Goal: Entertainment & Leisure: Browse casually

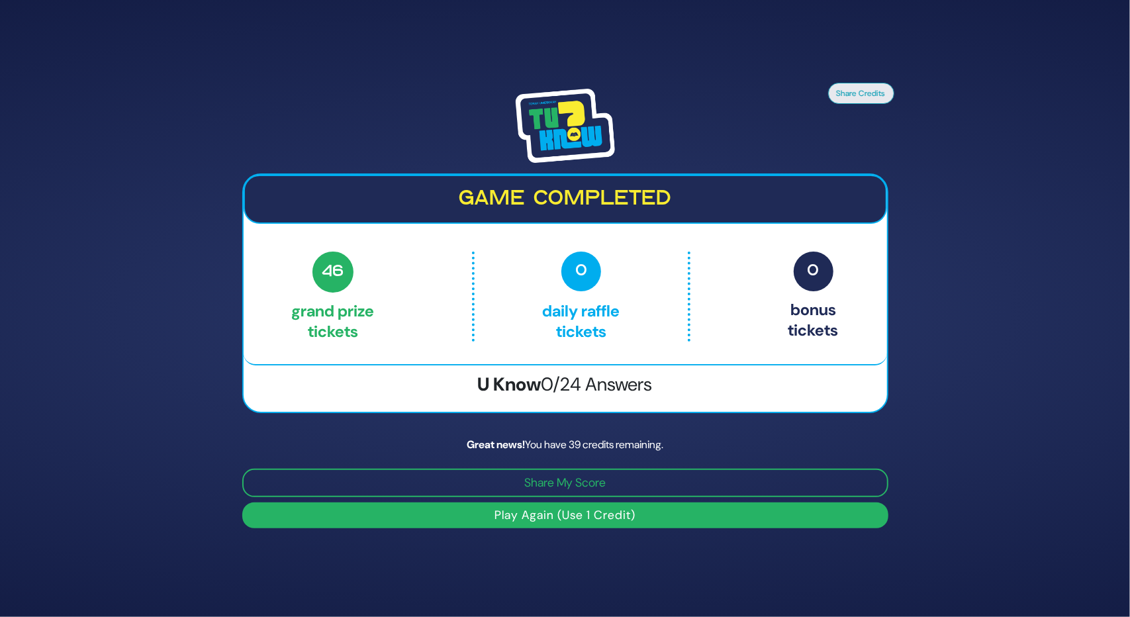
click at [577, 518] on button "Play Again (Use 1 Credit)" at bounding box center [565, 516] width 646 height 26
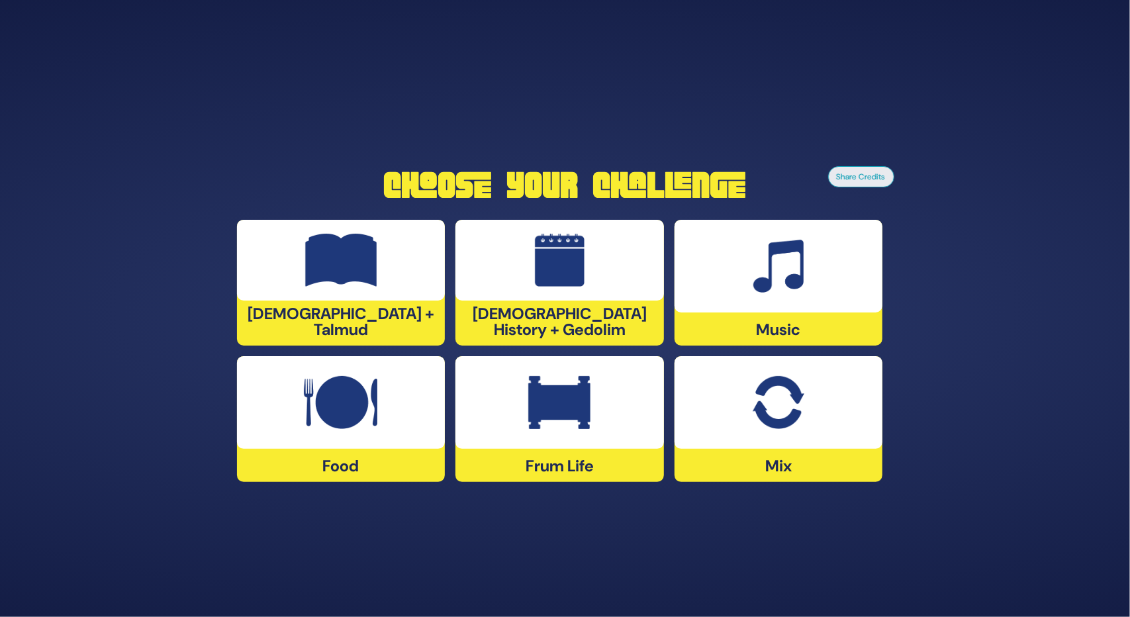
click at [368, 448] on div at bounding box center [341, 402] width 209 height 93
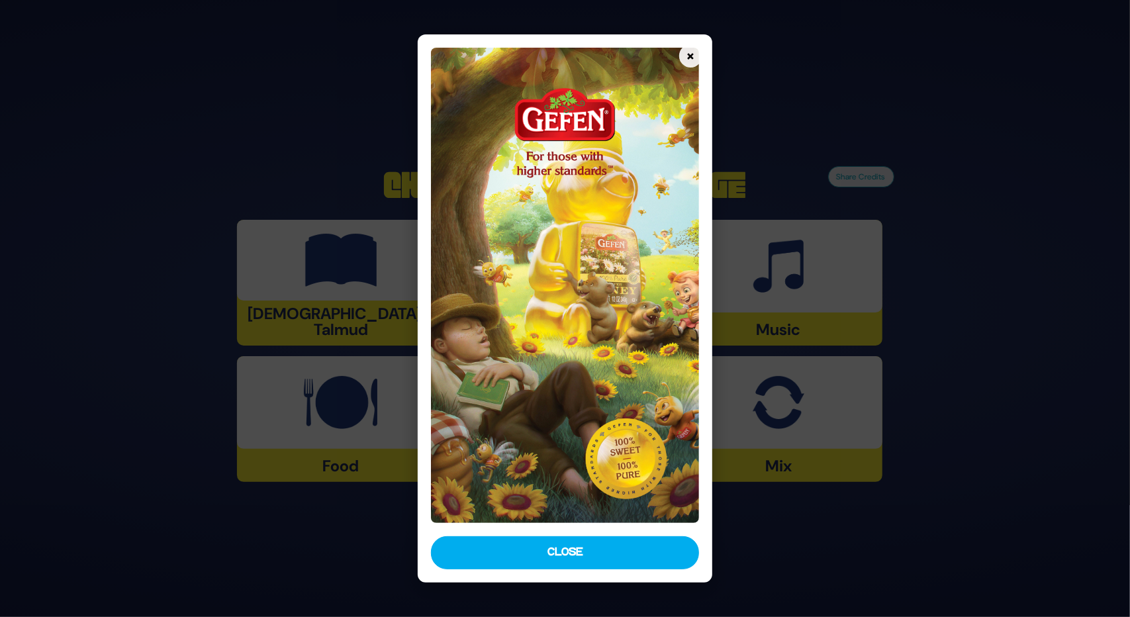
click at [690, 54] on button "×" at bounding box center [690, 55] width 23 height 23
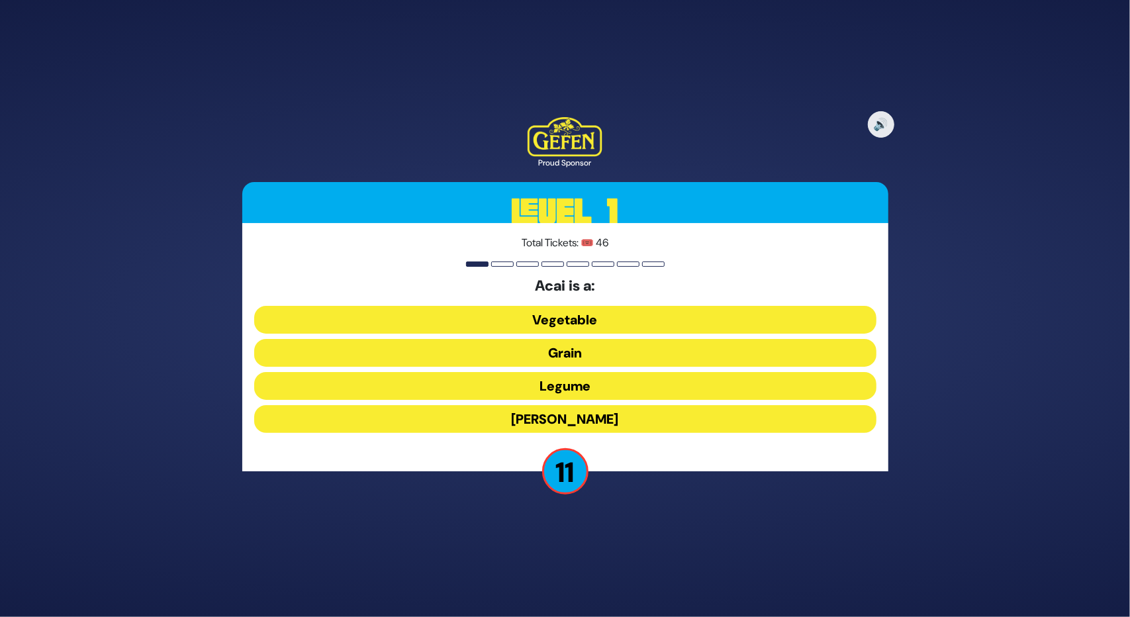
click at [563, 411] on button "[PERSON_NAME]" at bounding box center [565, 419] width 622 height 28
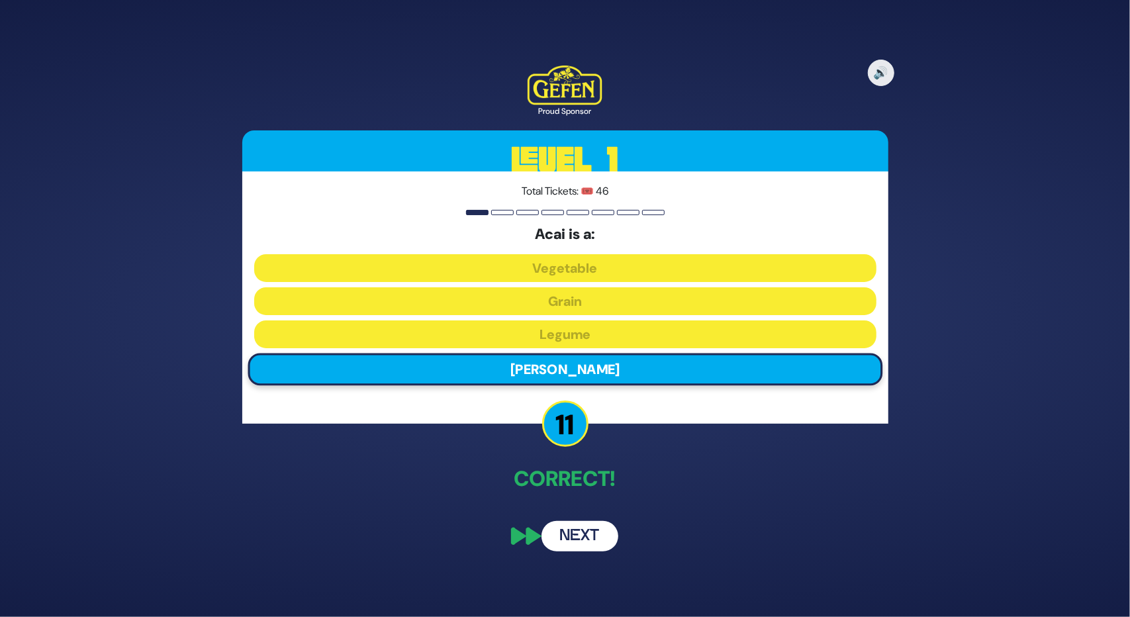
click at [561, 538] on button "Next" at bounding box center [580, 536] width 77 height 30
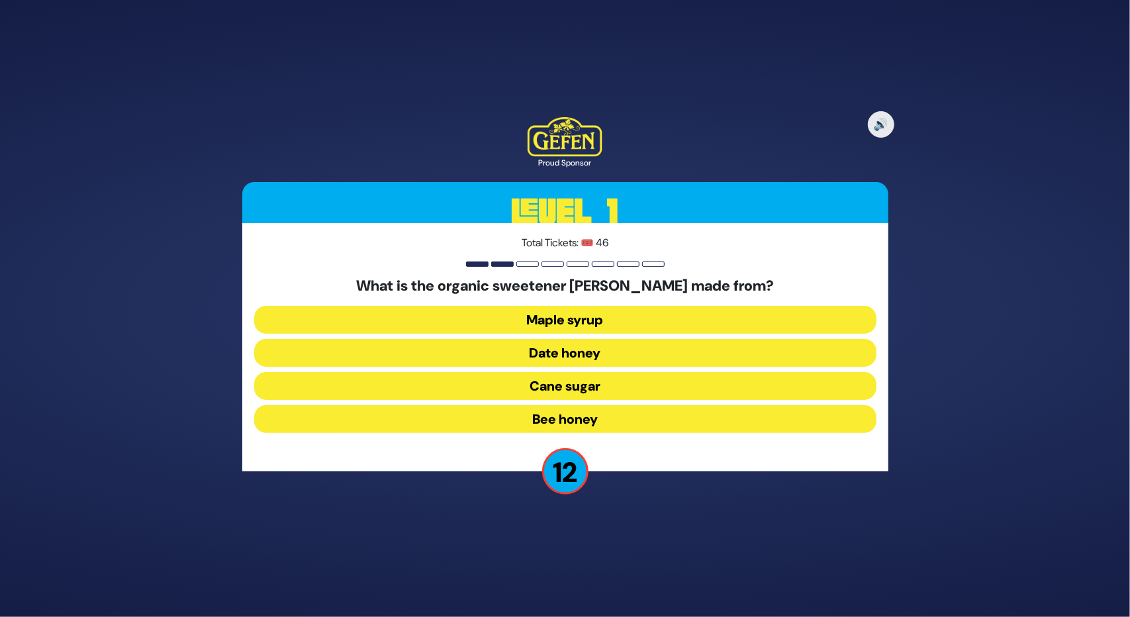
click at [599, 350] on button "Date honey" at bounding box center [565, 353] width 622 height 28
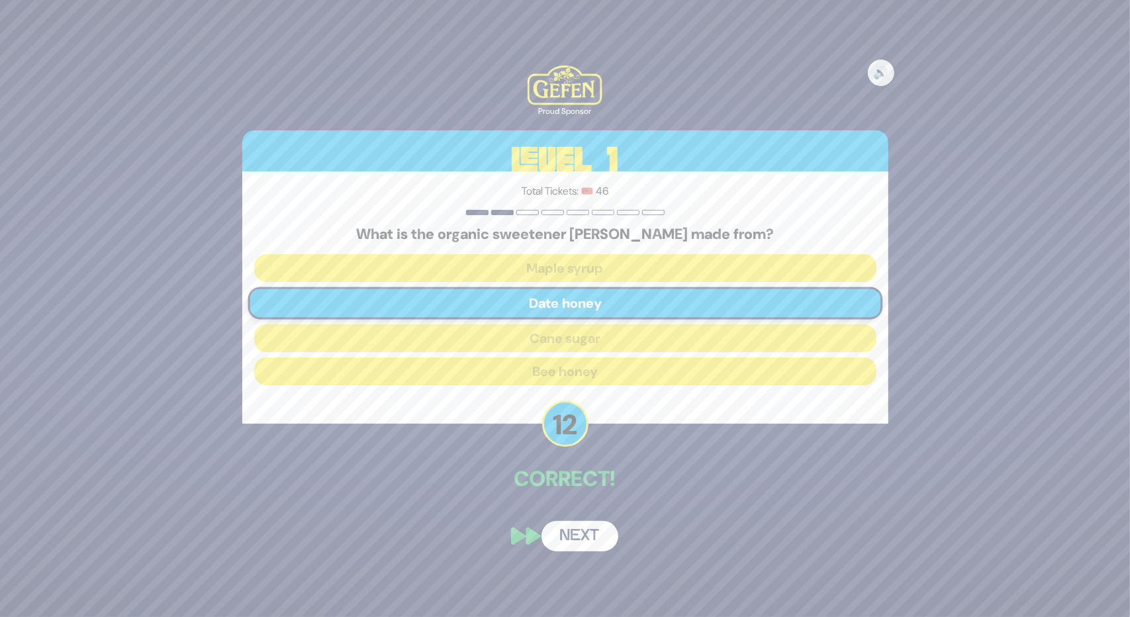
click at [583, 532] on button "Next" at bounding box center [580, 536] width 77 height 30
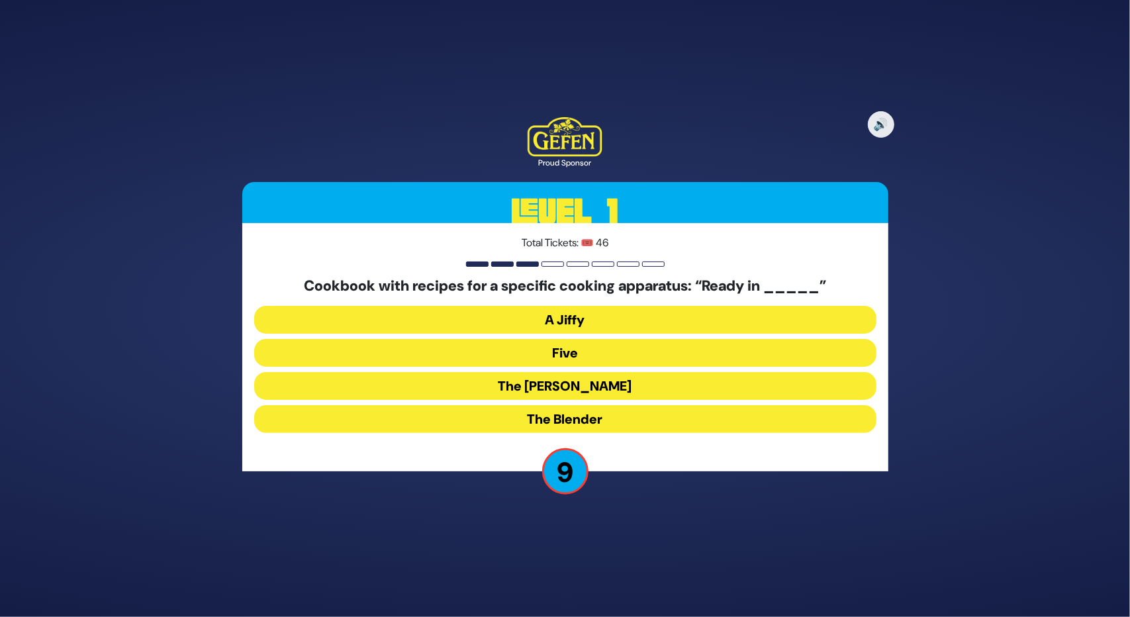
click at [556, 380] on button "The [PERSON_NAME]" at bounding box center [565, 386] width 622 height 28
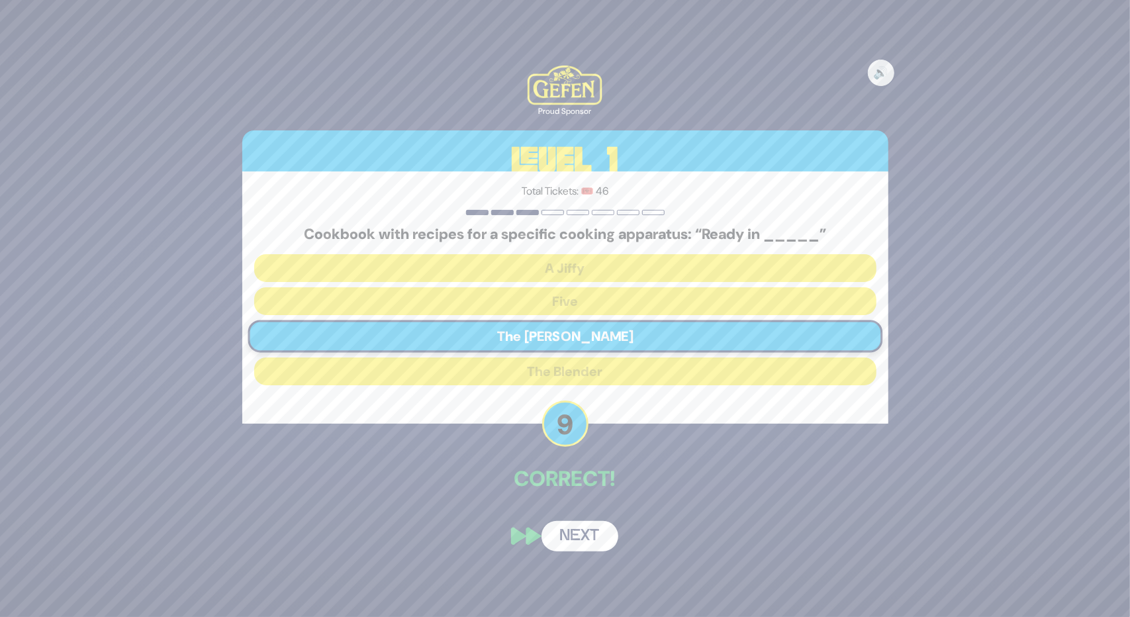
click at [568, 529] on button "Next" at bounding box center [580, 536] width 77 height 30
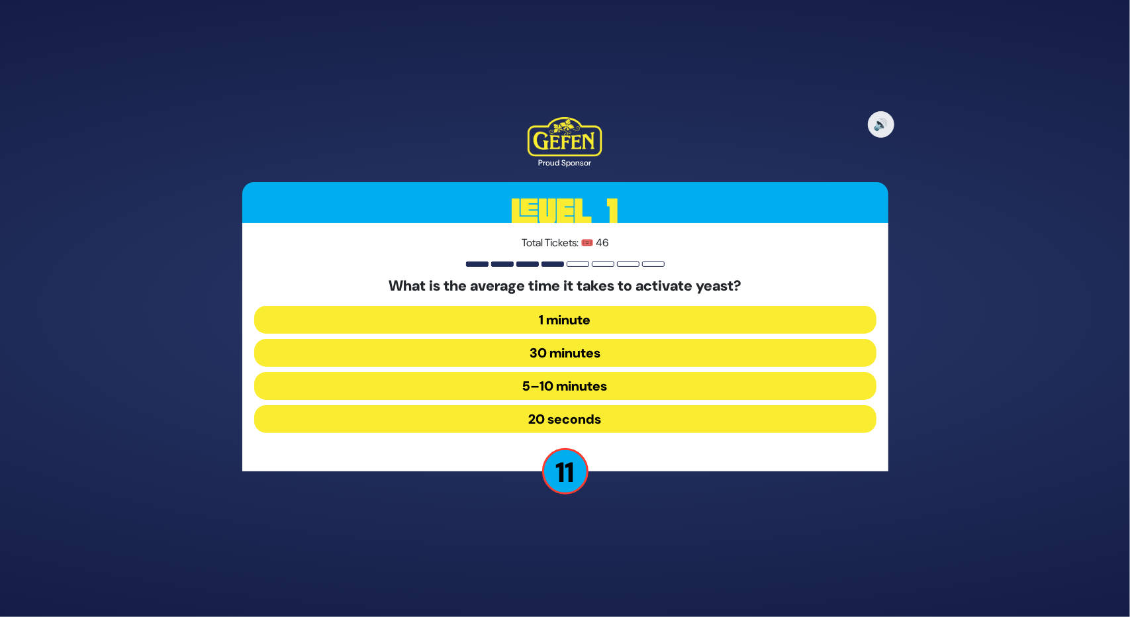
click at [555, 381] on button "5–10 minutes" at bounding box center [565, 386] width 622 height 28
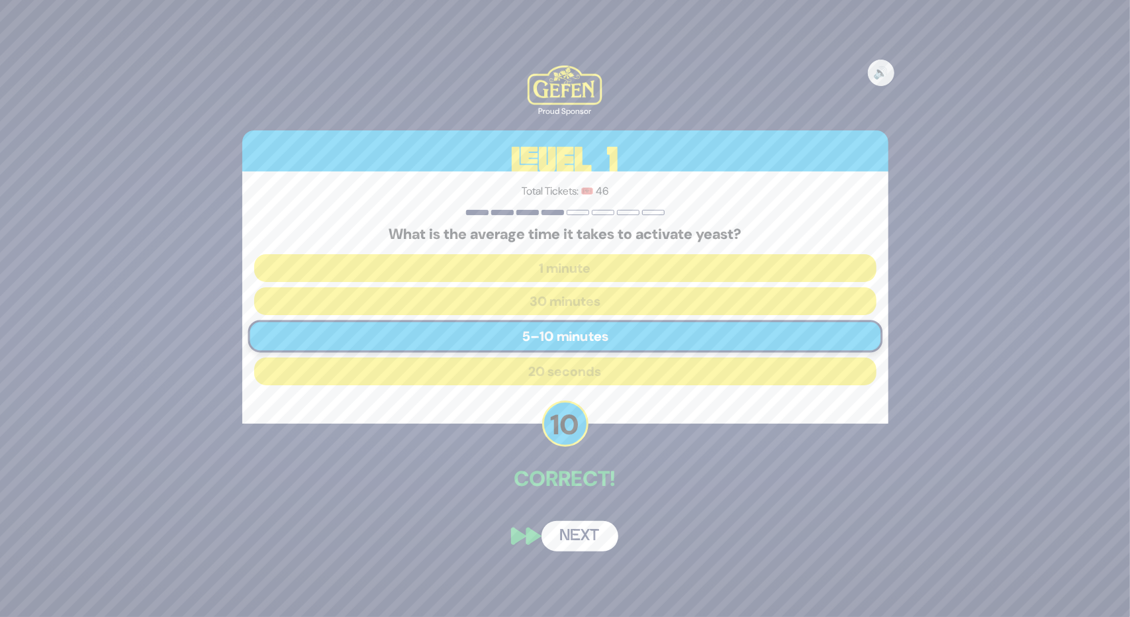
click at [575, 543] on button "Next" at bounding box center [580, 536] width 77 height 30
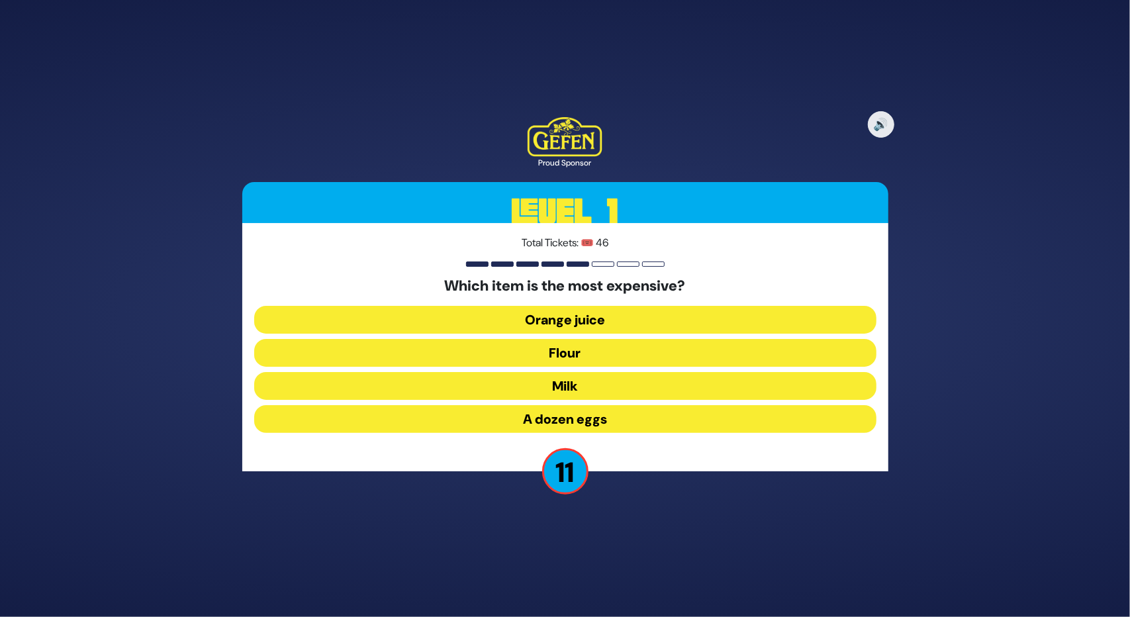
click at [583, 412] on button "A dozen eggs" at bounding box center [565, 419] width 622 height 28
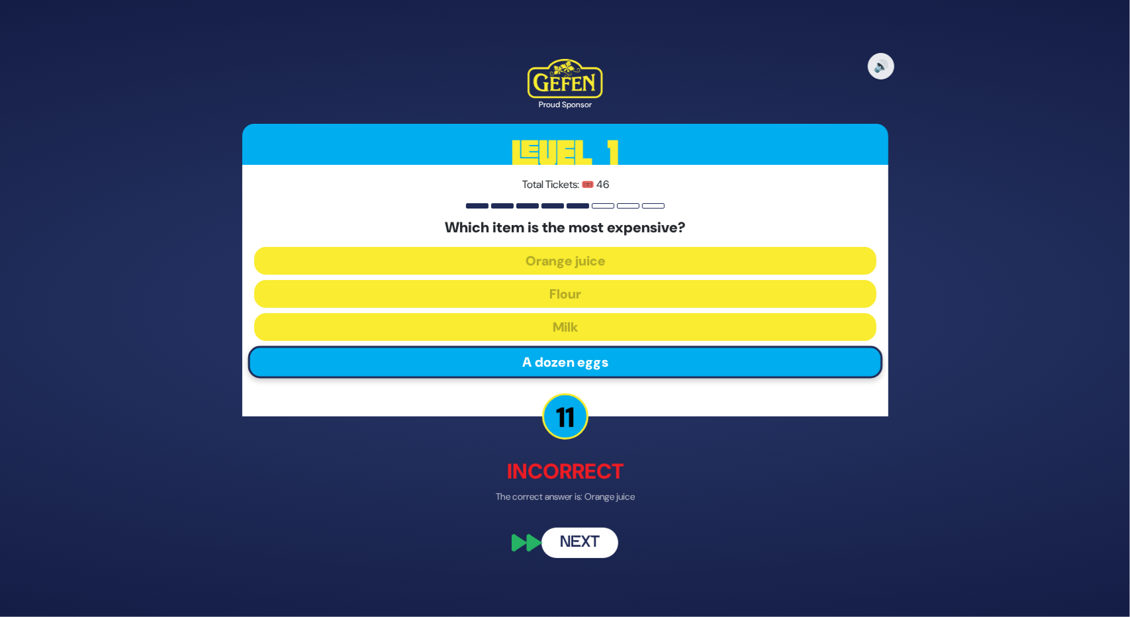
click at [565, 534] on button "Next" at bounding box center [580, 543] width 77 height 30
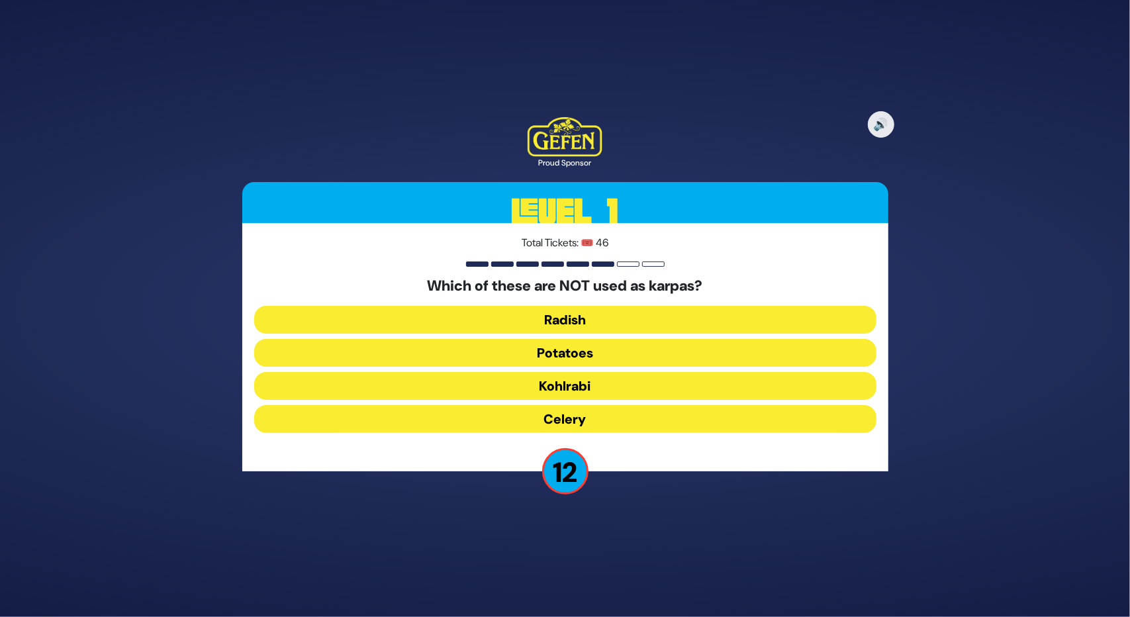
click at [550, 387] on button "Kohlrabi" at bounding box center [565, 386] width 622 height 28
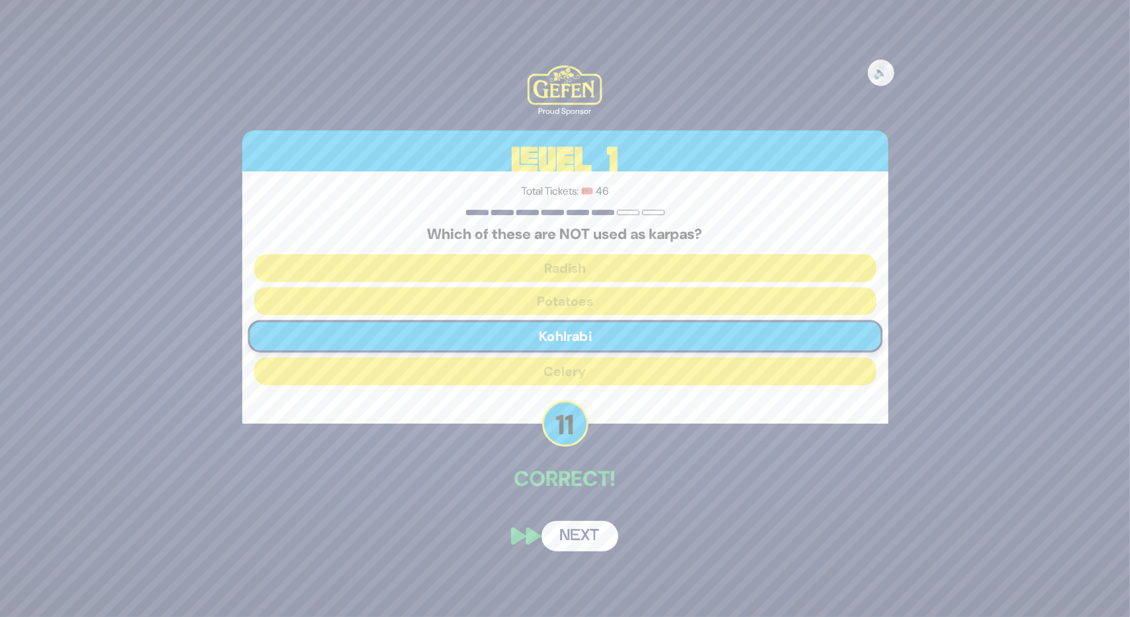
click at [576, 532] on button "Next" at bounding box center [580, 536] width 77 height 30
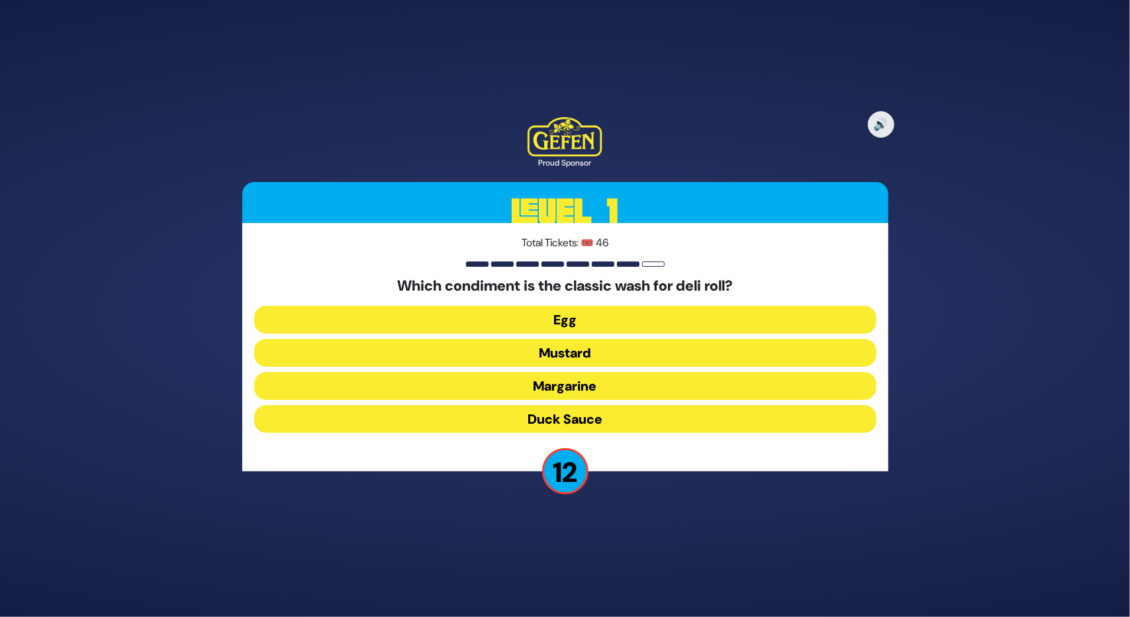
click at [548, 321] on button "Egg" at bounding box center [565, 320] width 622 height 28
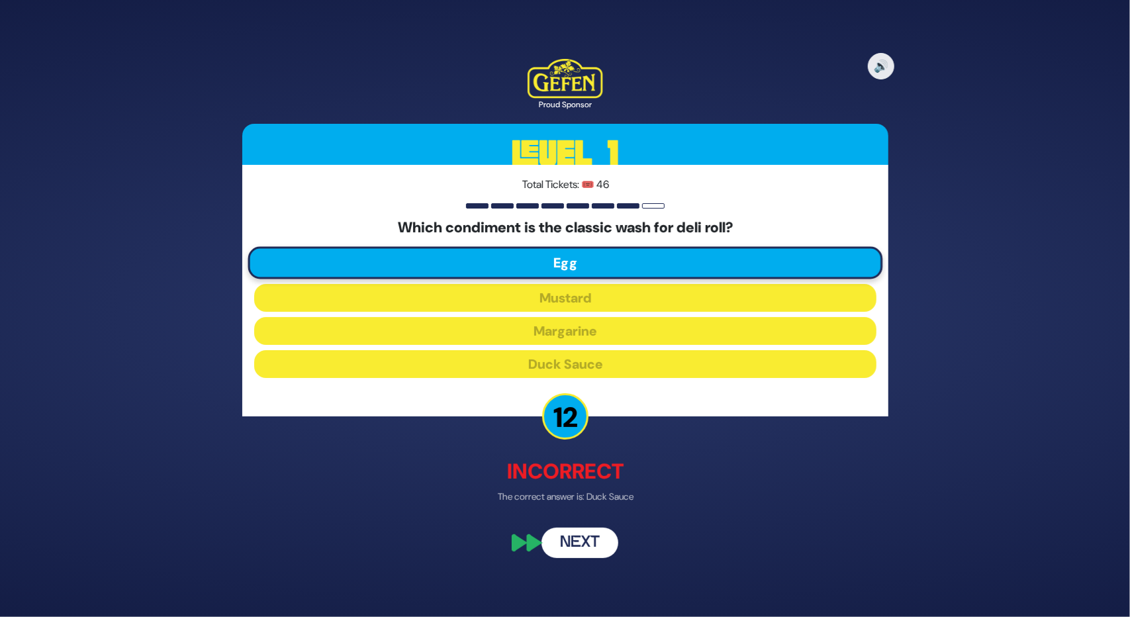
click at [572, 536] on button "Next" at bounding box center [580, 543] width 77 height 30
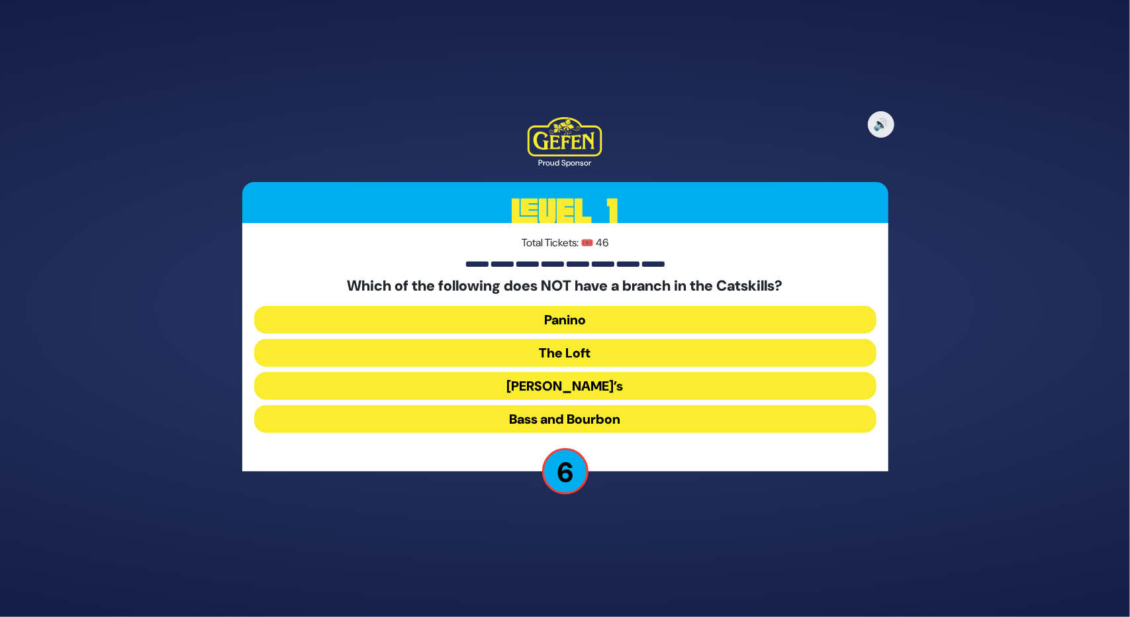
click at [552, 356] on button "The Loft" at bounding box center [565, 353] width 622 height 28
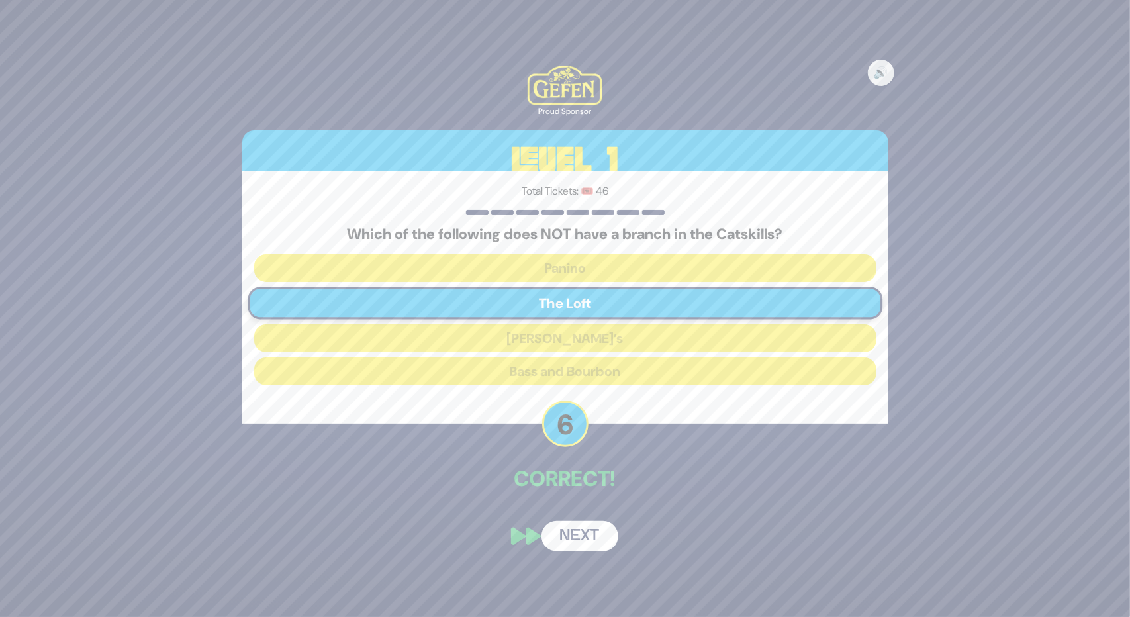
click at [585, 542] on button "Next" at bounding box center [580, 536] width 77 height 30
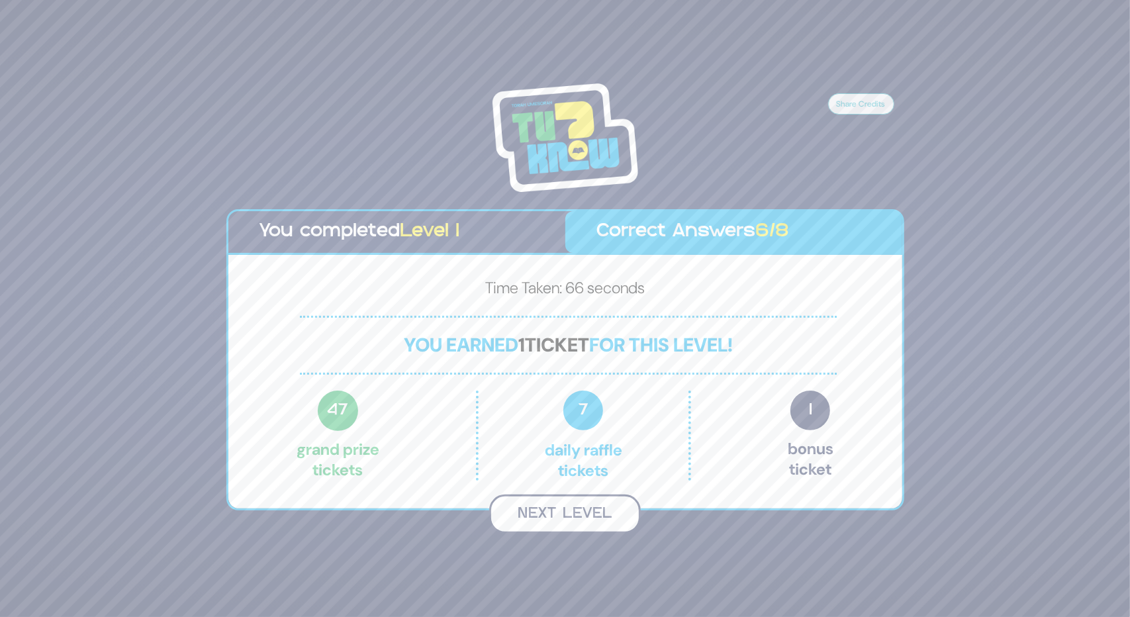
click at [536, 505] on button "Next Level" at bounding box center [565, 514] width 152 height 39
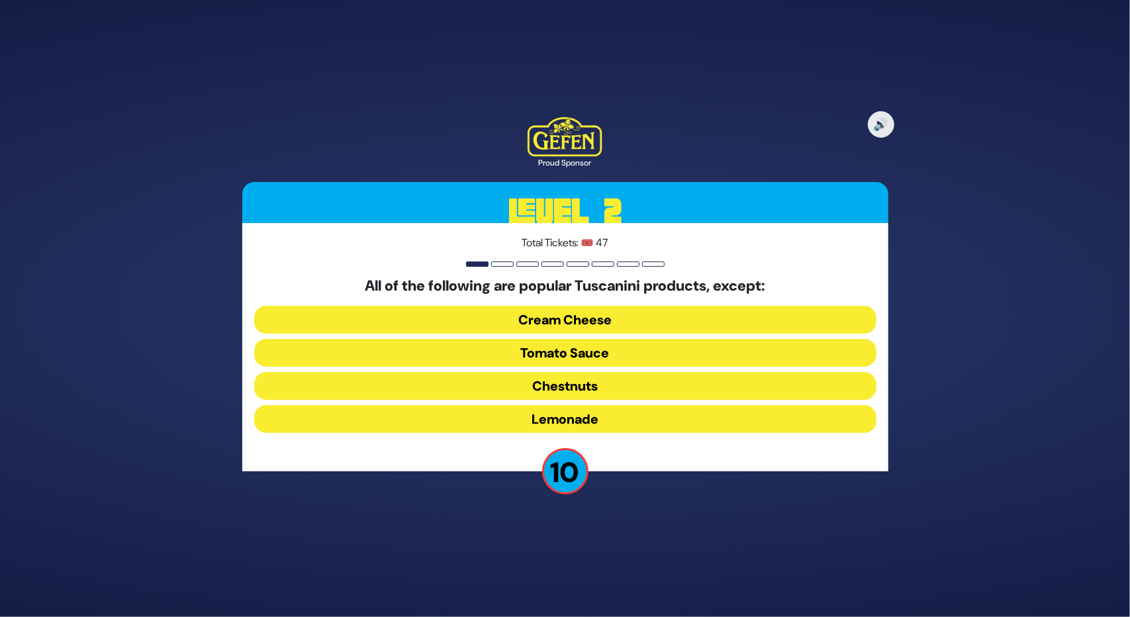
click at [591, 316] on button "Cream Cheese" at bounding box center [565, 320] width 622 height 28
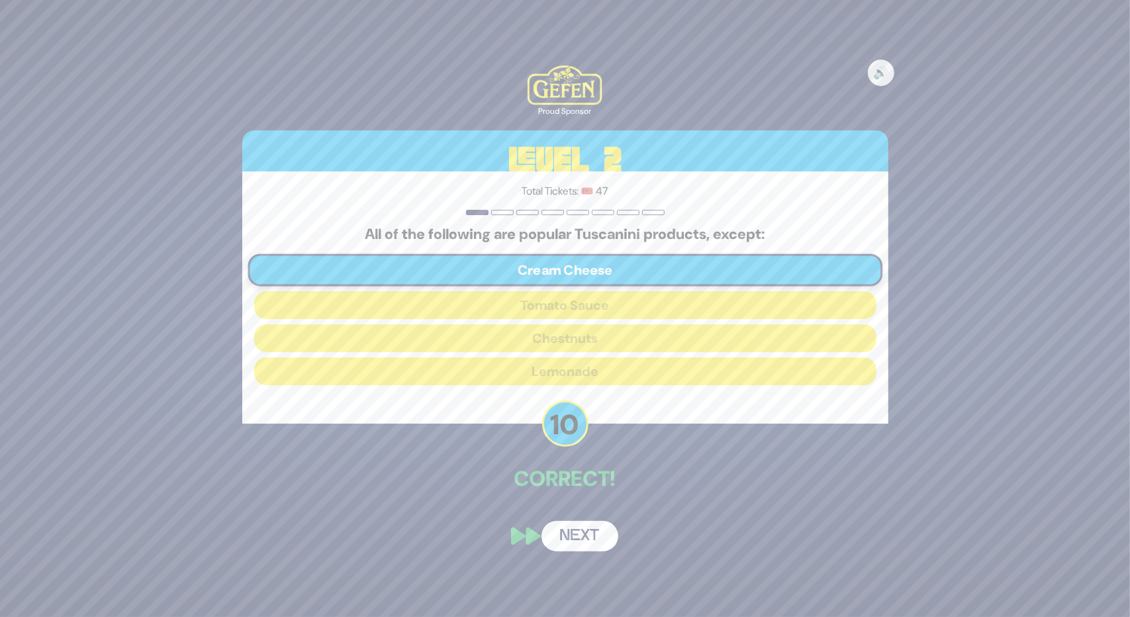
click at [597, 534] on button "Next" at bounding box center [580, 536] width 77 height 30
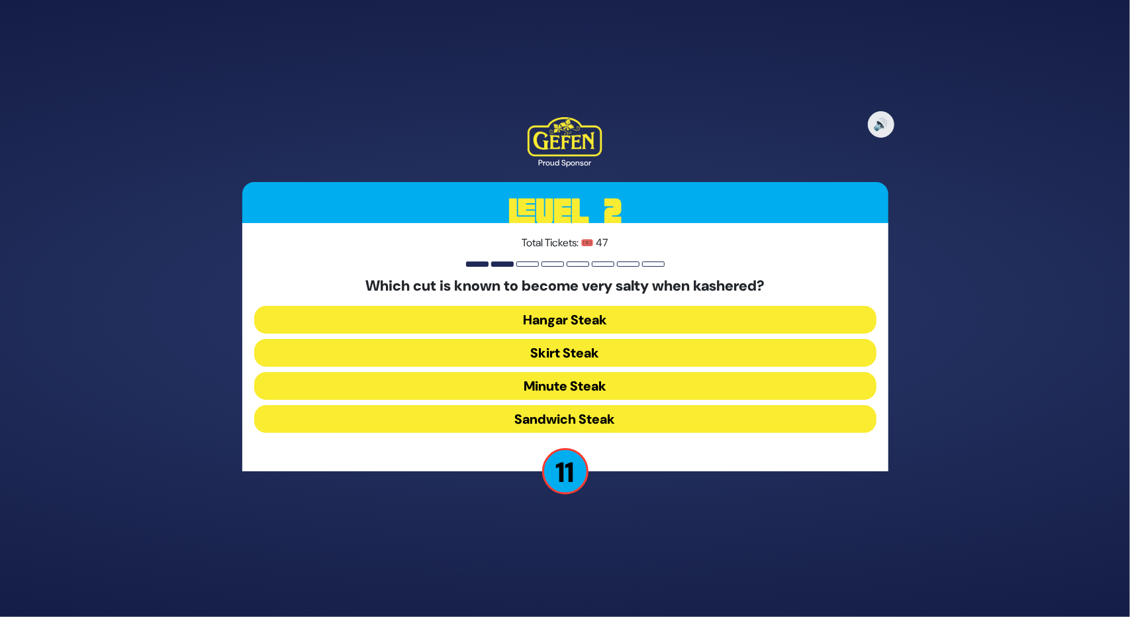
click at [564, 350] on button "Skirt Steak" at bounding box center [565, 353] width 622 height 28
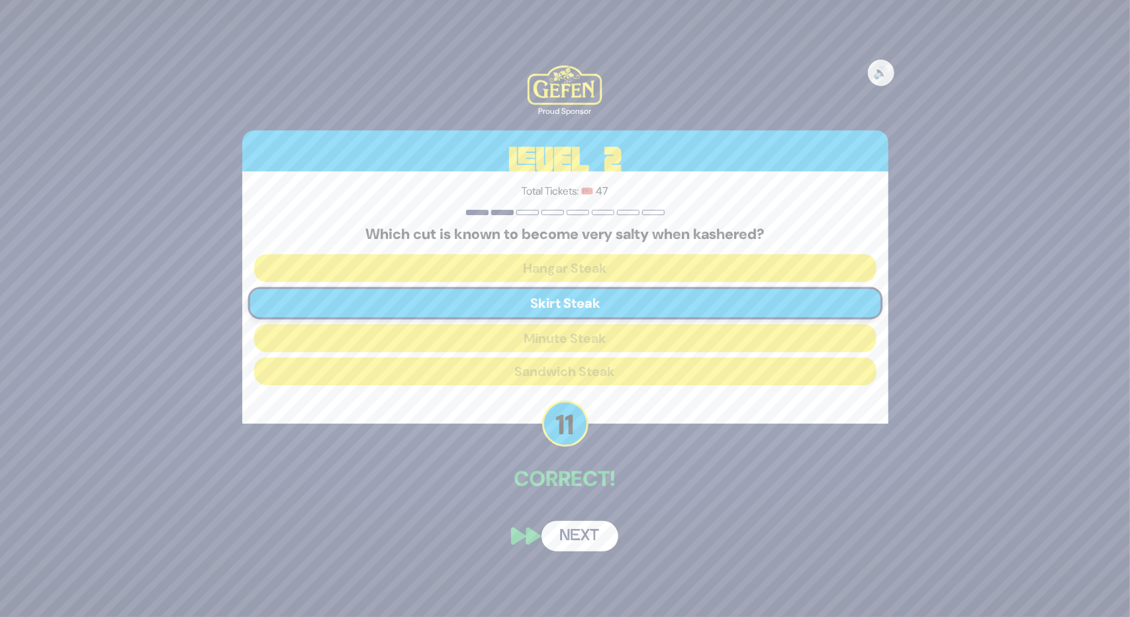
click at [575, 532] on button "Next" at bounding box center [580, 536] width 77 height 30
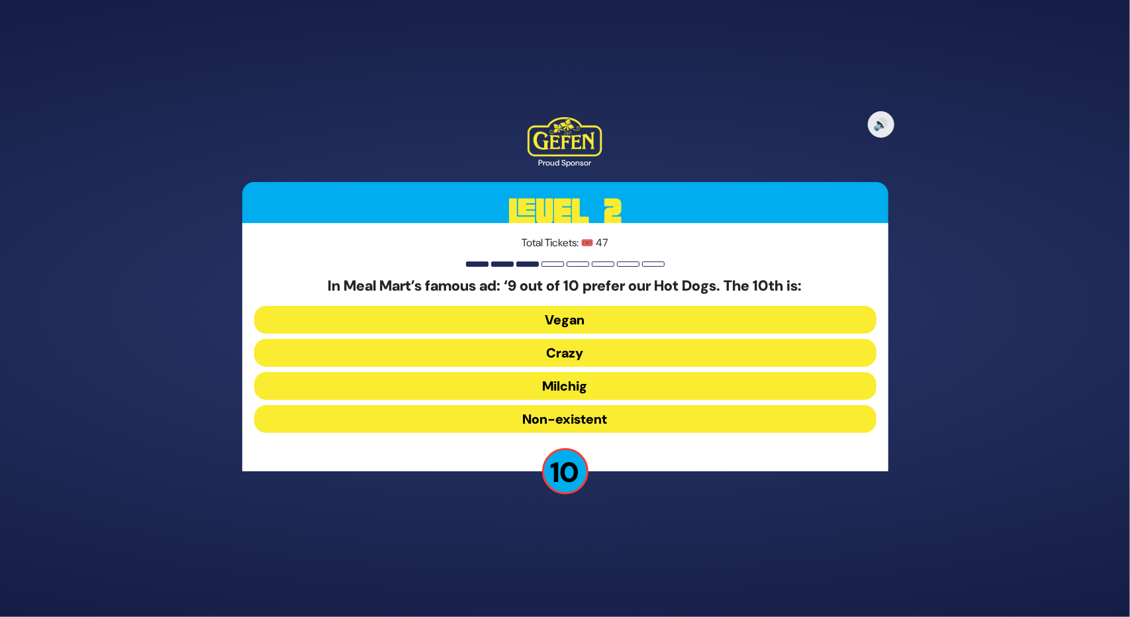
click at [566, 382] on button "Milchig" at bounding box center [565, 386] width 622 height 28
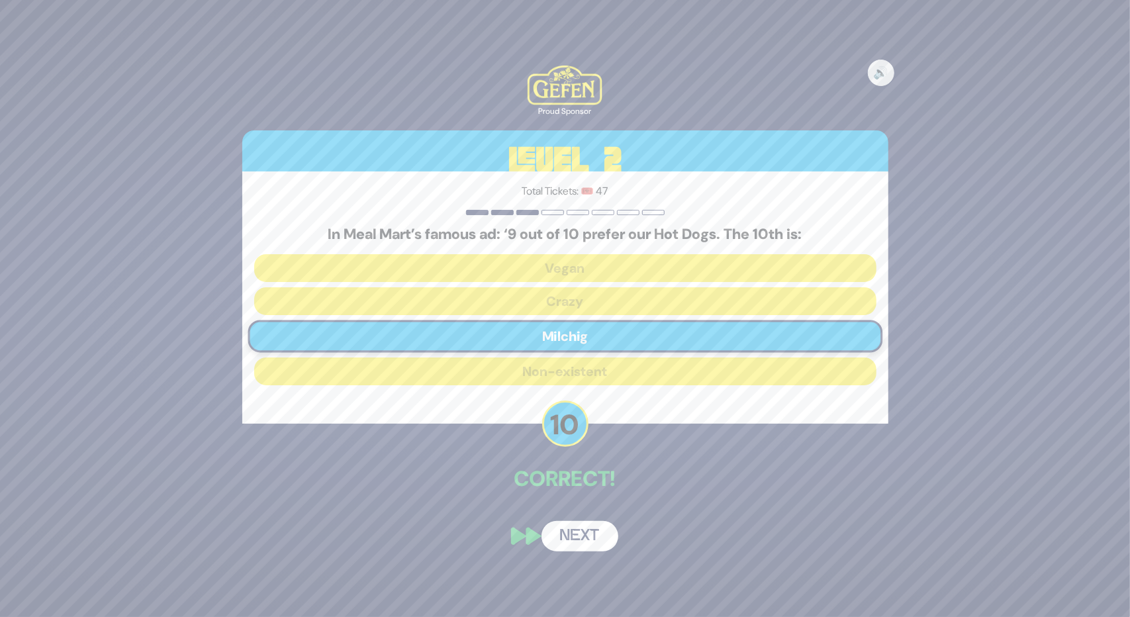
click at [583, 528] on button "Next" at bounding box center [580, 536] width 77 height 30
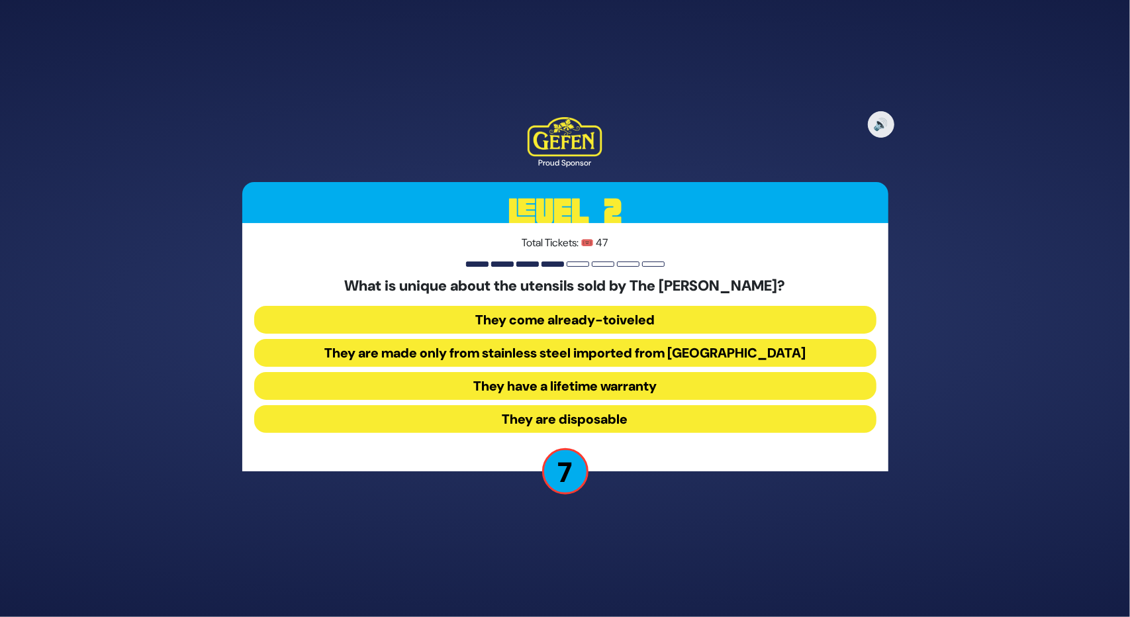
click at [575, 318] on button "They come already-toiveled" at bounding box center [565, 320] width 622 height 28
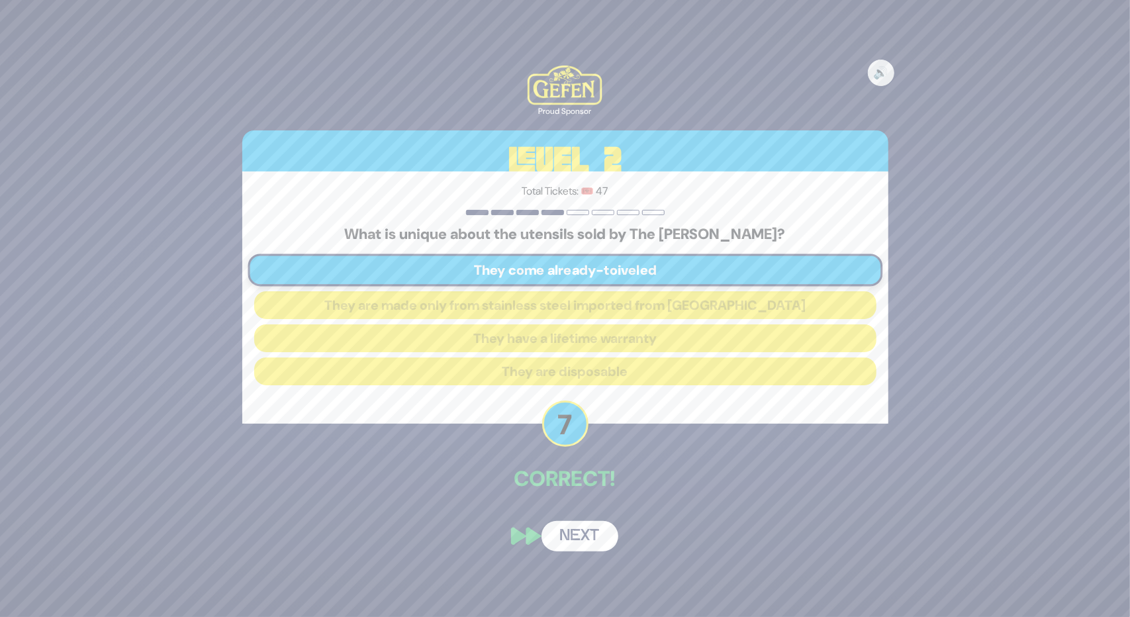
click at [587, 532] on button "Next" at bounding box center [580, 536] width 77 height 30
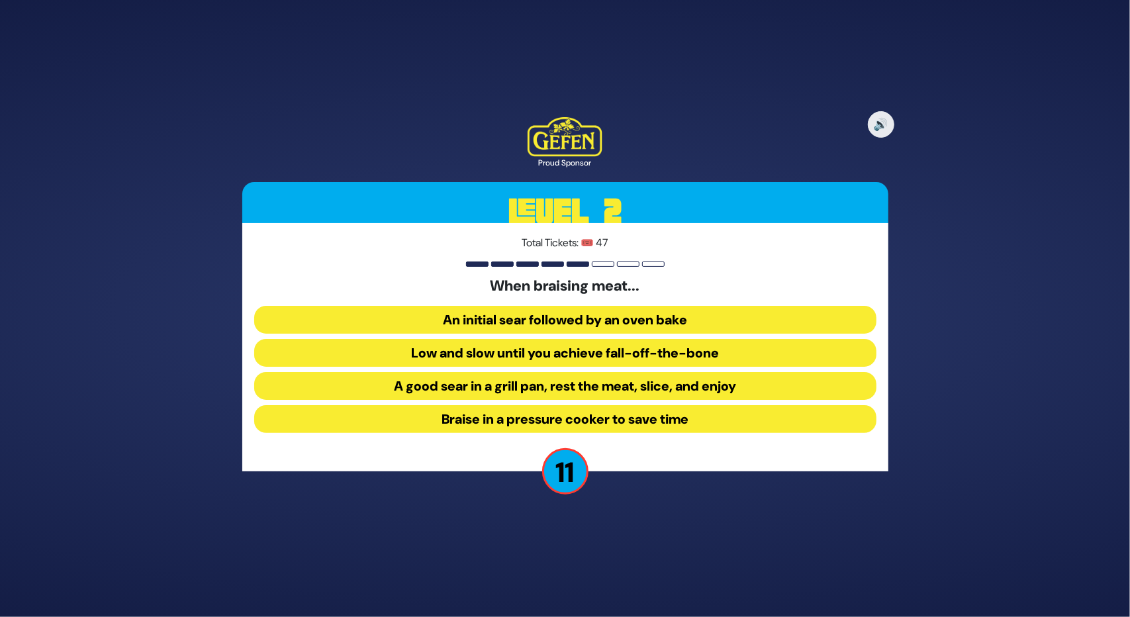
click at [520, 354] on button "Low and slow until you achieve fall-off-the-bone" at bounding box center [565, 353] width 622 height 28
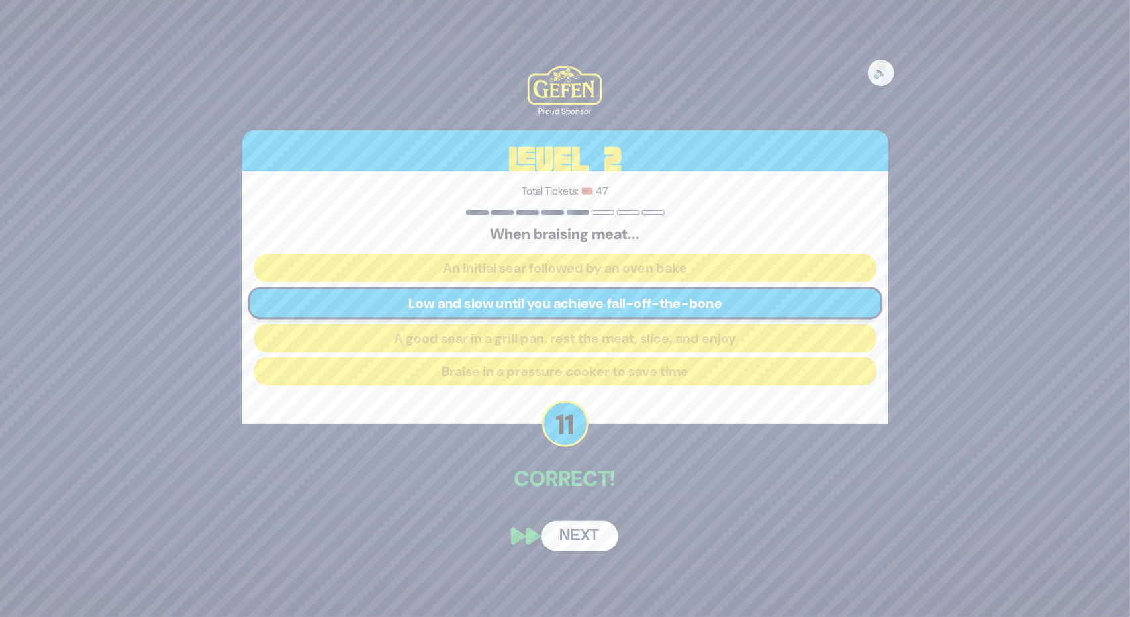
click at [585, 537] on button "Next" at bounding box center [580, 536] width 77 height 30
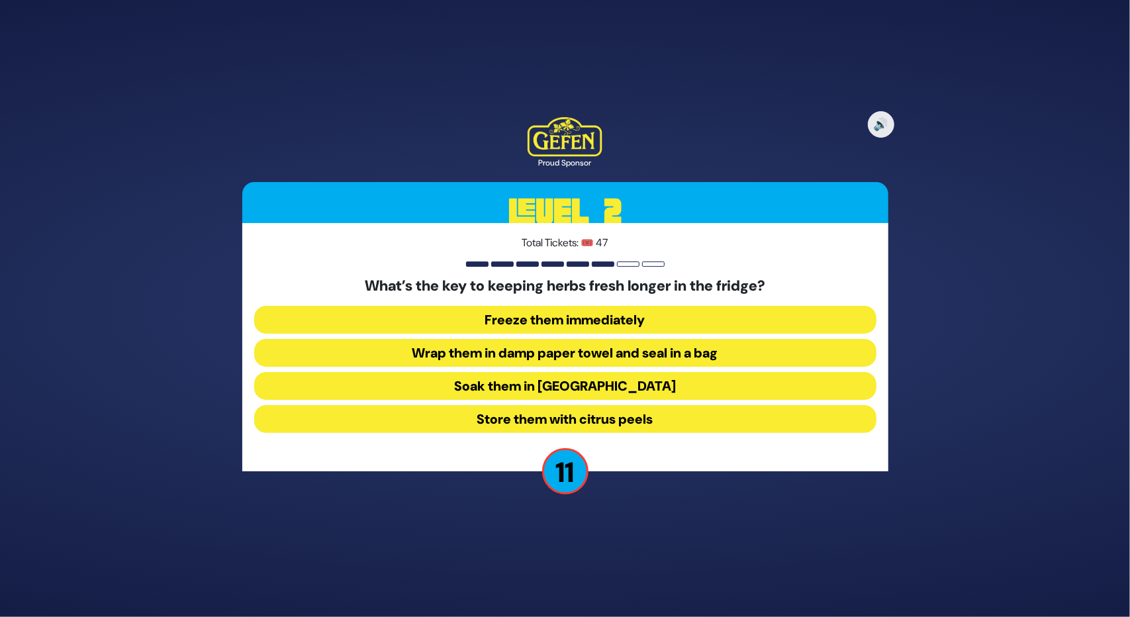
click at [573, 350] on button "Wrap them in damp paper towel and seal in a bag" at bounding box center [565, 353] width 622 height 28
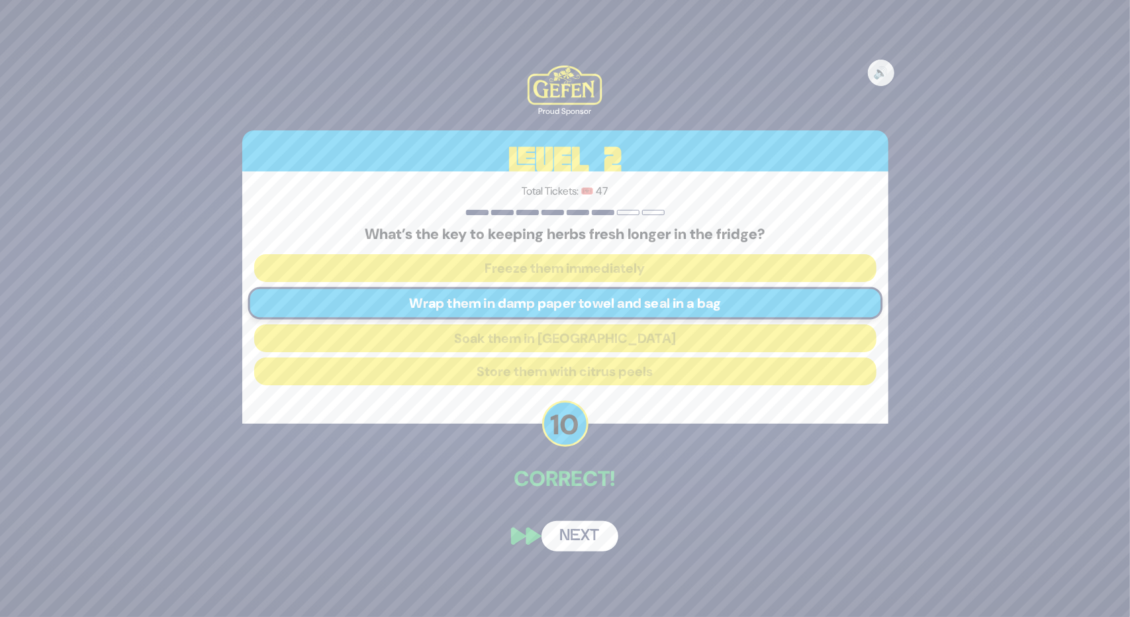
click at [581, 545] on button "Next" at bounding box center [580, 536] width 77 height 30
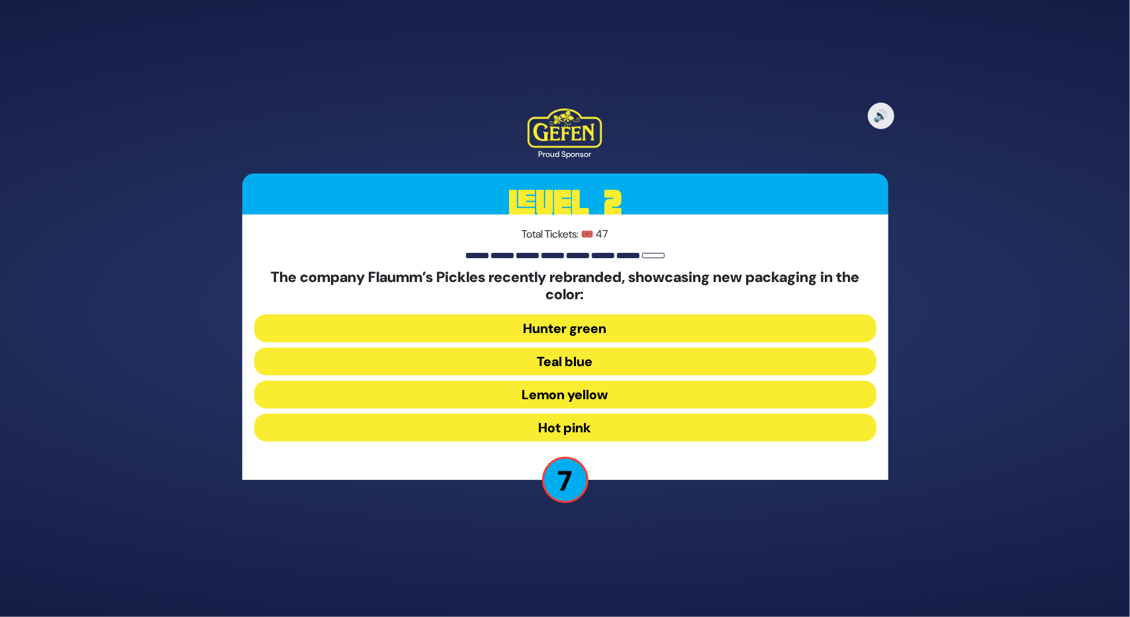
click at [567, 366] on button "Teal blue" at bounding box center [565, 362] width 622 height 28
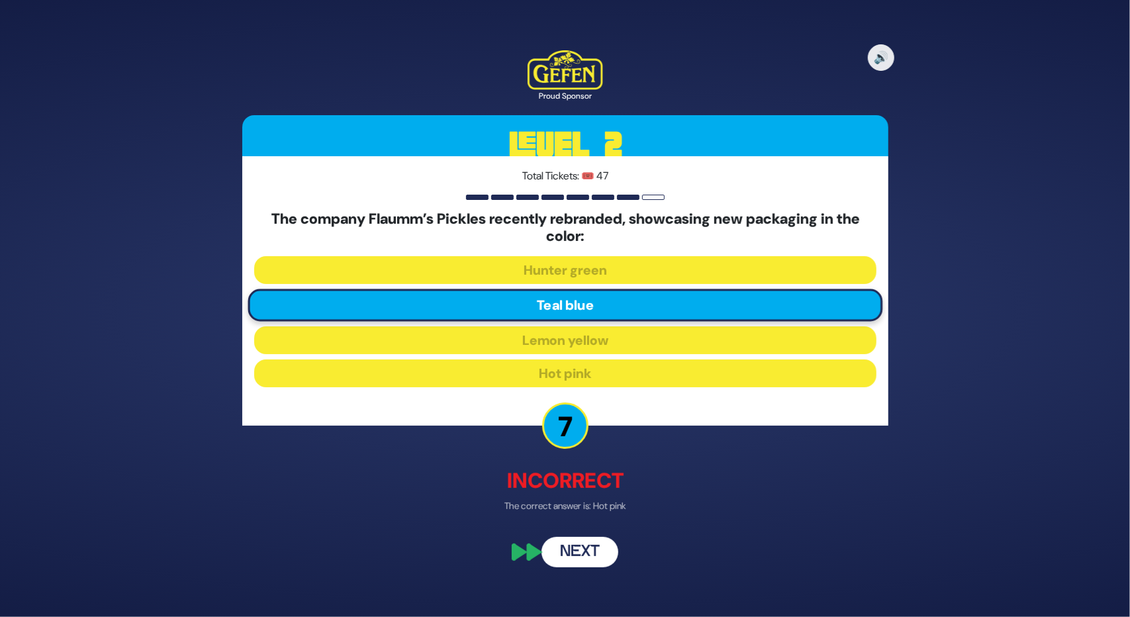
click at [572, 550] on button "Next" at bounding box center [580, 551] width 77 height 30
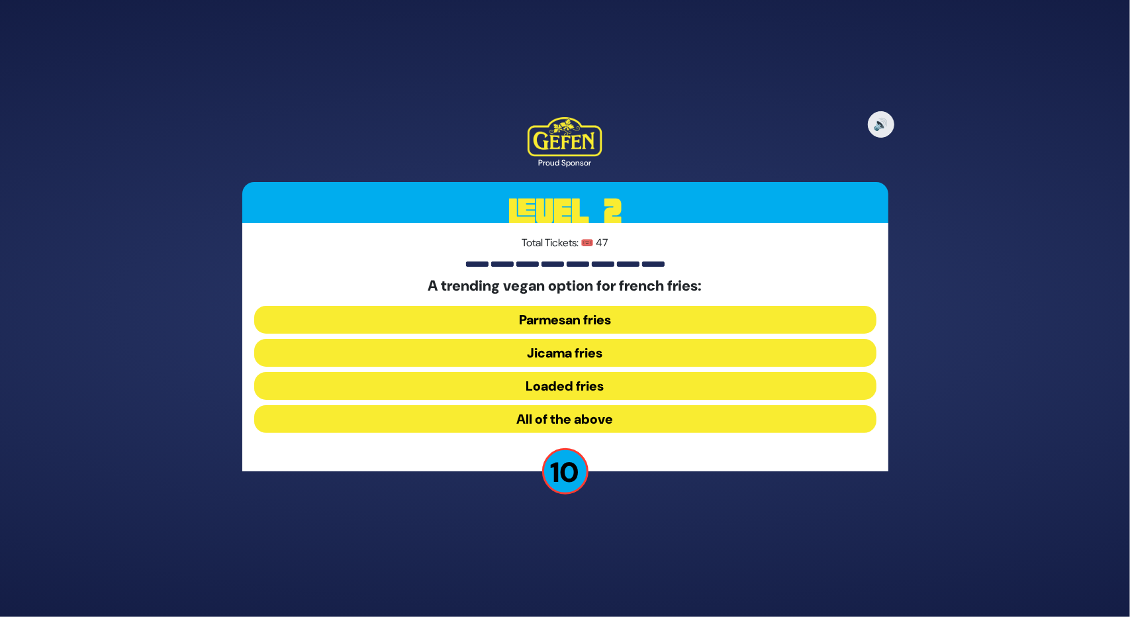
click at [552, 420] on button "All of the above" at bounding box center [565, 419] width 622 height 28
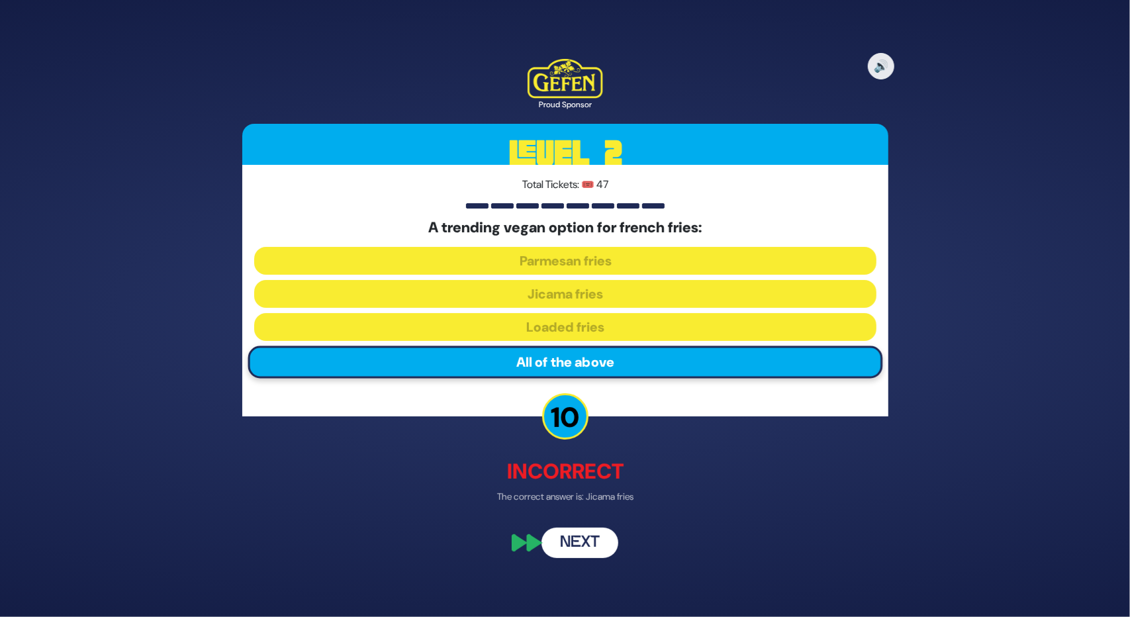
click at [573, 537] on button "Next" at bounding box center [580, 543] width 77 height 30
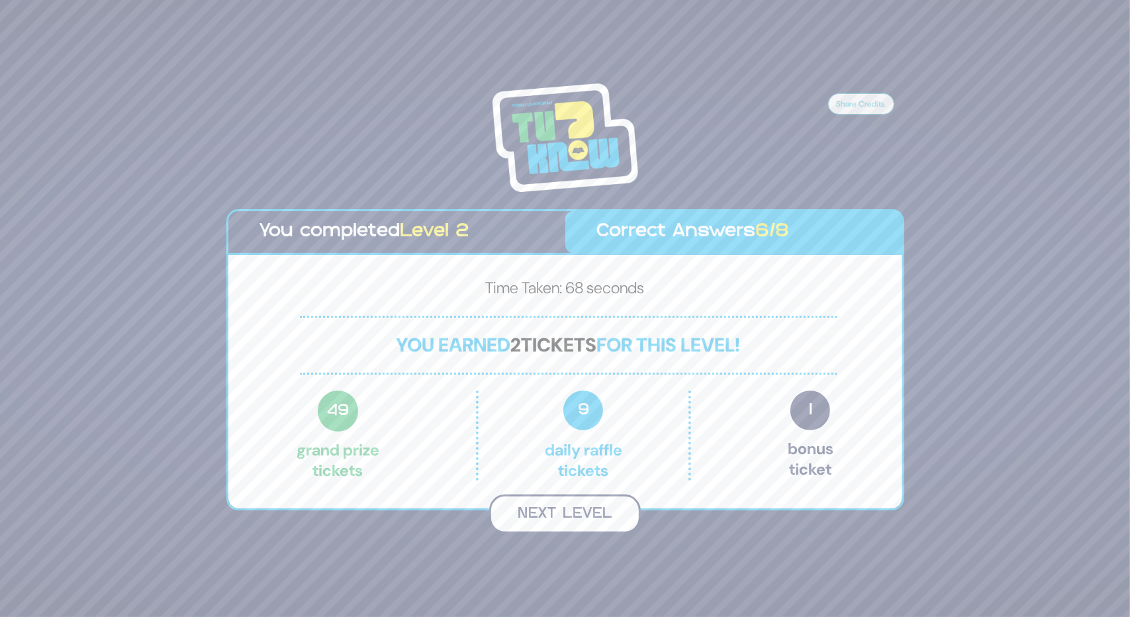
click at [531, 513] on button "Next Level" at bounding box center [565, 514] width 152 height 39
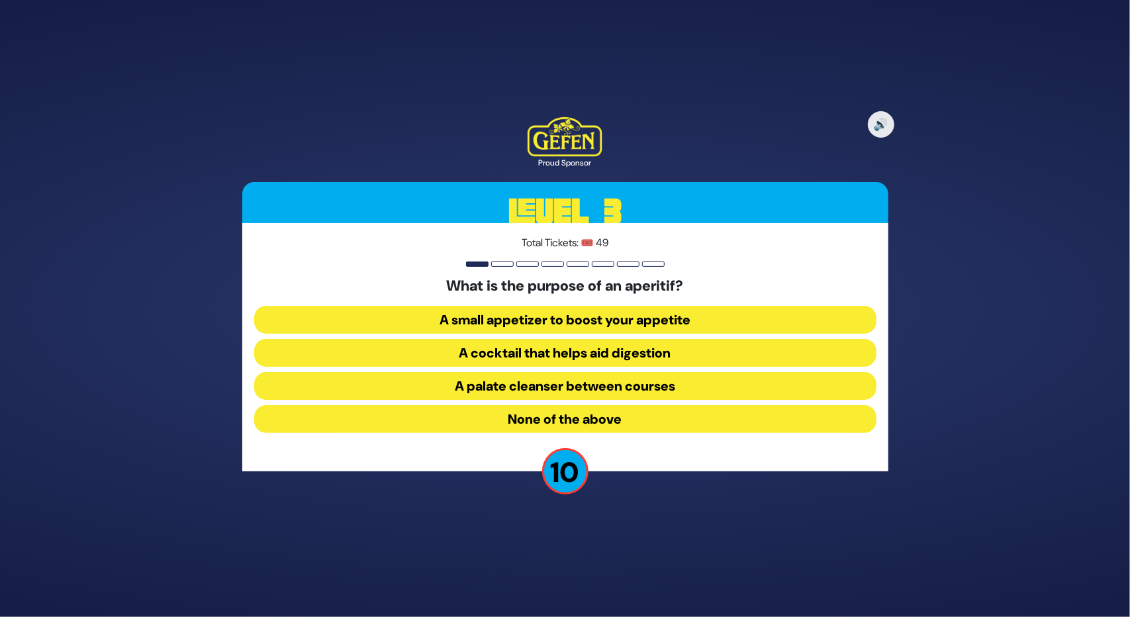
click at [550, 382] on button "A palate cleanser between courses" at bounding box center [565, 386] width 622 height 28
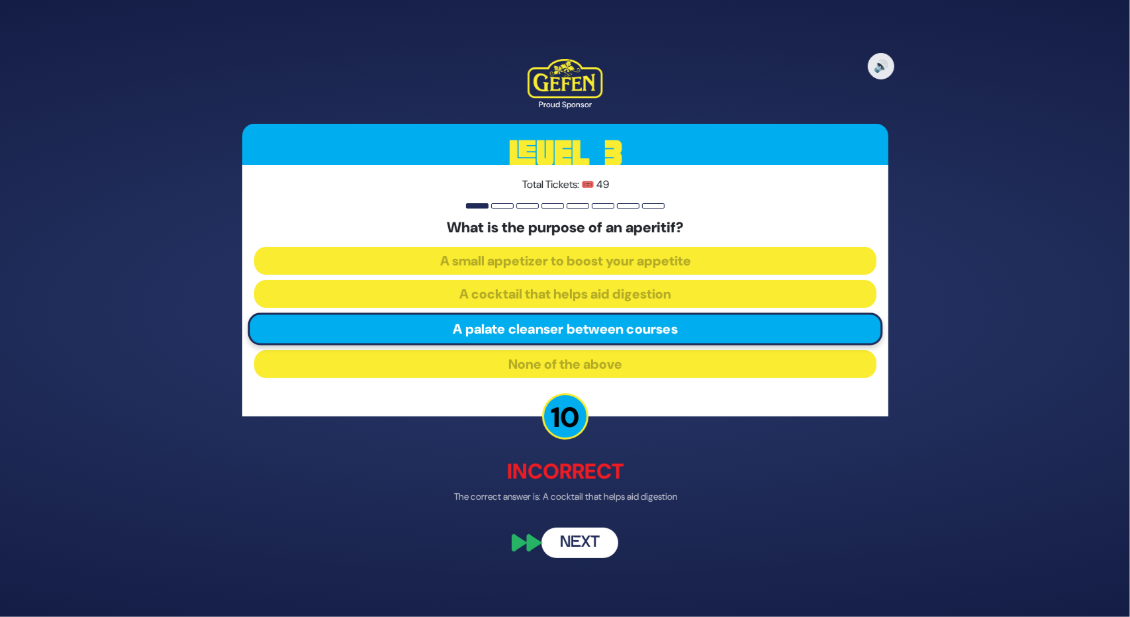
click at [569, 539] on button "Next" at bounding box center [580, 543] width 77 height 30
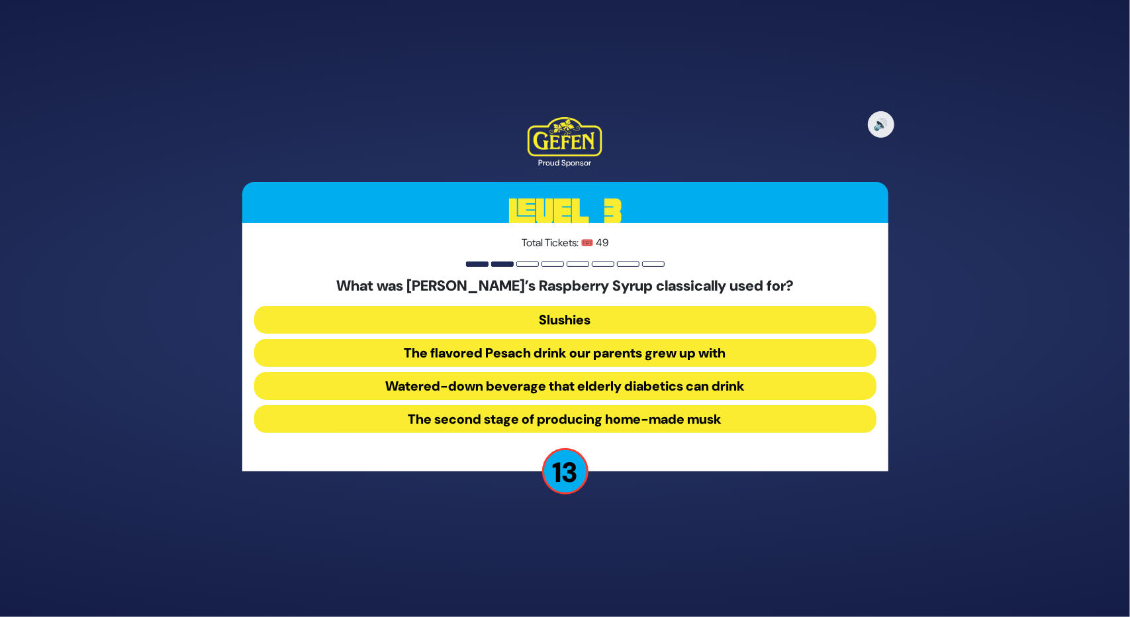
click at [487, 354] on button "The flavored Pesach drink our parents grew up with" at bounding box center [565, 353] width 622 height 28
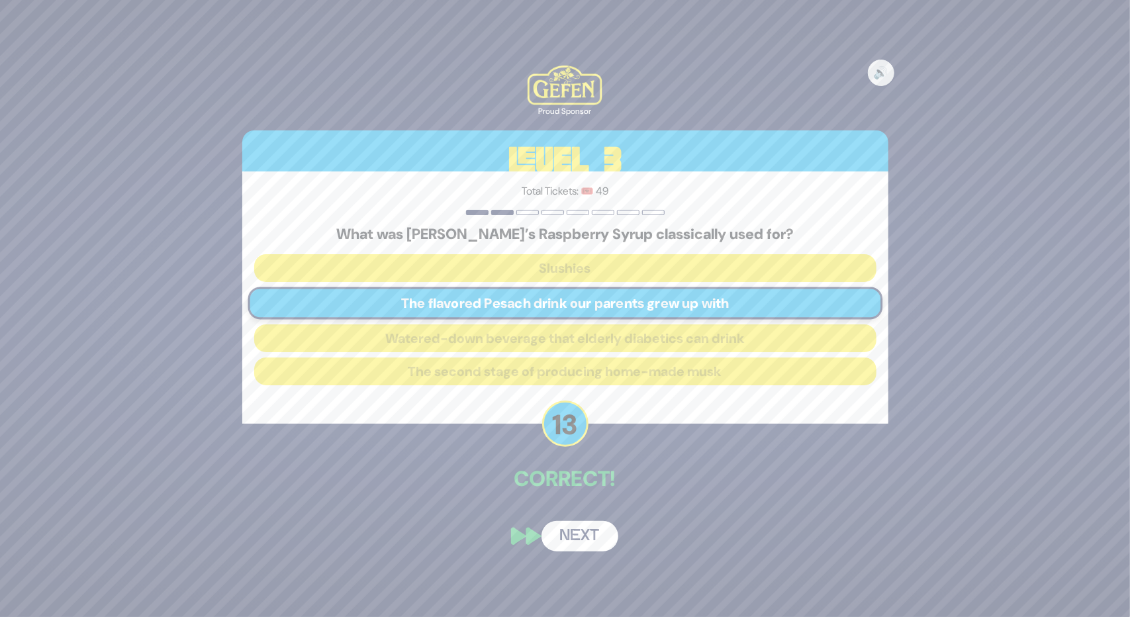
click at [581, 540] on button "Next" at bounding box center [580, 536] width 77 height 30
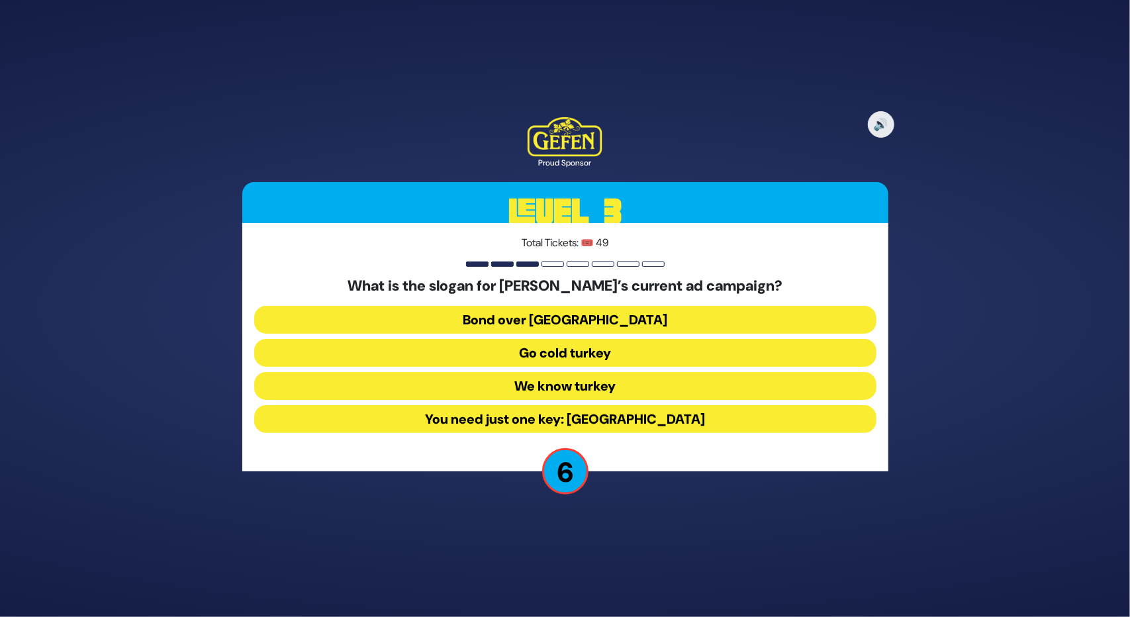
click at [554, 346] on button "Go cold turkey" at bounding box center [565, 353] width 622 height 28
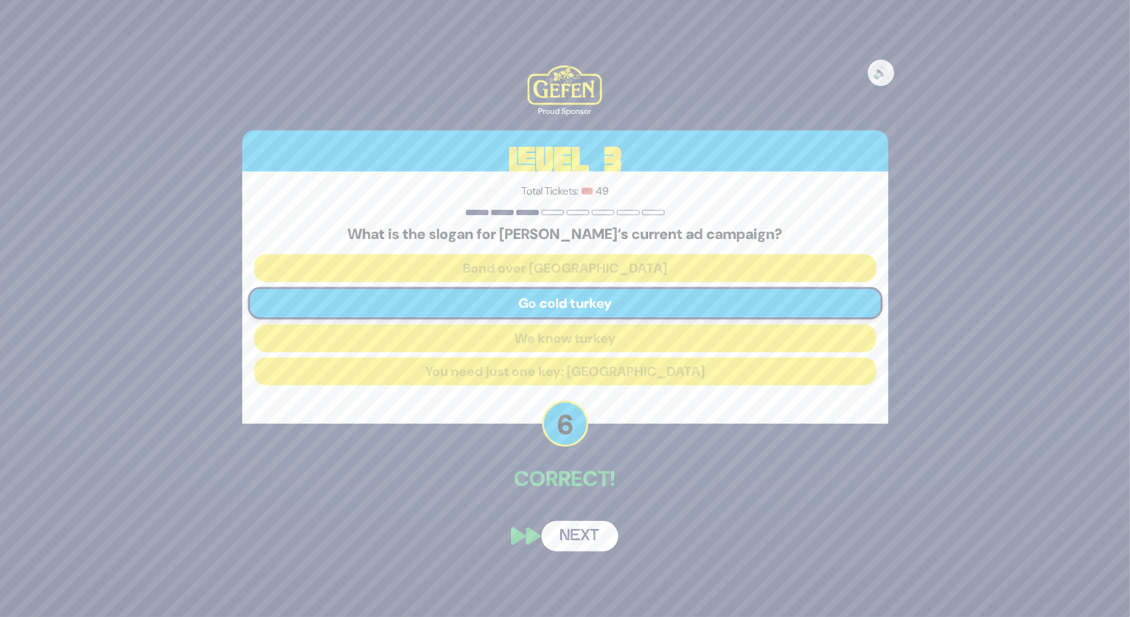
click at [591, 540] on button "Next" at bounding box center [580, 536] width 77 height 30
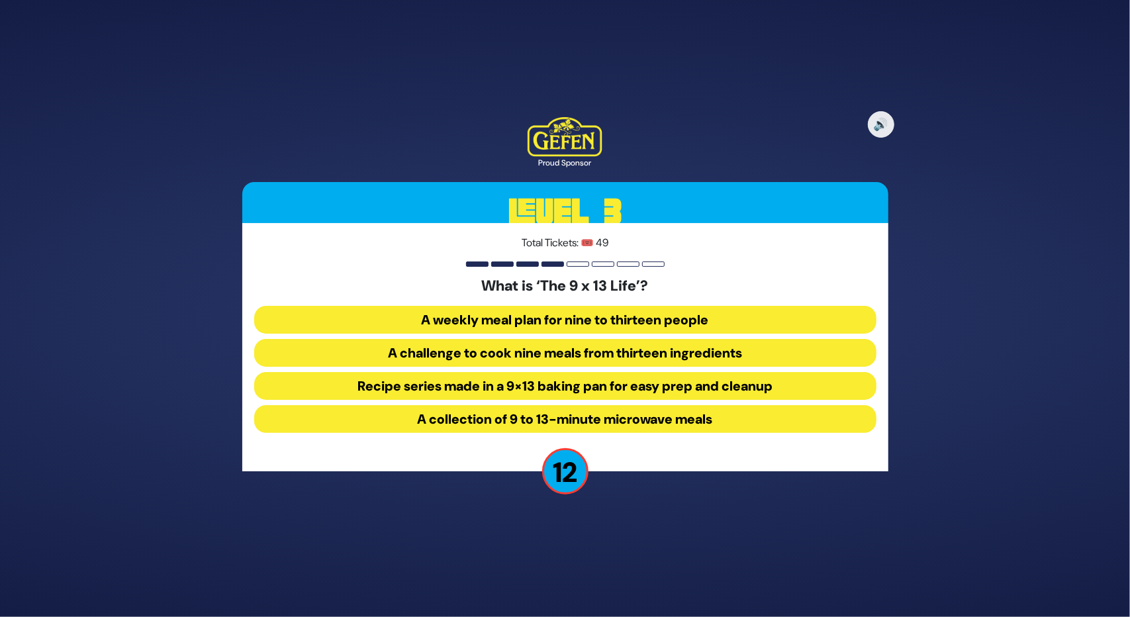
click at [552, 386] on button "Recipe series made in a 9×13 baking pan for easy prep and cleanup" at bounding box center [565, 386] width 622 height 28
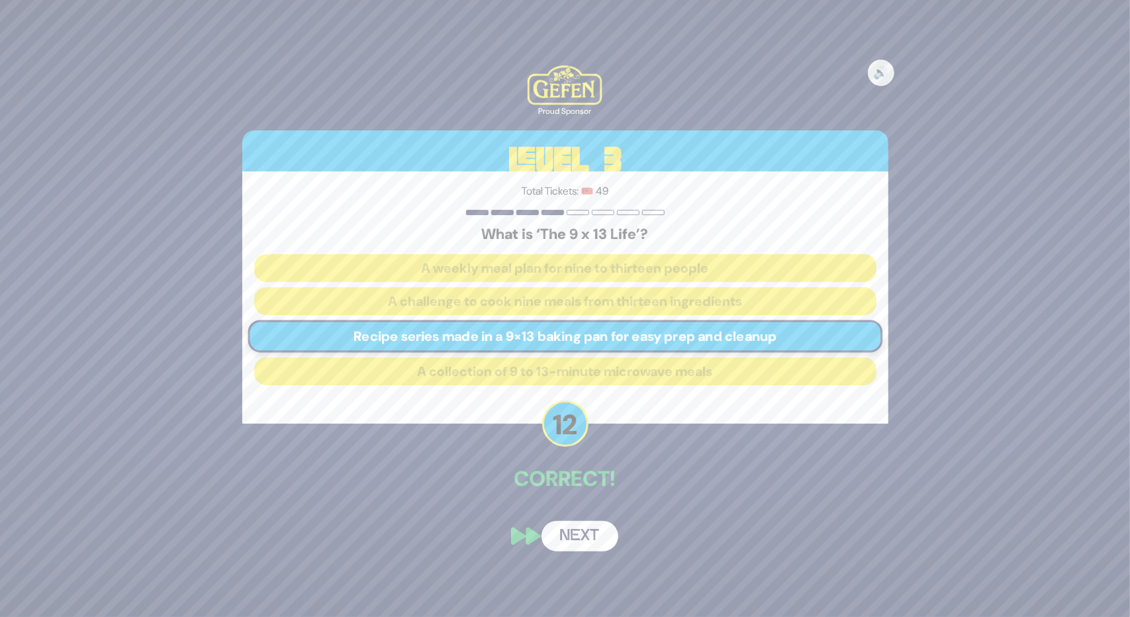
click at [585, 534] on button "Next" at bounding box center [580, 536] width 77 height 30
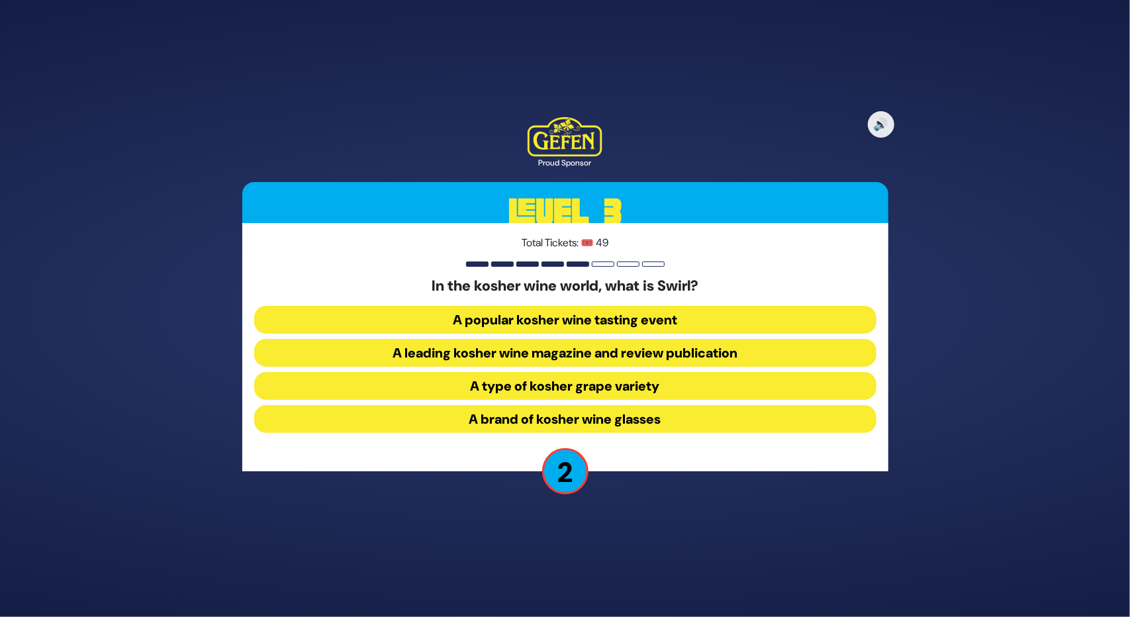
click at [585, 350] on button "A leading kosher wine magazine and review publication" at bounding box center [565, 353] width 622 height 28
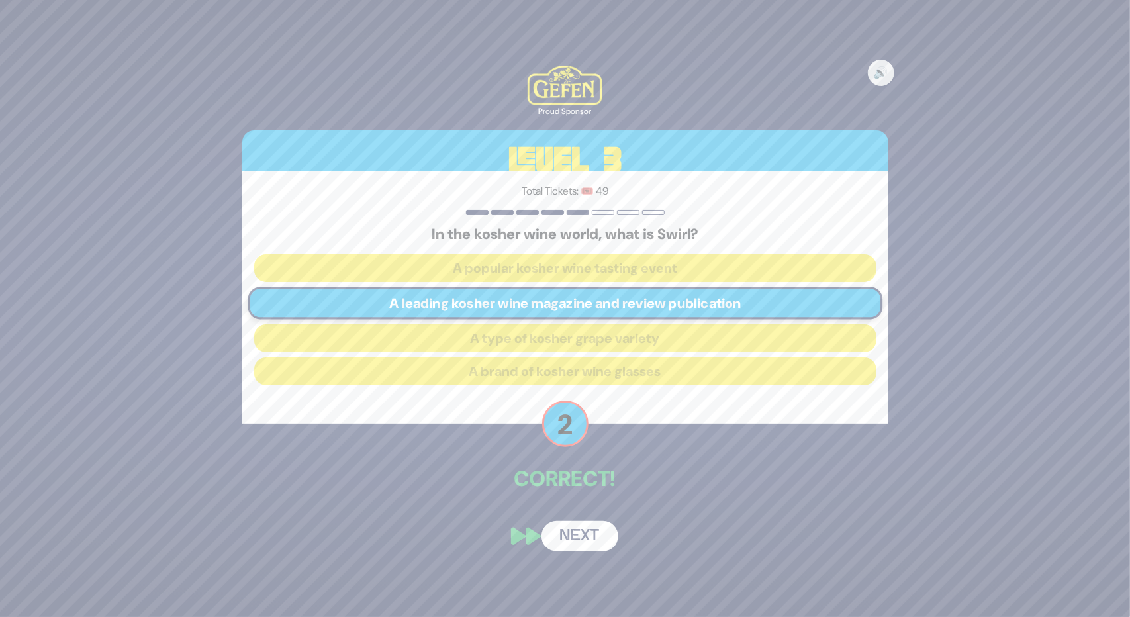
click at [561, 528] on button "Next" at bounding box center [580, 536] width 77 height 30
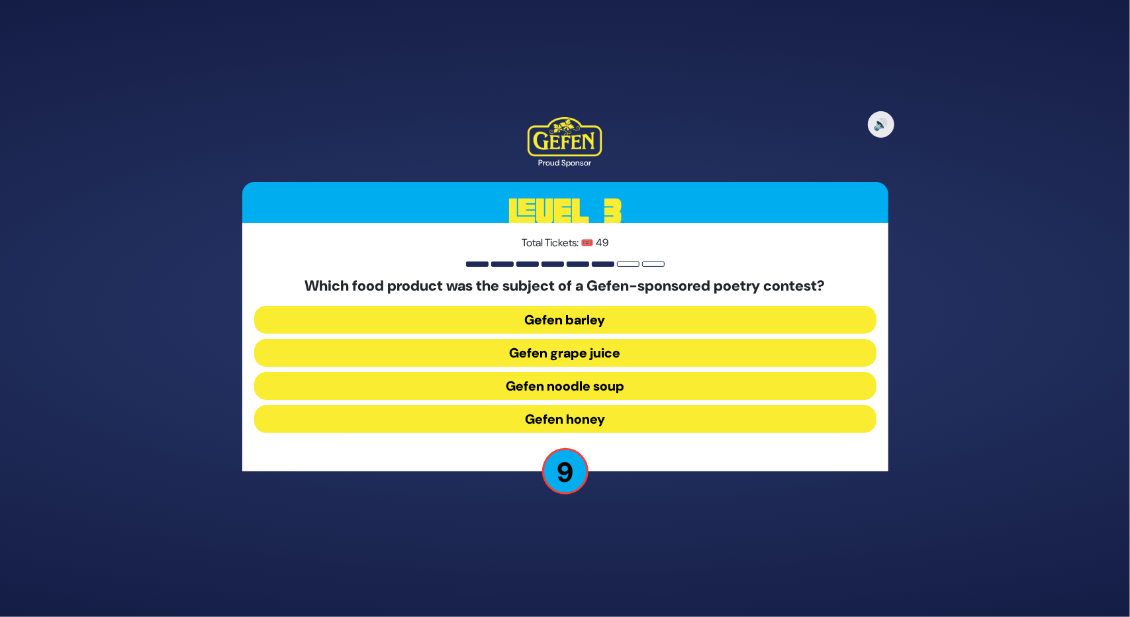
click at [573, 383] on button "Gefen noodle soup" at bounding box center [565, 386] width 622 height 28
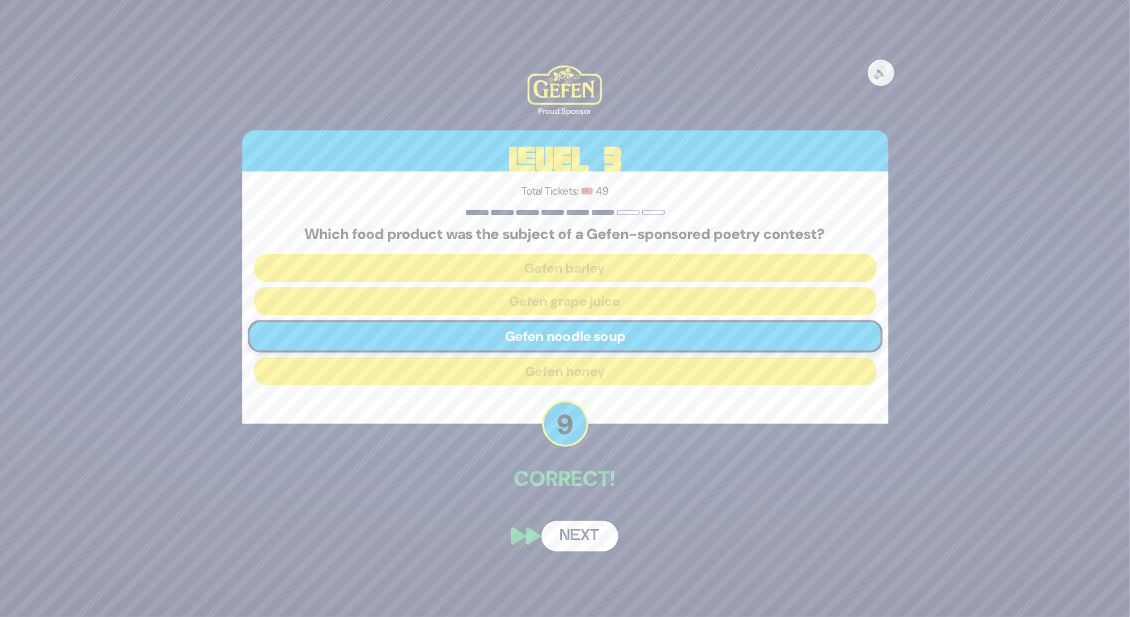
click at [571, 535] on button "Next" at bounding box center [580, 536] width 77 height 30
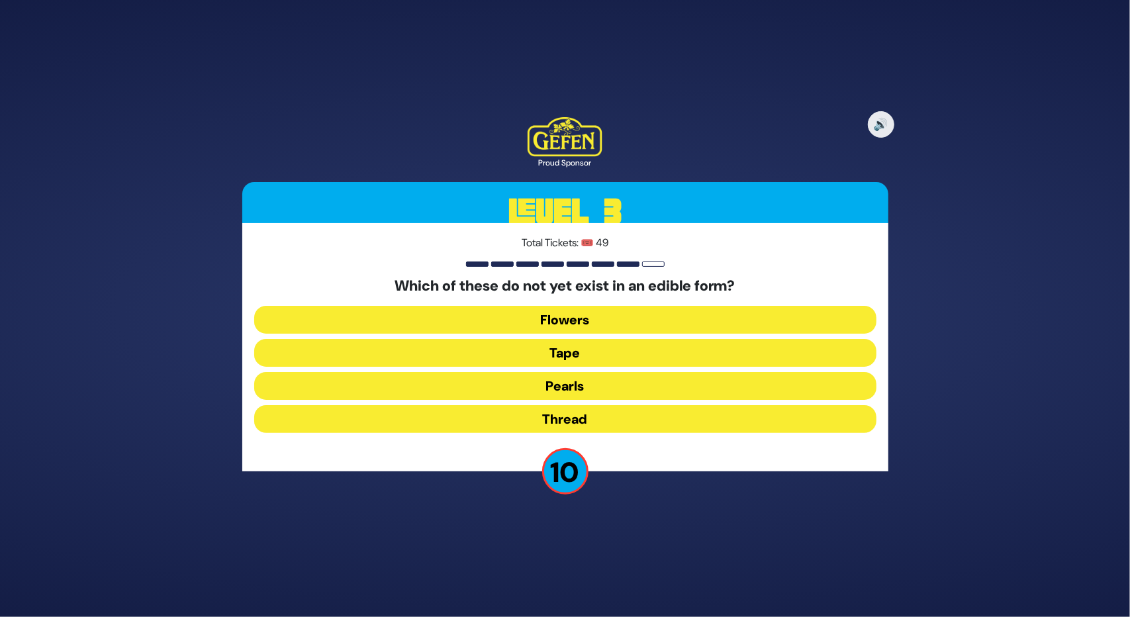
click at [580, 420] on button "Thread" at bounding box center [565, 419] width 622 height 28
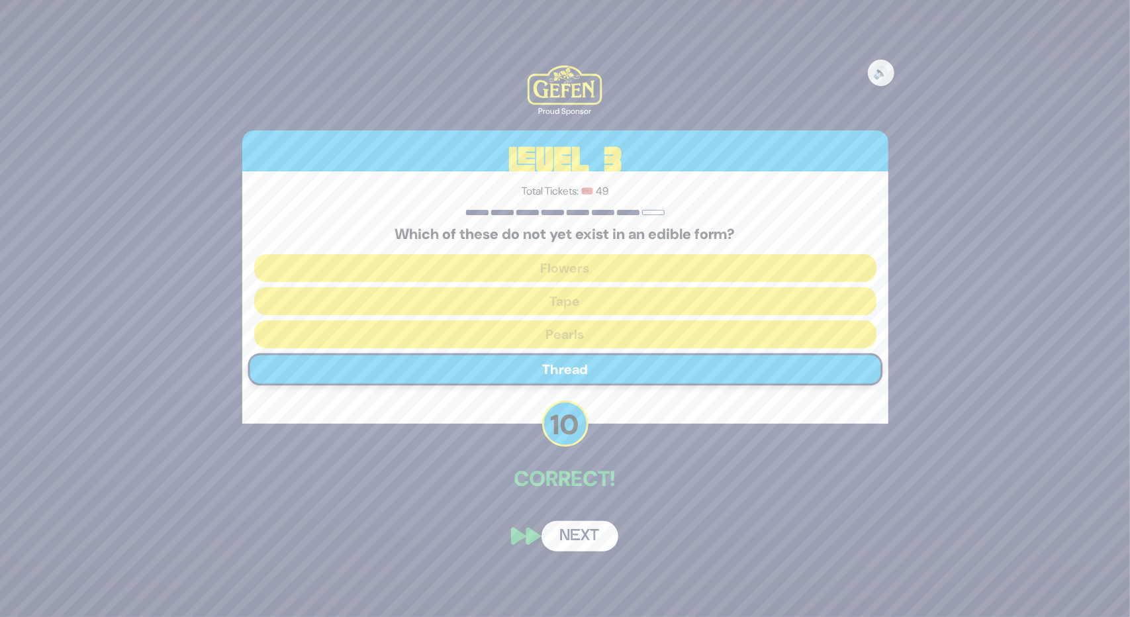
click at [571, 527] on button "Next" at bounding box center [580, 536] width 77 height 30
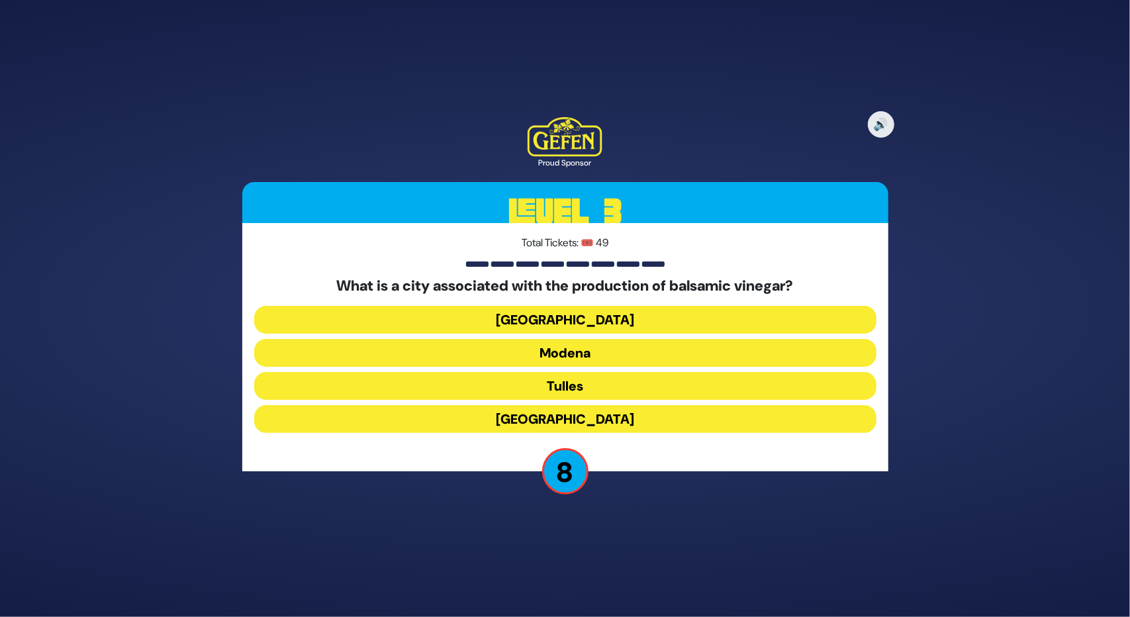
click at [584, 358] on button "Modena" at bounding box center [565, 353] width 622 height 28
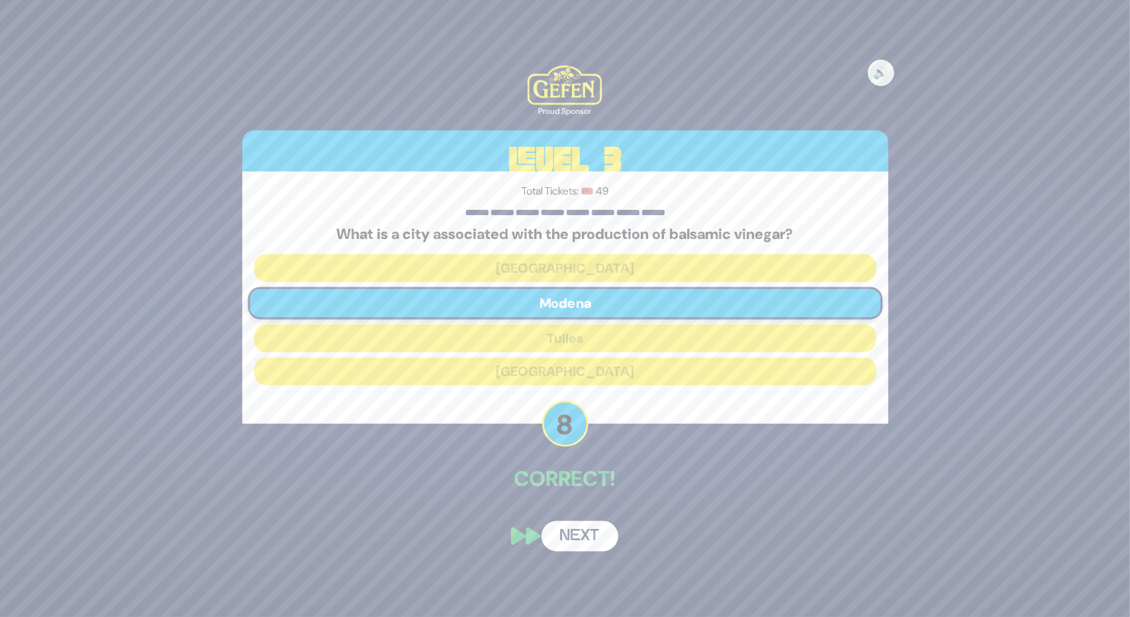
click at [556, 529] on button "Next" at bounding box center [580, 536] width 77 height 30
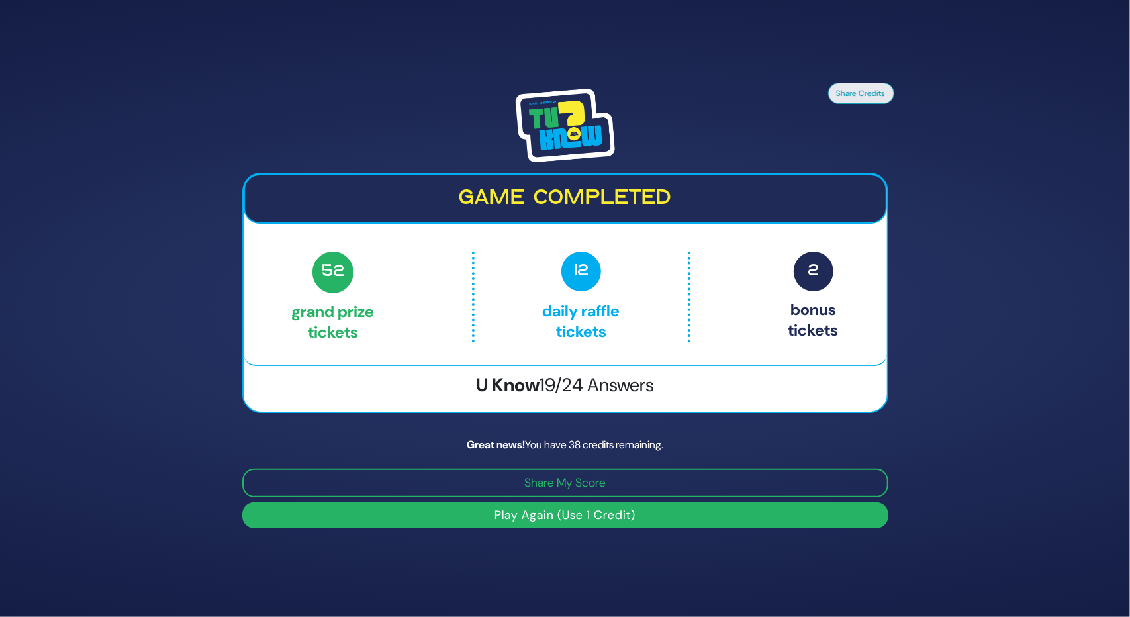
click at [572, 520] on button "Play Again (Use 1 Credit)" at bounding box center [565, 516] width 646 height 26
click at [536, 509] on button "Play Again (Use 1 Credit)" at bounding box center [565, 516] width 646 height 26
click at [536, 513] on button "Play Again (Use 1 Credit)" at bounding box center [565, 516] width 646 height 26
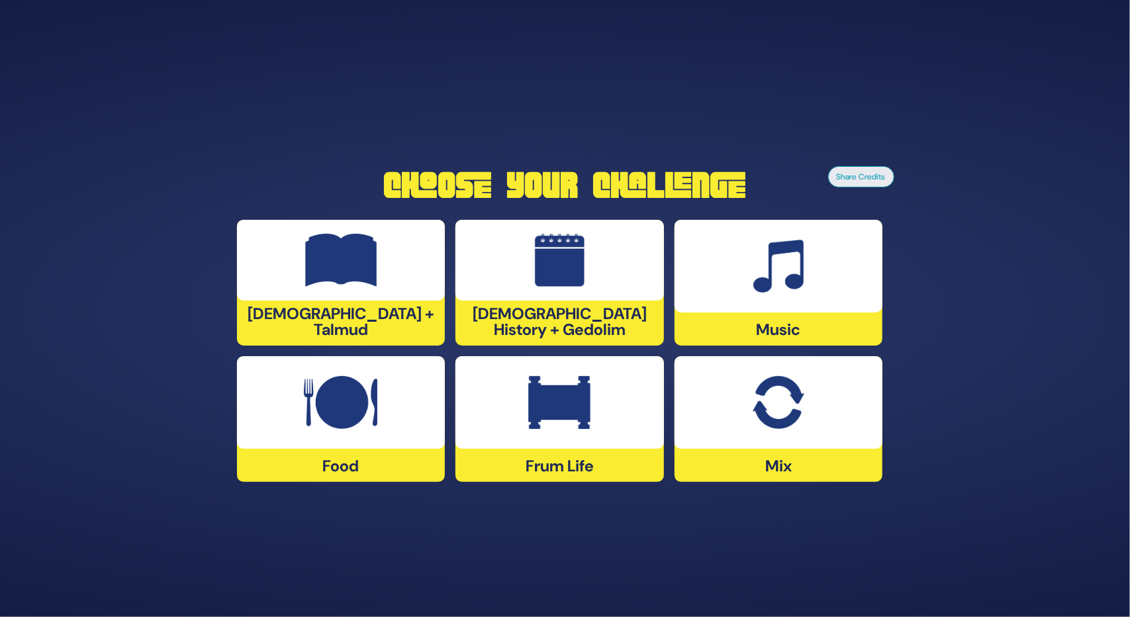
click at [579, 424] on img at bounding box center [559, 402] width 62 height 53
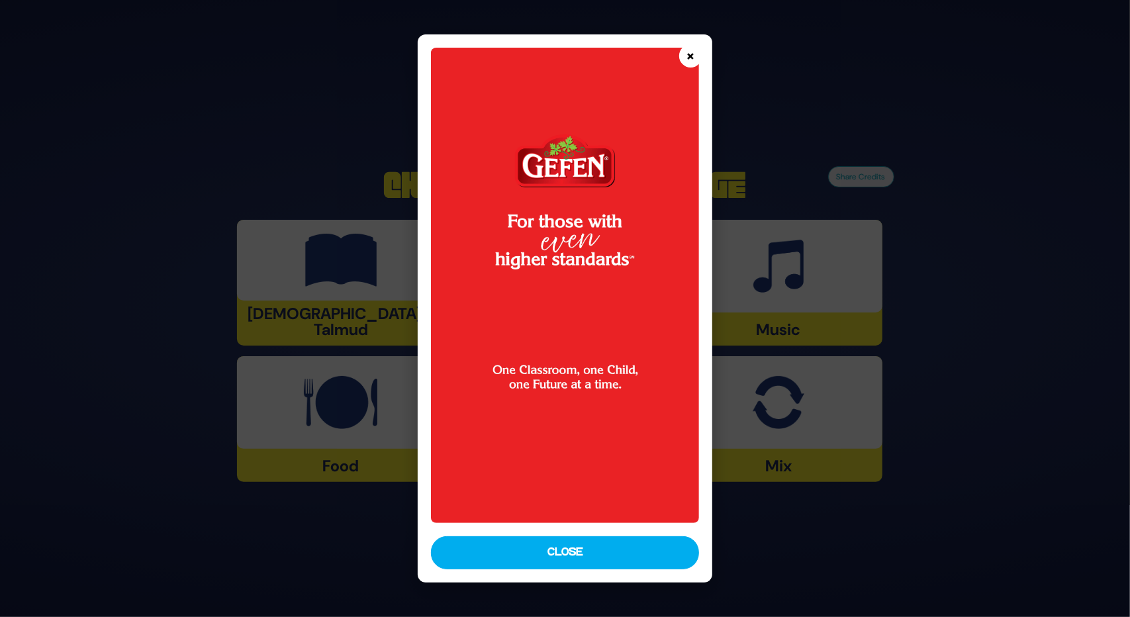
click at [691, 58] on button "×" at bounding box center [690, 55] width 23 height 23
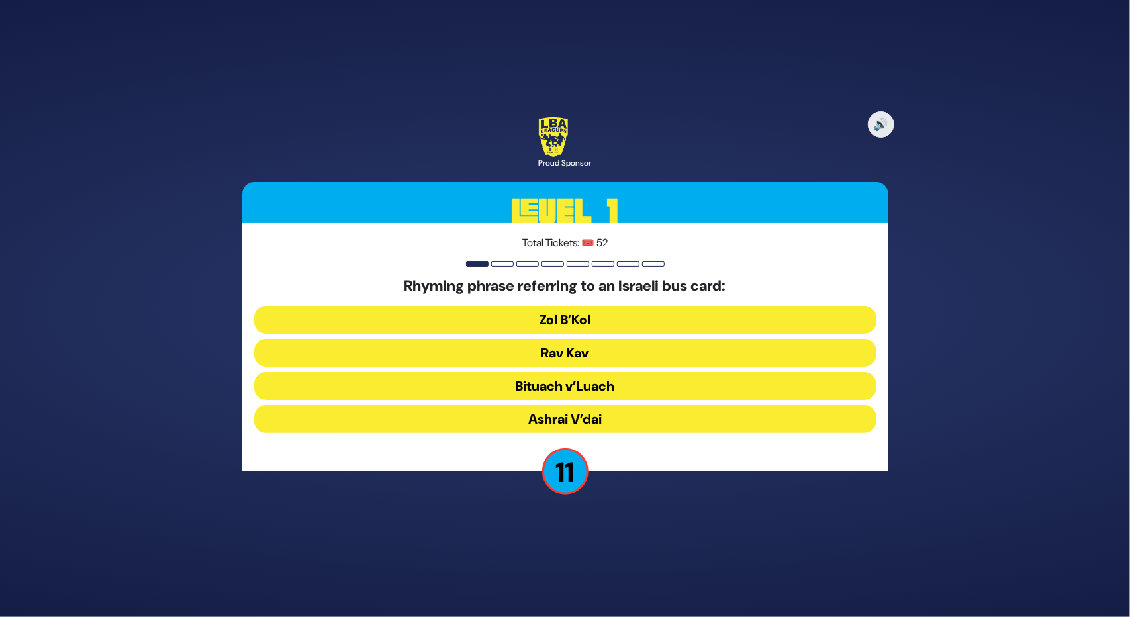
click at [565, 344] on button "Rav Kav" at bounding box center [565, 353] width 622 height 28
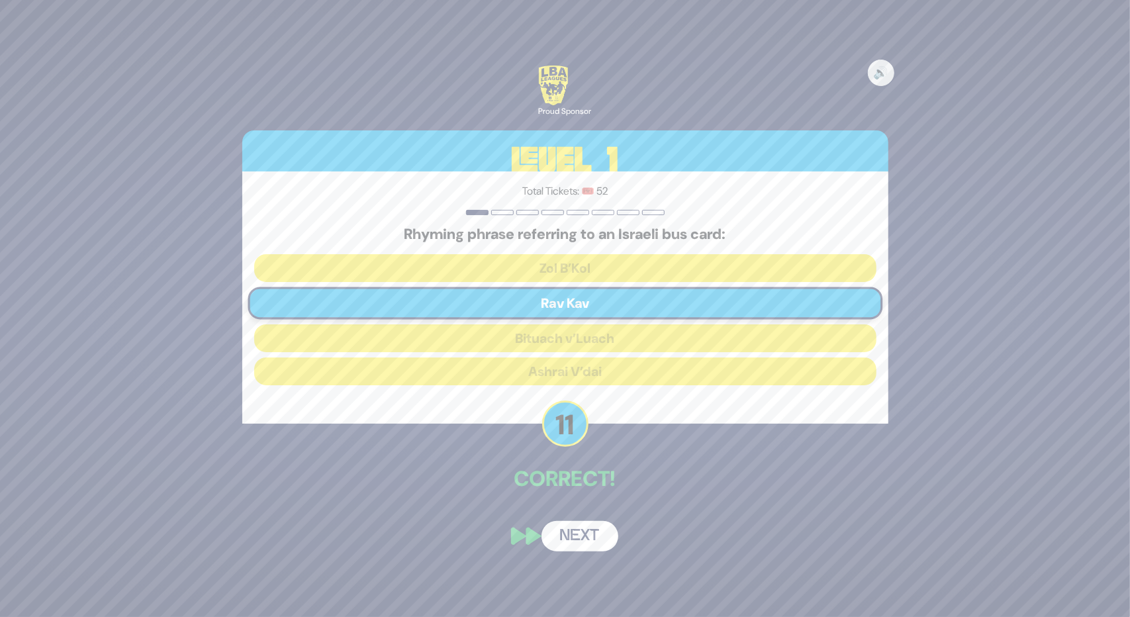
click at [580, 530] on button "Next" at bounding box center [580, 536] width 77 height 30
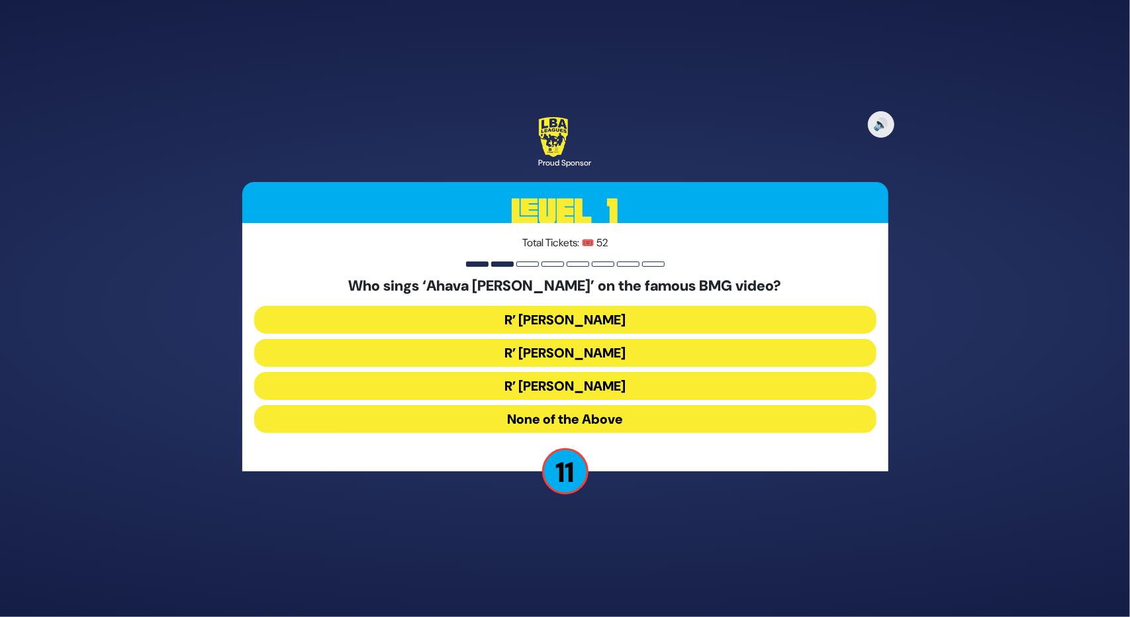
click at [554, 348] on button "R’ Ephraim Wachsman" at bounding box center [565, 353] width 622 height 28
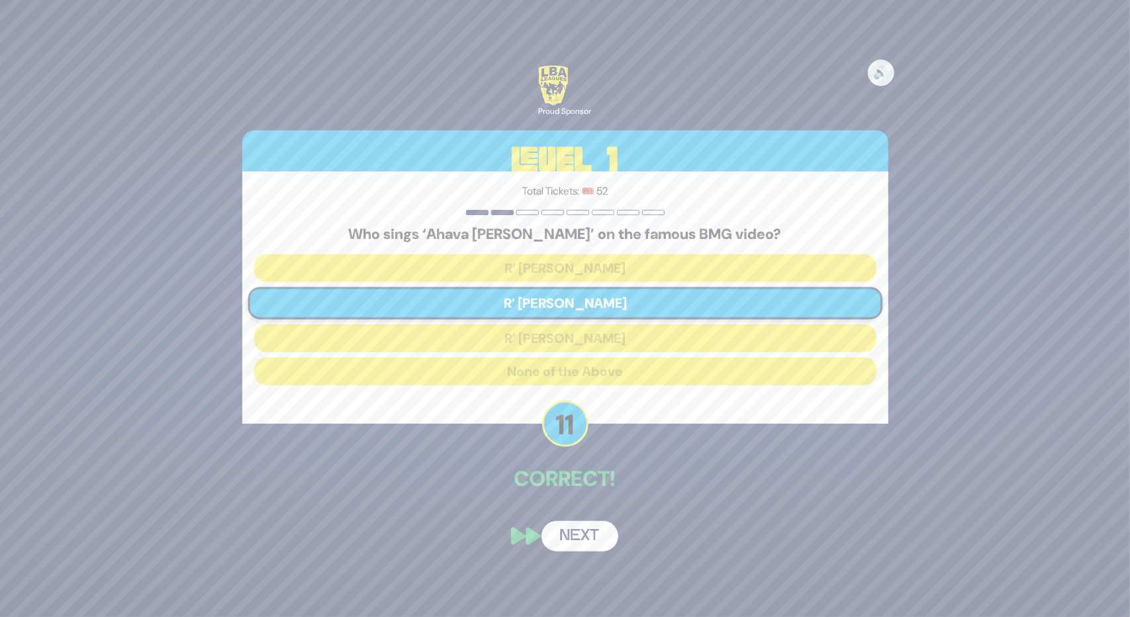
click at [556, 535] on button "Next" at bounding box center [580, 536] width 77 height 30
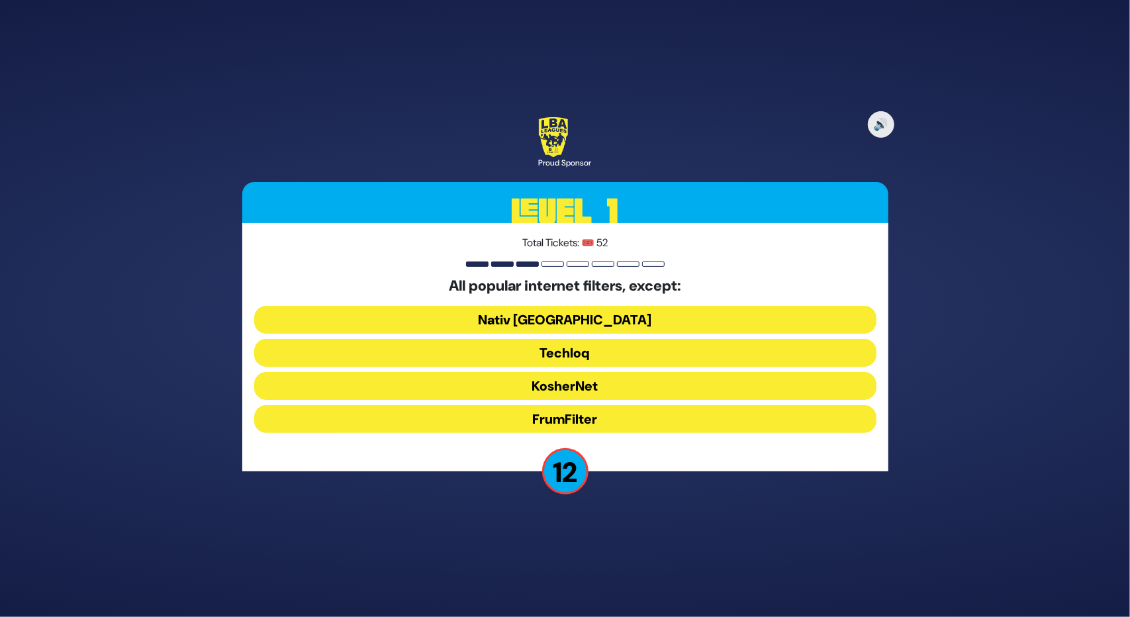
click at [587, 420] on button "FrumFilter" at bounding box center [565, 419] width 622 height 28
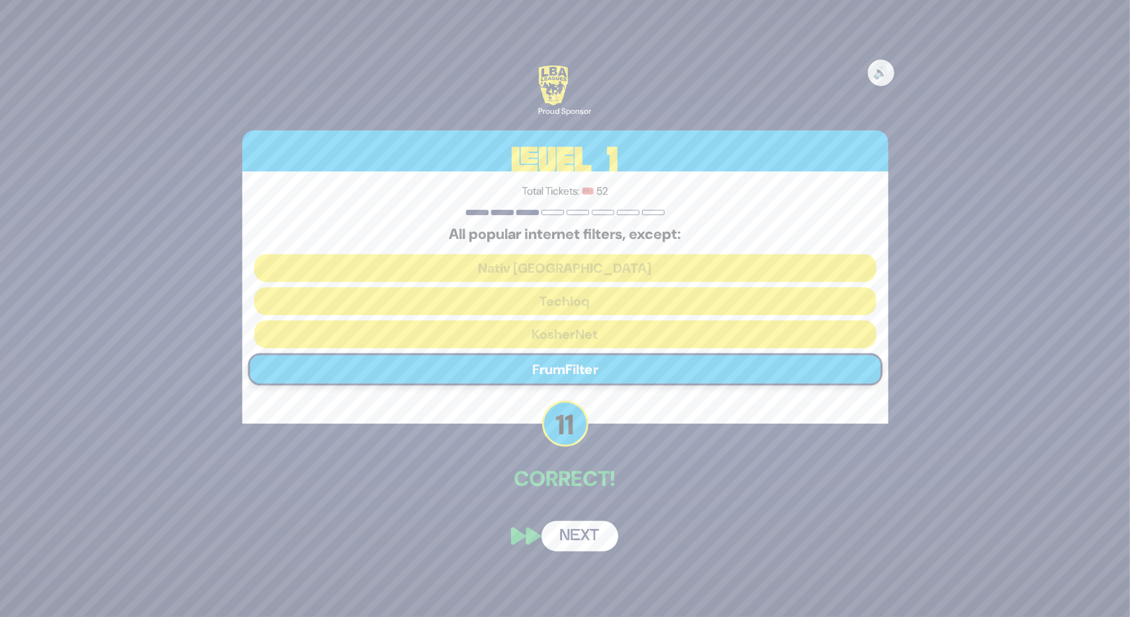
click at [558, 541] on button "Next" at bounding box center [580, 536] width 77 height 30
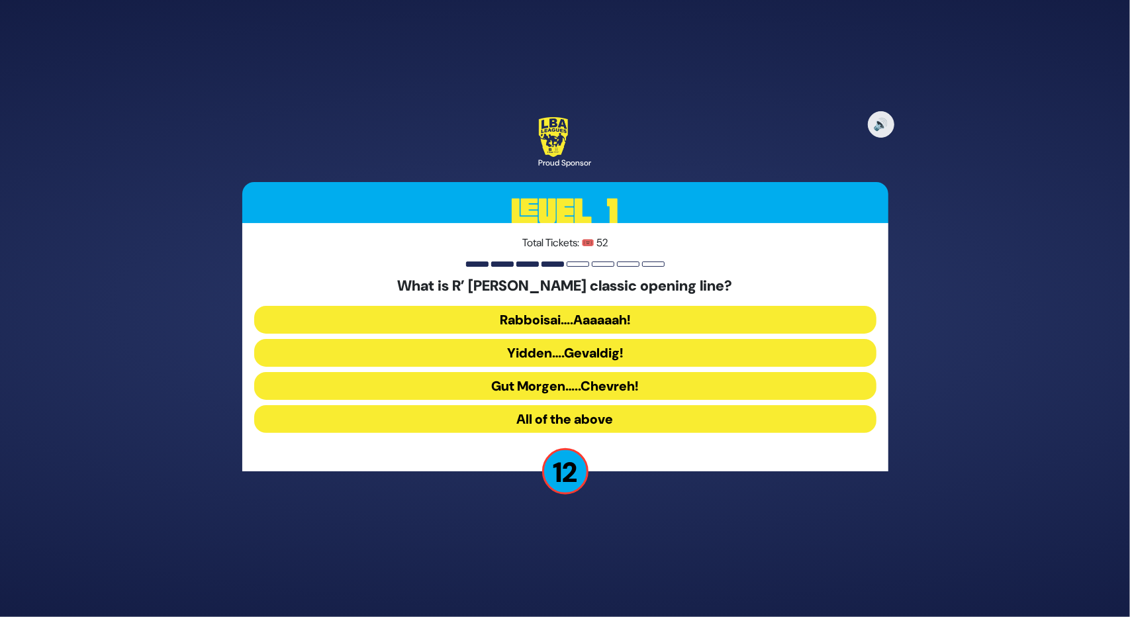
click at [588, 313] on button "Rabboisai….Aaaaaah!" at bounding box center [565, 320] width 622 height 28
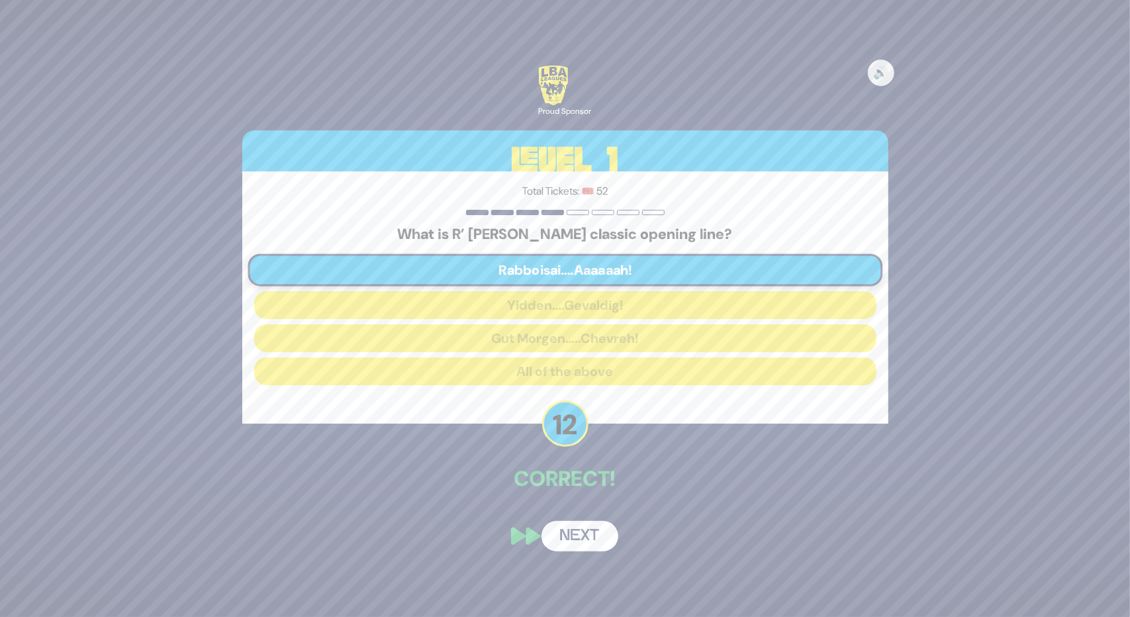
click at [575, 528] on button "Next" at bounding box center [580, 536] width 77 height 30
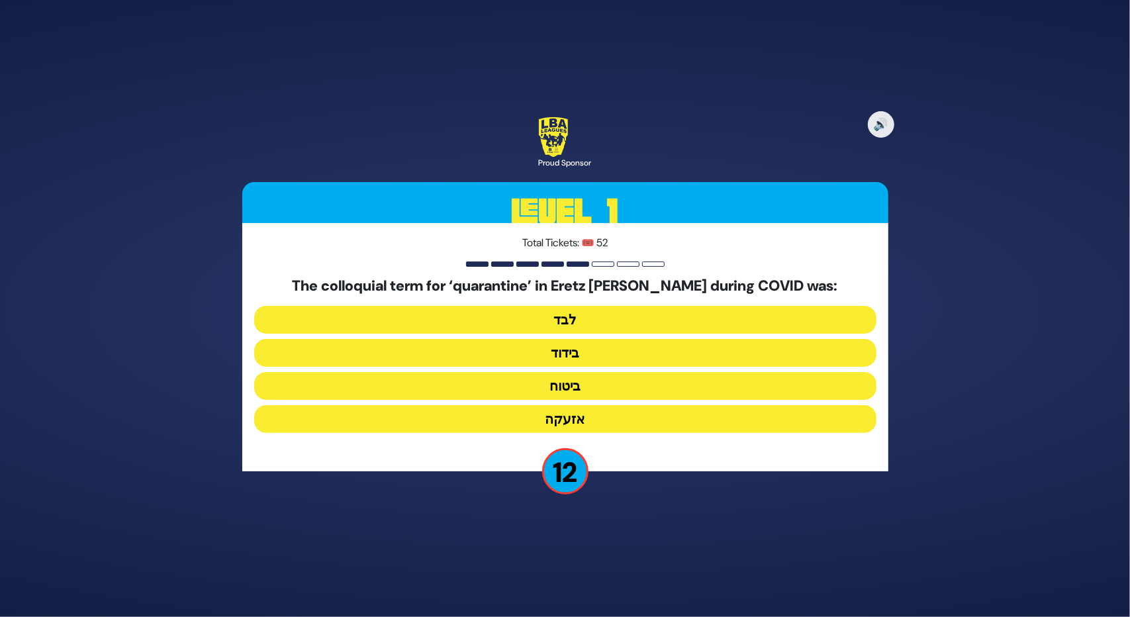
click at [569, 355] on button "בידוד" at bounding box center [565, 353] width 622 height 28
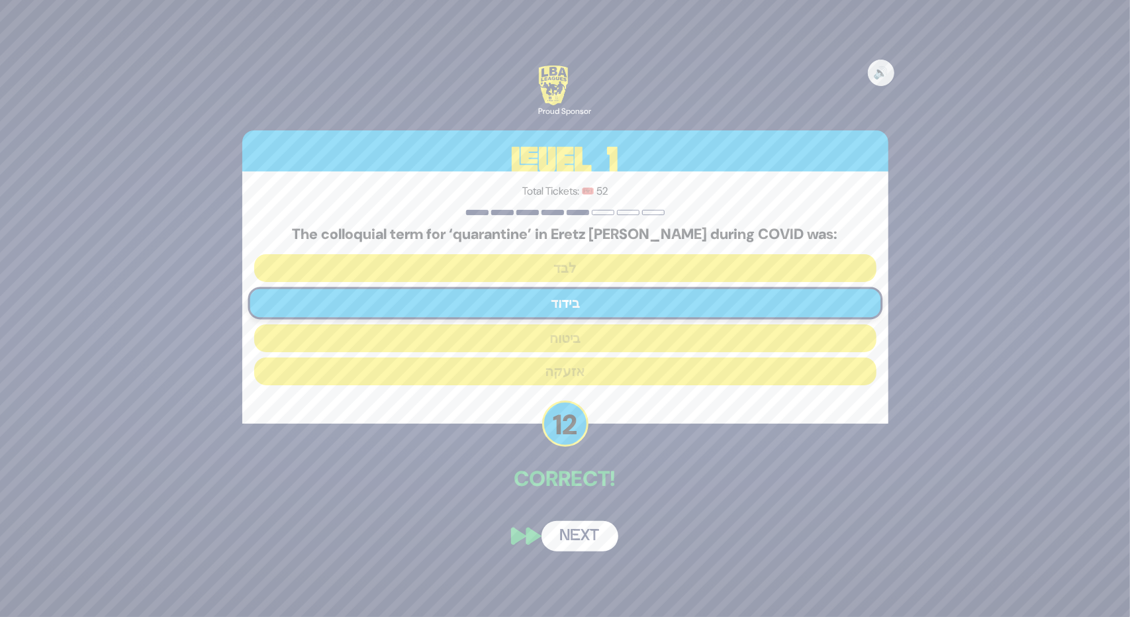
click at [587, 524] on button "Next" at bounding box center [580, 536] width 77 height 30
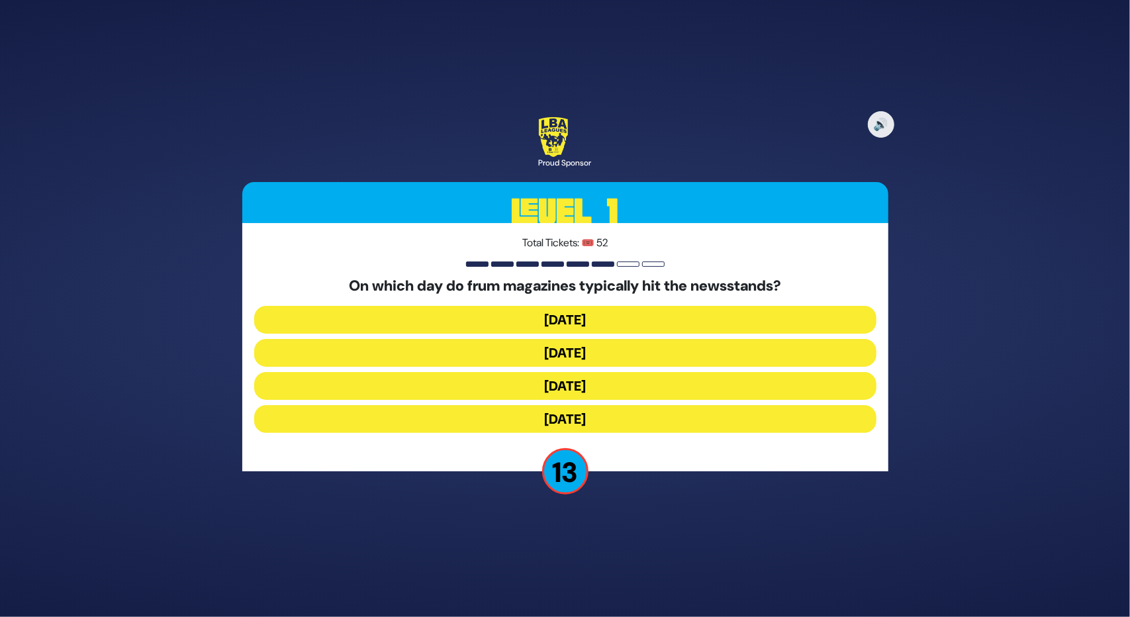
click at [570, 352] on button "Wednesday" at bounding box center [565, 353] width 622 height 28
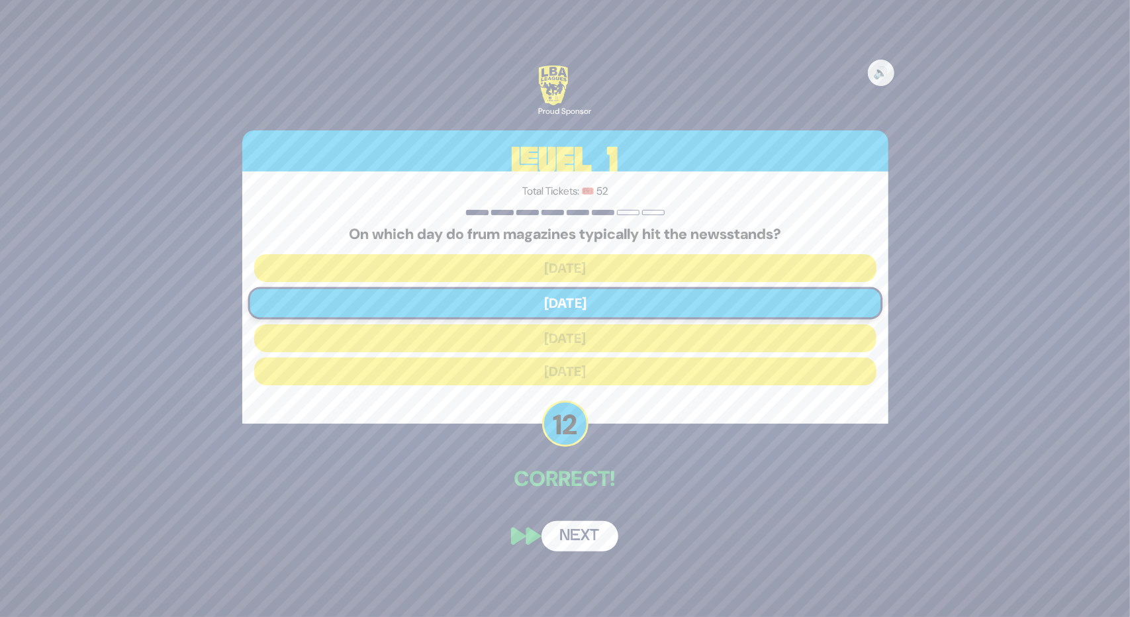
click at [552, 525] on button "Next" at bounding box center [580, 536] width 77 height 30
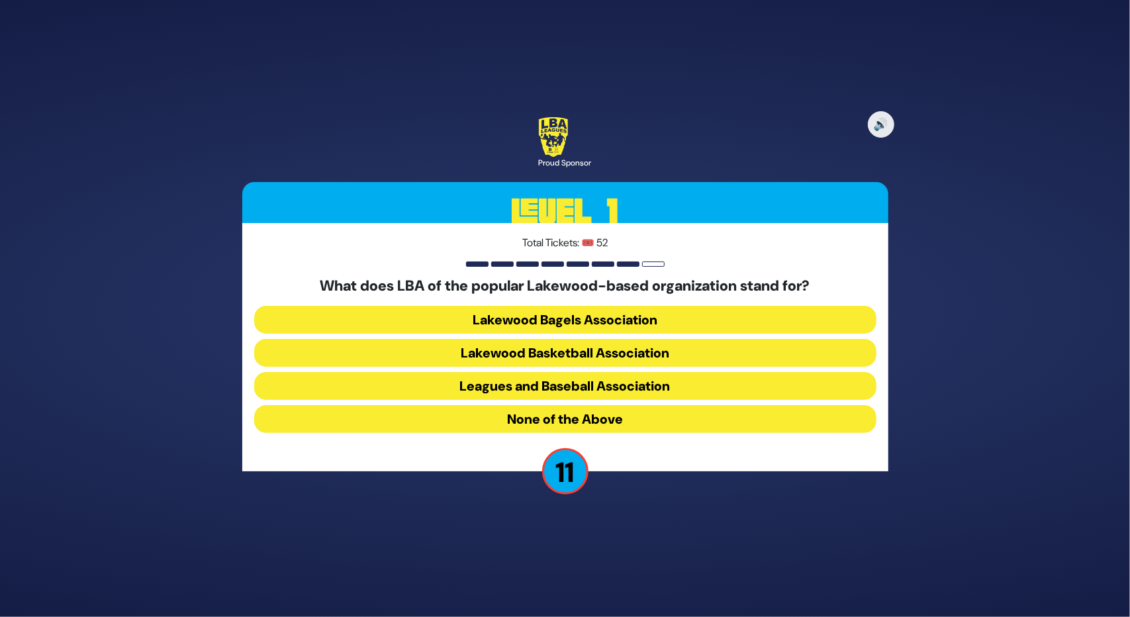
click at [536, 344] on button "Lakewood Basketball Association" at bounding box center [565, 353] width 622 height 28
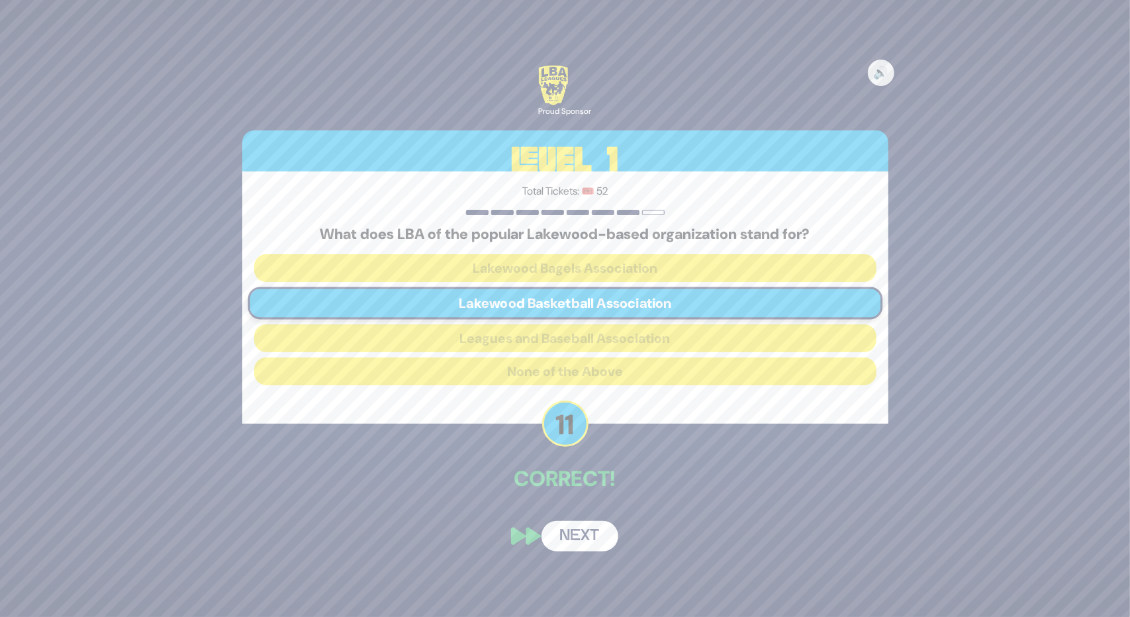
click at [586, 537] on button "Next" at bounding box center [580, 536] width 77 height 30
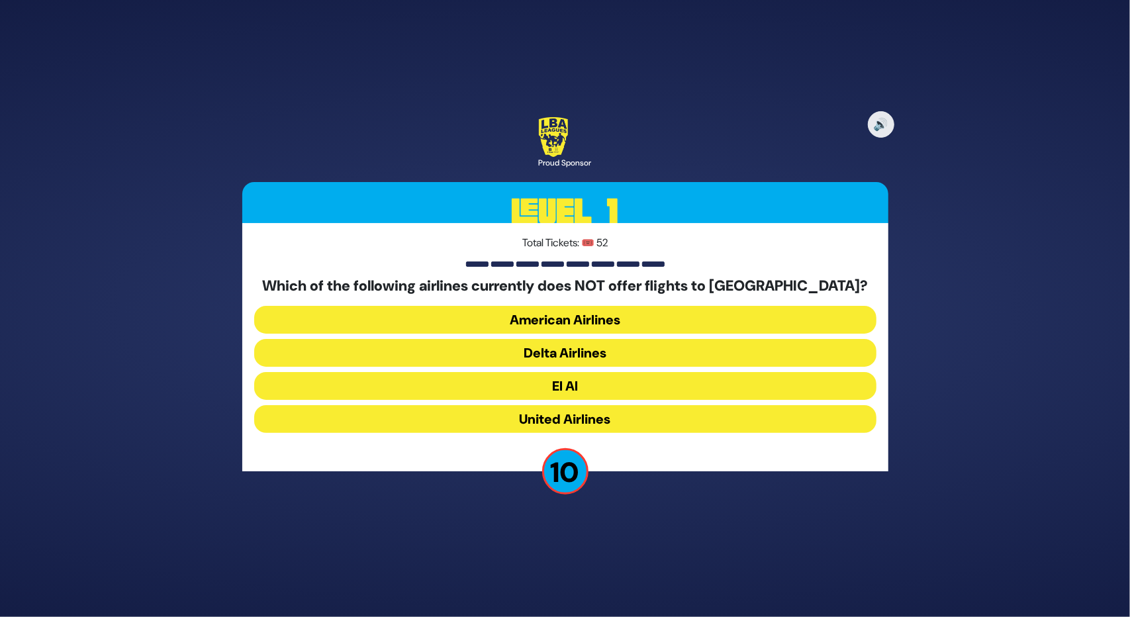
click at [591, 309] on button "American Airlines" at bounding box center [565, 320] width 622 height 28
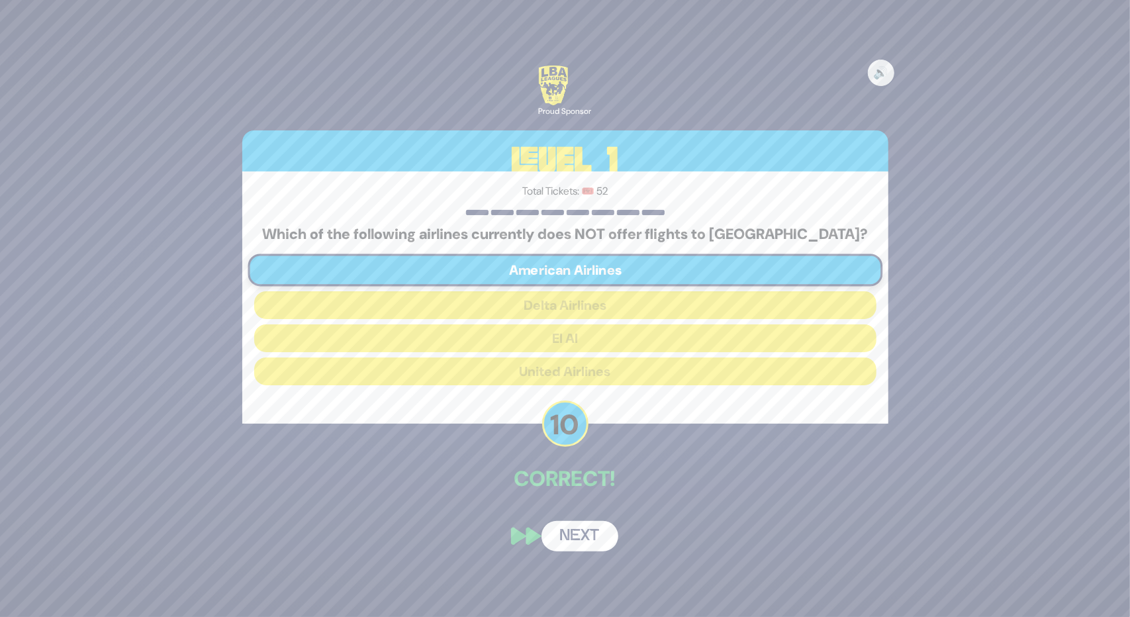
click at [556, 536] on button "Next" at bounding box center [580, 536] width 77 height 30
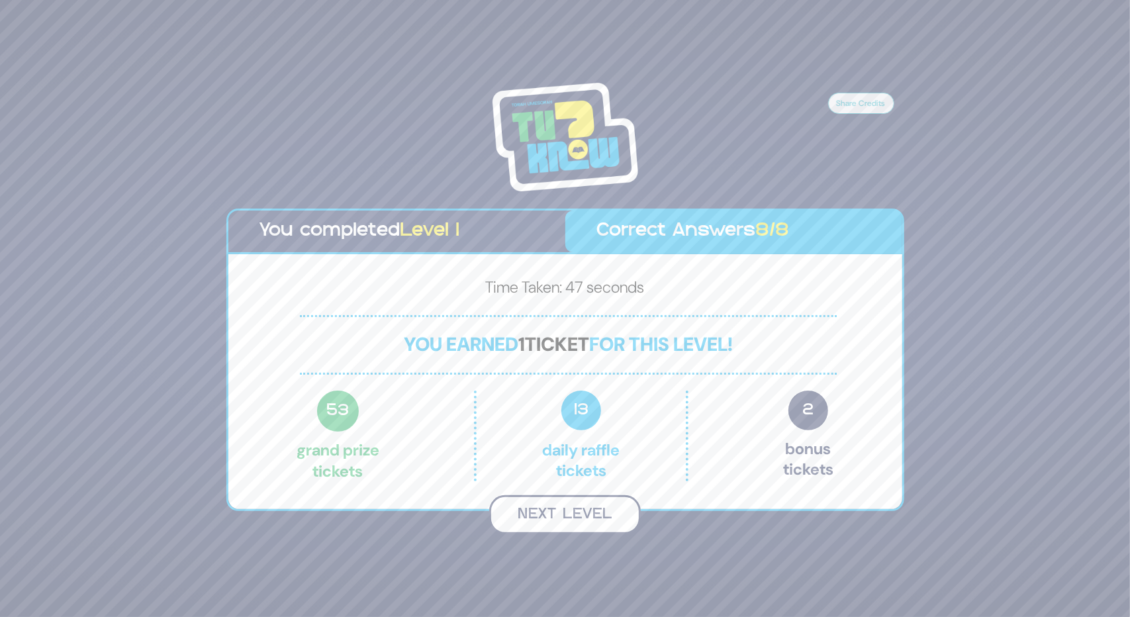
click at [559, 513] on button "Next Level" at bounding box center [565, 514] width 152 height 39
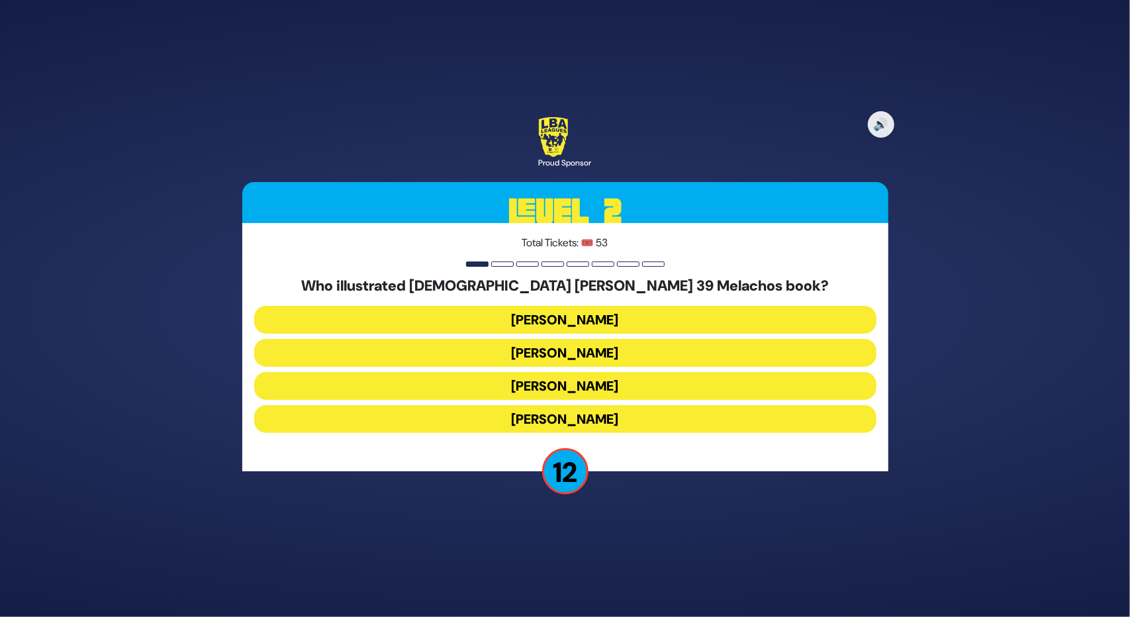
click at [565, 315] on button "Gadi Pollack" at bounding box center [565, 320] width 622 height 28
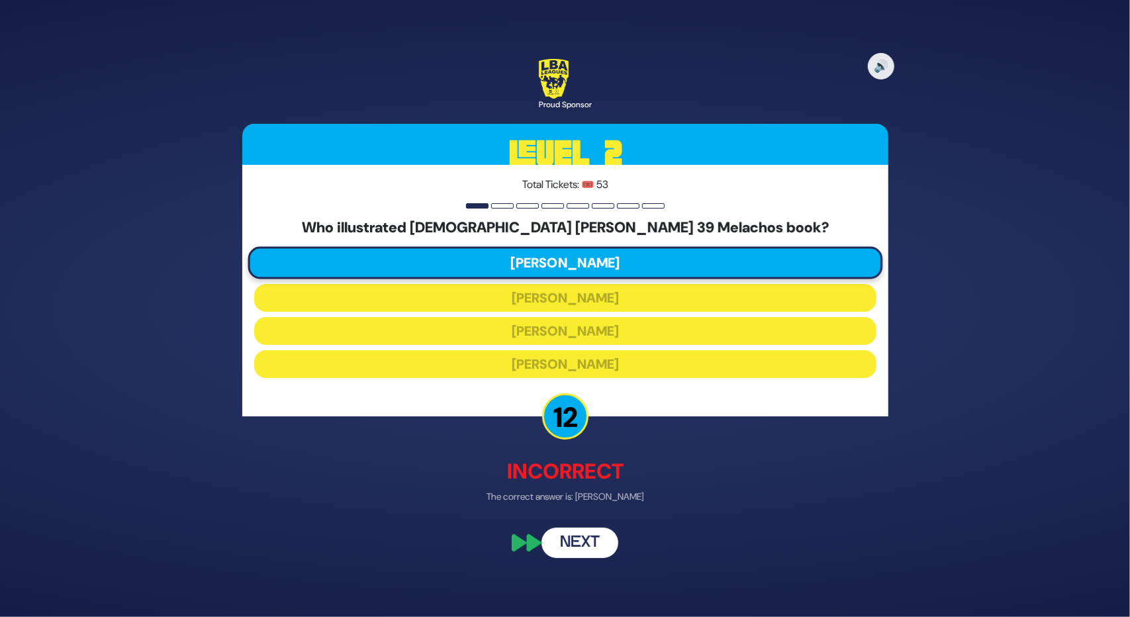
click at [571, 538] on button "Next" at bounding box center [580, 543] width 77 height 30
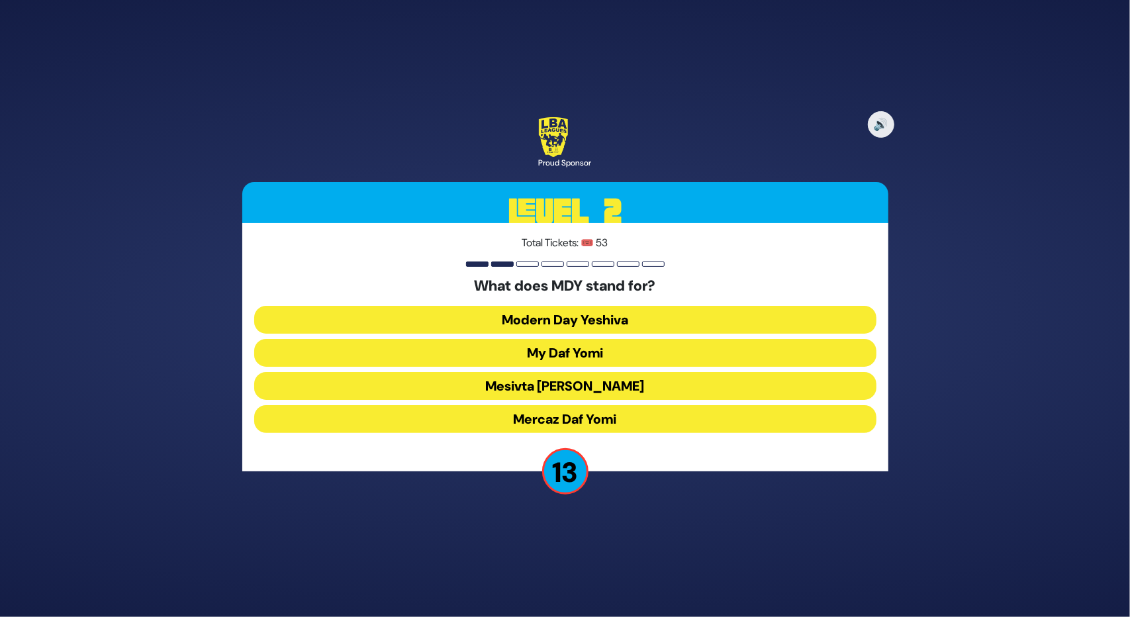
click at [556, 418] on button "Mercaz Daf Yomi" at bounding box center [565, 419] width 622 height 28
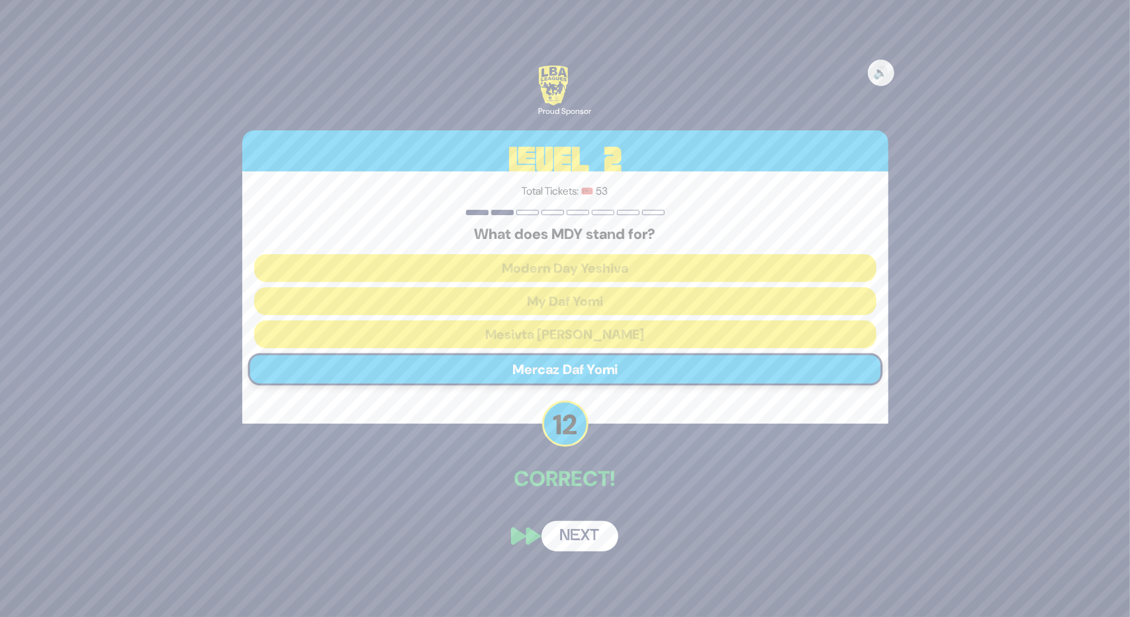
click at [573, 526] on button "Next" at bounding box center [580, 536] width 77 height 30
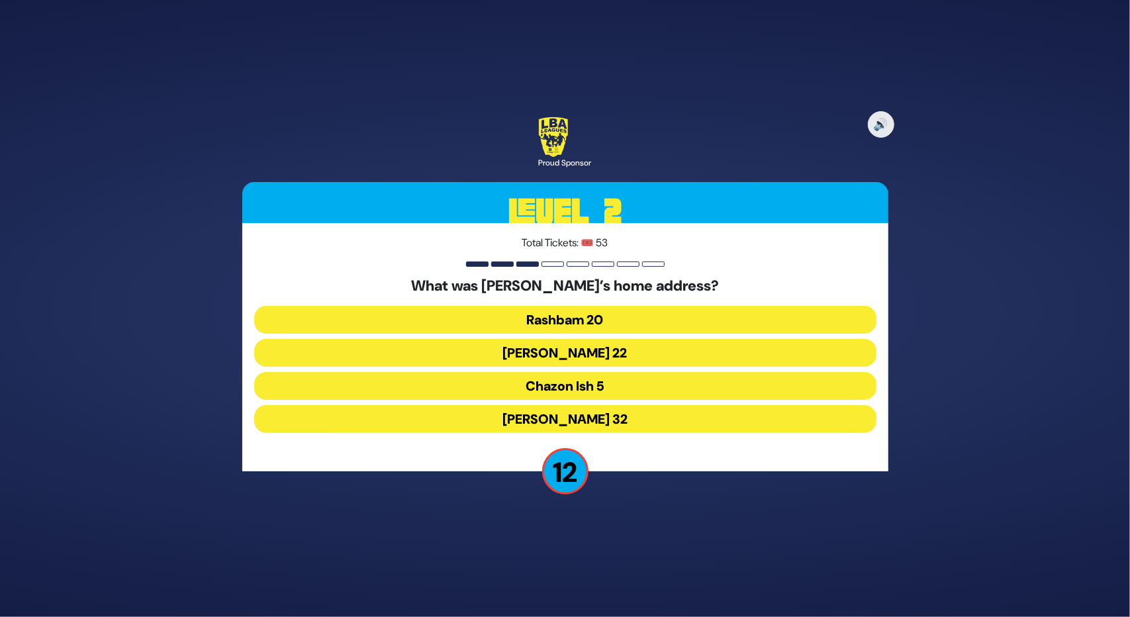
click at [579, 390] on button "Chazon Ish 5" at bounding box center [565, 386] width 622 height 28
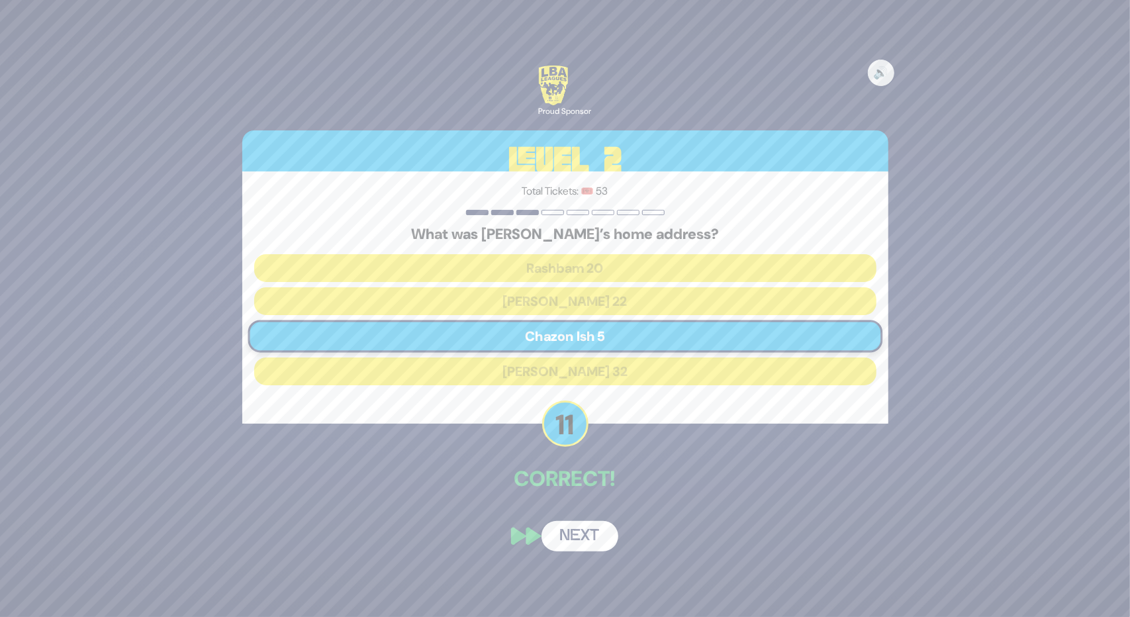
click at [583, 524] on button "Next" at bounding box center [580, 536] width 77 height 30
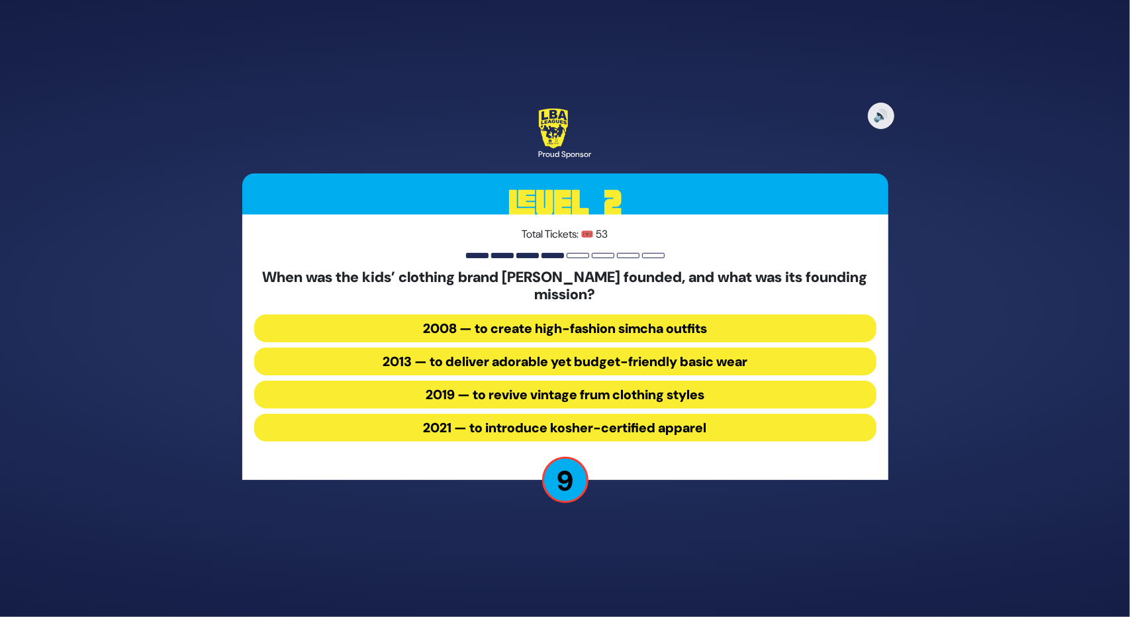
click at [587, 365] on button "2013 — to deliver adorable yet budget-friendly basic wear" at bounding box center [565, 362] width 622 height 28
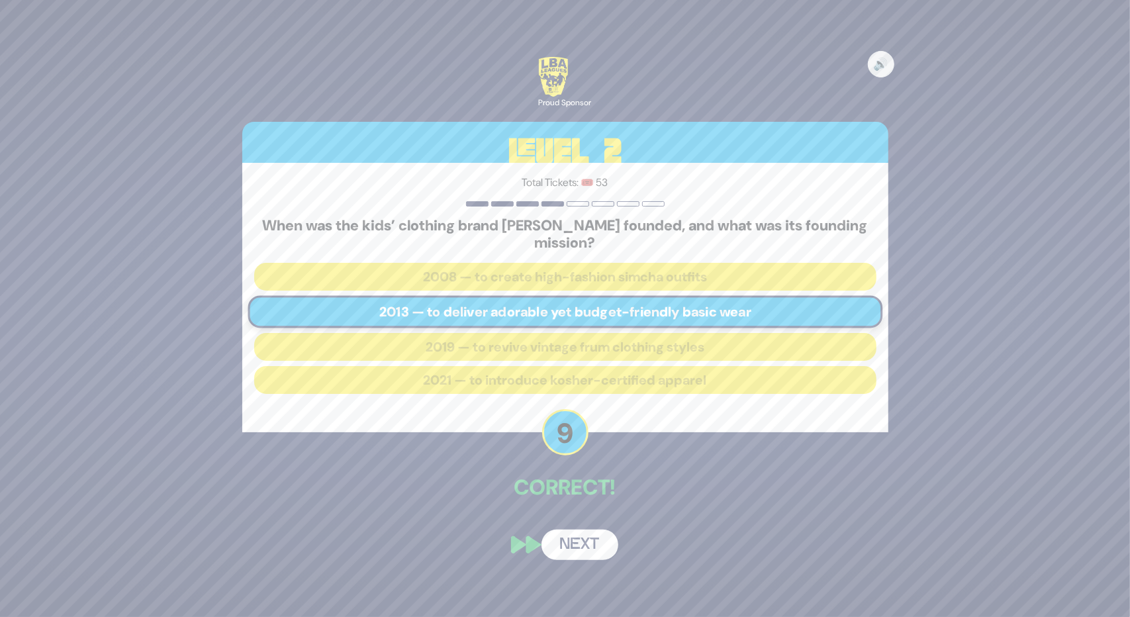
click at [575, 536] on button "Next" at bounding box center [580, 545] width 77 height 30
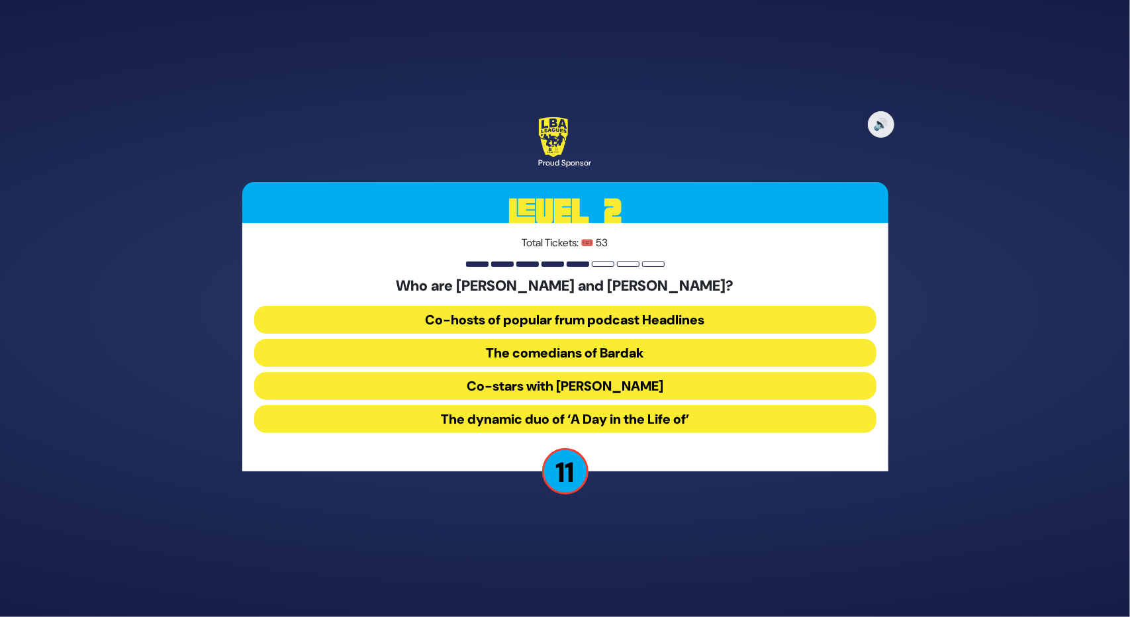
click at [614, 354] on button "The comedians of Bardak" at bounding box center [565, 353] width 622 height 28
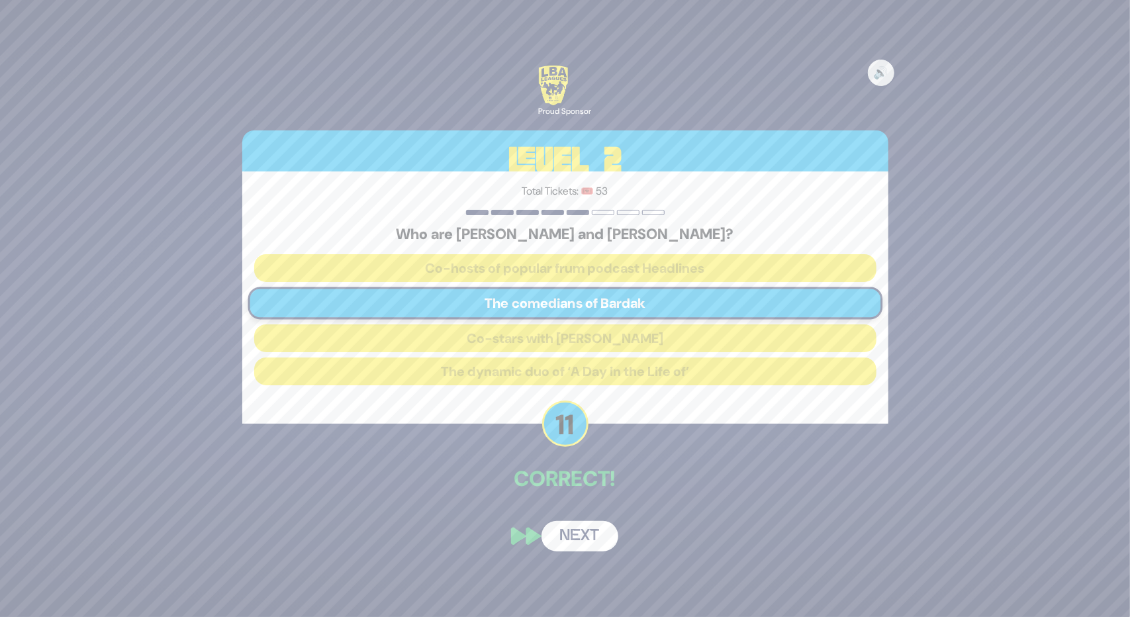
click at [576, 535] on button "Next" at bounding box center [580, 536] width 77 height 30
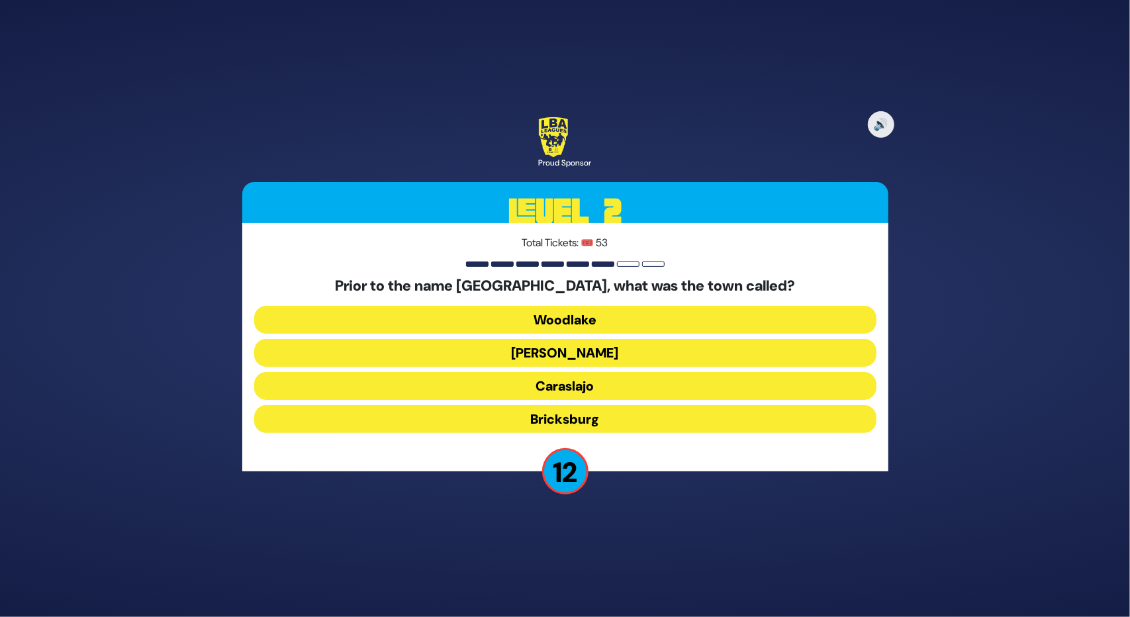
click at [579, 381] on button "Caraslajo" at bounding box center [565, 386] width 622 height 28
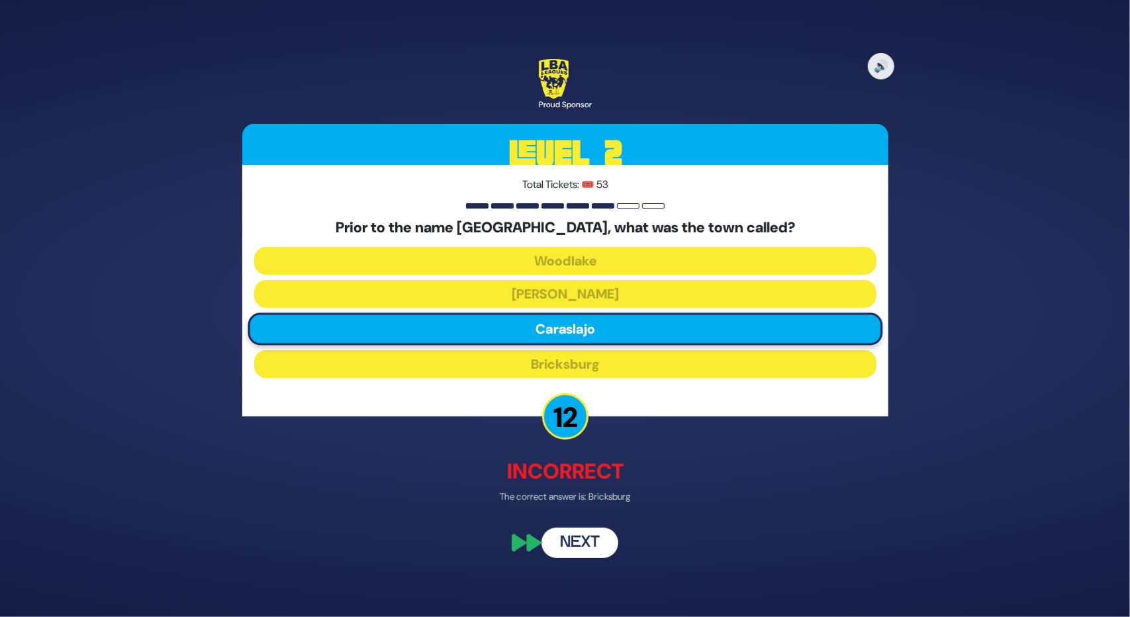
click at [597, 538] on button "Next" at bounding box center [580, 543] width 77 height 30
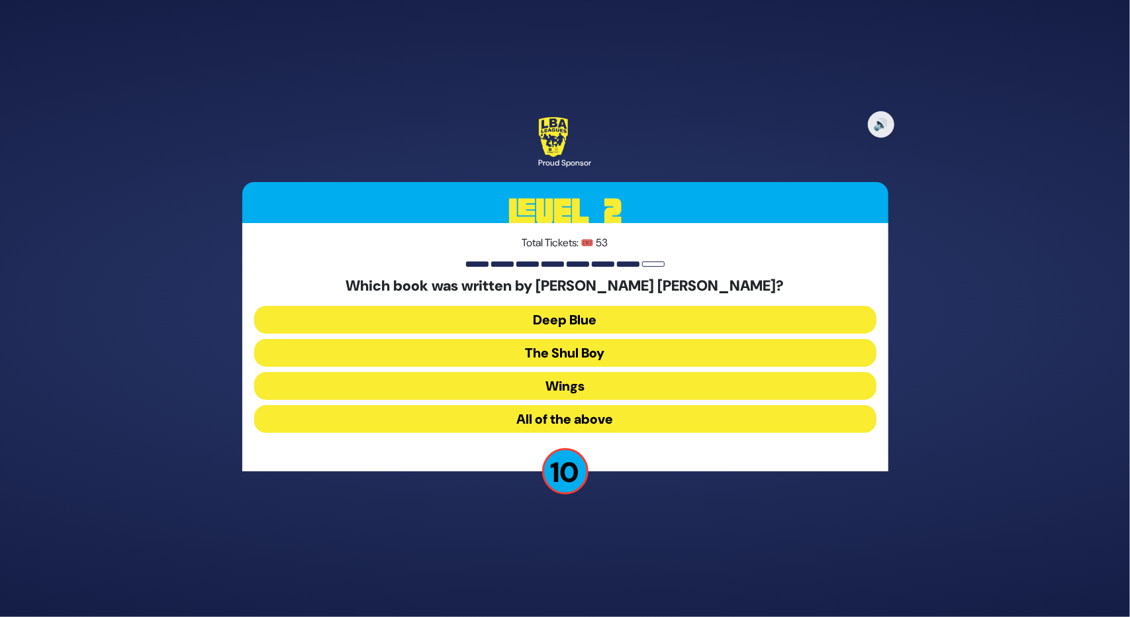
click at [567, 420] on button "All of the above" at bounding box center [565, 419] width 622 height 28
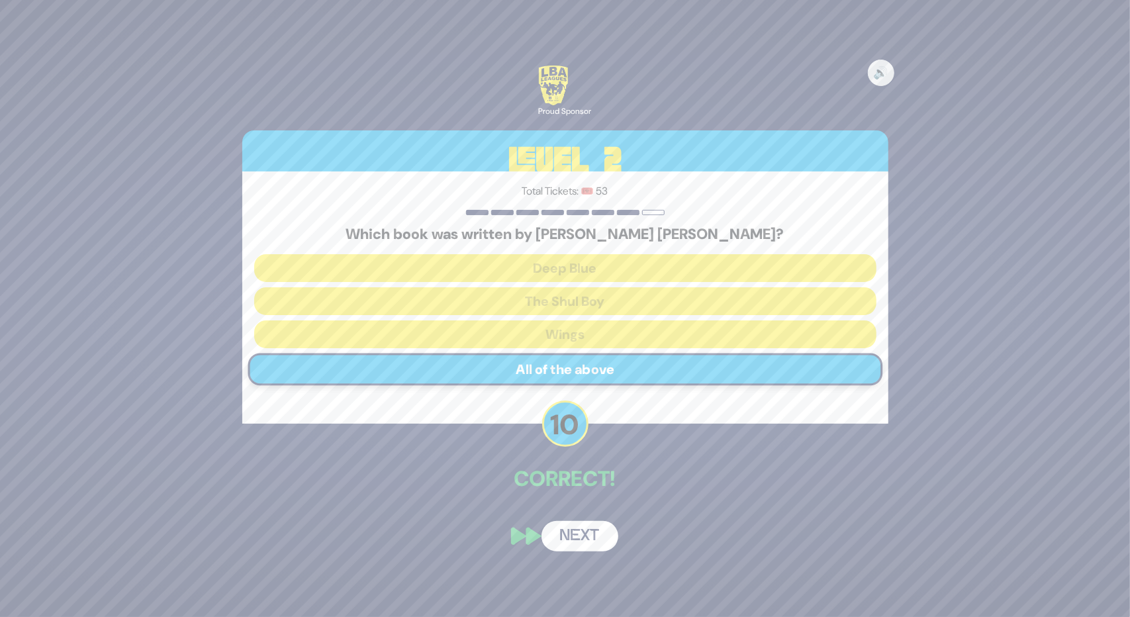
click at [581, 539] on button "Next" at bounding box center [580, 536] width 77 height 30
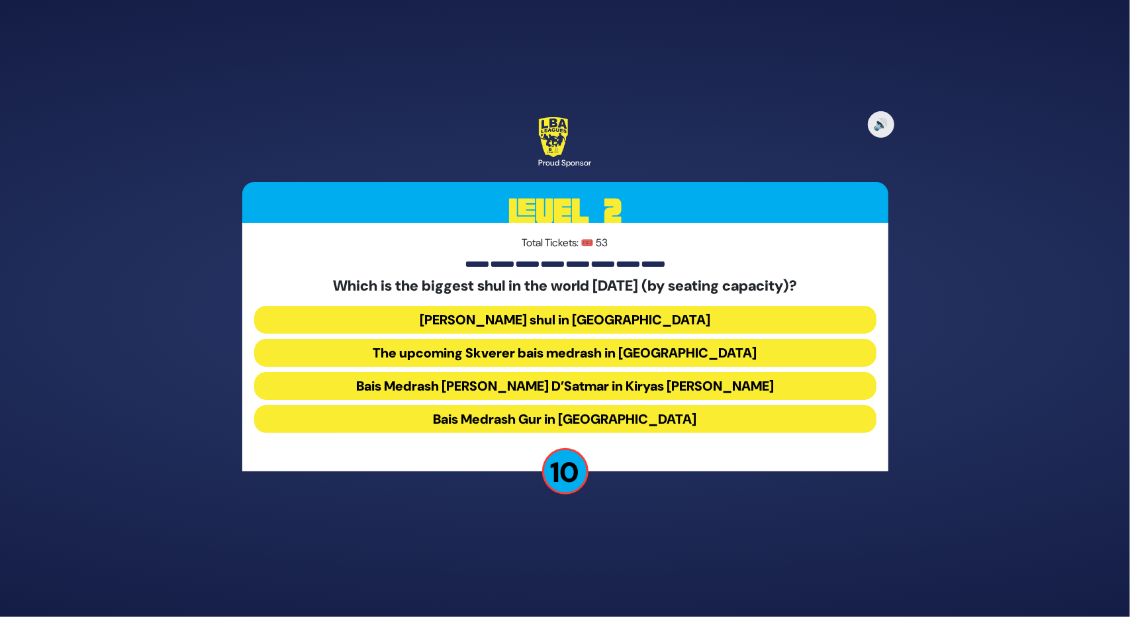
click at [547, 316] on button "Belzer shul in Yerushalayim" at bounding box center [565, 320] width 622 height 28
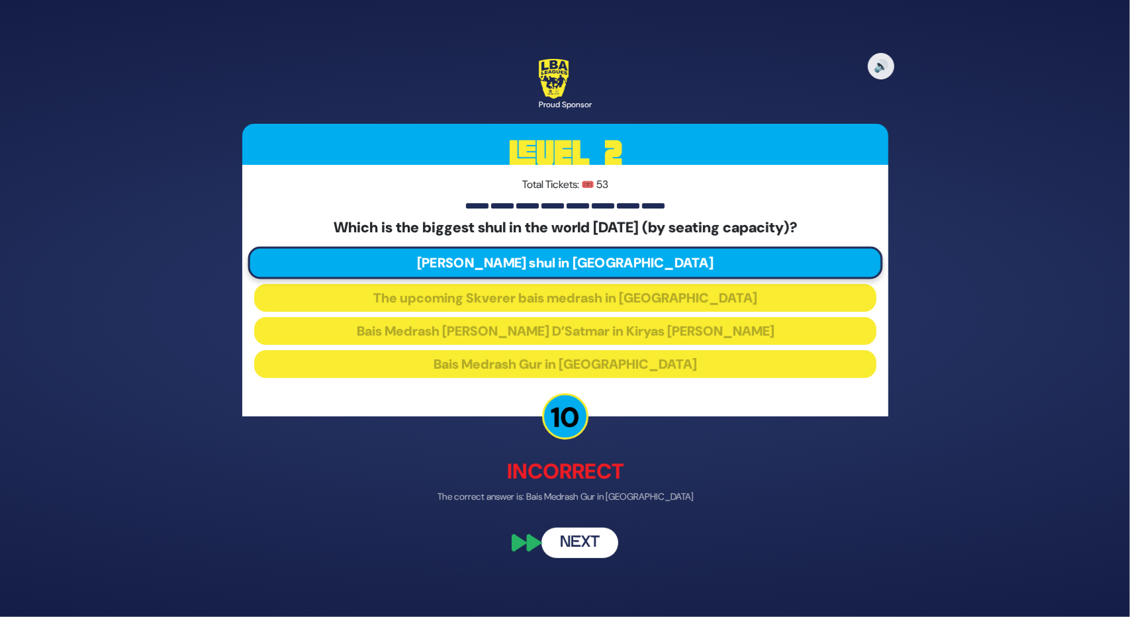
click at [568, 543] on button "Next" at bounding box center [580, 543] width 77 height 30
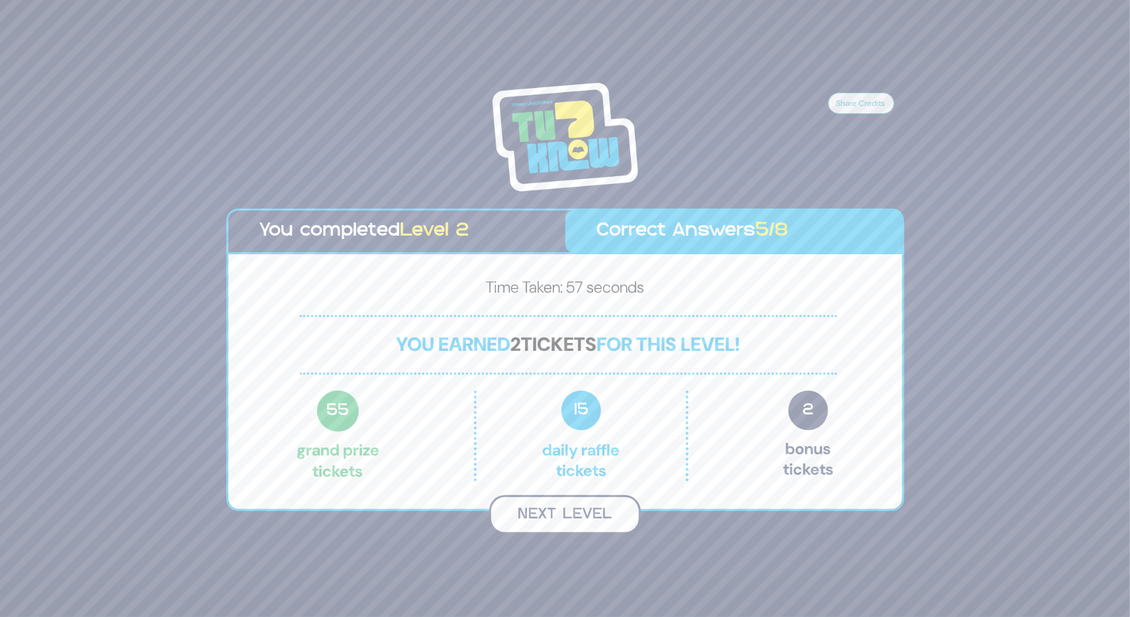
click at [566, 508] on button "Next Level" at bounding box center [565, 514] width 152 height 39
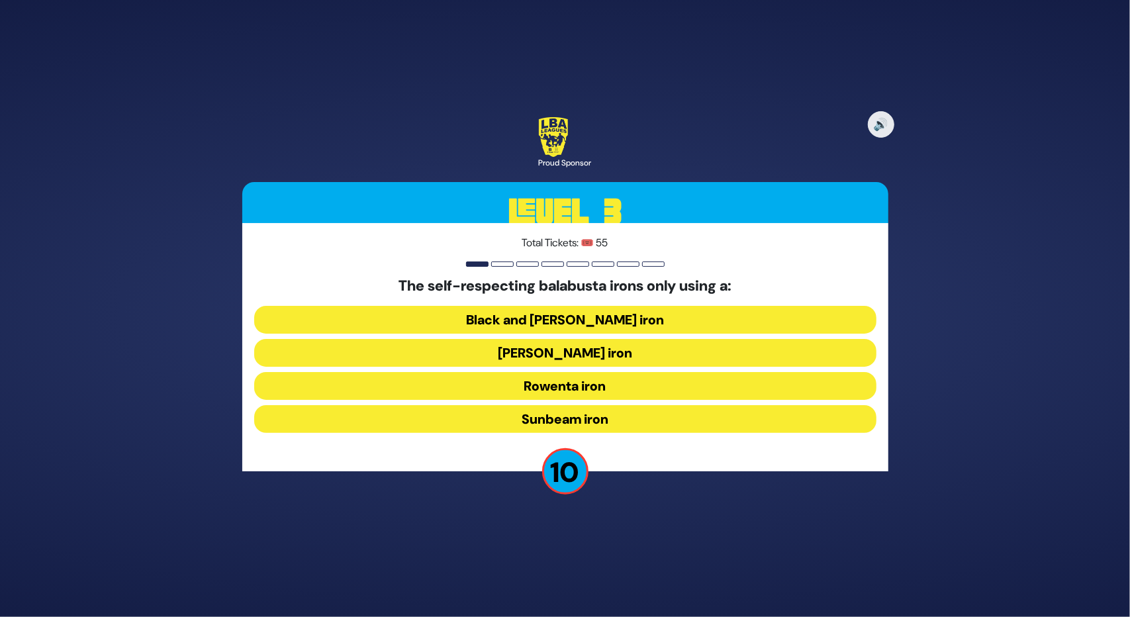
click at [542, 390] on button "Rowenta iron" at bounding box center [565, 386] width 622 height 28
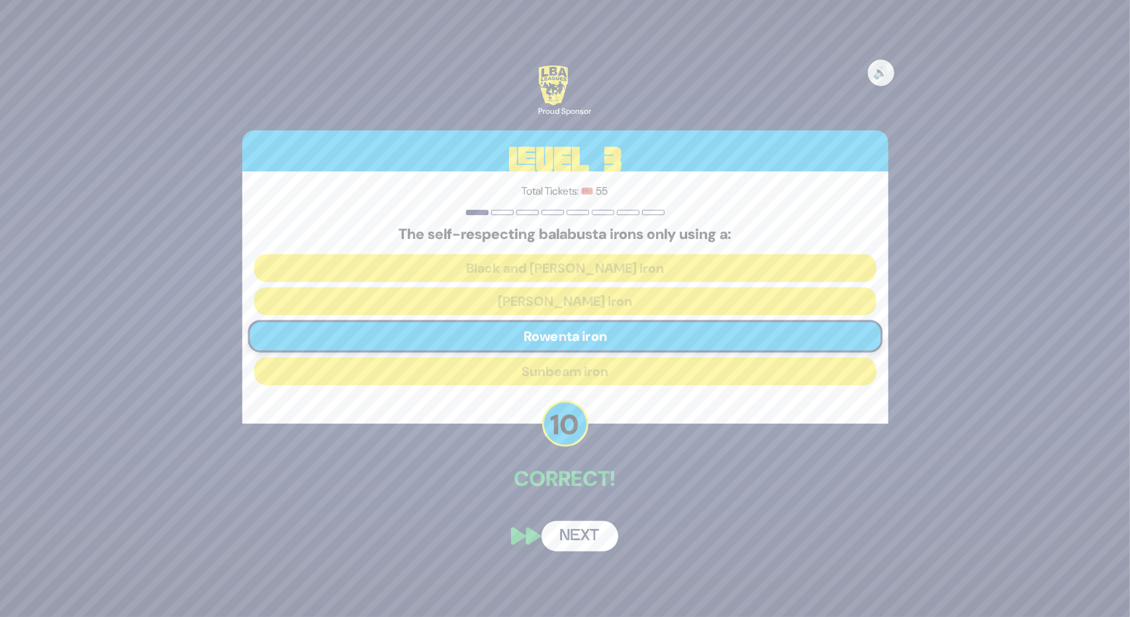
click at [572, 530] on button "Next" at bounding box center [580, 536] width 77 height 30
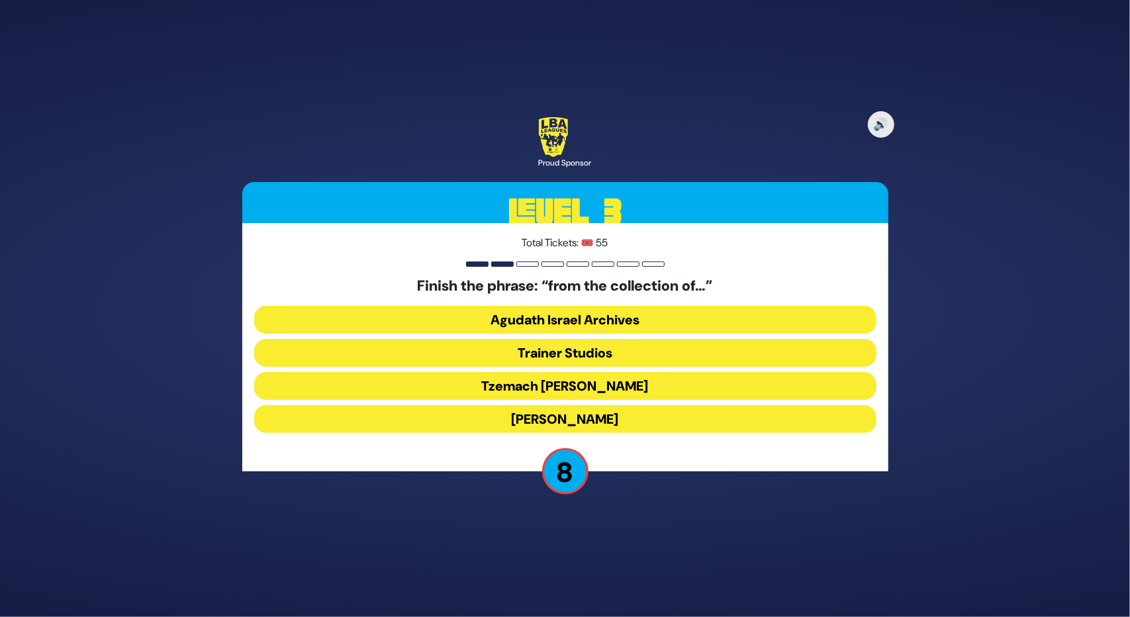
click at [555, 410] on button "Moshe D. Yarmish" at bounding box center [565, 419] width 622 height 28
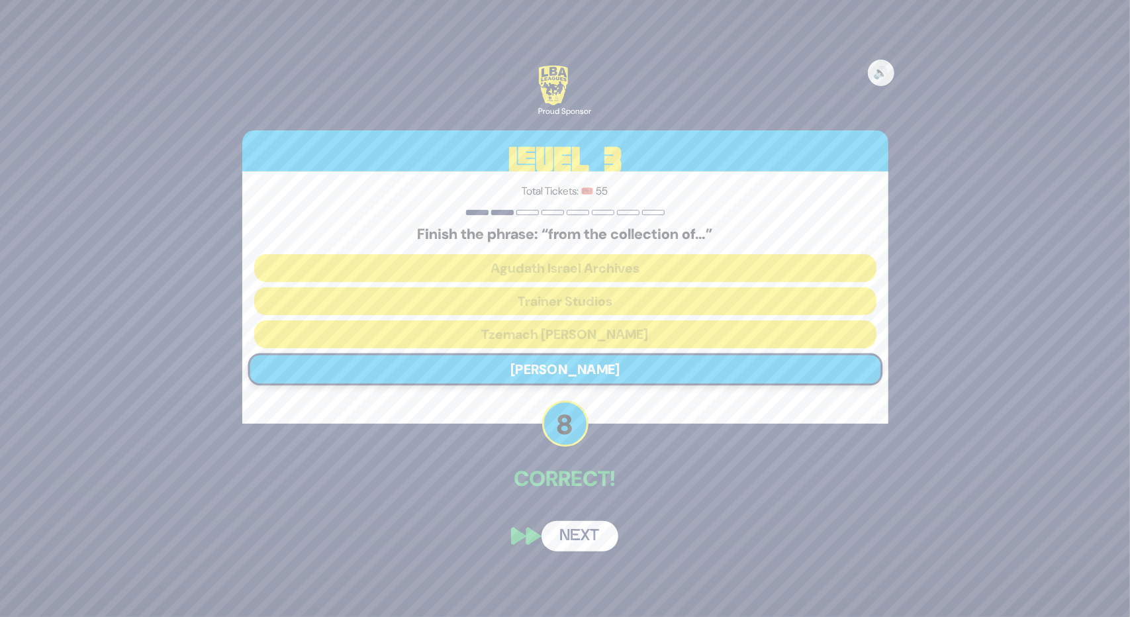
click at [573, 536] on button "Next" at bounding box center [580, 536] width 77 height 30
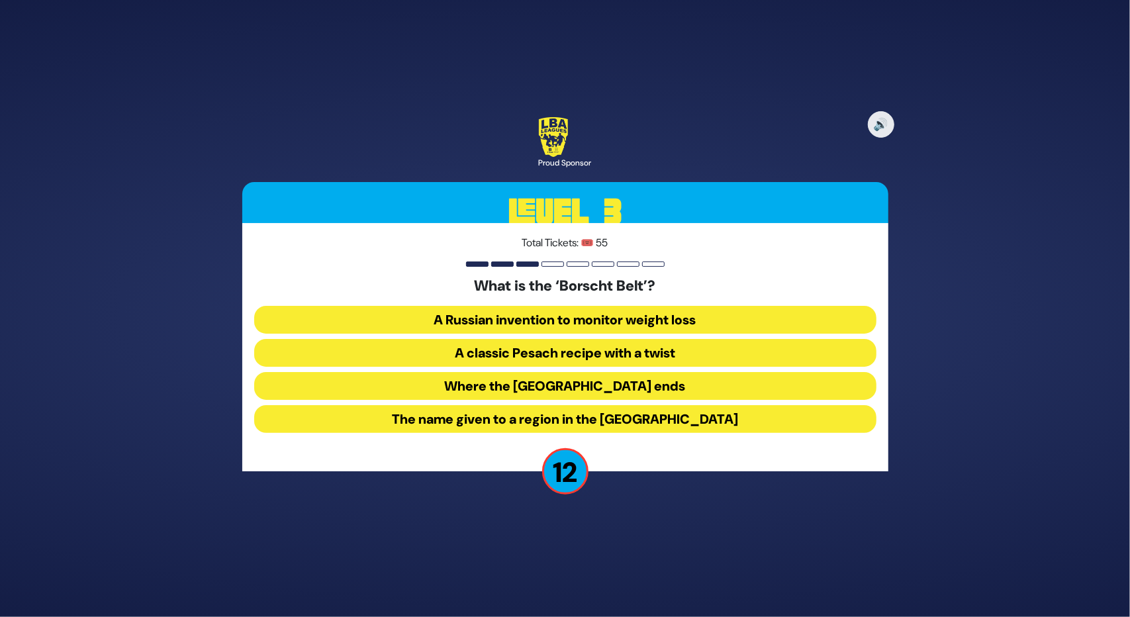
click at [503, 422] on button "The name given to a region in the Catskill Mountains" at bounding box center [565, 419] width 622 height 28
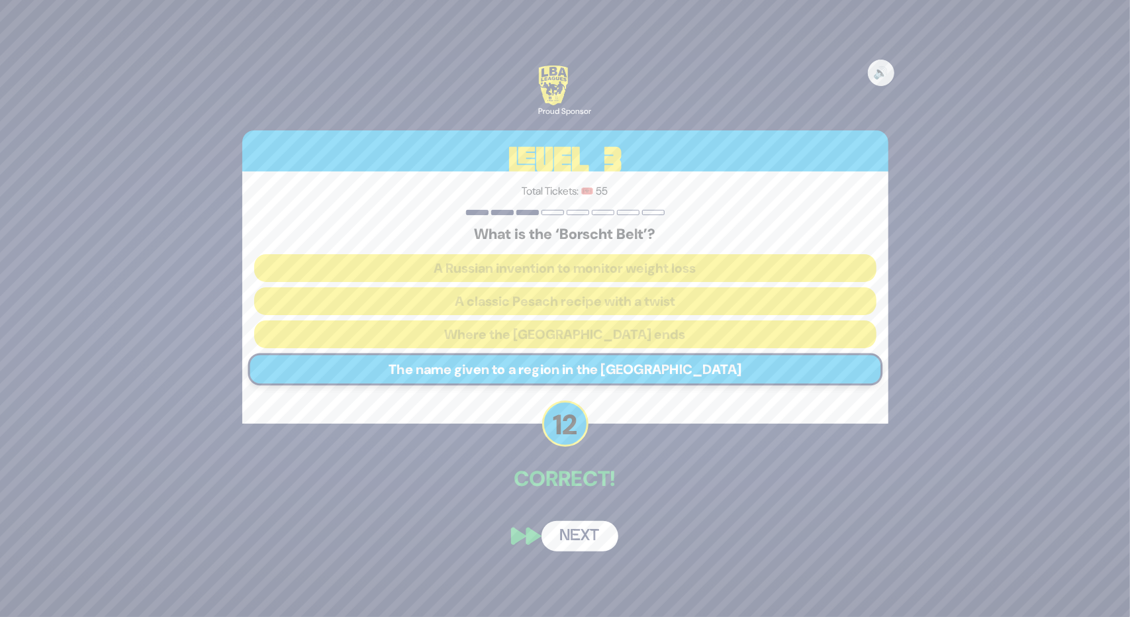
click at [592, 530] on button "Next" at bounding box center [580, 536] width 77 height 30
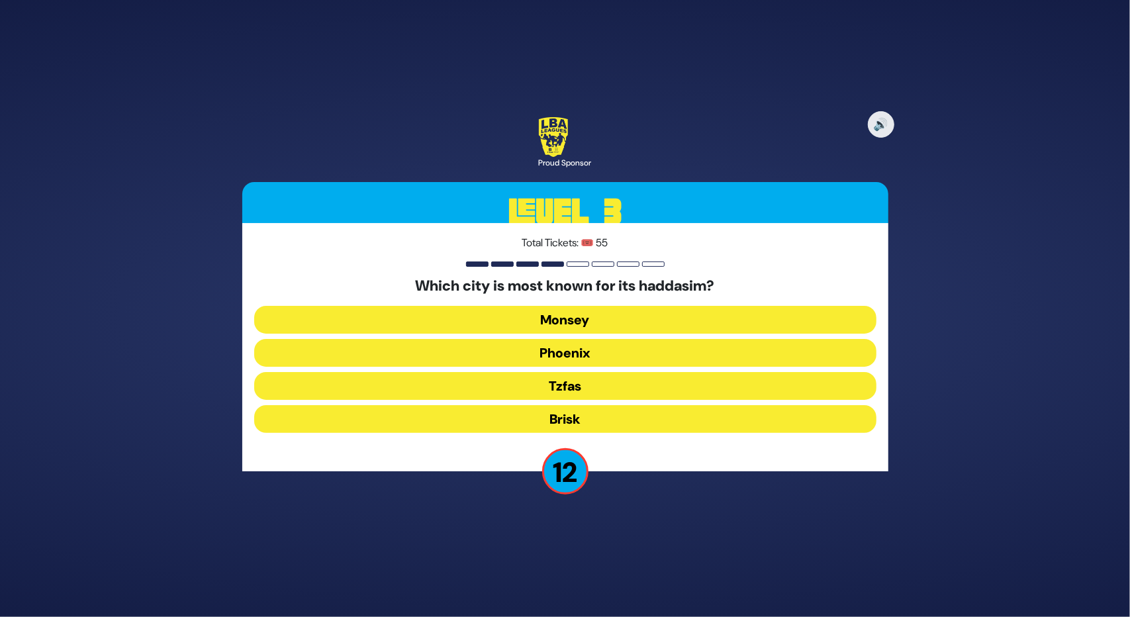
click at [569, 316] on button "Monsey" at bounding box center [565, 320] width 622 height 28
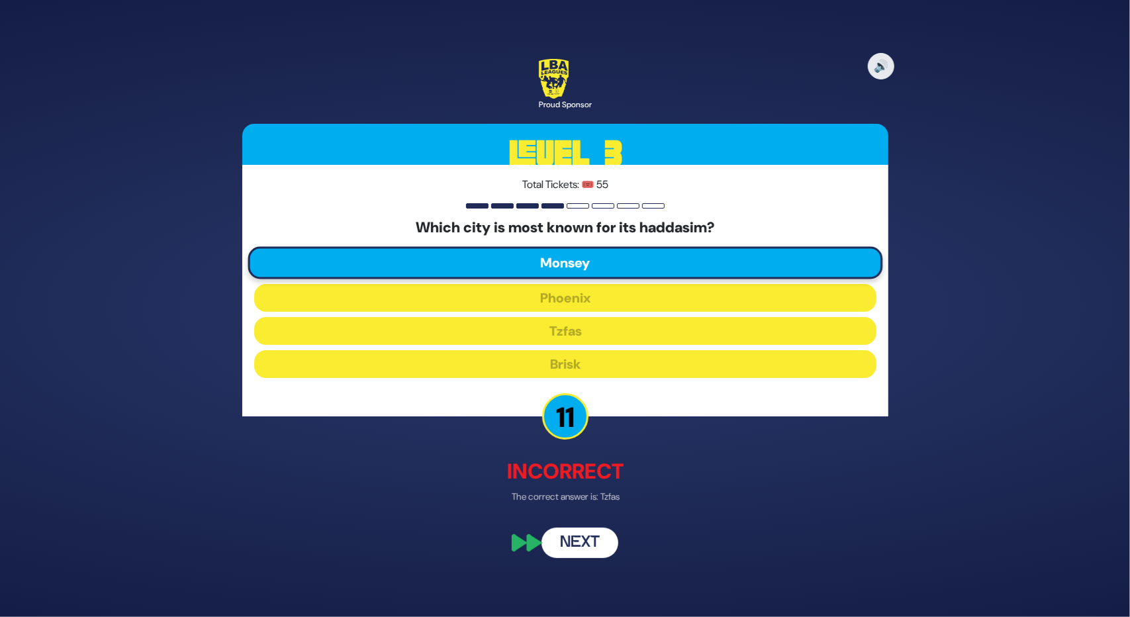
click at [596, 541] on button "Next" at bounding box center [580, 543] width 77 height 30
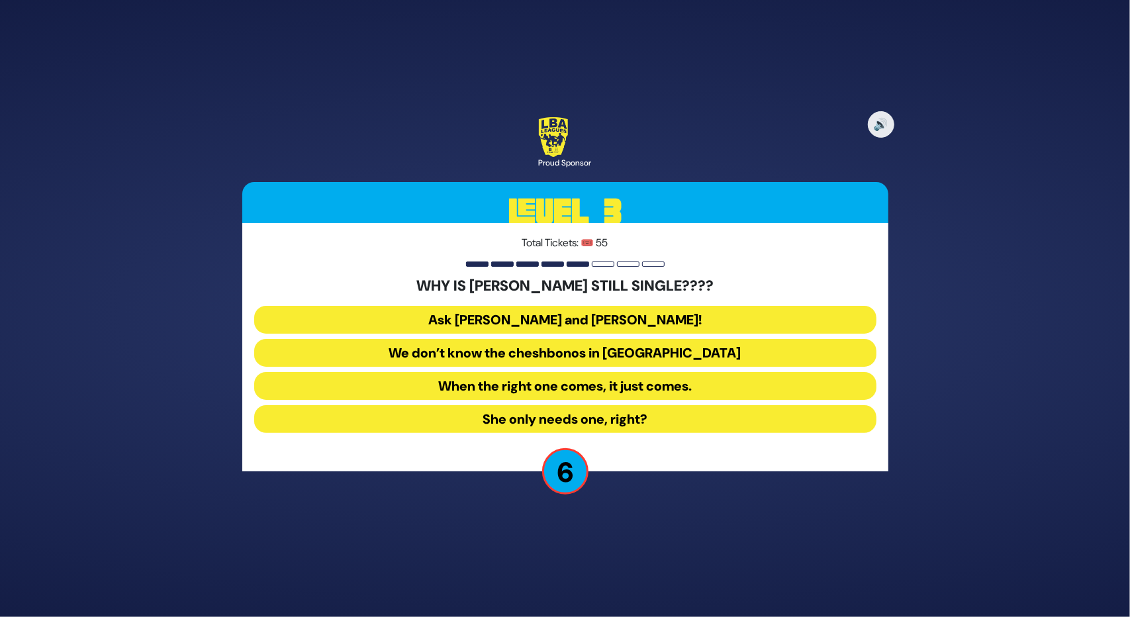
click at [536, 309] on button "Ask Bracha Stein and Chani Judowitz!" at bounding box center [565, 320] width 622 height 28
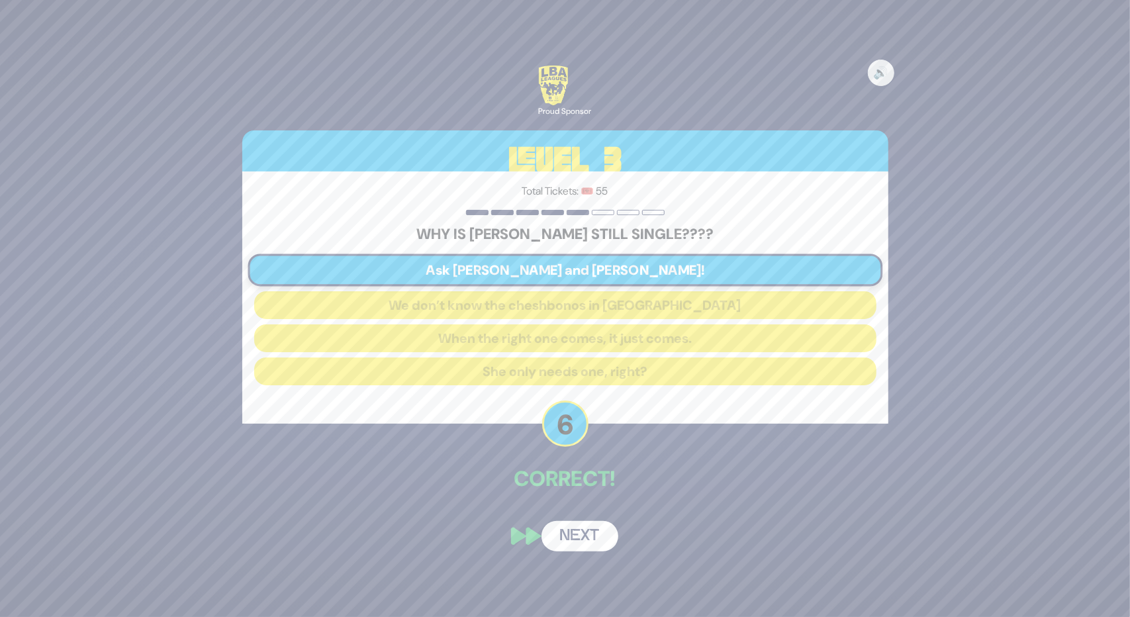
click at [579, 528] on button "Next" at bounding box center [580, 536] width 77 height 30
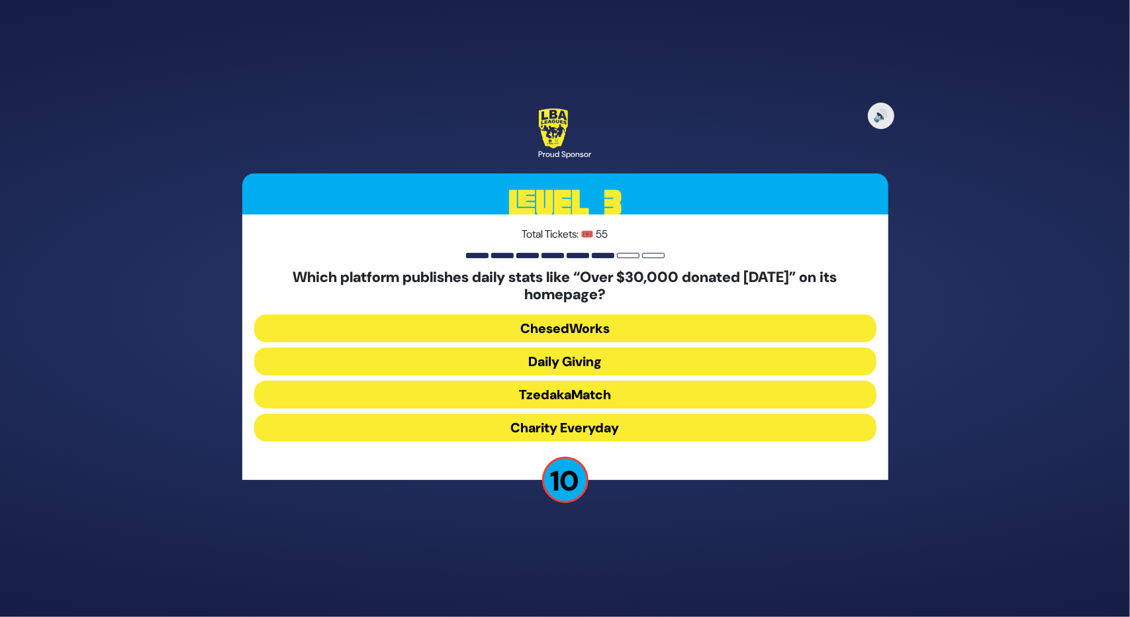
click at [555, 360] on button "Daily Giving" at bounding box center [565, 362] width 622 height 28
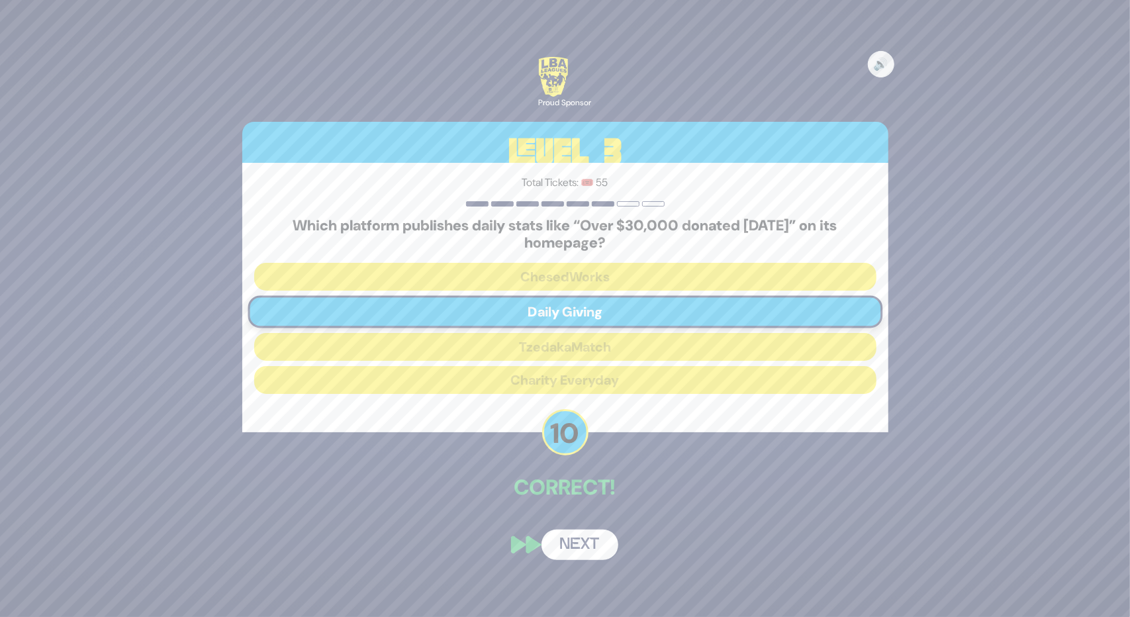
click at [576, 543] on button "Next" at bounding box center [580, 545] width 77 height 30
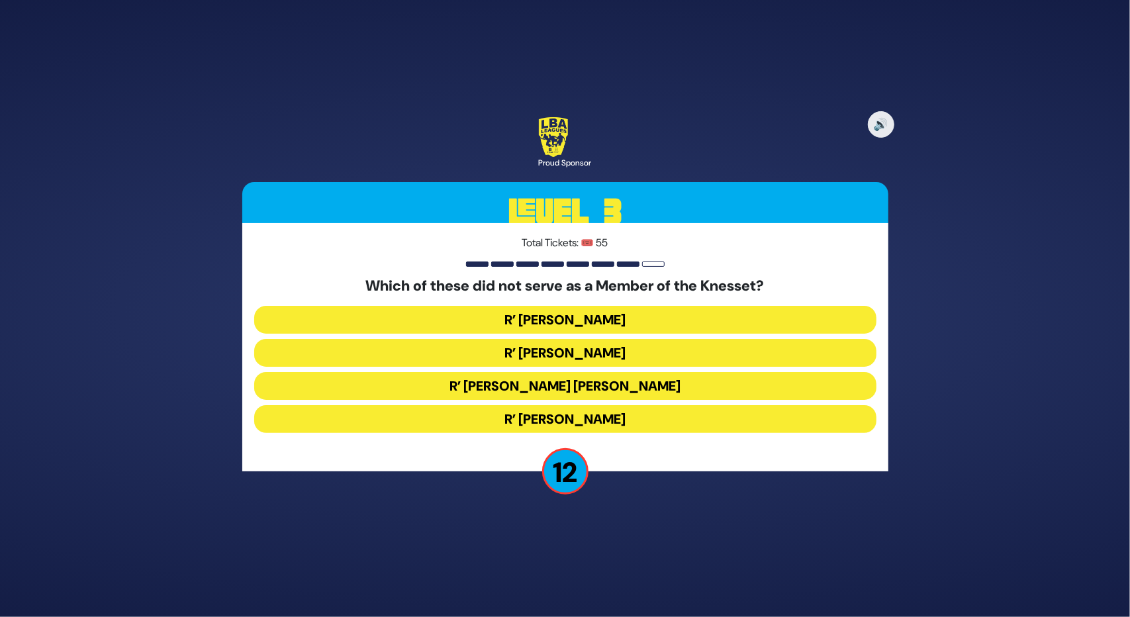
click at [579, 413] on button "R’ Moshe Blau" at bounding box center [565, 419] width 622 height 28
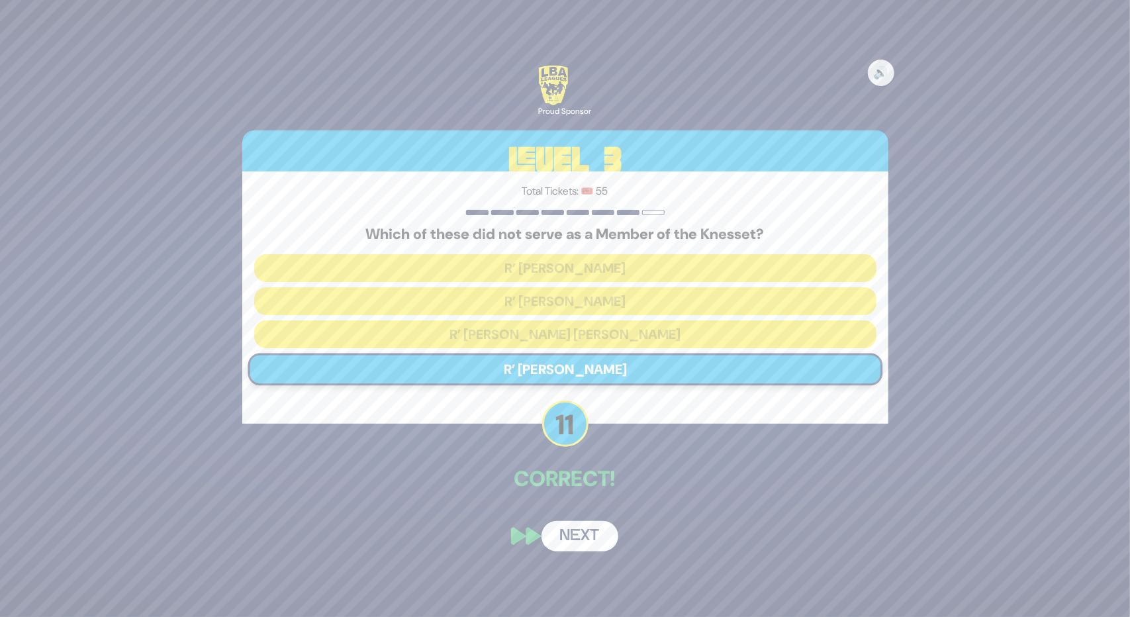
click at [569, 550] on button "Next" at bounding box center [580, 536] width 77 height 30
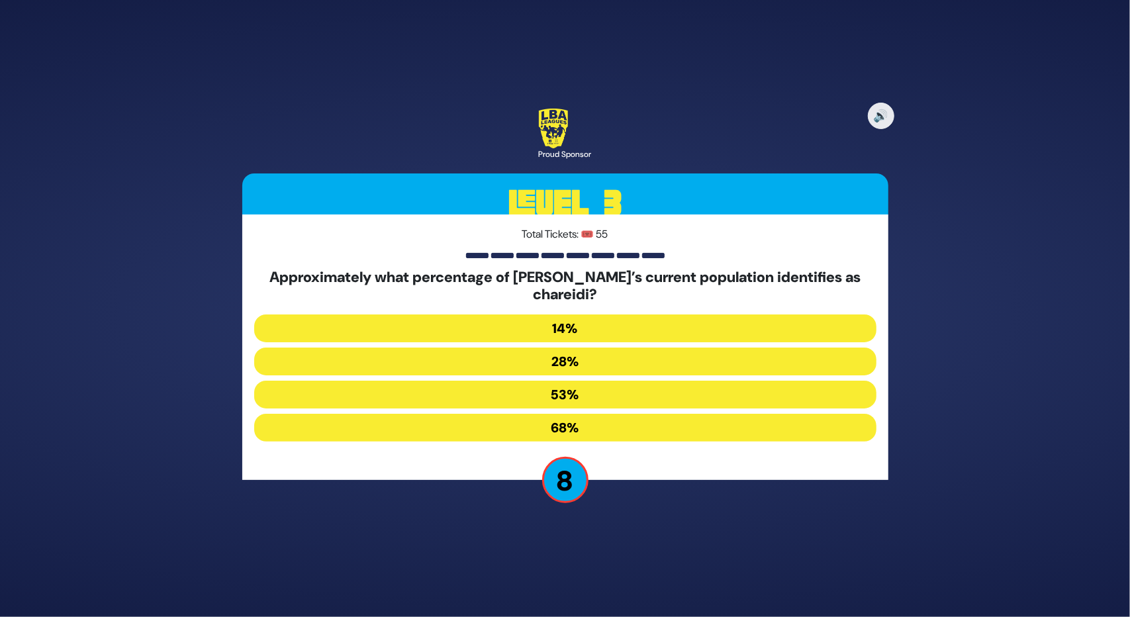
click at [560, 360] on button "28%" at bounding box center [565, 362] width 622 height 28
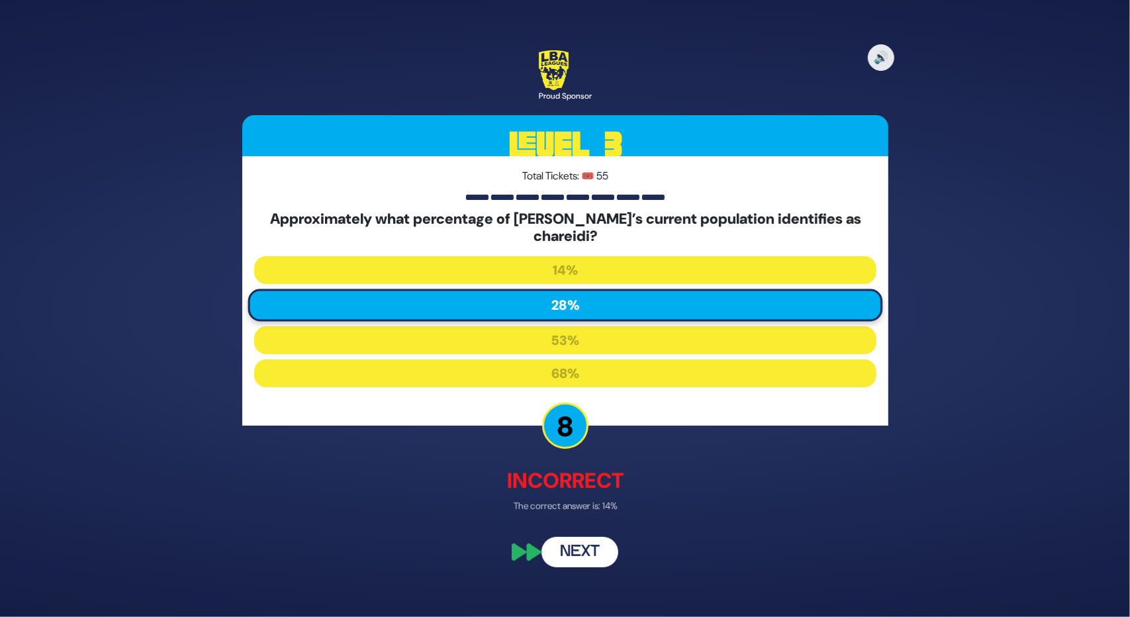
click at [592, 558] on button "Next" at bounding box center [580, 551] width 77 height 30
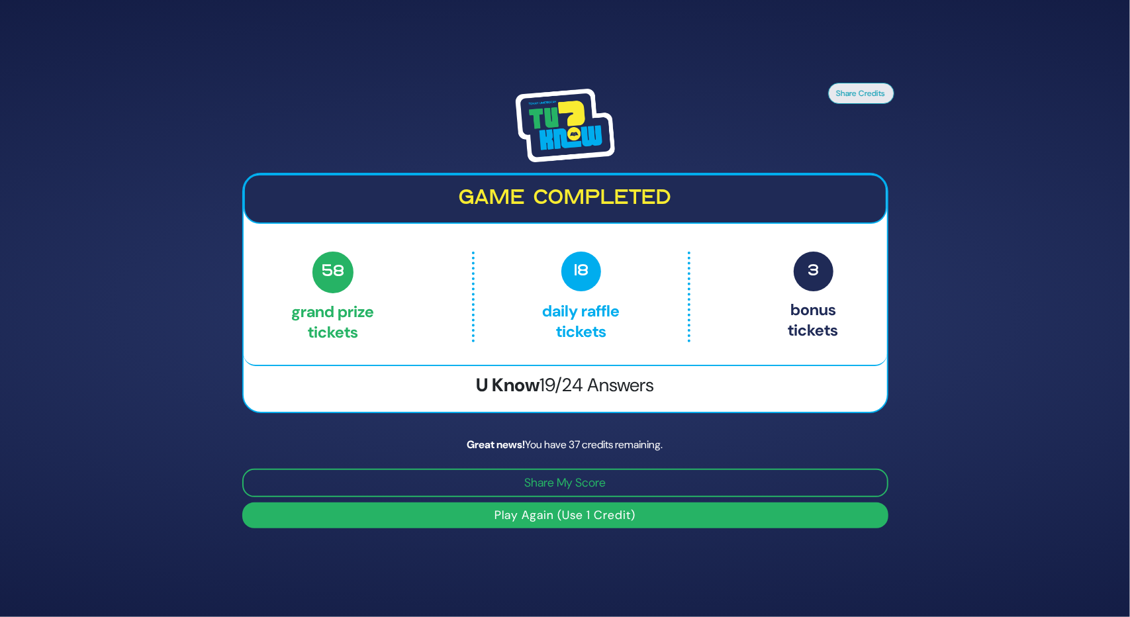
click at [565, 514] on button "Play Again (Use 1 Credit)" at bounding box center [565, 516] width 646 height 26
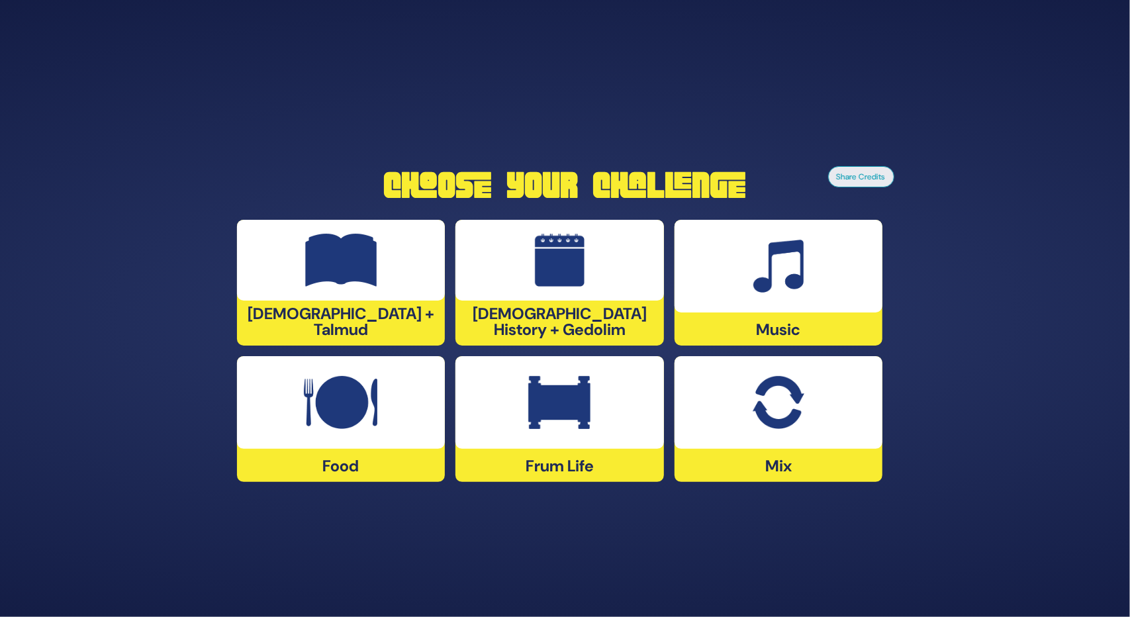
click at [540, 252] on img at bounding box center [560, 260] width 50 height 53
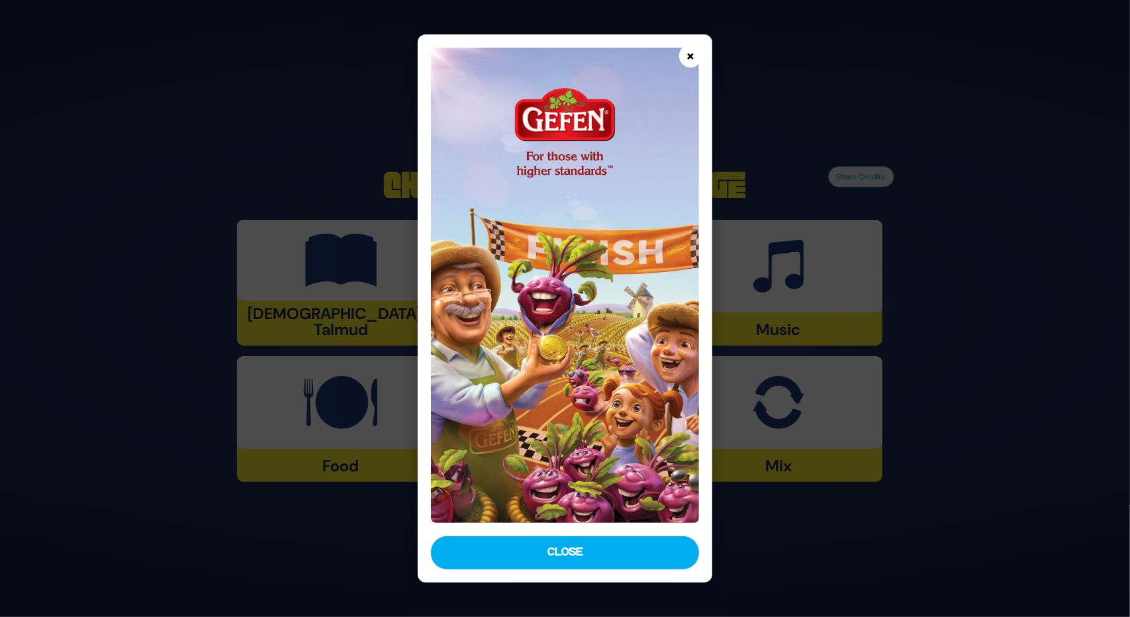
click at [694, 60] on button "×" at bounding box center [690, 55] width 23 height 23
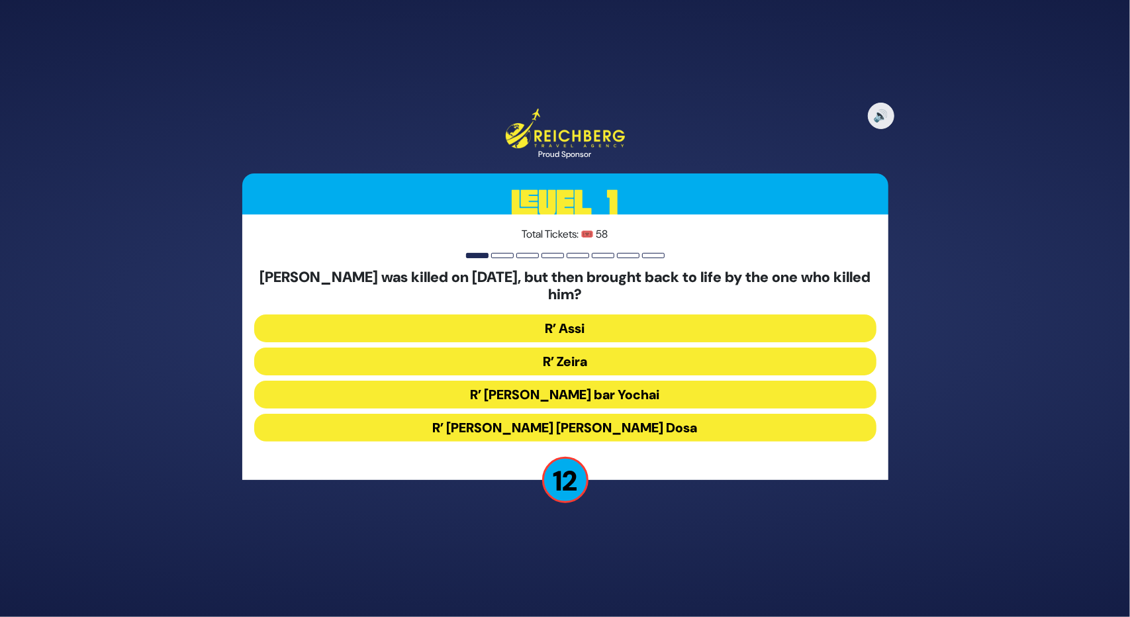
click at [577, 358] on button "R’ Zeira" at bounding box center [565, 362] width 622 height 28
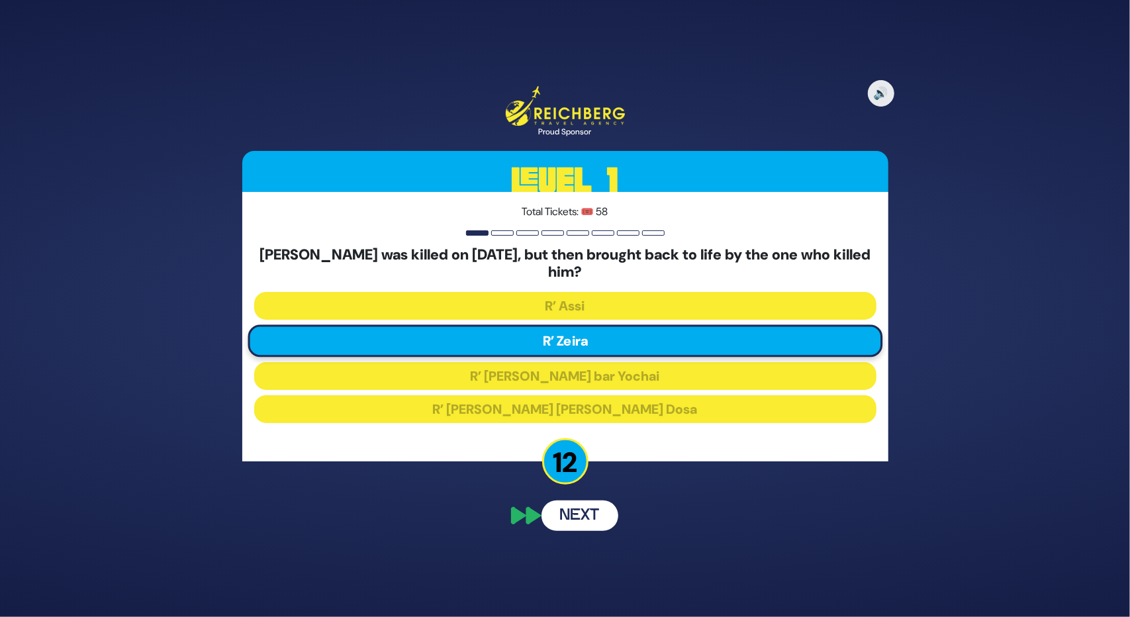
click at [580, 510] on div "🔊 Proud Sponsor Level 1 Total Tickets: 🎟️ 58 Which Amora was killed on Purim, b…" at bounding box center [565, 308] width 678 height 476
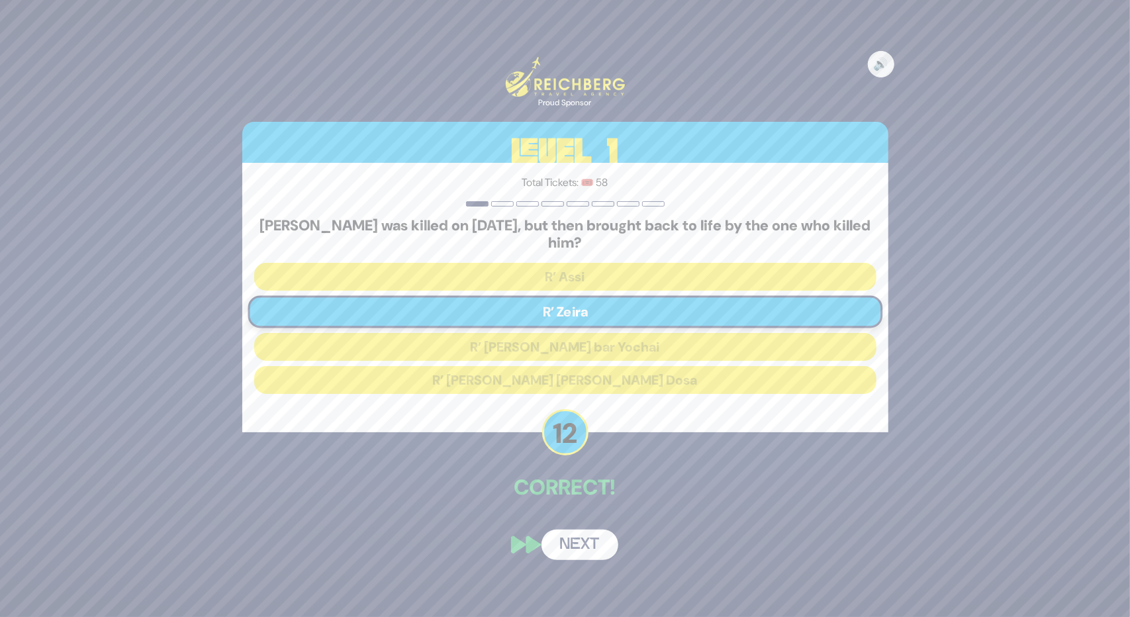
click at [563, 537] on button "Next" at bounding box center [580, 545] width 77 height 30
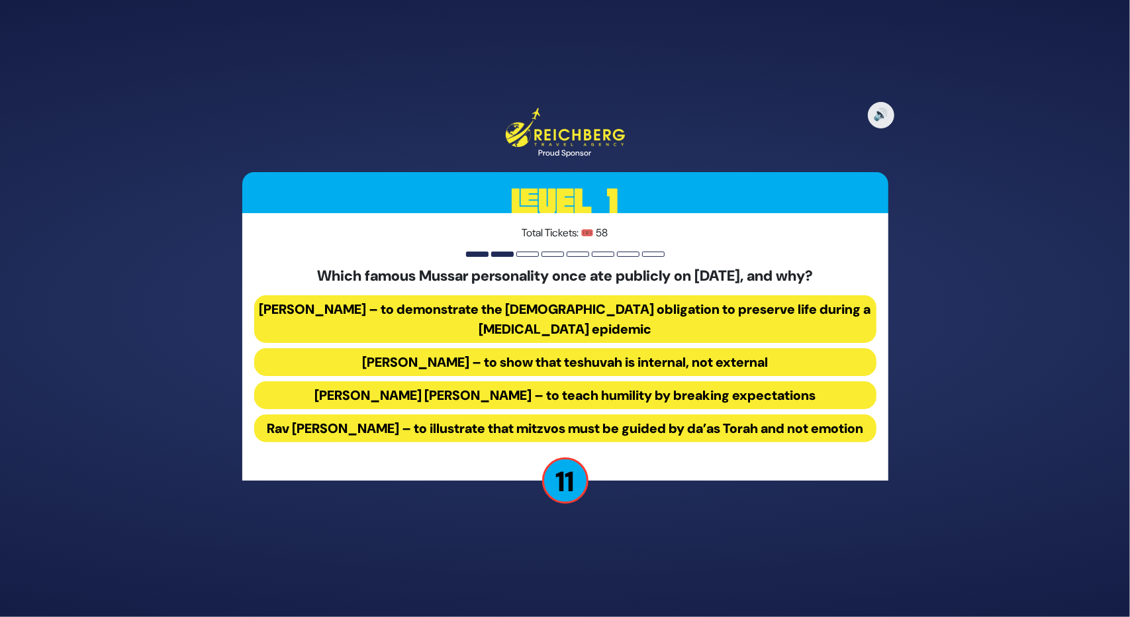
click at [506, 295] on button "Rav Yisroel Salanter – to demonstrate the halachic obligation to preserve life …" at bounding box center [565, 319] width 622 height 48
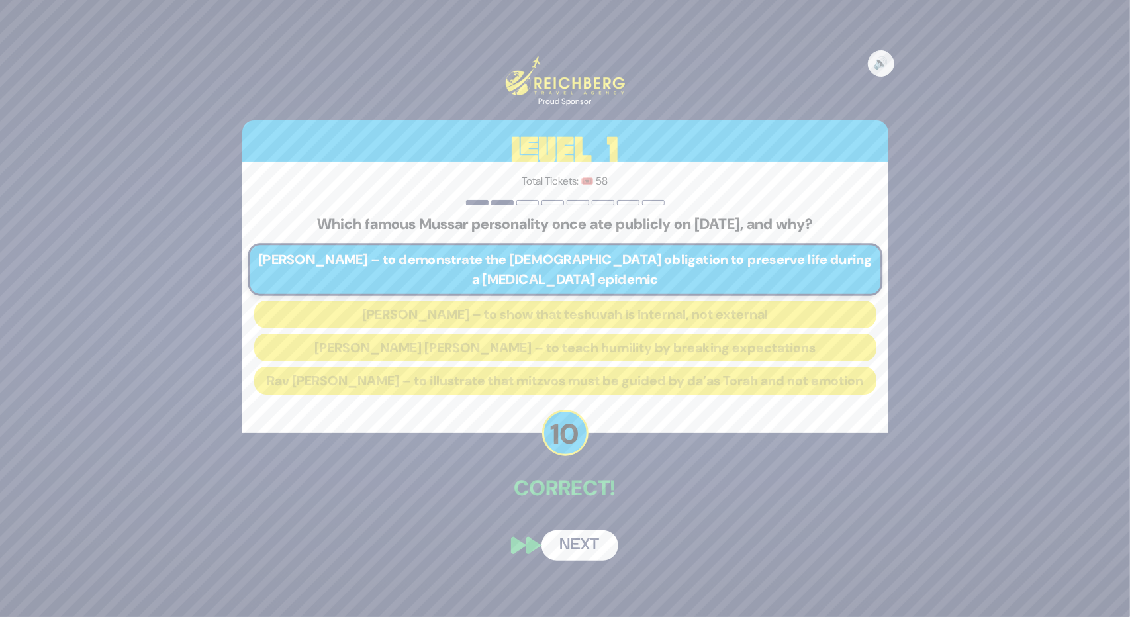
click at [583, 561] on button "Next" at bounding box center [580, 545] width 77 height 30
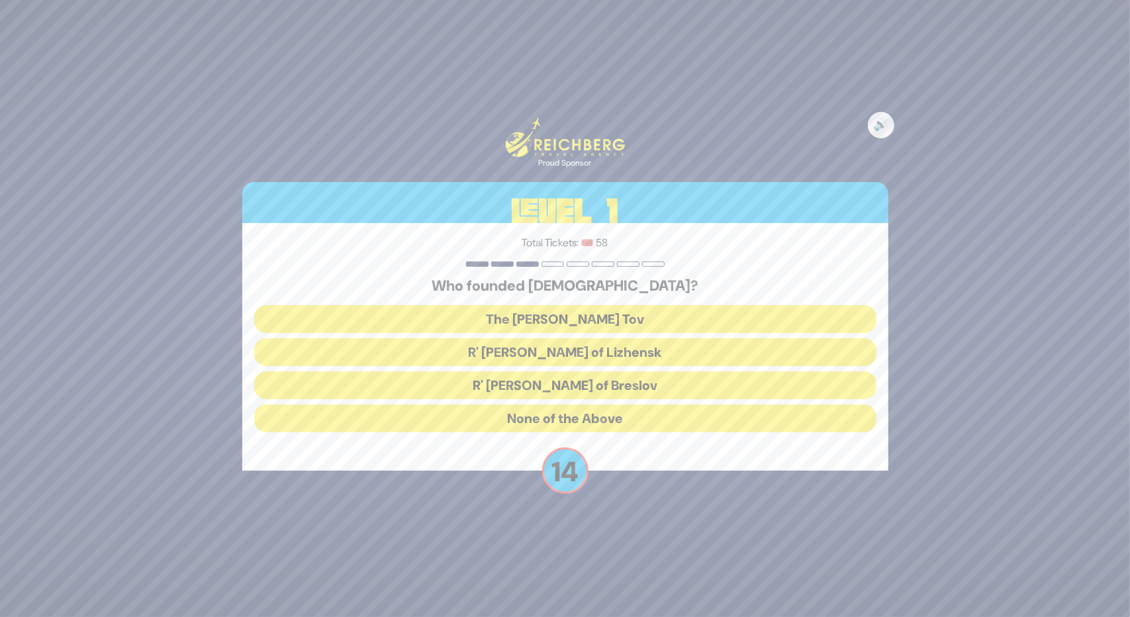
click at [614, 319] on button "The Baal Shem Tov" at bounding box center [565, 319] width 622 height 28
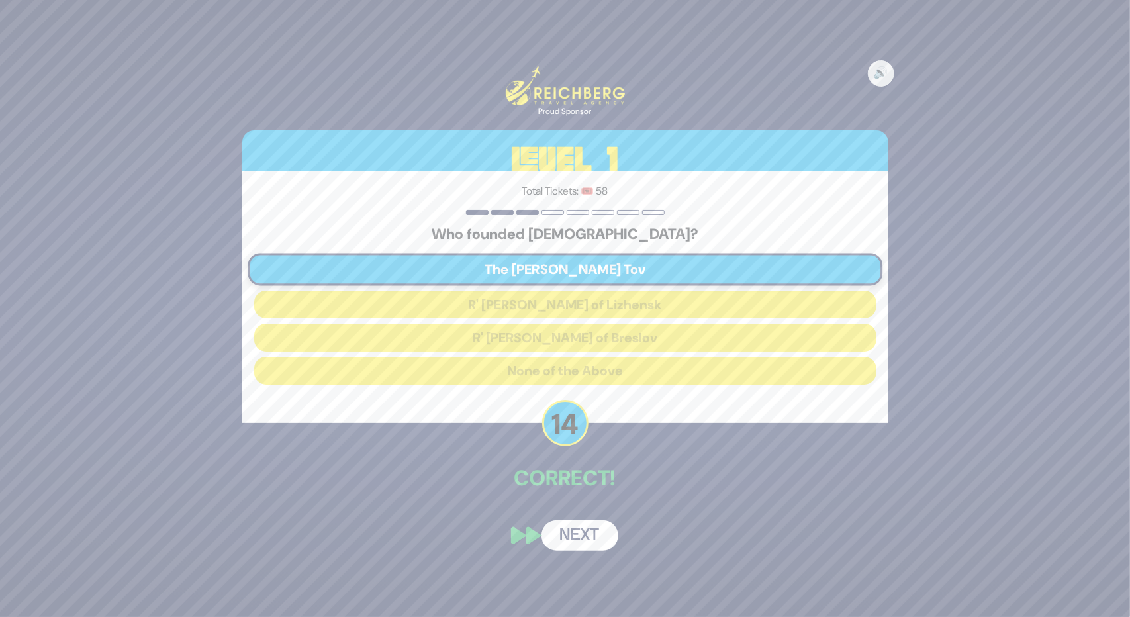
click at [587, 537] on button "Next" at bounding box center [580, 535] width 77 height 30
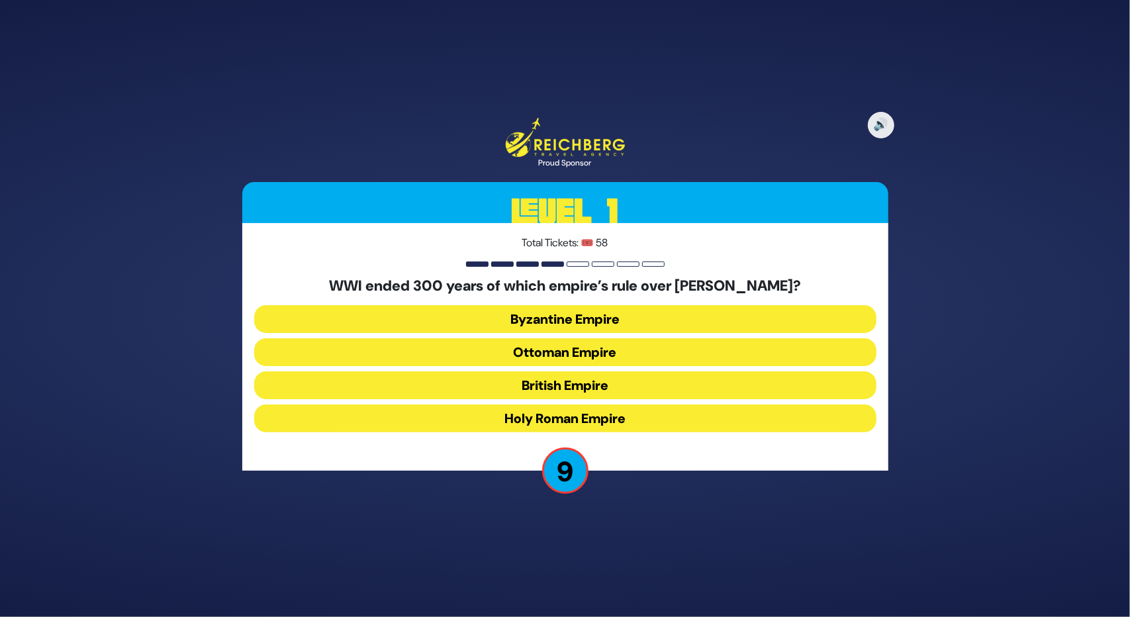
click at [597, 349] on button "Ottoman Empire" at bounding box center [565, 352] width 622 height 28
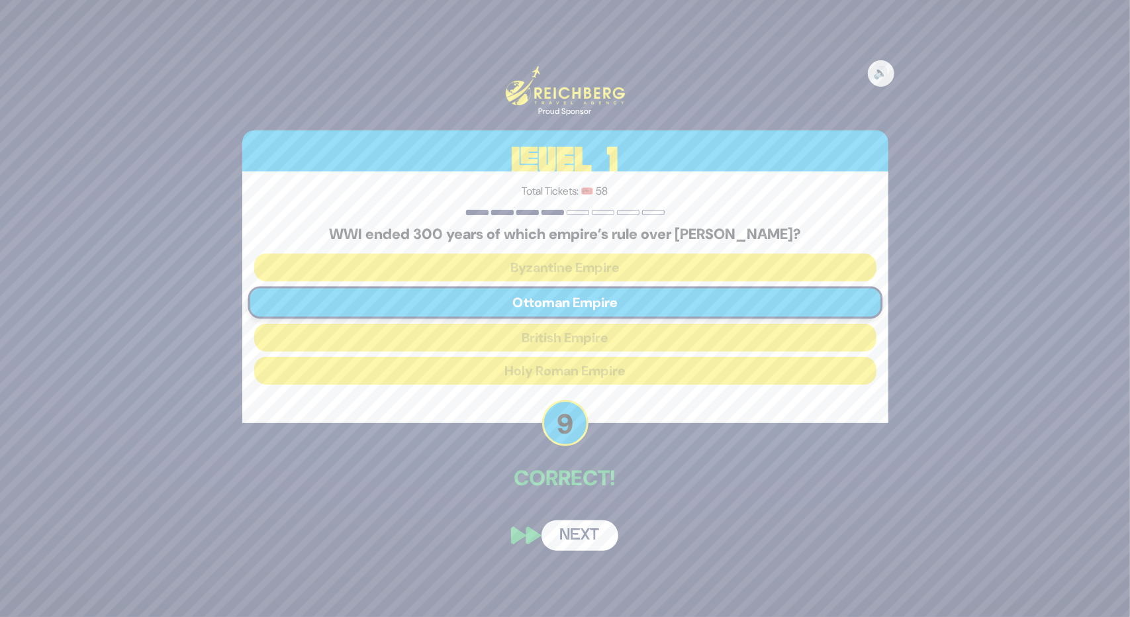
click at [587, 537] on button "Next" at bounding box center [580, 535] width 77 height 30
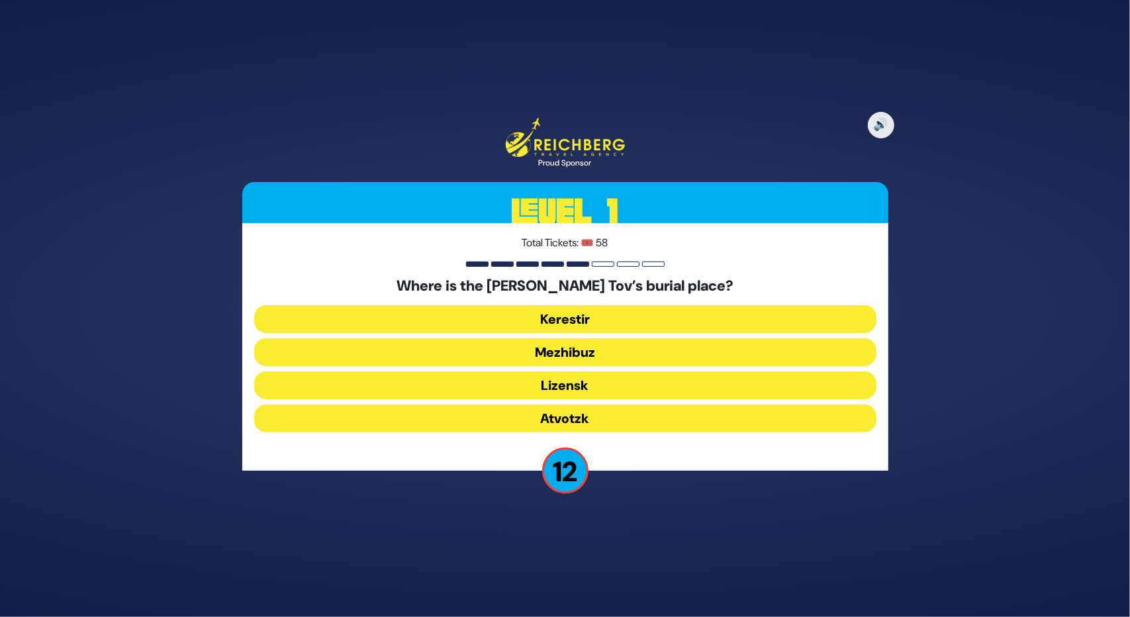
click at [586, 349] on button "Mezhibuz" at bounding box center [565, 352] width 622 height 28
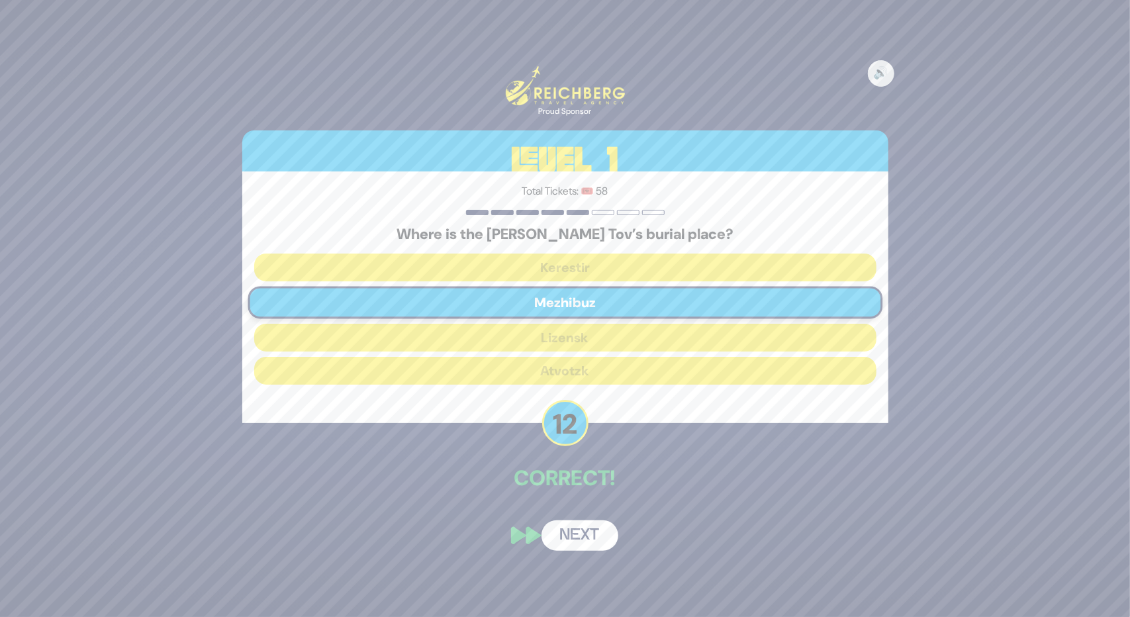
click at [594, 543] on button "Next" at bounding box center [580, 535] width 77 height 30
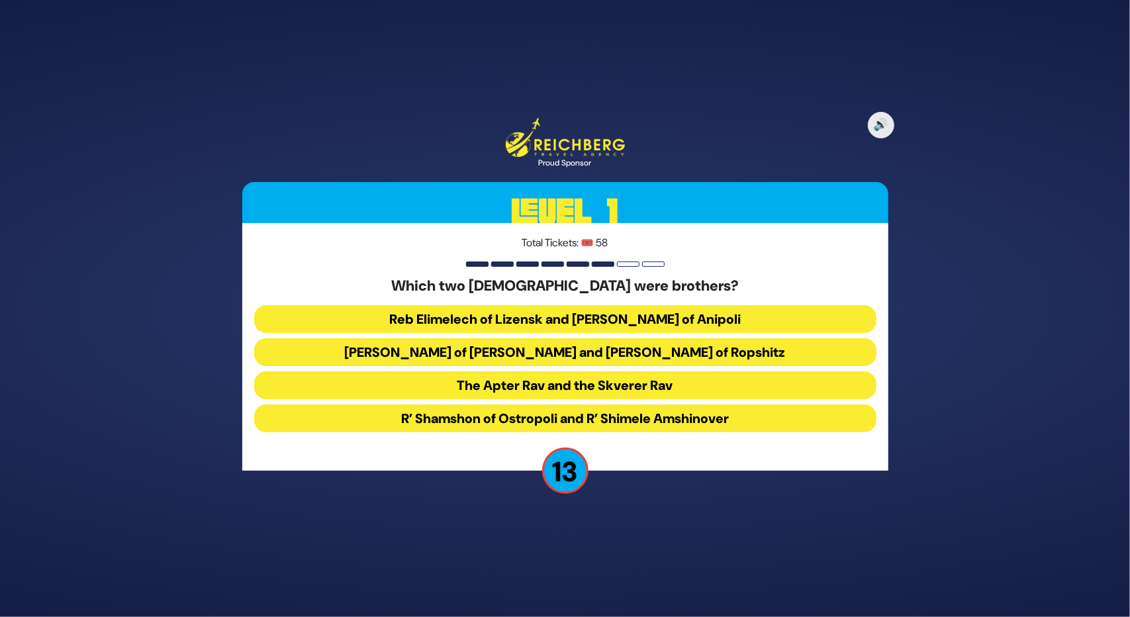
click at [555, 316] on button "Reb Elimelech of Lizensk and Reb Zusha of Anipoli" at bounding box center [565, 319] width 622 height 28
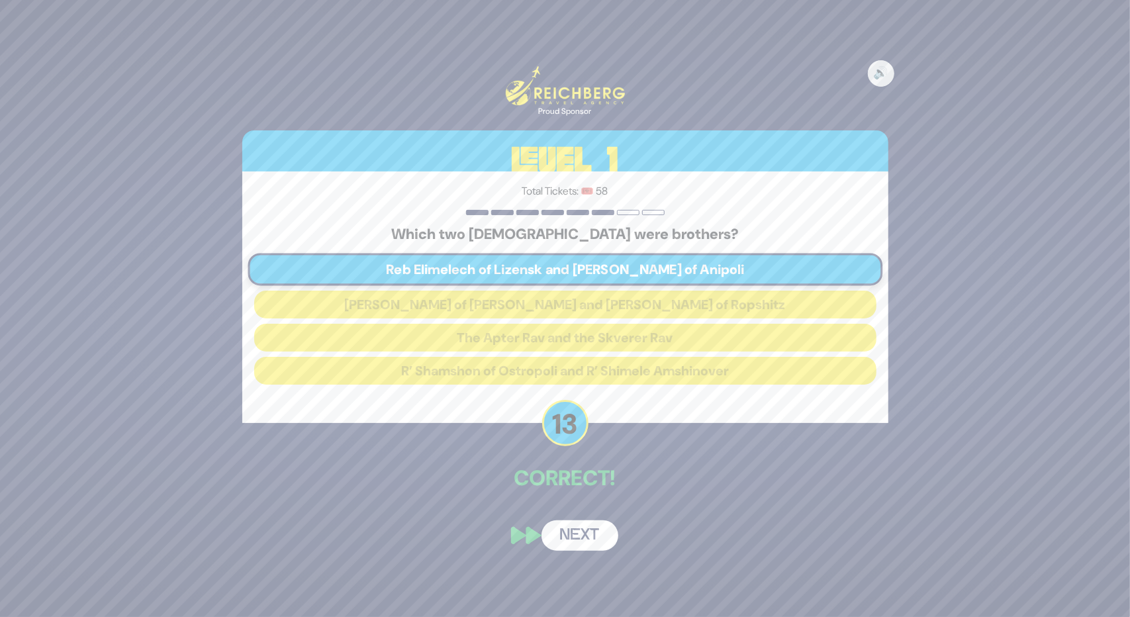
click at [585, 538] on button "Next" at bounding box center [580, 535] width 77 height 30
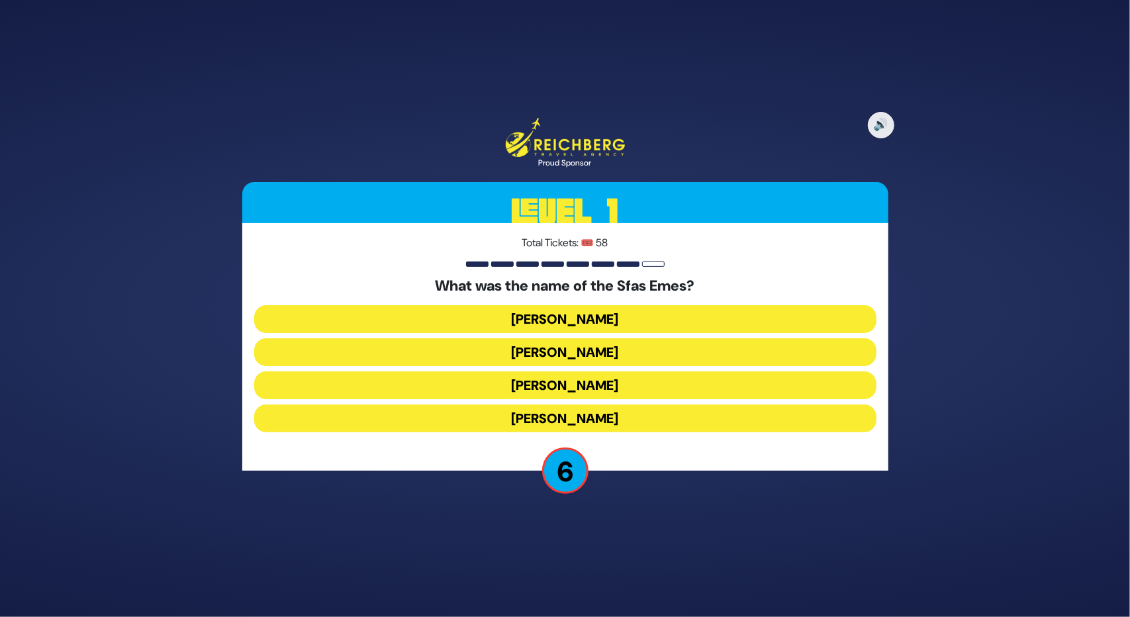
click at [563, 321] on button "Yitzchak Meir" at bounding box center [565, 319] width 622 height 28
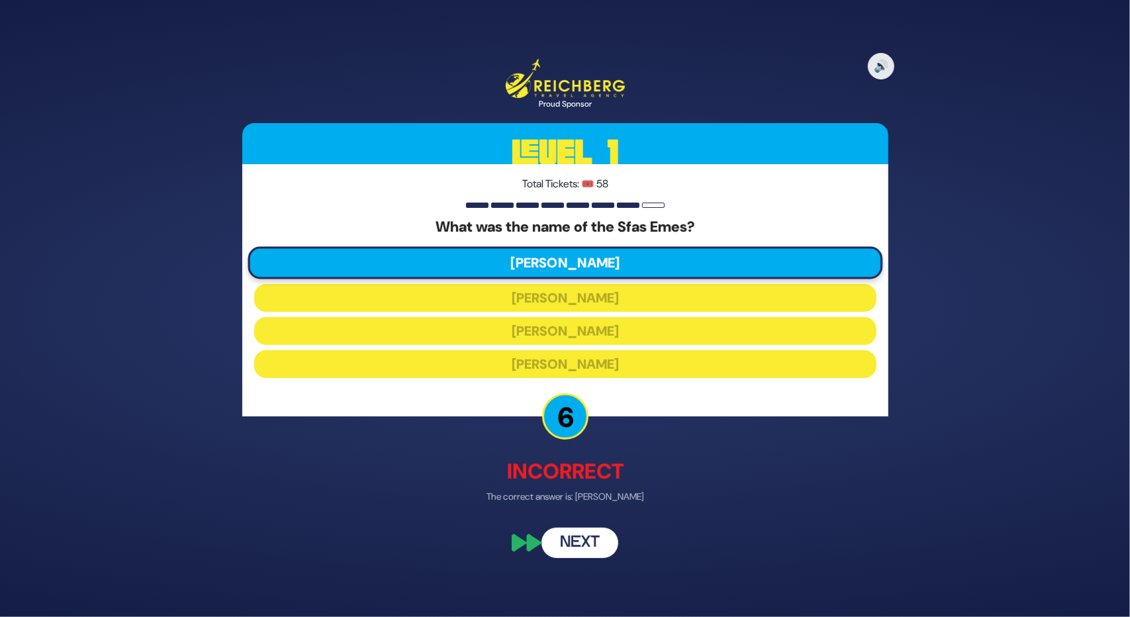
click at [583, 546] on button "Next" at bounding box center [580, 543] width 77 height 30
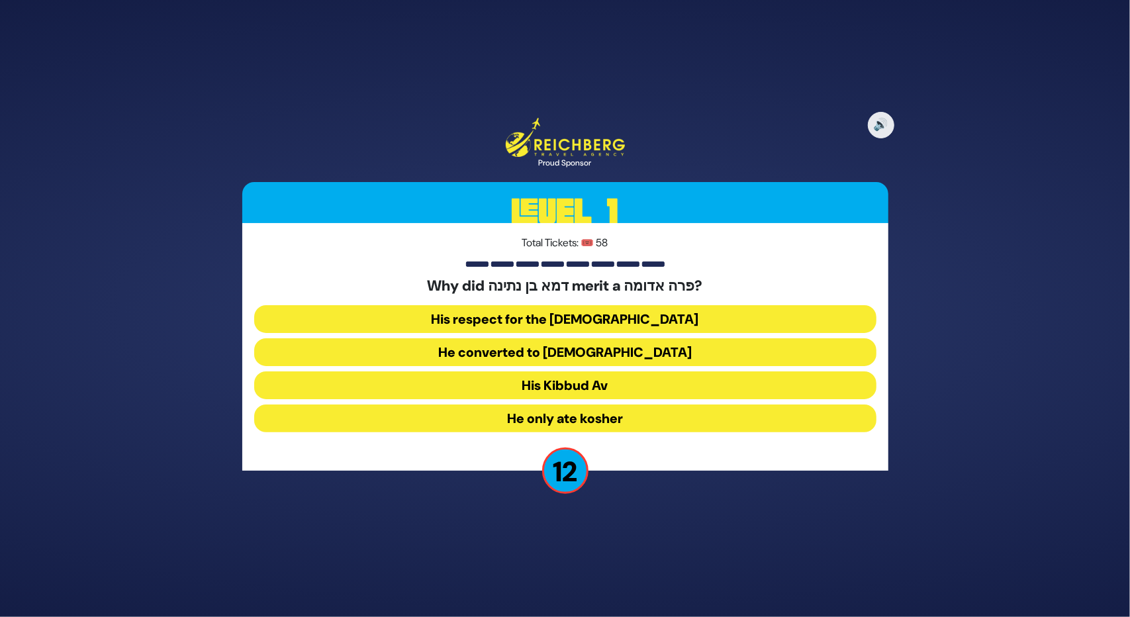
click at [580, 382] on button "His Kibbud Av" at bounding box center [565, 385] width 622 height 28
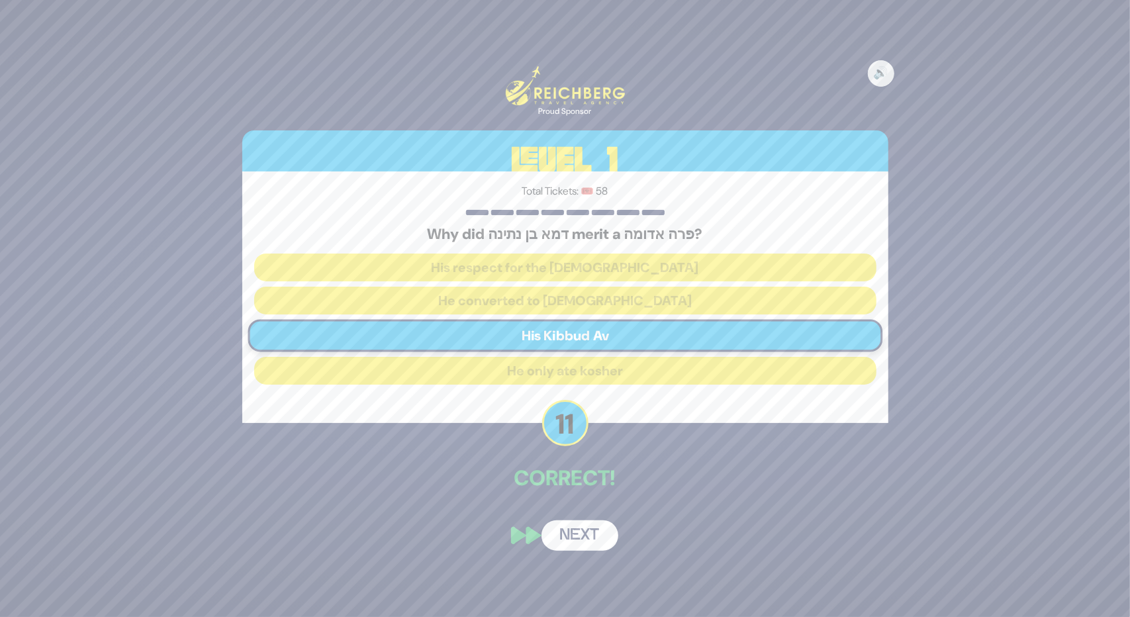
click at [592, 497] on div "🔊 Proud Sponsor Level 1 Total Tickets: 🎟️ 58 Why did דמא בן נתינה merit a פרה א…" at bounding box center [565, 308] width 678 height 517
click at [581, 538] on button "Next" at bounding box center [580, 535] width 77 height 30
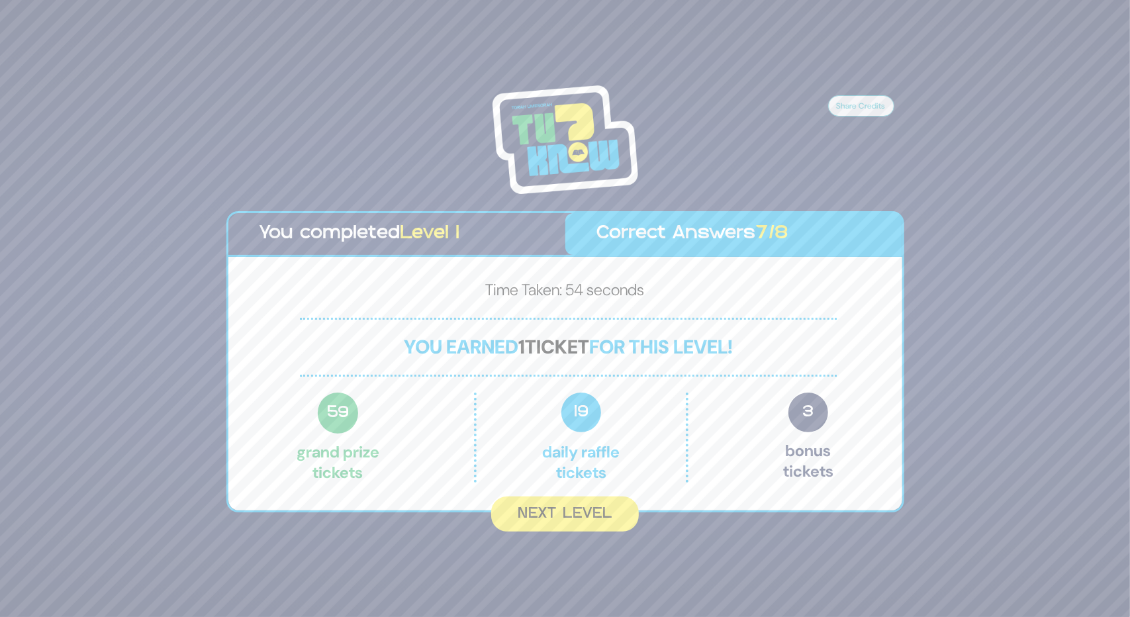
click at [552, 516] on button "Next Level" at bounding box center [565, 514] width 148 height 35
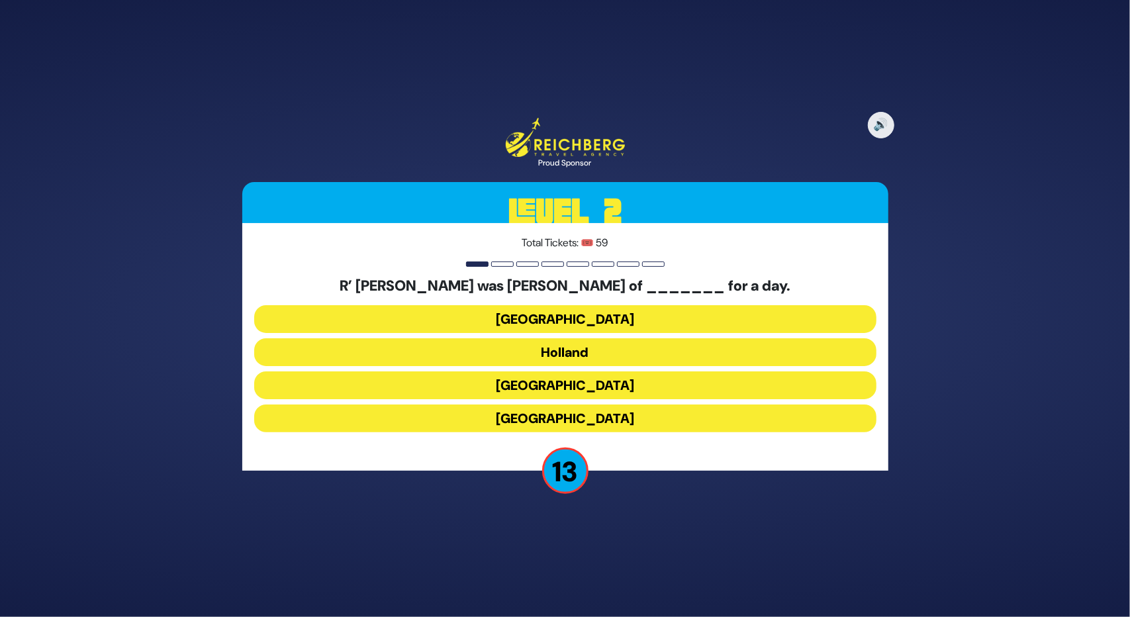
click at [567, 311] on button "Poland" at bounding box center [565, 319] width 622 height 28
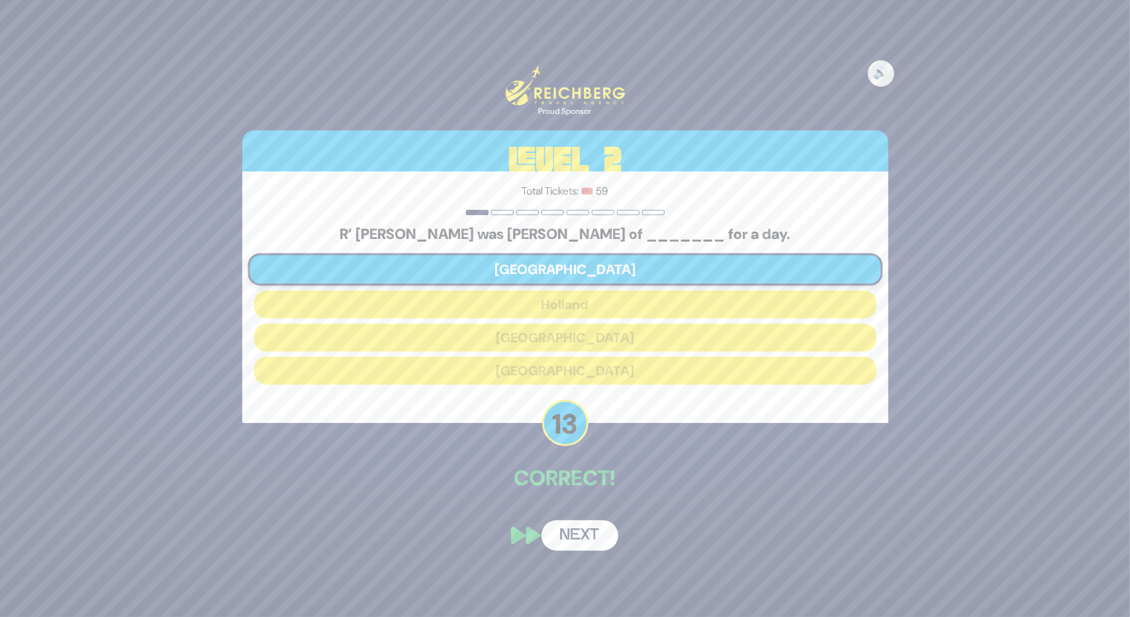
click at [588, 540] on button "Next" at bounding box center [580, 535] width 77 height 30
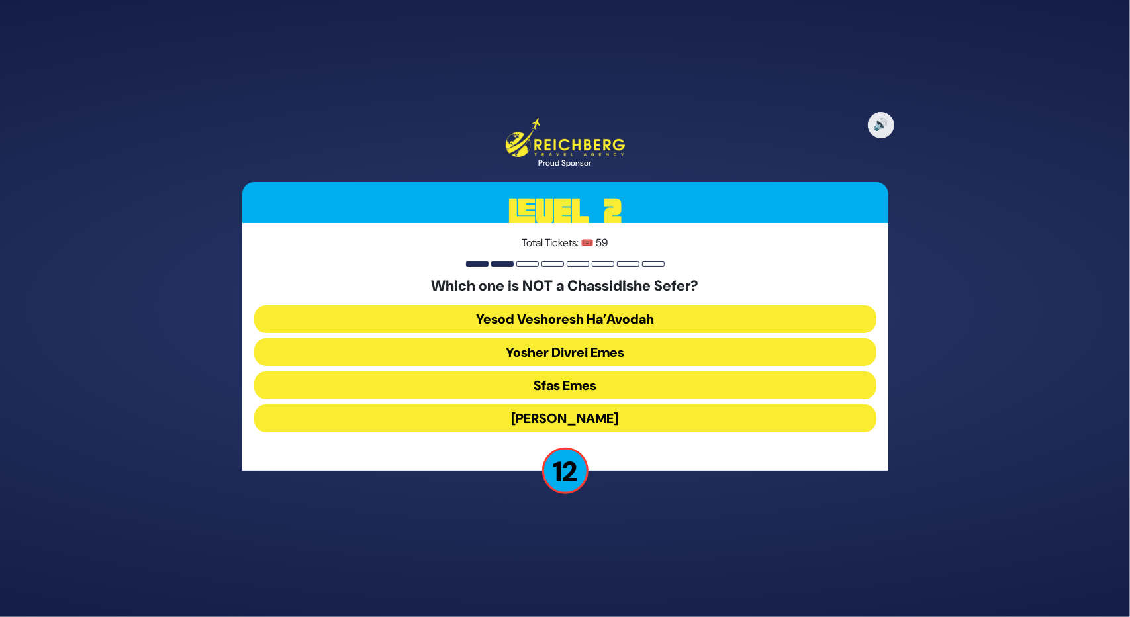
click at [494, 311] on button "Yesod Veshoresh Ha’Avodah" at bounding box center [565, 319] width 622 height 28
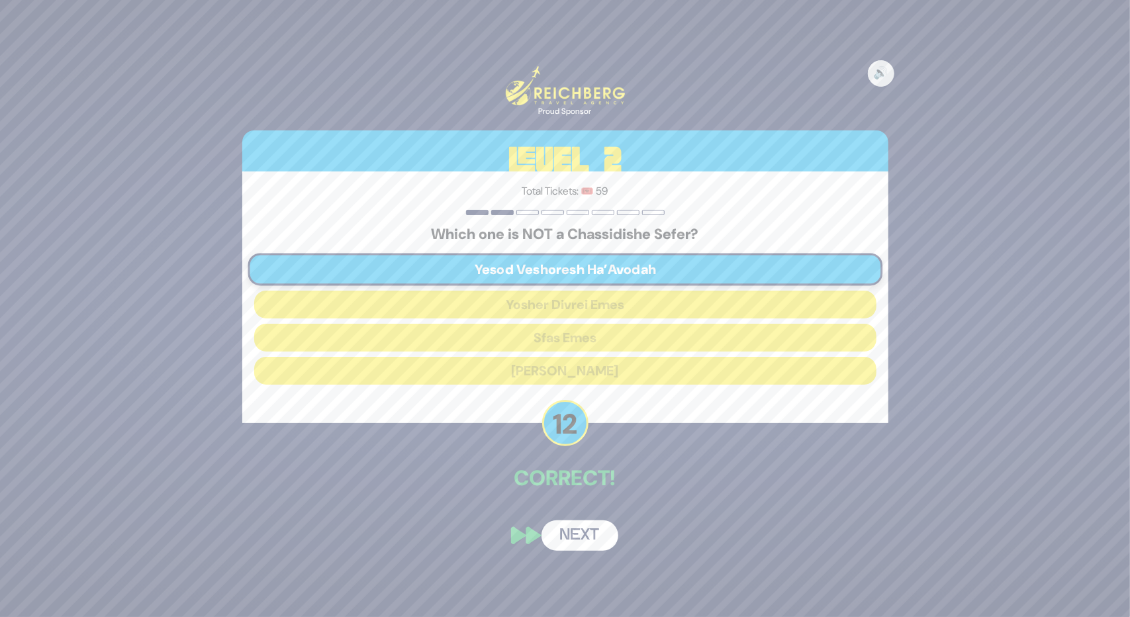
click at [570, 532] on button "Next" at bounding box center [580, 535] width 77 height 30
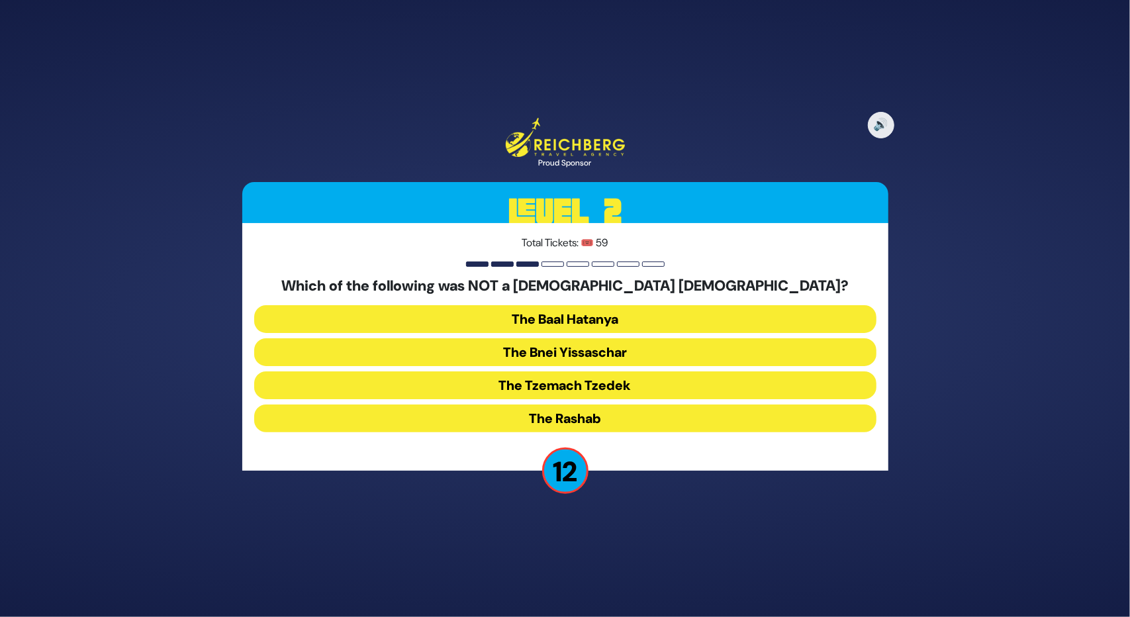
click at [559, 348] on button "The Bnei Yissaschar" at bounding box center [565, 352] width 622 height 28
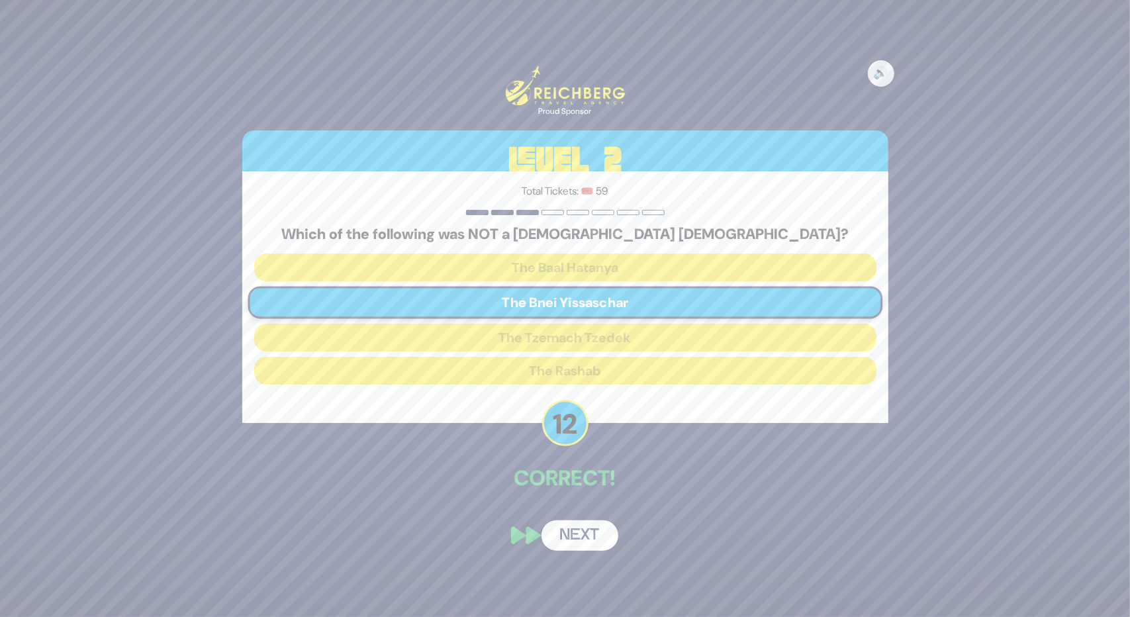
click at [575, 540] on button "Next" at bounding box center [580, 535] width 77 height 30
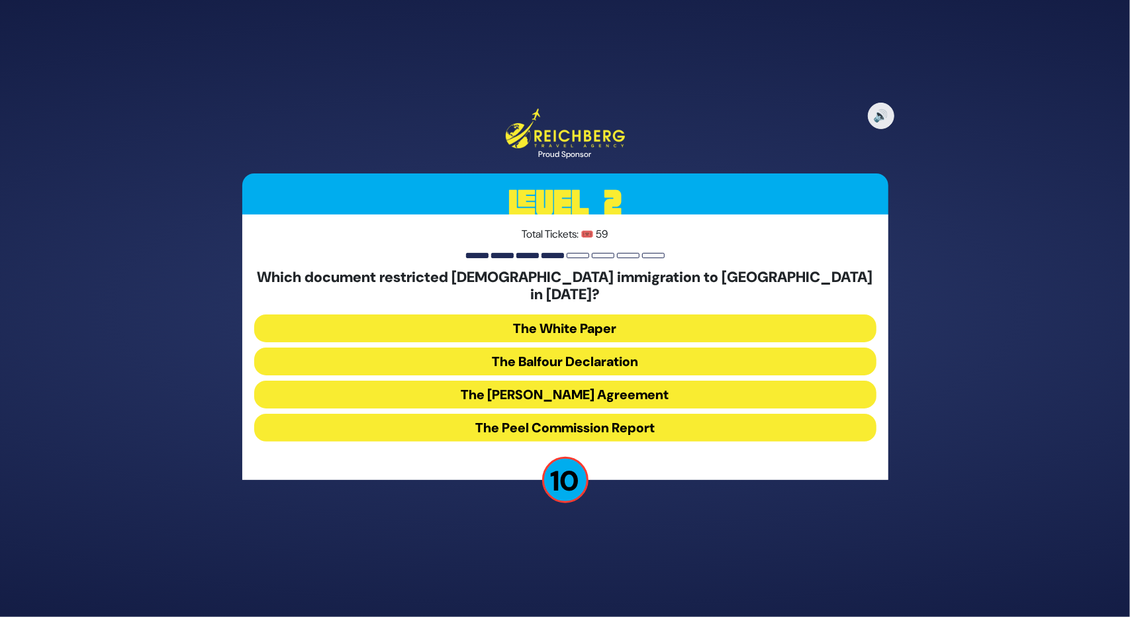
click at [561, 416] on button "The Peel Commission Report" at bounding box center [565, 428] width 622 height 28
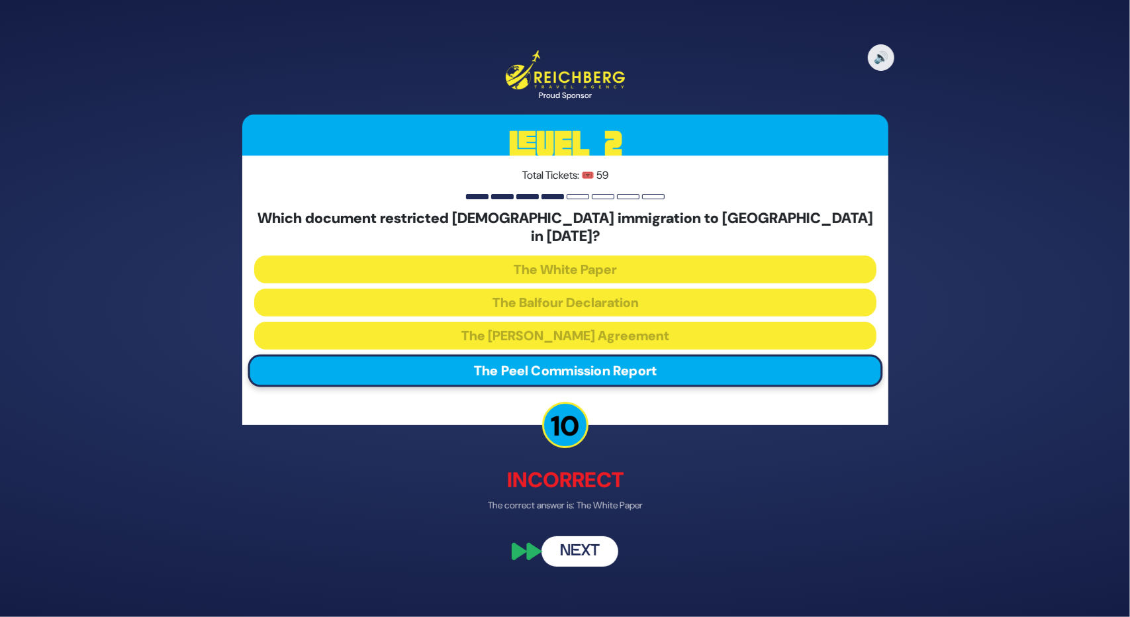
click at [579, 549] on button "Next" at bounding box center [580, 551] width 77 height 30
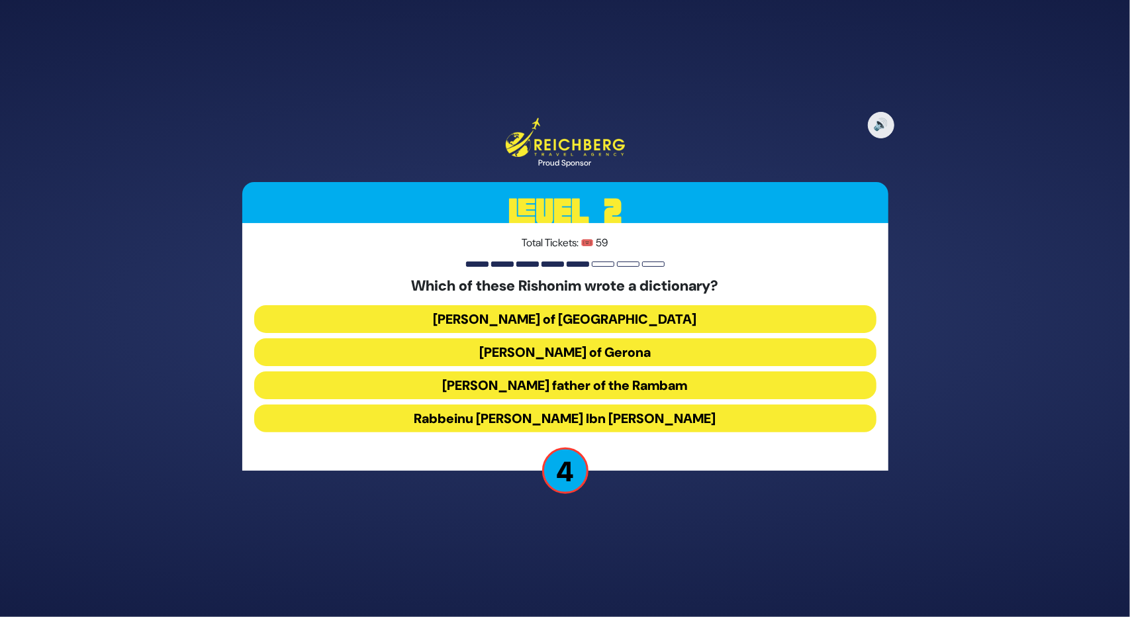
click at [587, 324] on button "Rabbeinu Nosson of Rome" at bounding box center [565, 319] width 622 height 28
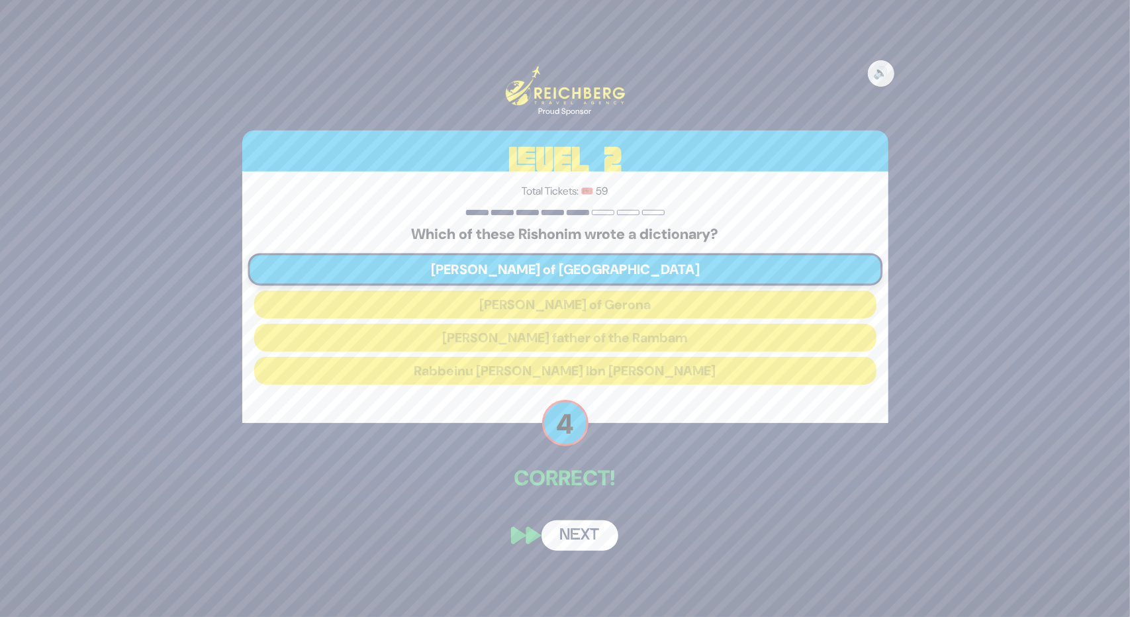
drag, startPoint x: 555, startPoint y: 512, endPoint x: 563, endPoint y: 531, distance: 21.0
click at [563, 531] on div "🔊 Proud Sponsor Level 2 Total Tickets: 🎟️ 59 Which of these Rishonim wrote a di…" at bounding box center [565, 308] width 678 height 517
click at [563, 530] on button "Next" at bounding box center [580, 535] width 77 height 30
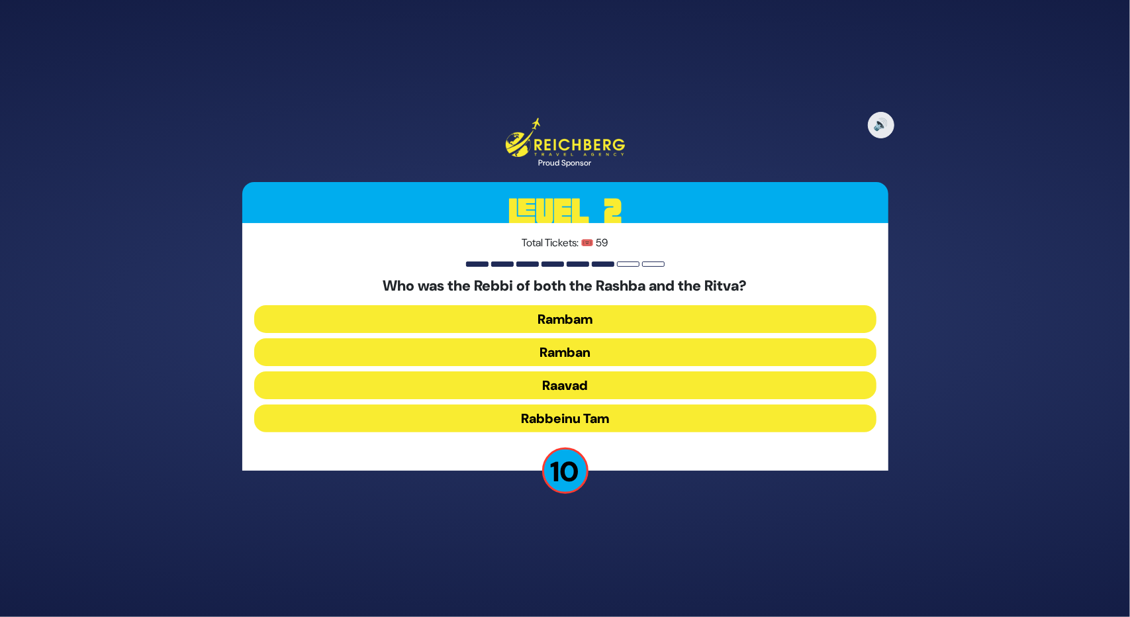
click at [560, 344] on button "Ramban" at bounding box center [565, 352] width 622 height 28
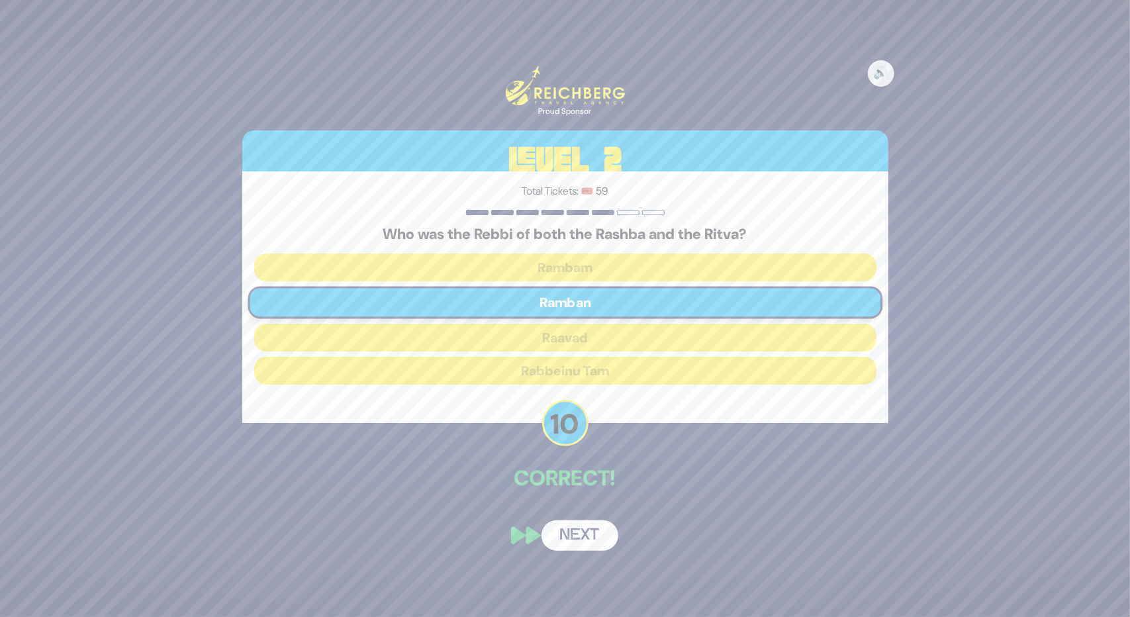
click at [572, 534] on button "Next" at bounding box center [580, 535] width 77 height 30
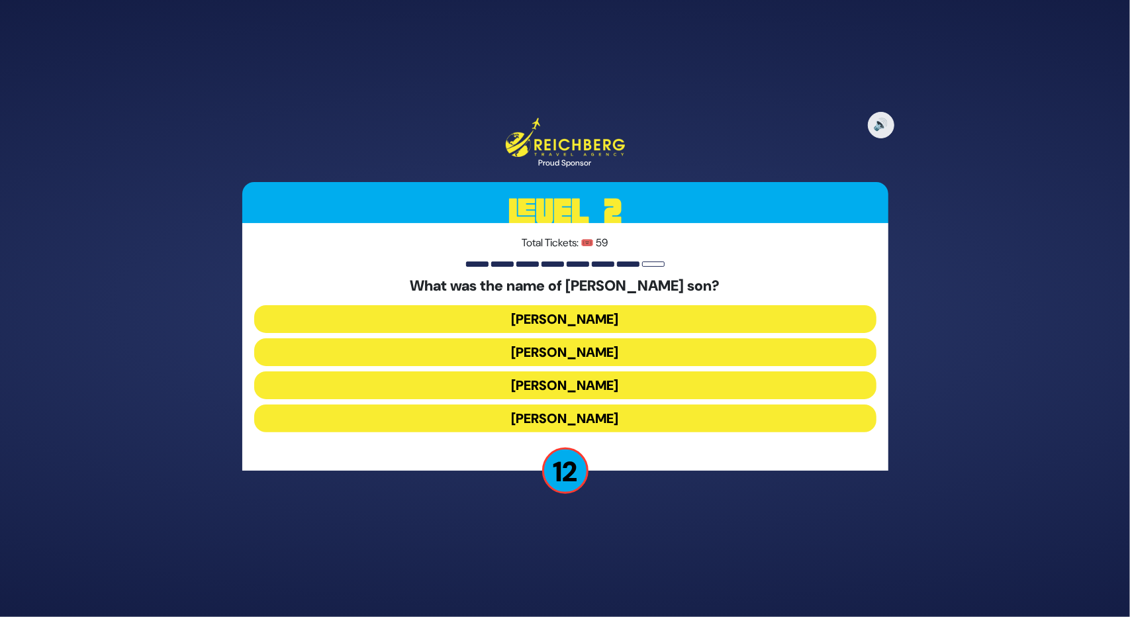
click at [580, 385] on button "Amos Bunim" at bounding box center [565, 385] width 622 height 28
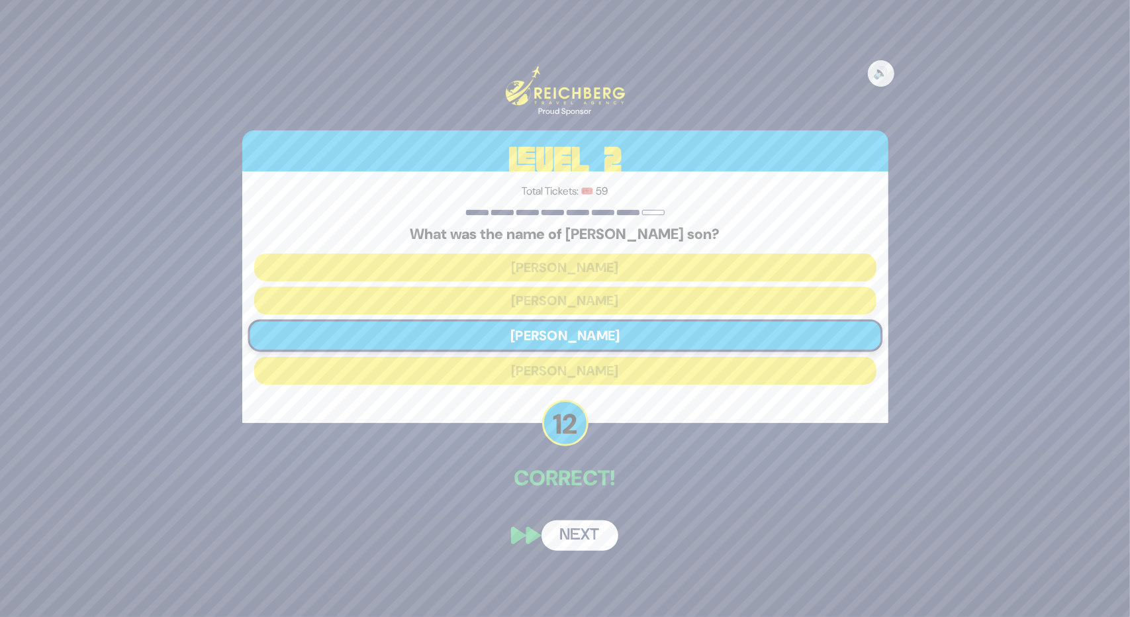
click at [569, 536] on button "Next" at bounding box center [580, 535] width 77 height 30
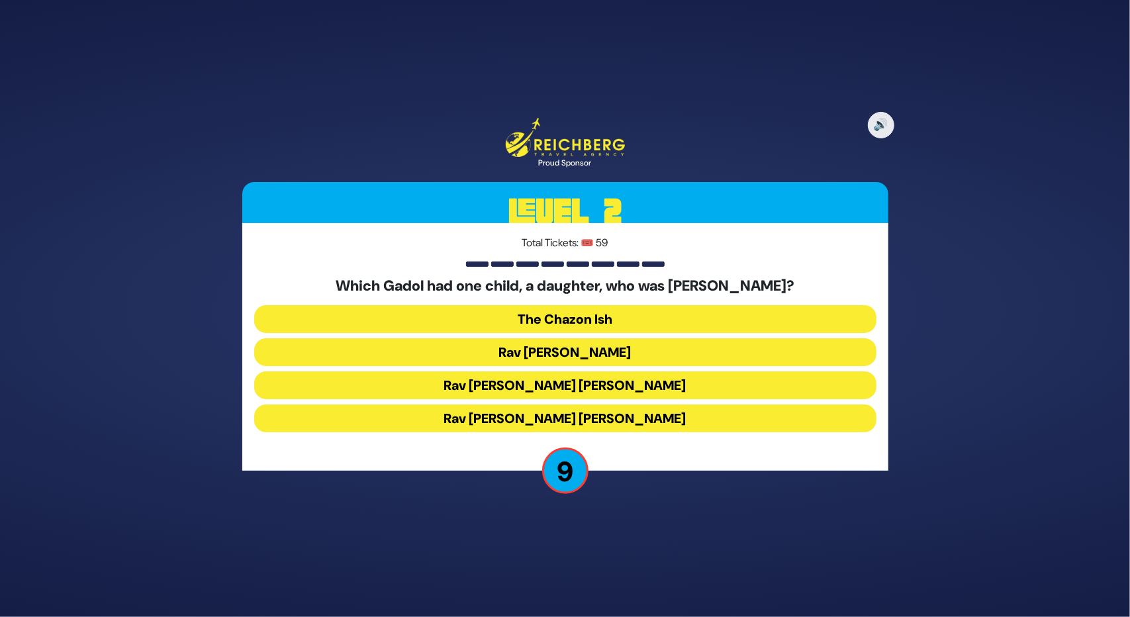
click at [586, 385] on button "Rav Chaim Ozer Grodzinski" at bounding box center [565, 385] width 622 height 28
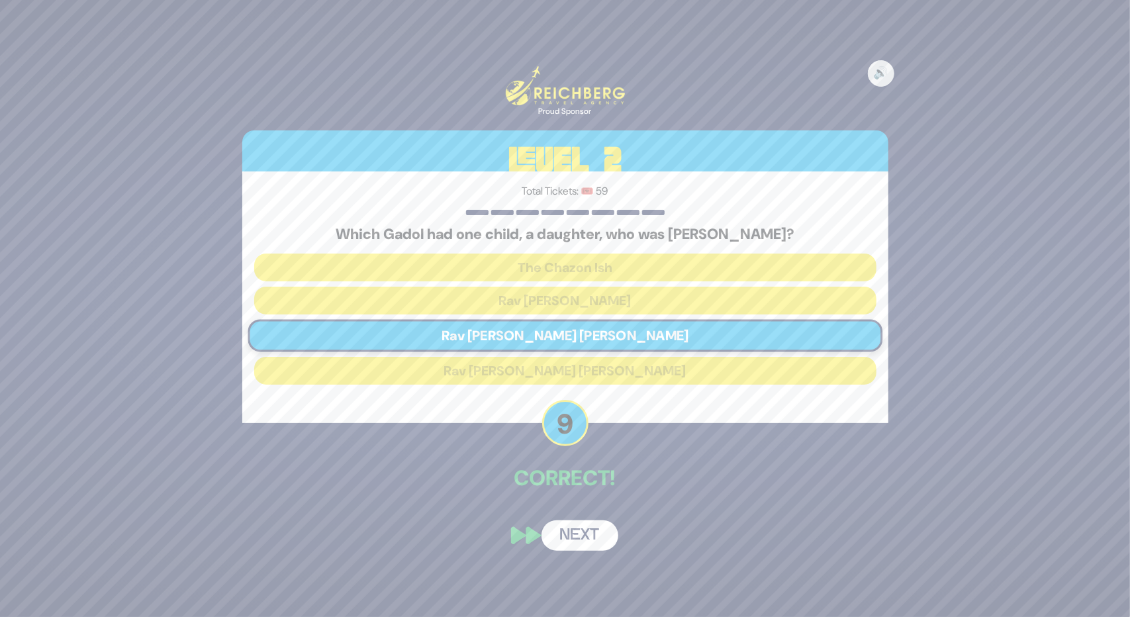
click at [576, 528] on button "Next" at bounding box center [580, 535] width 77 height 30
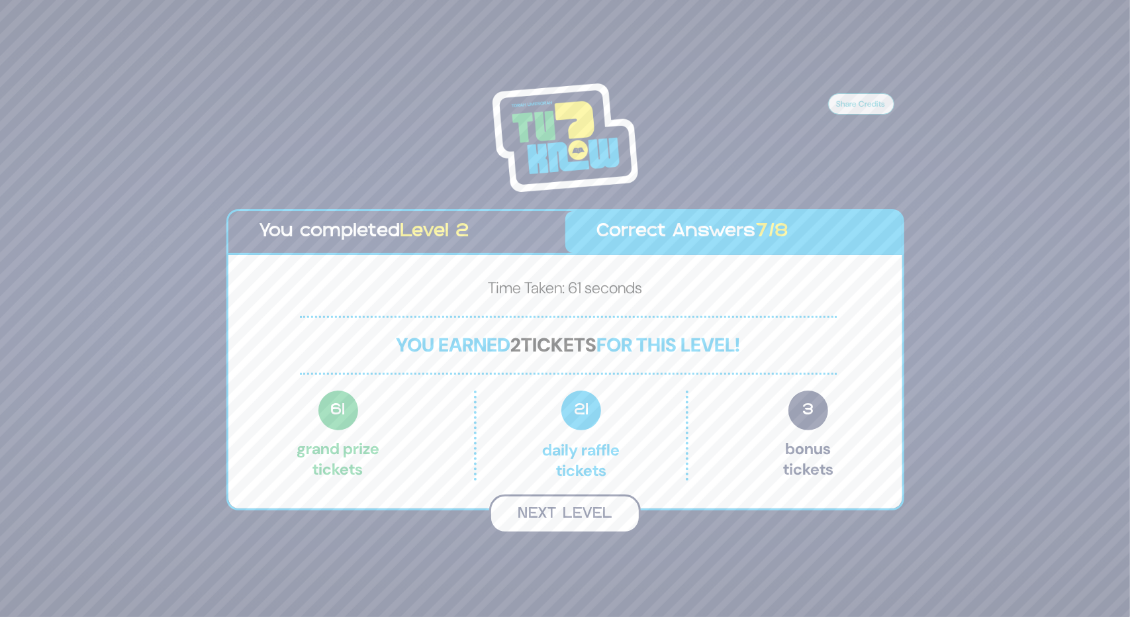
click at [579, 508] on button "Next Level" at bounding box center [565, 514] width 152 height 39
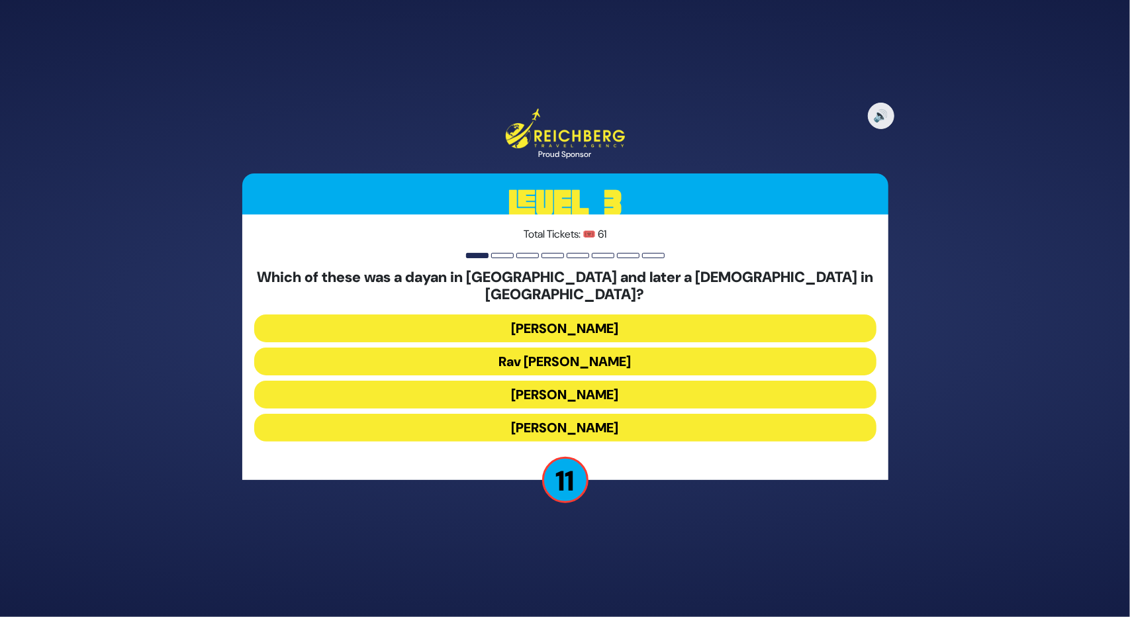
click at [577, 324] on button "Rav Yisroel Zev Gustman" at bounding box center [565, 329] width 622 height 28
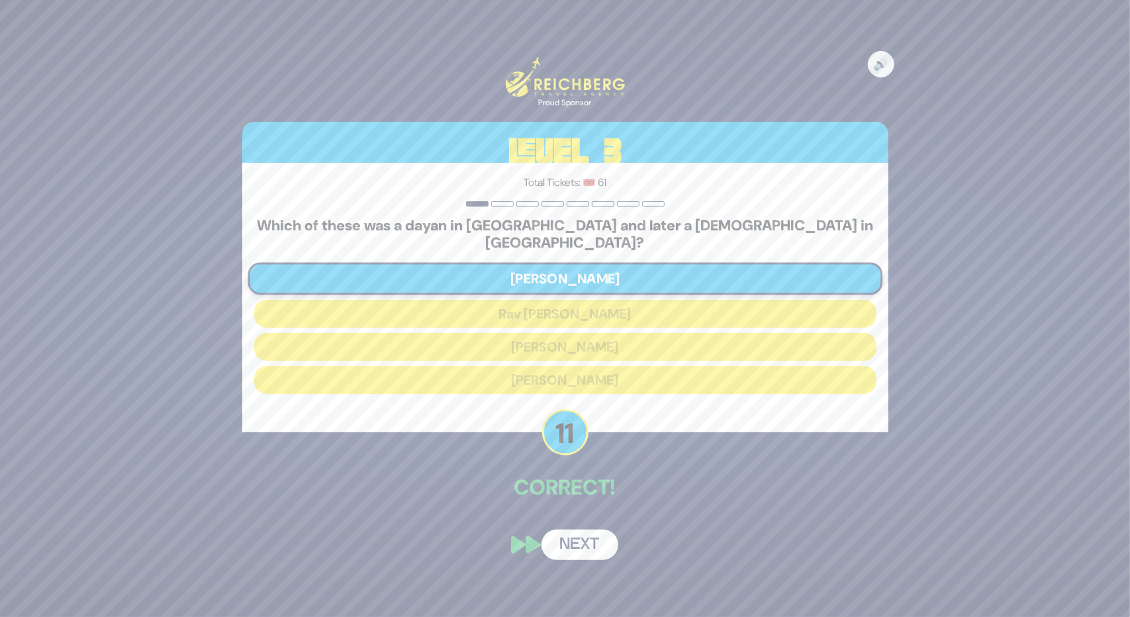
click at [568, 530] on button "Next" at bounding box center [580, 545] width 77 height 30
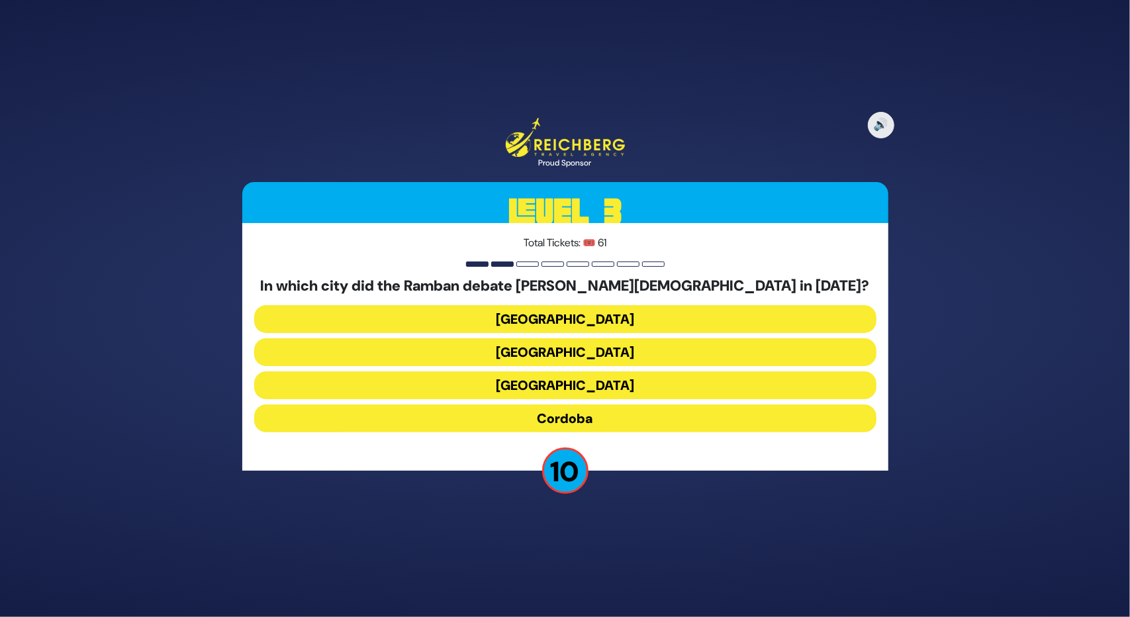
click at [587, 317] on button "Toledo" at bounding box center [565, 319] width 622 height 28
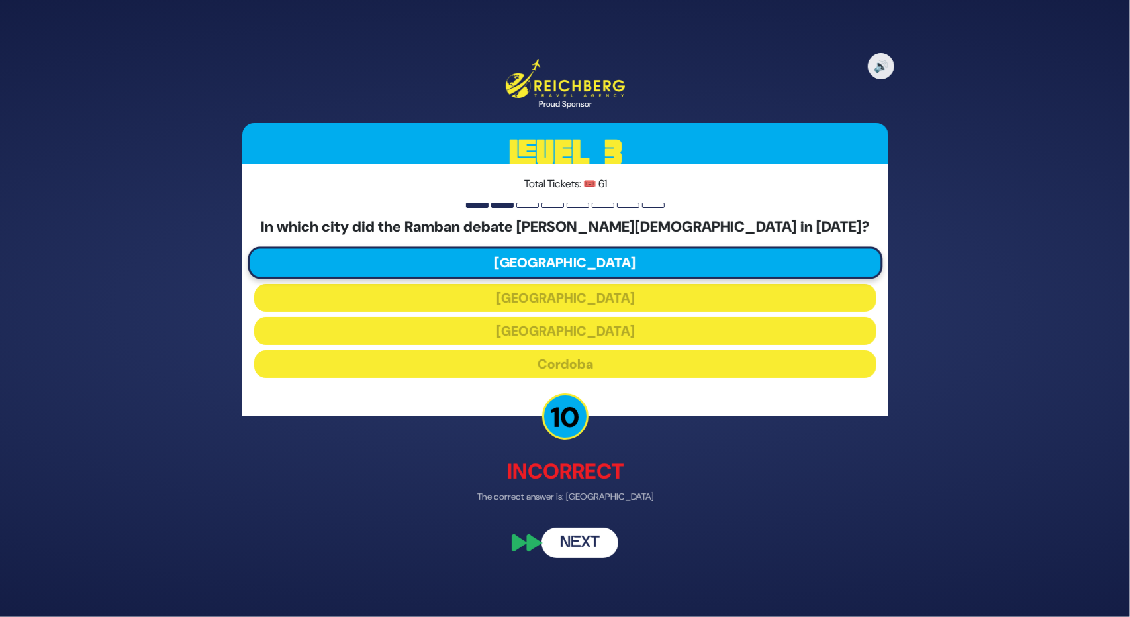
click at [596, 545] on button "Next" at bounding box center [580, 543] width 77 height 30
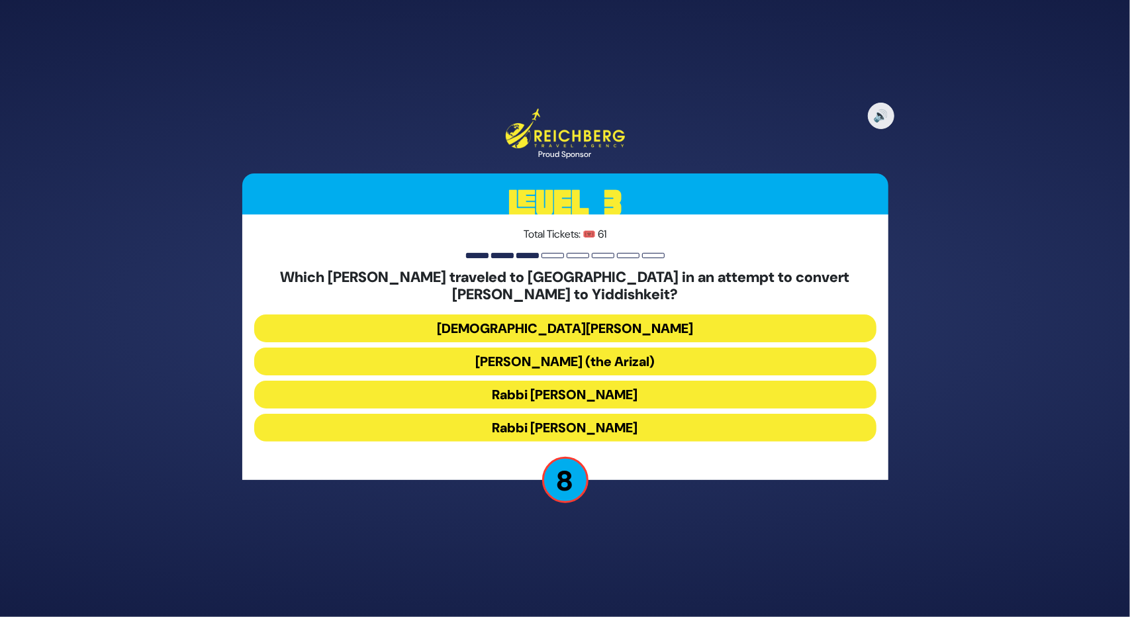
click at [568, 421] on button "Rabbi Shlomo Molcho" at bounding box center [565, 428] width 622 height 28
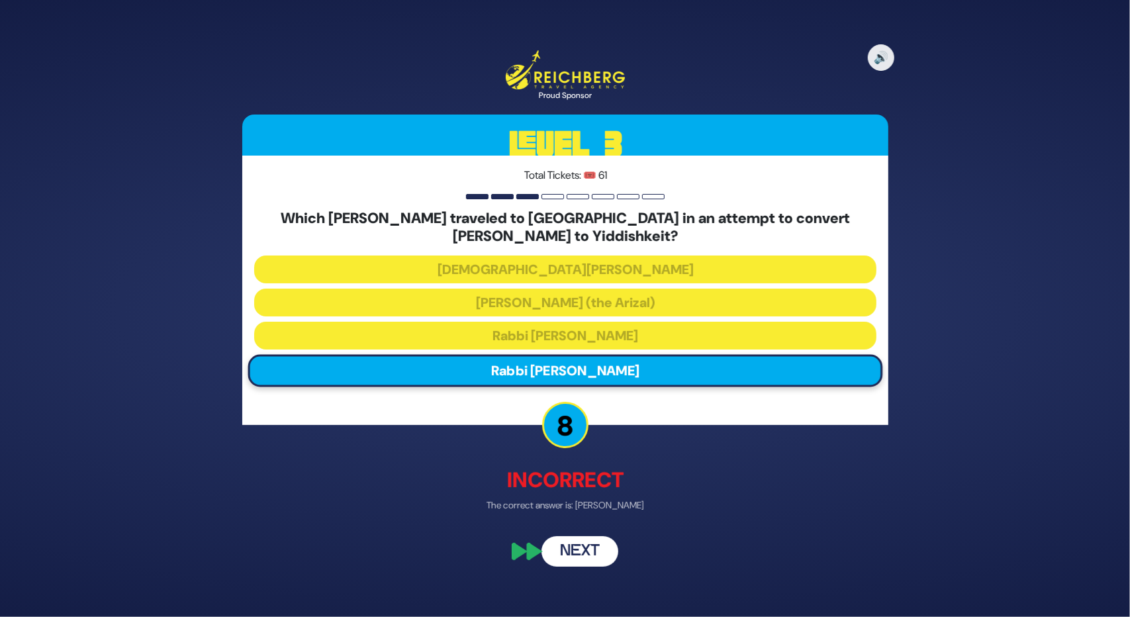
click at [573, 546] on button "Next" at bounding box center [580, 551] width 77 height 30
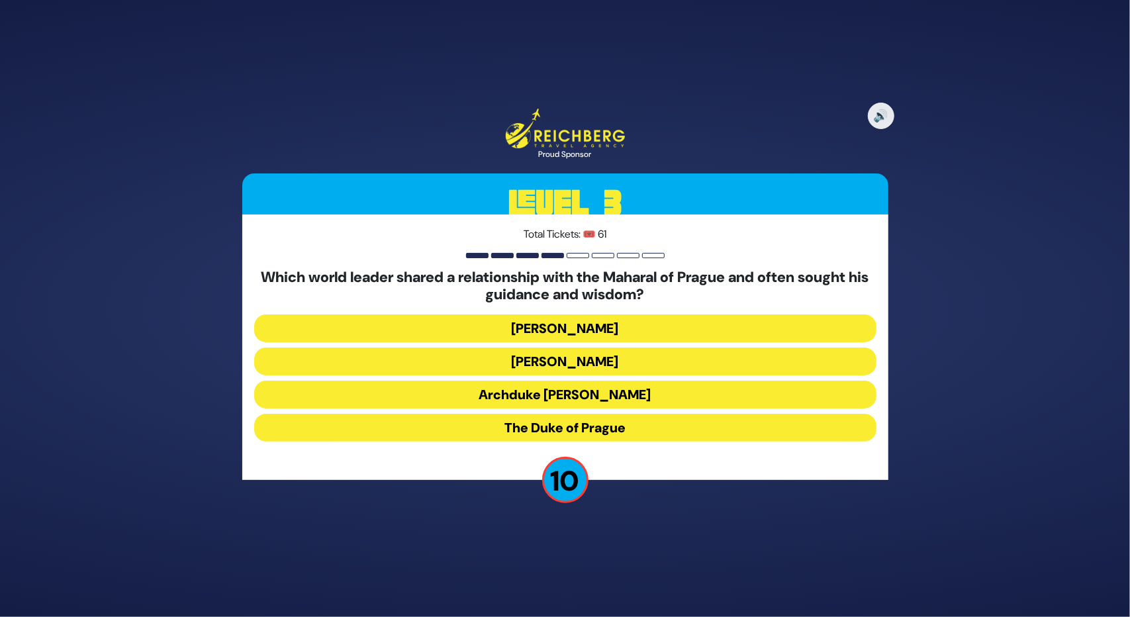
click at [602, 329] on button "Kaiser Franz-Joseph" at bounding box center [565, 329] width 622 height 28
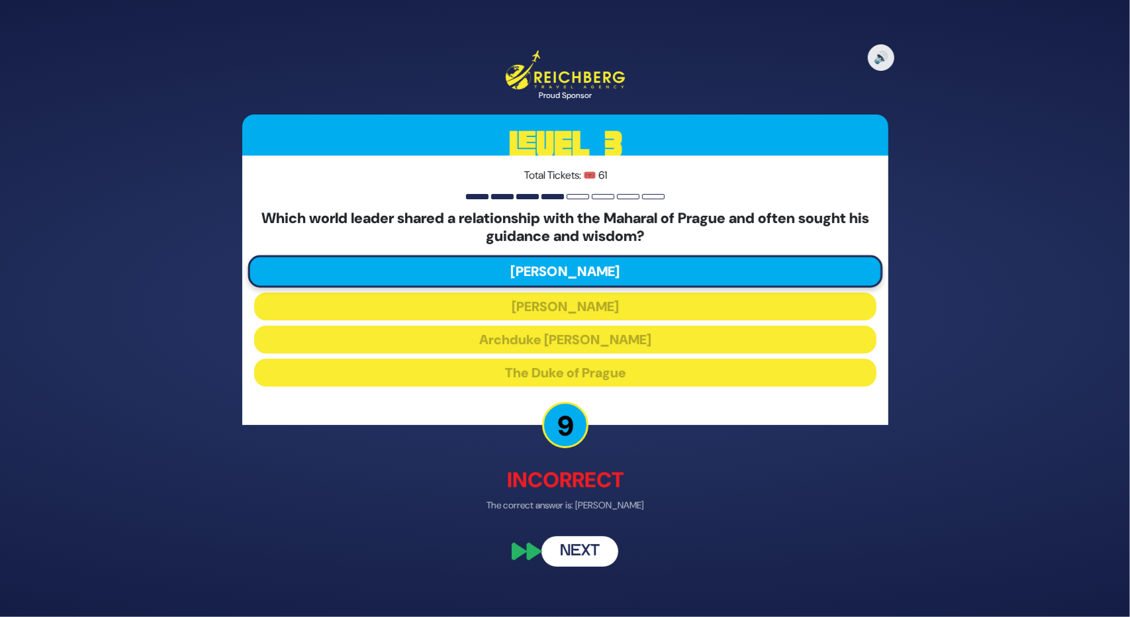
click at [583, 559] on button "Next" at bounding box center [580, 551] width 77 height 30
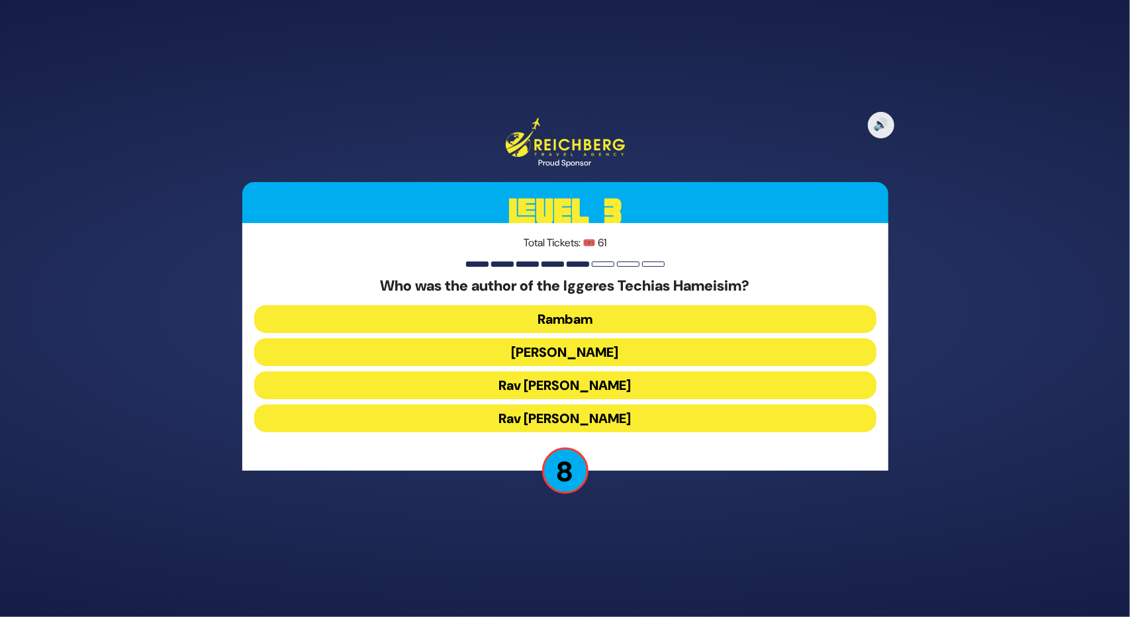
click at [556, 375] on button "Rav Moshe Chaim Luzzatto" at bounding box center [565, 385] width 622 height 28
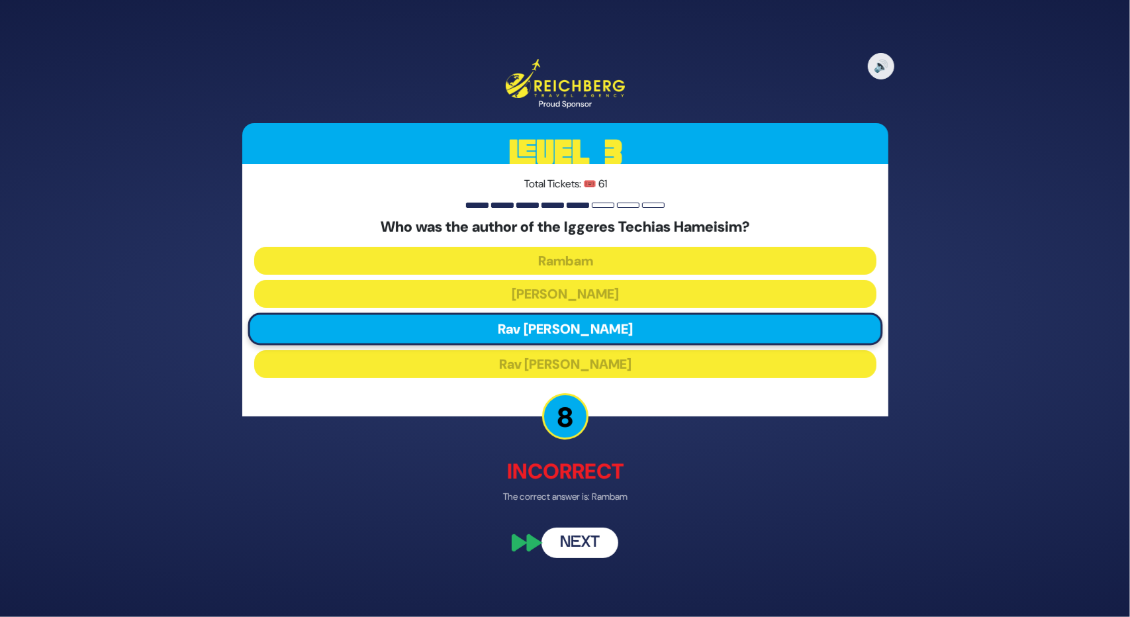
click at [583, 548] on button "Next" at bounding box center [580, 543] width 77 height 30
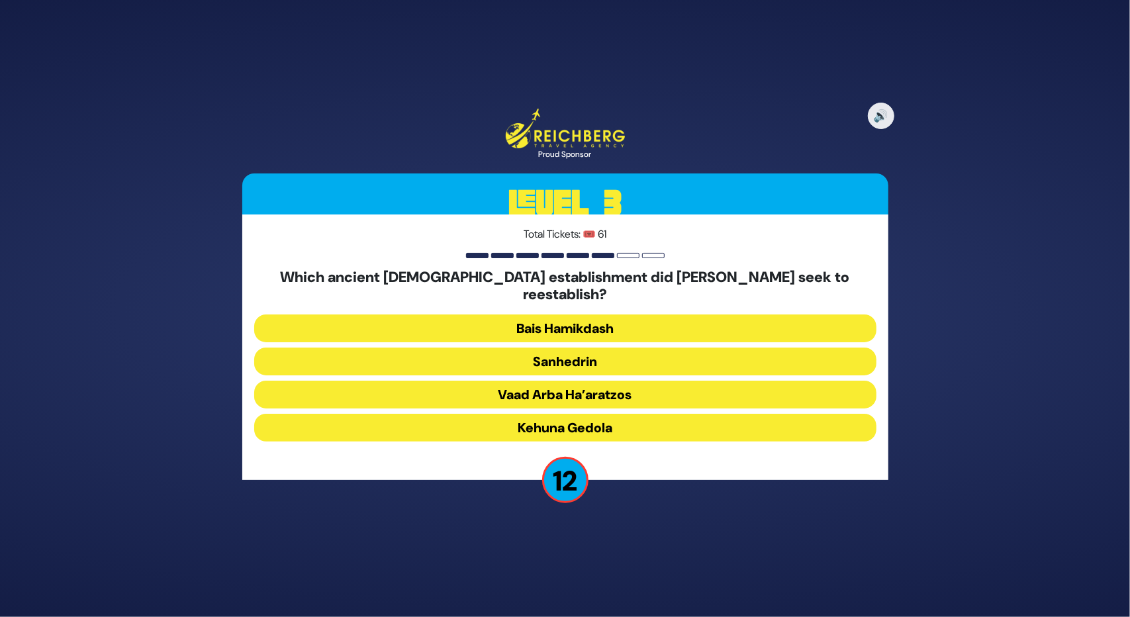
click at [584, 350] on button "Sanhedrin" at bounding box center [565, 362] width 622 height 28
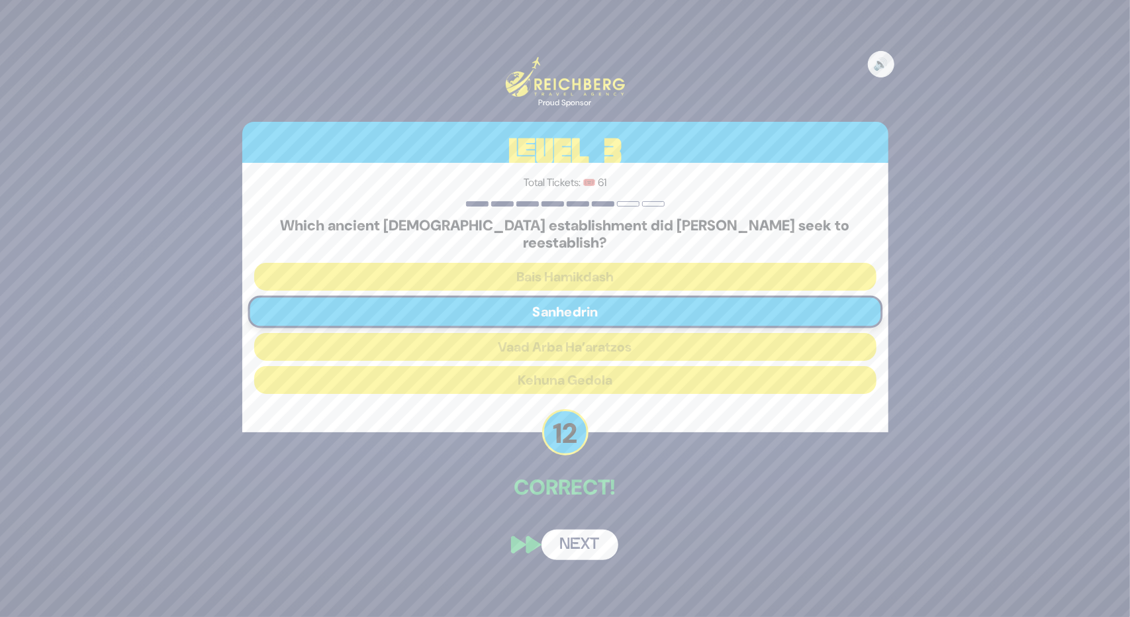
click at [586, 530] on button "Next" at bounding box center [580, 545] width 77 height 30
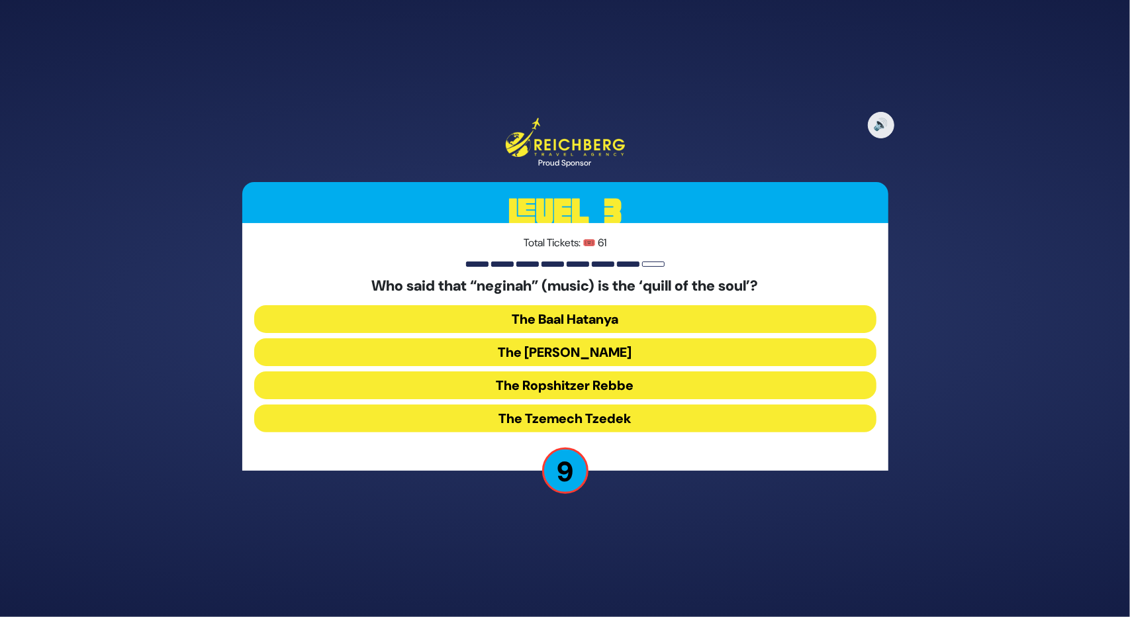
click at [565, 373] on button "The Ropshitzer Rebbe" at bounding box center [565, 385] width 622 height 28
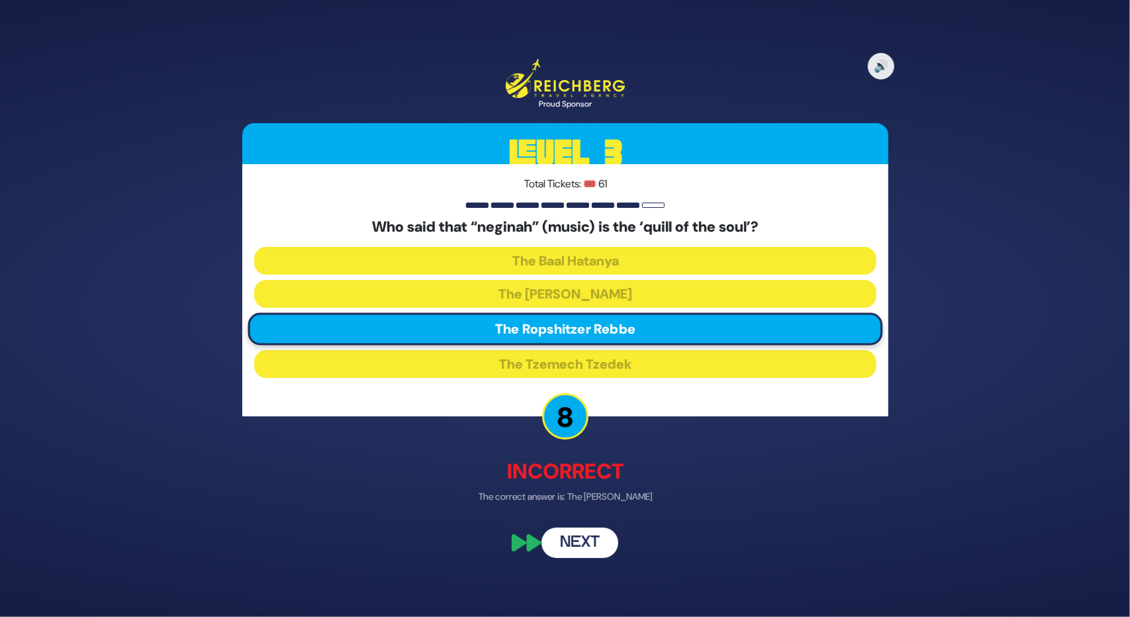
click at [585, 542] on button "Next" at bounding box center [580, 543] width 77 height 30
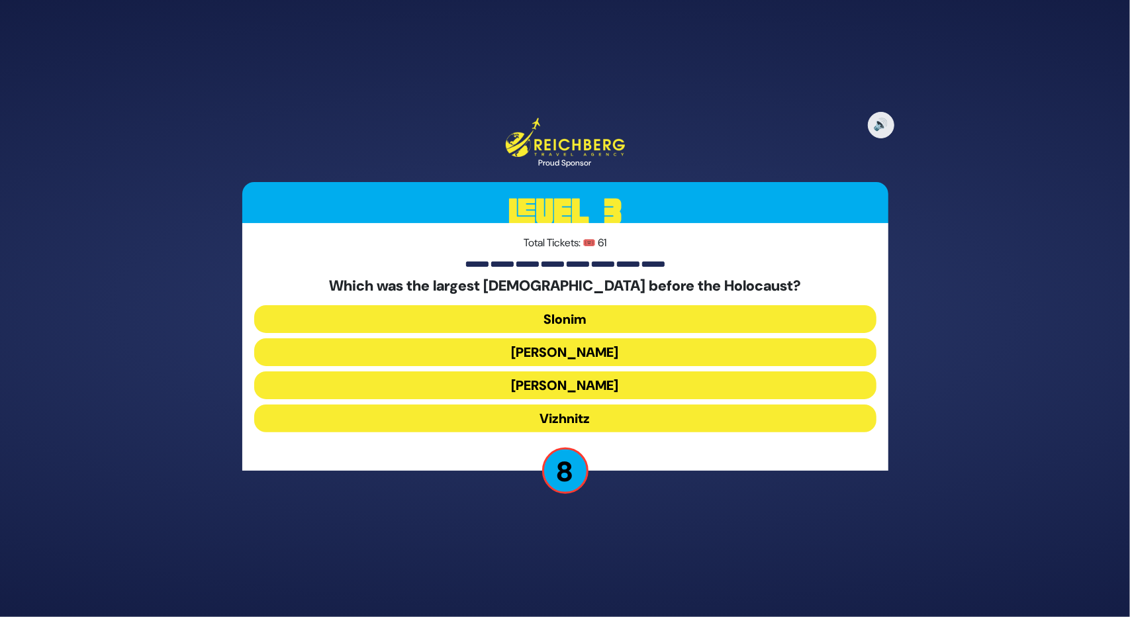
click at [551, 381] on button "Aleksander" at bounding box center [565, 385] width 622 height 28
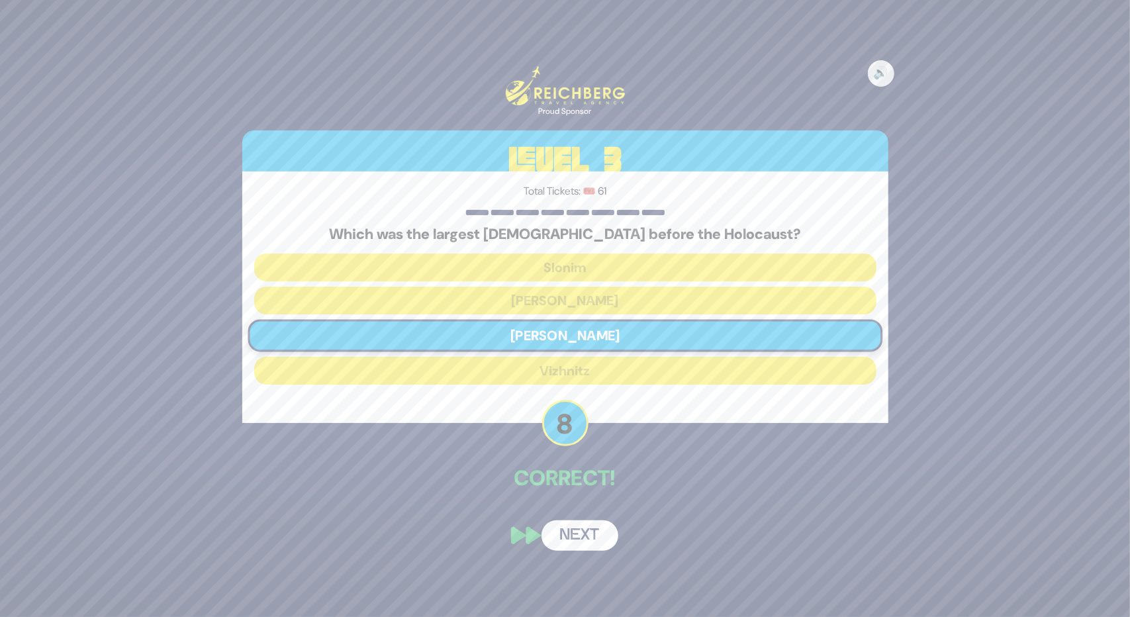
click at [575, 526] on button "Next" at bounding box center [580, 535] width 77 height 30
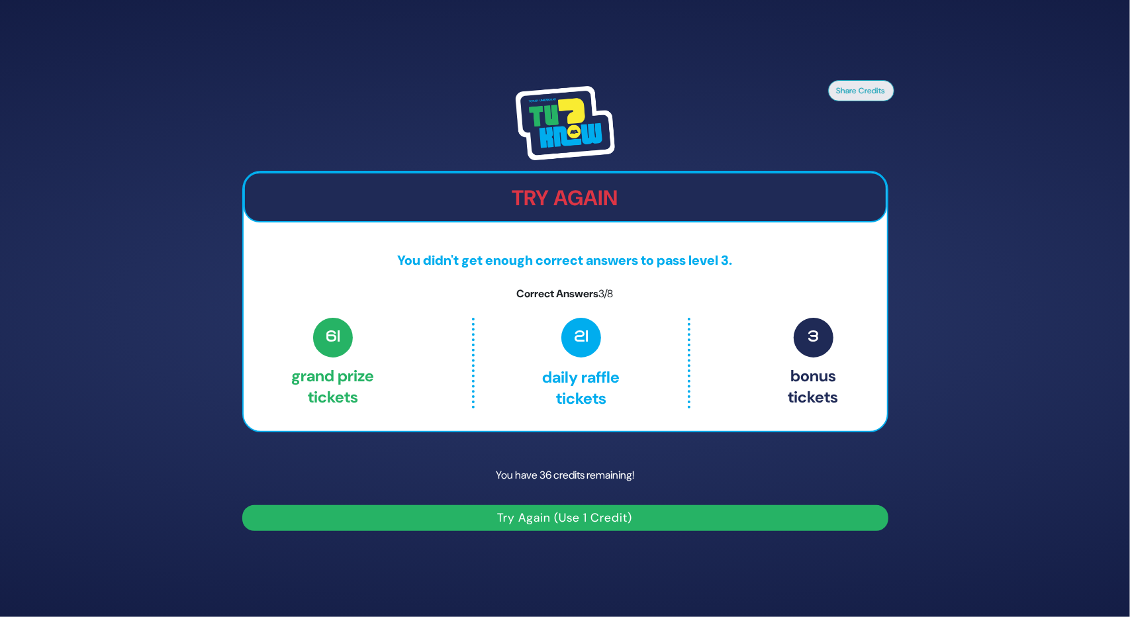
click at [567, 510] on button "Try Again (Use 1 Credit)" at bounding box center [565, 518] width 646 height 26
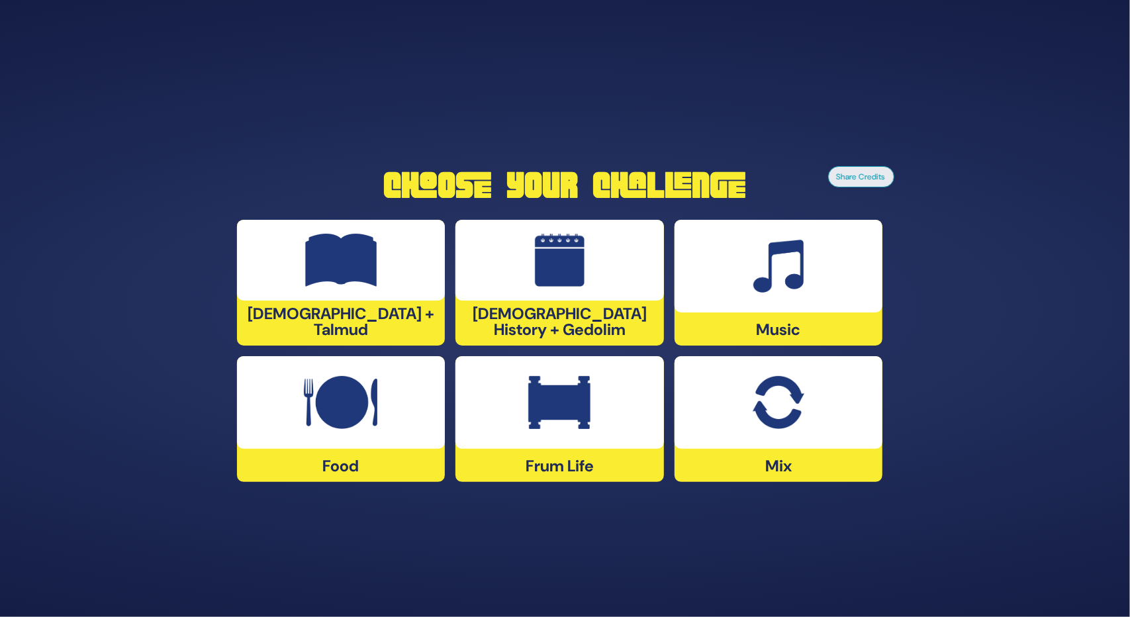
click at [532, 436] on div at bounding box center [560, 402] width 209 height 93
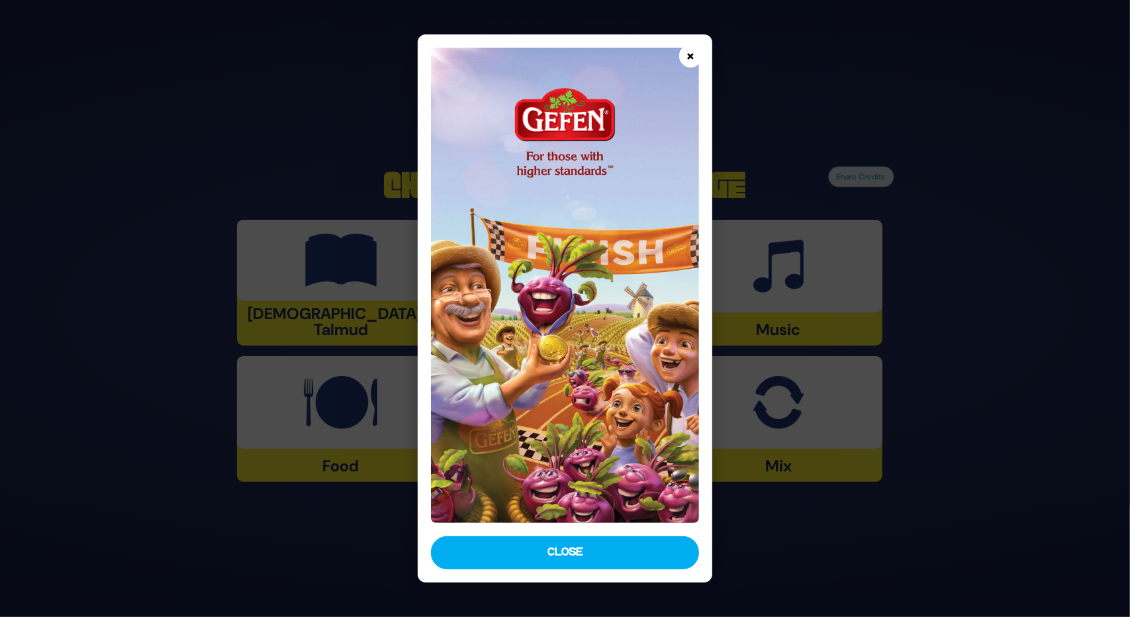
click at [683, 54] on button "×" at bounding box center [690, 55] width 23 height 23
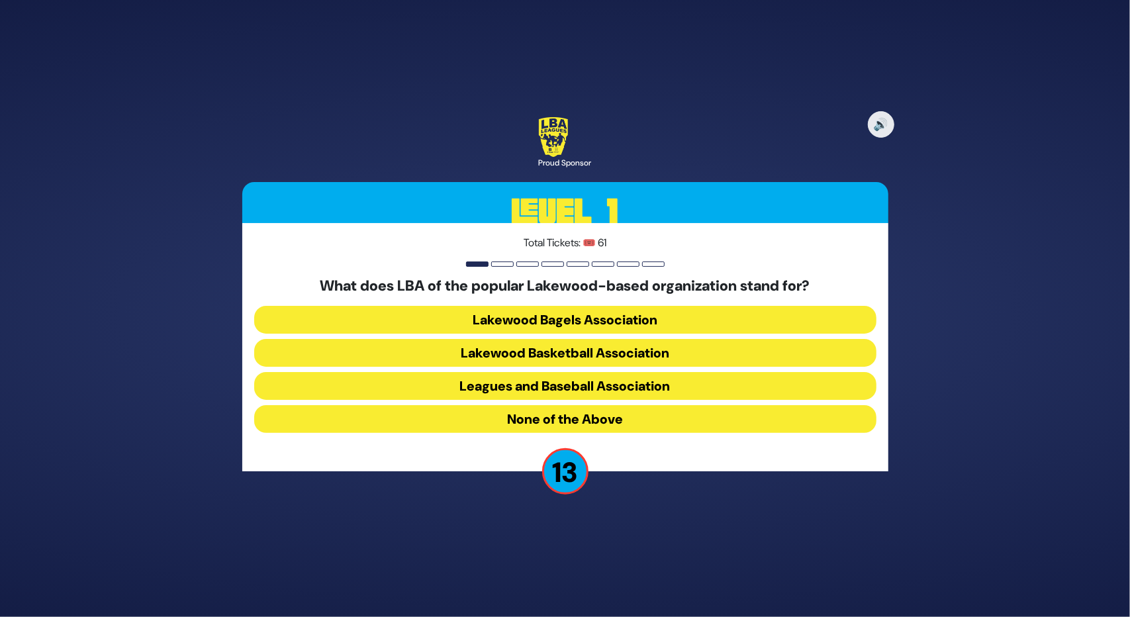
click at [527, 353] on button "Lakewood Basketball Association" at bounding box center [565, 353] width 622 height 28
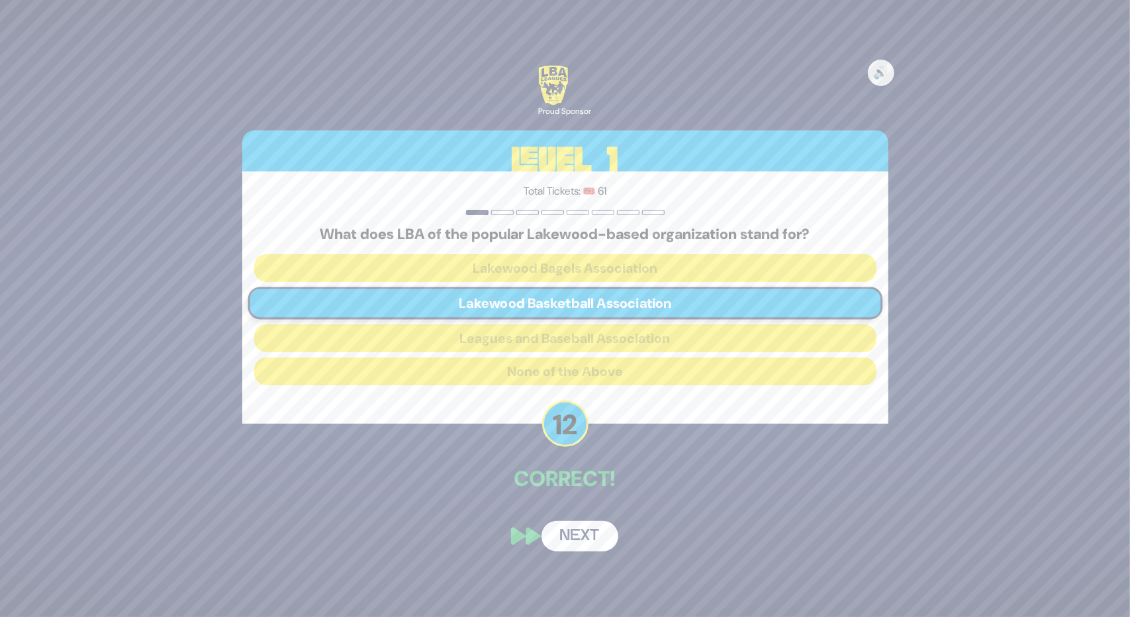
click at [560, 526] on button "Next" at bounding box center [580, 536] width 77 height 30
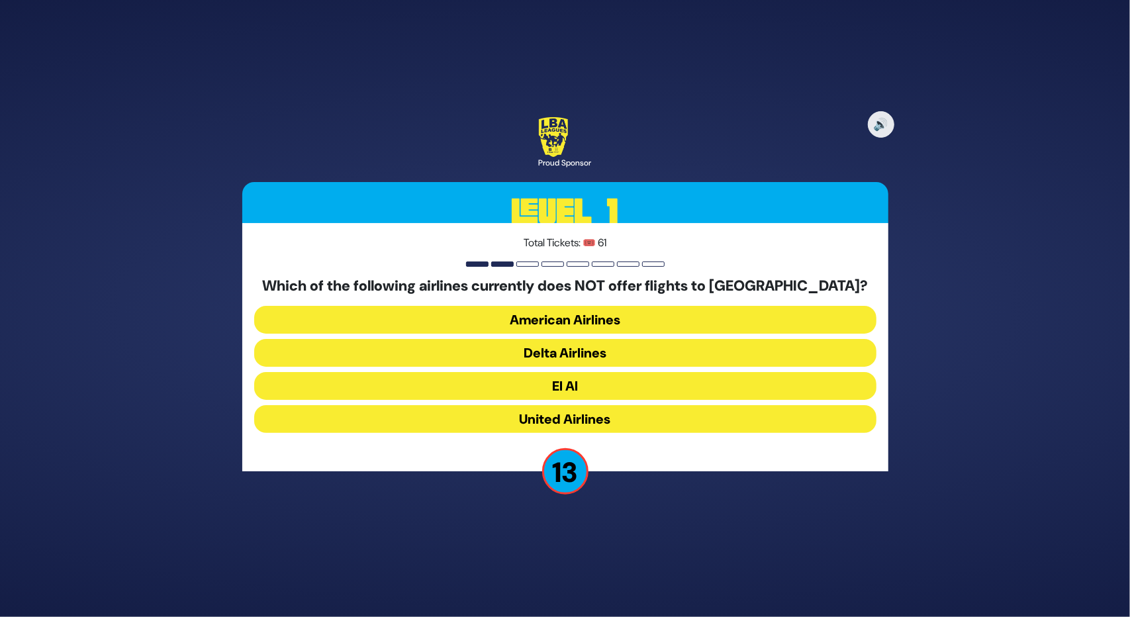
click at [614, 317] on button "American Airlines" at bounding box center [565, 320] width 622 height 28
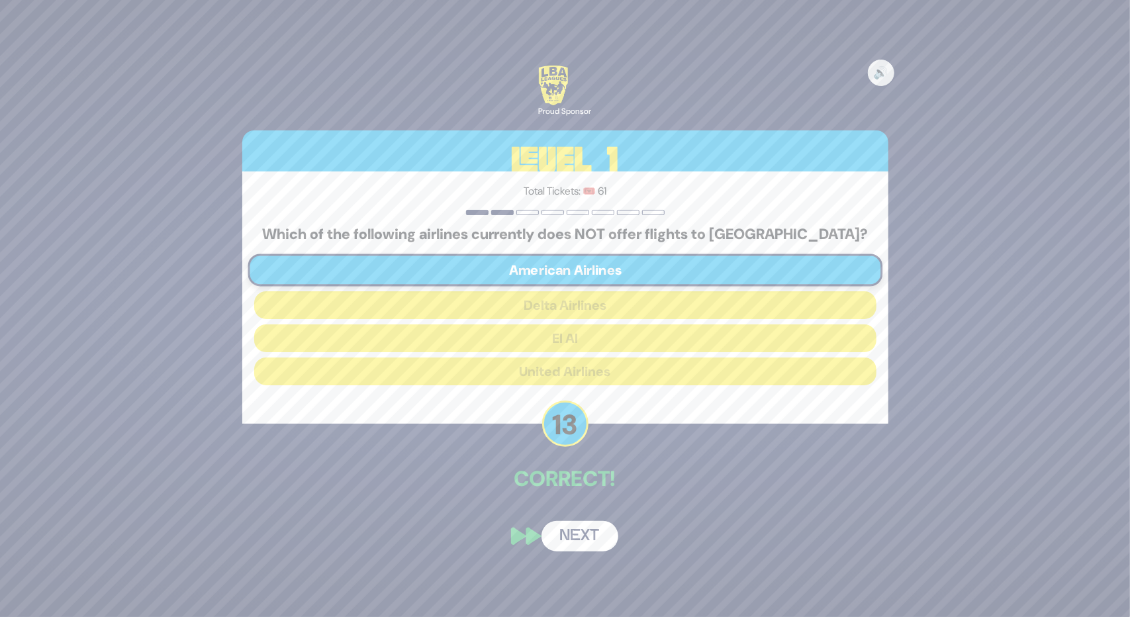
click at [582, 538] on button "Next" at bounding box center [580, 536] width 77 height 30
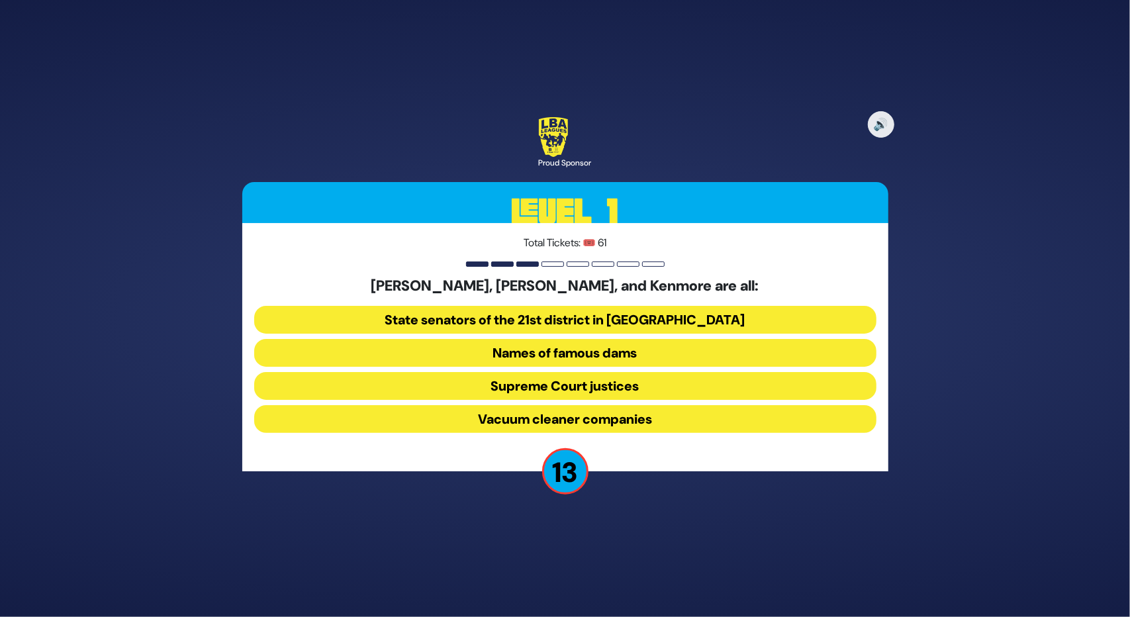
click at [522, 414] on button "Vacuum cleaner companies" at bounding box center [565, 419] width 622 height 28
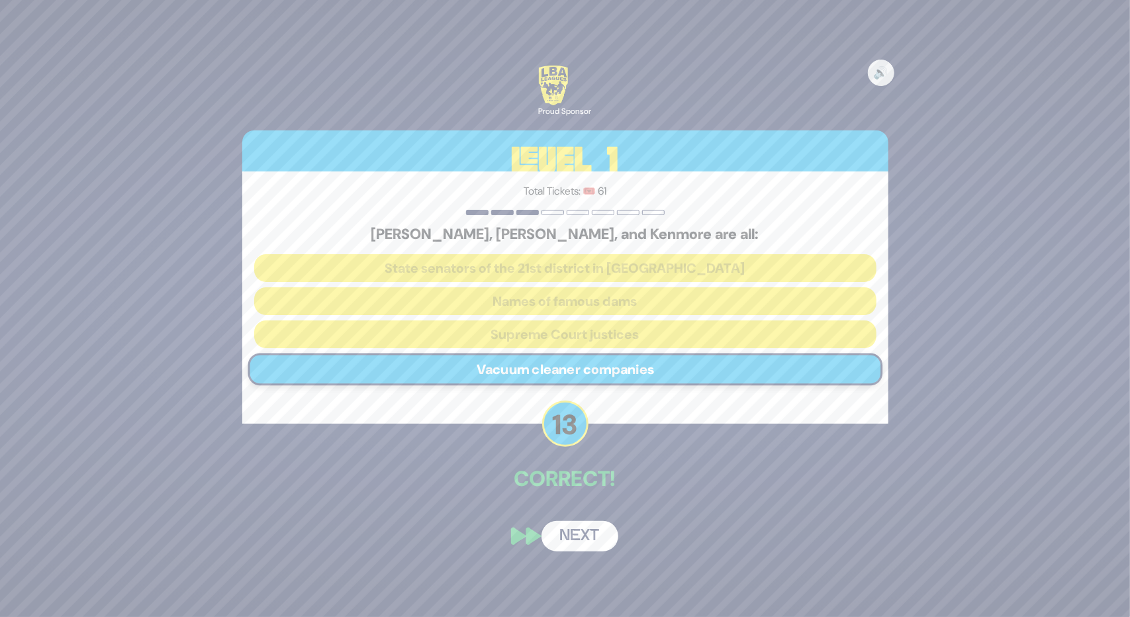
click at [577, 540] on button "Next" at bounding box center [580, 536] width 77 height 30
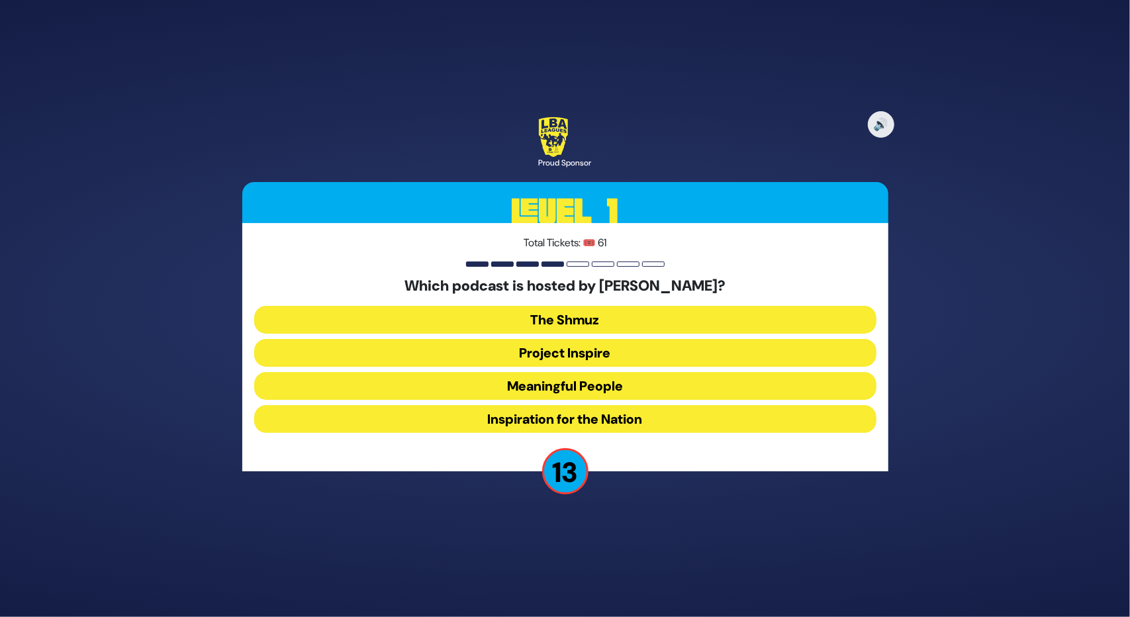
click at [580, 381] on button "Meaningful People" at bounding box center [565, 386] width 622 height 28
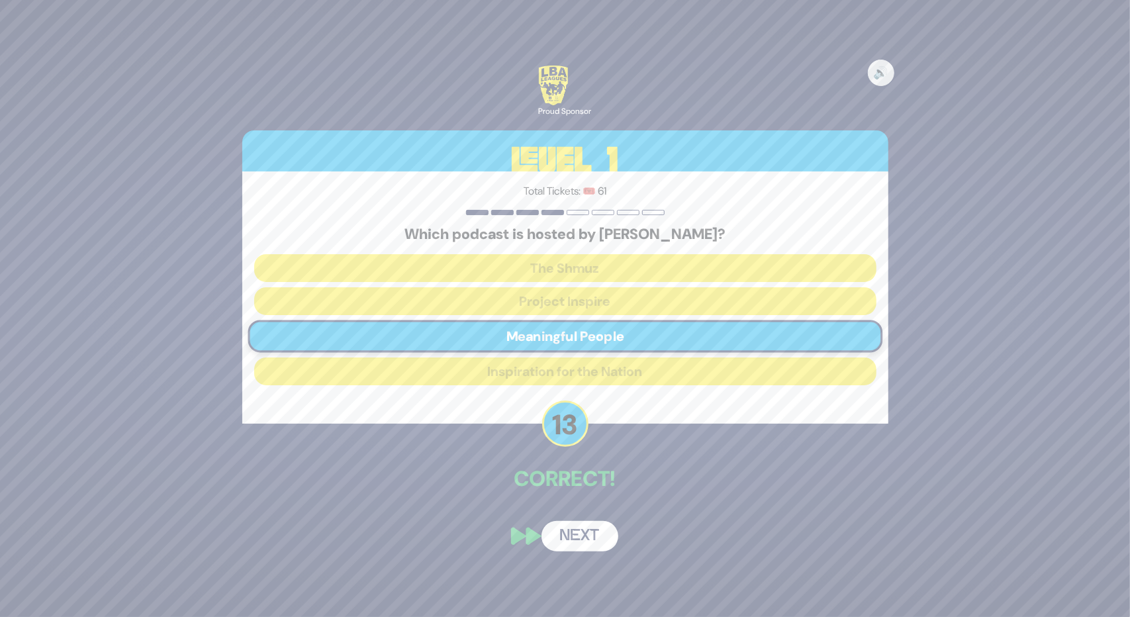
click at [585, 531] on button "Next" at bounding box center [580, 536] width 77 height 30
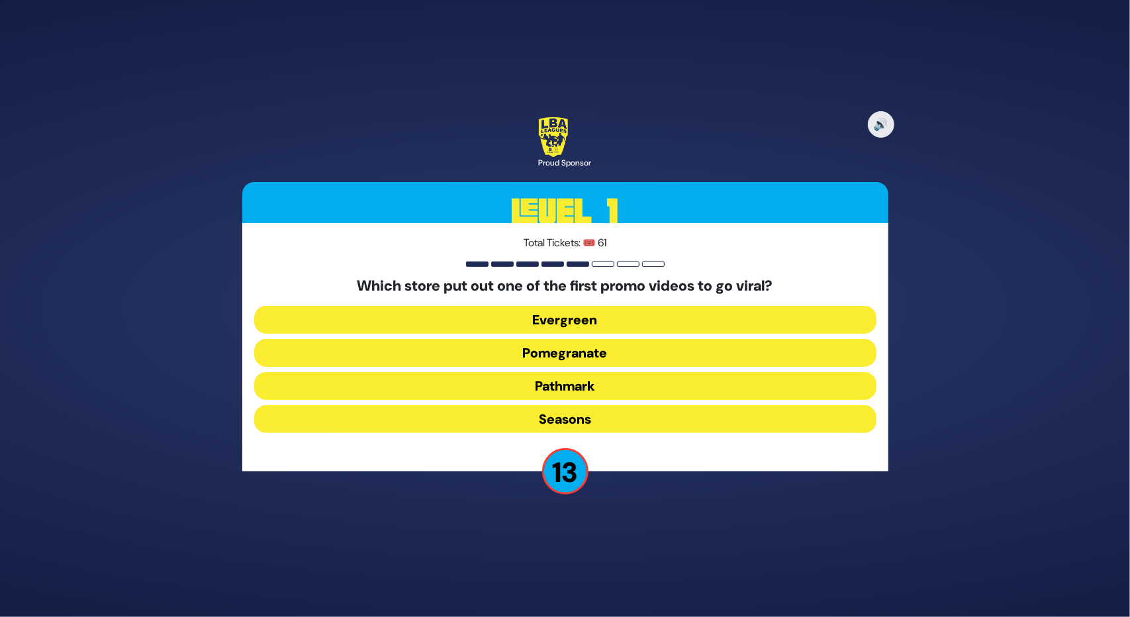
click at [614, 353] on button "Pomegranate" at bounding box center [565, 353] width 622 height 28
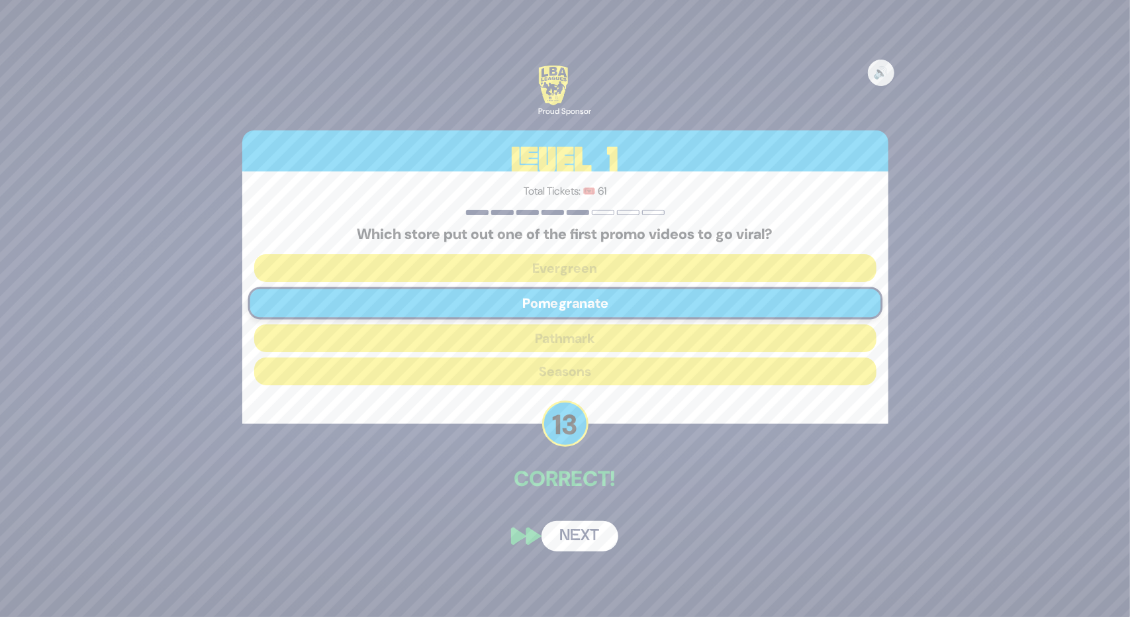
click at [589, 534] on button "Next" at bounding box center [580, 536] width 77 height 30
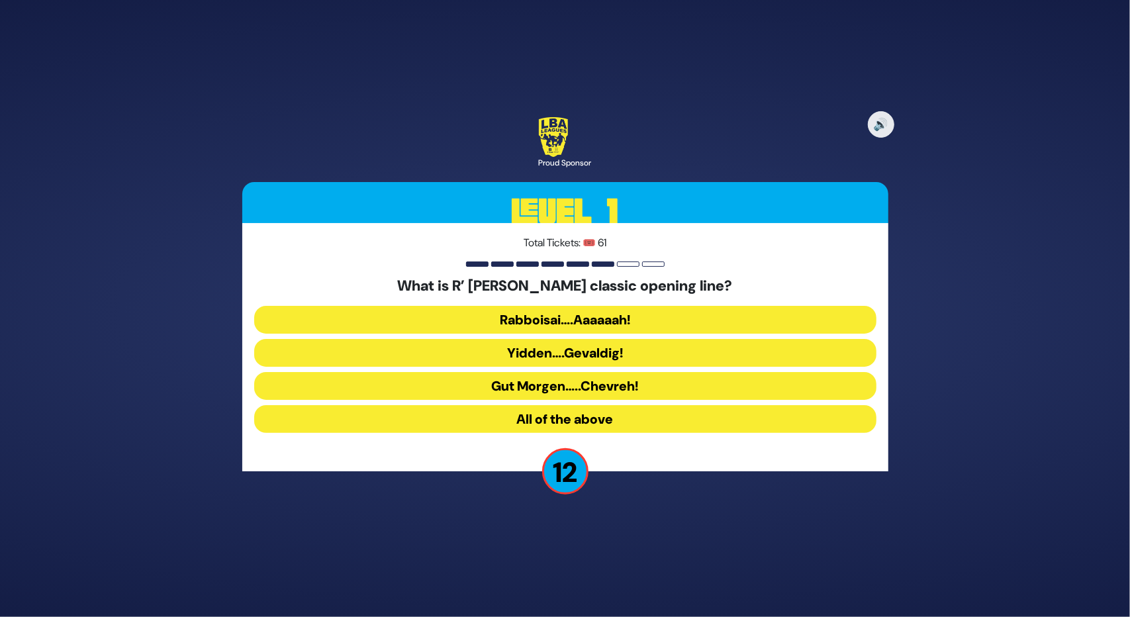
click at [561, 315] on button "Rabboisai….Aaaaaah!" at bounding box center [565, 320] width 622 height 28
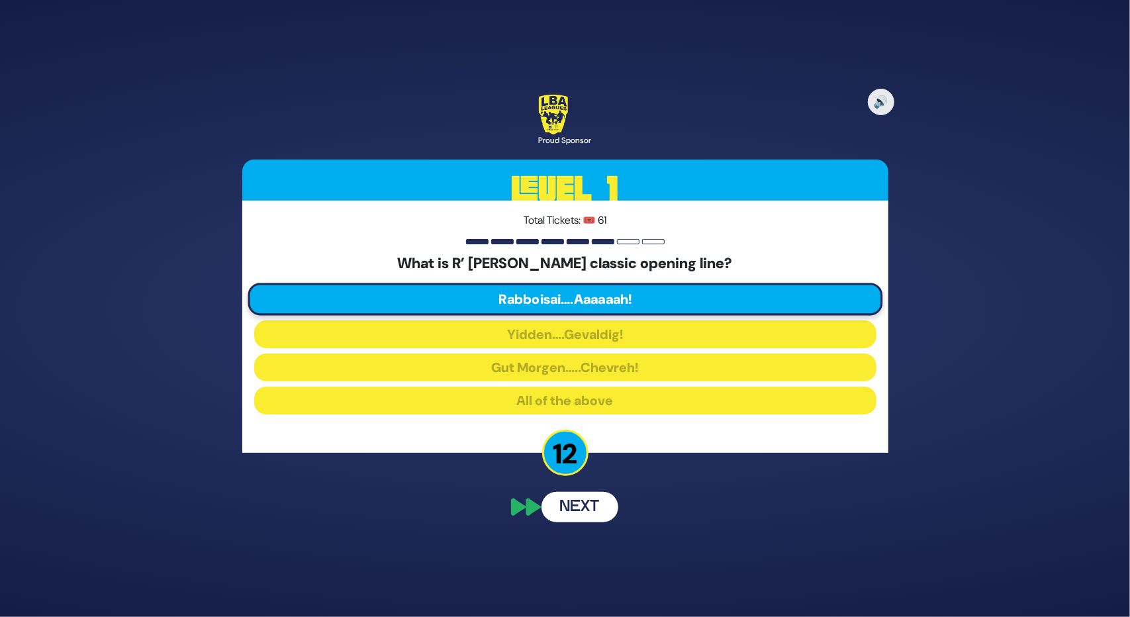
click at [587, 512] on button "Next" at bounding box center [580, 507] width 77 height 30
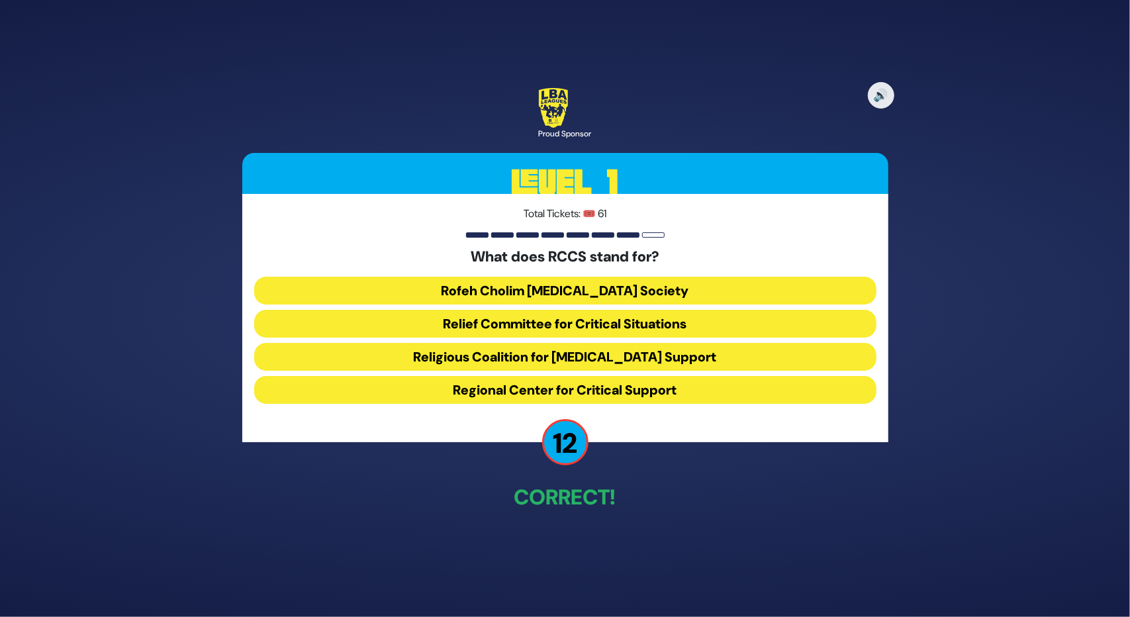
click at [592, 289] on button "Rofeh Cholim Cancer Society" at bounding box center [565, 291] width 622 height 28
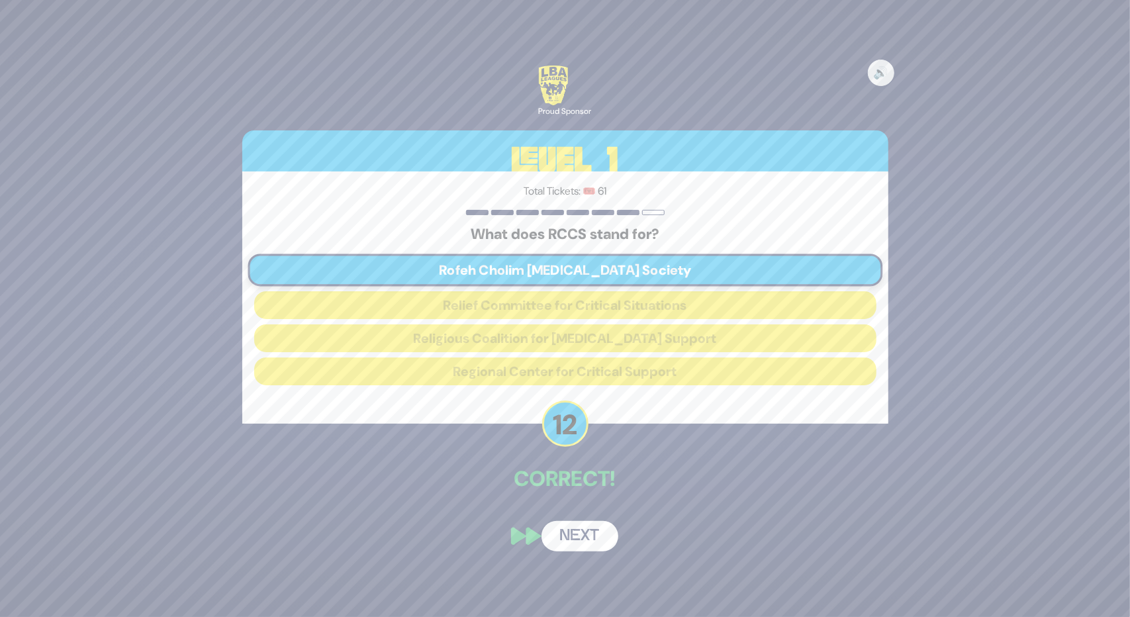
click at [571, 524] on button "Next" at bounding box center [580, 536] width 77 height 30
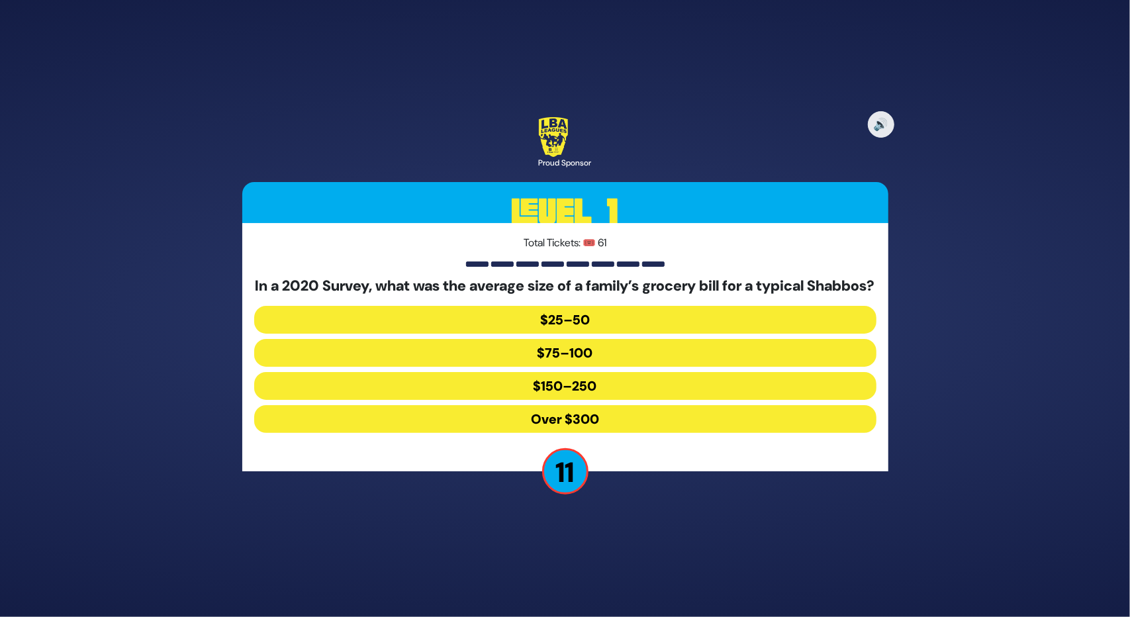
click at [571, 389] on button "$150–250" at bounding box center [565, 386] width 622 height 28
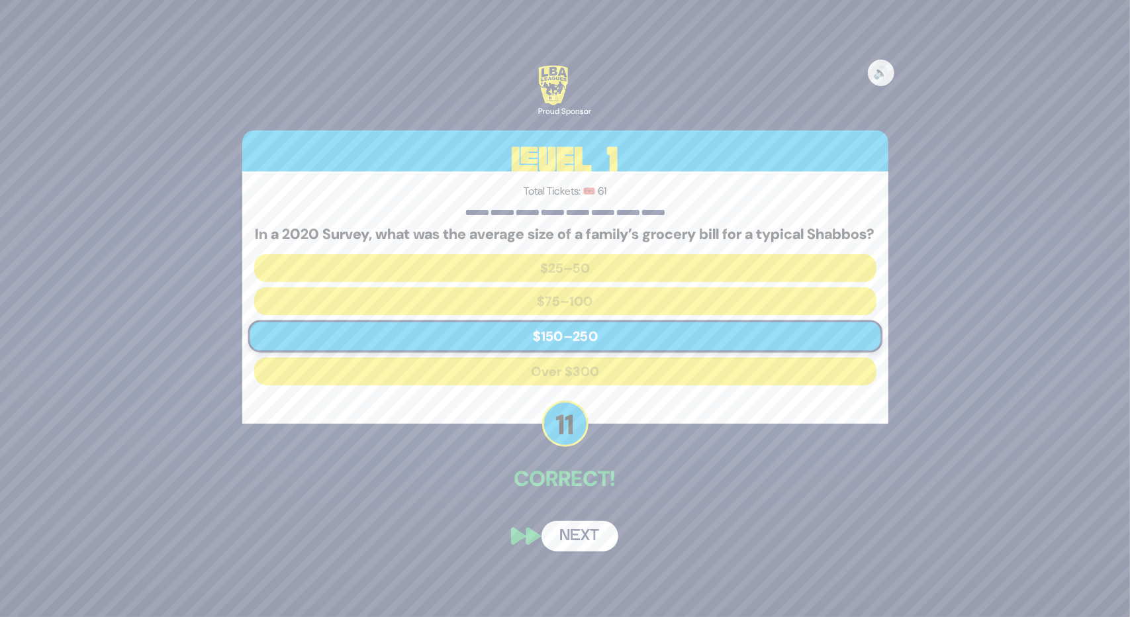
click at [586, 536] on button "Next" at bounding box center [580, 536] width 77 height 30
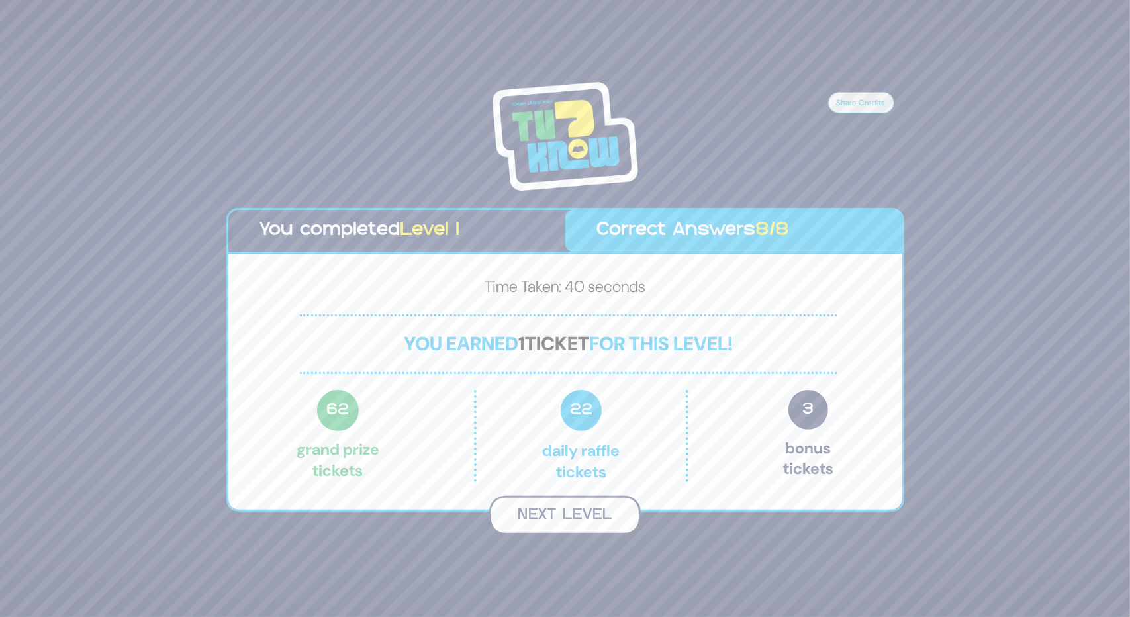
click at [569, 499] on button "Next Level" at bounding box center [565, 515] width 152 height 39
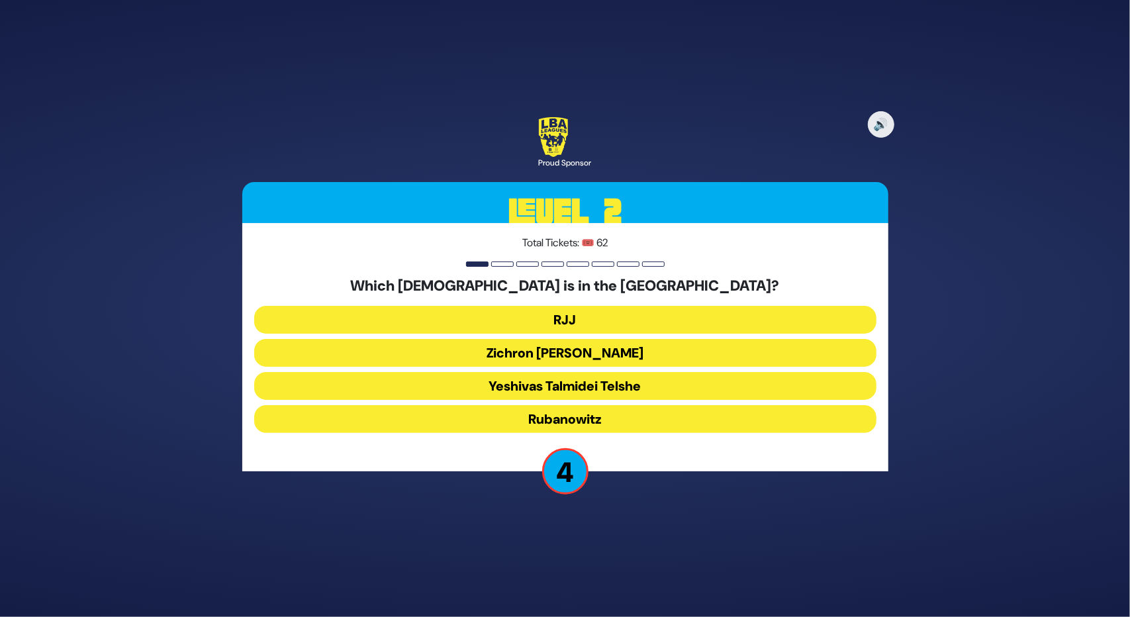
click at [563, 389] on button "Yeshivas Talmidei Telshe" at bounding box center [565, 386] width 622 height 28
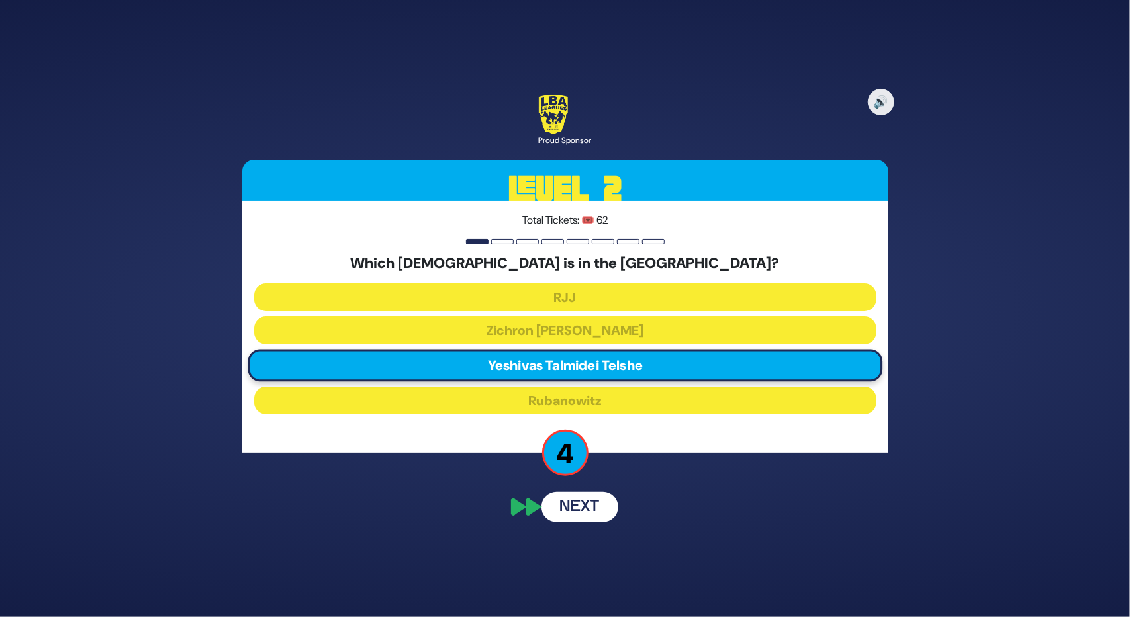
click at [564, 502] on button "Next" at bounding box center [580, 507] width 77 height 30
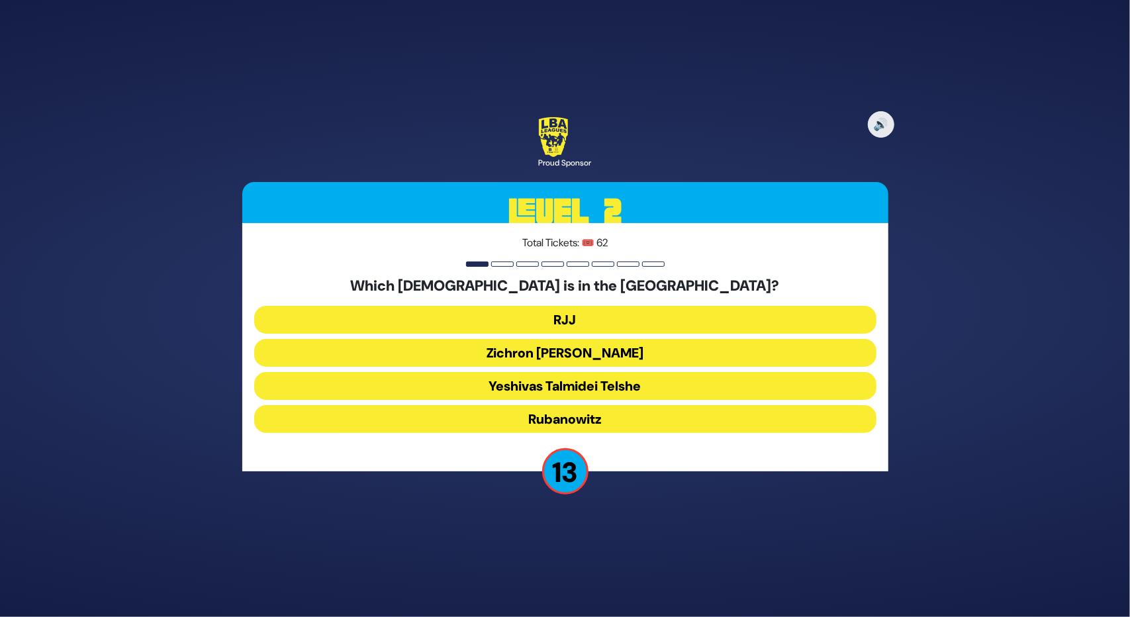
click at [556, 379] on button "Yeshivas Talmidei Telshe" at bounding box center [565, 386] width 622 height 28
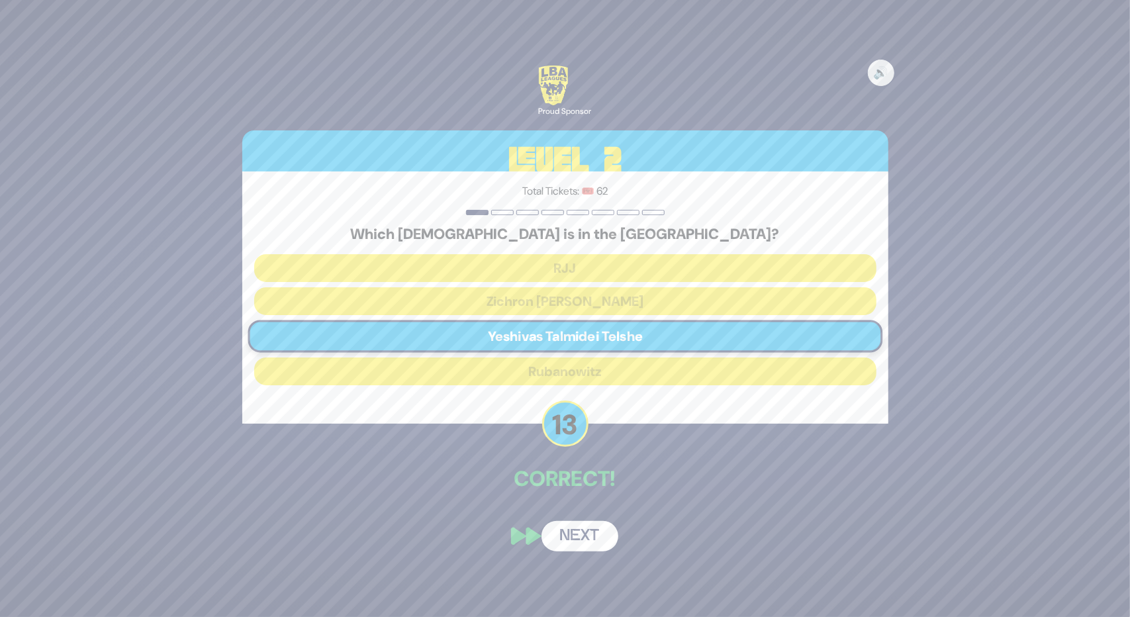
click at [572, 533] on button "Next" at bounding box center [580, 536] width 77 height 30
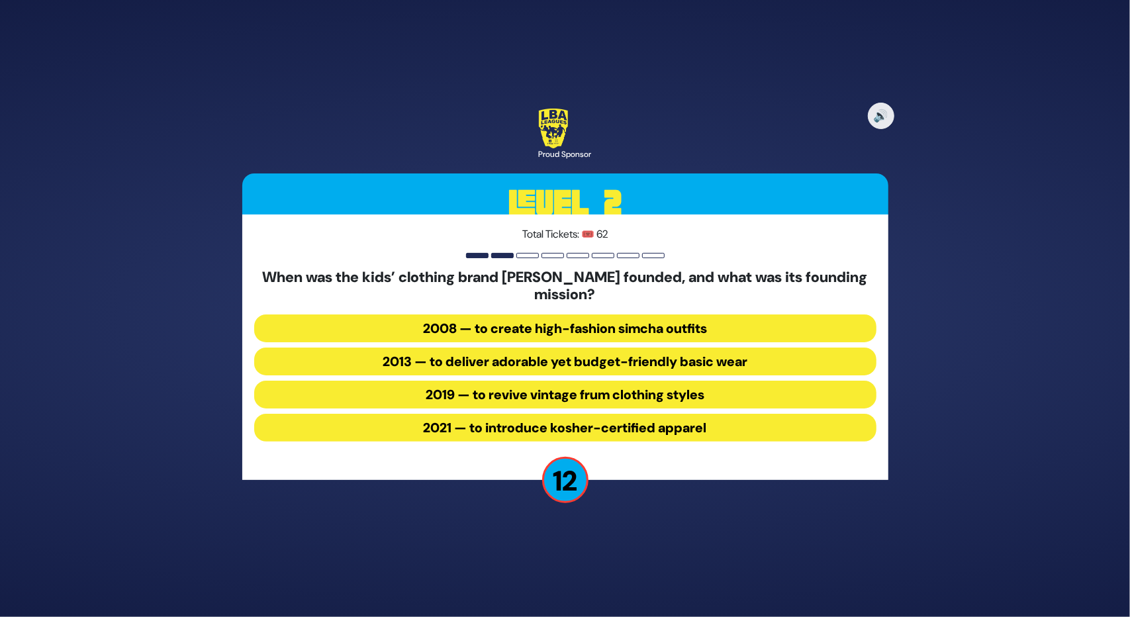
click at [625, 364] on button "2013 — to deliver adorable yet budget-friendly basic wear" at bounding box center [565, 362] width 622 height 28
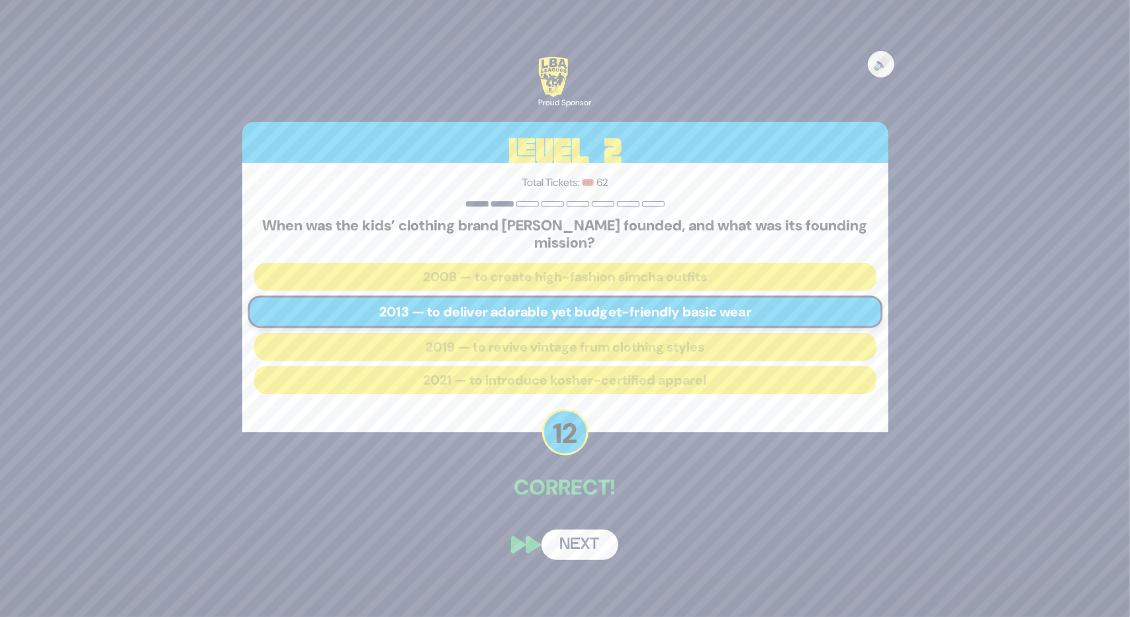
click at [574, 550] on button "Next" at bounding box center [580, 545] width 77 height 30
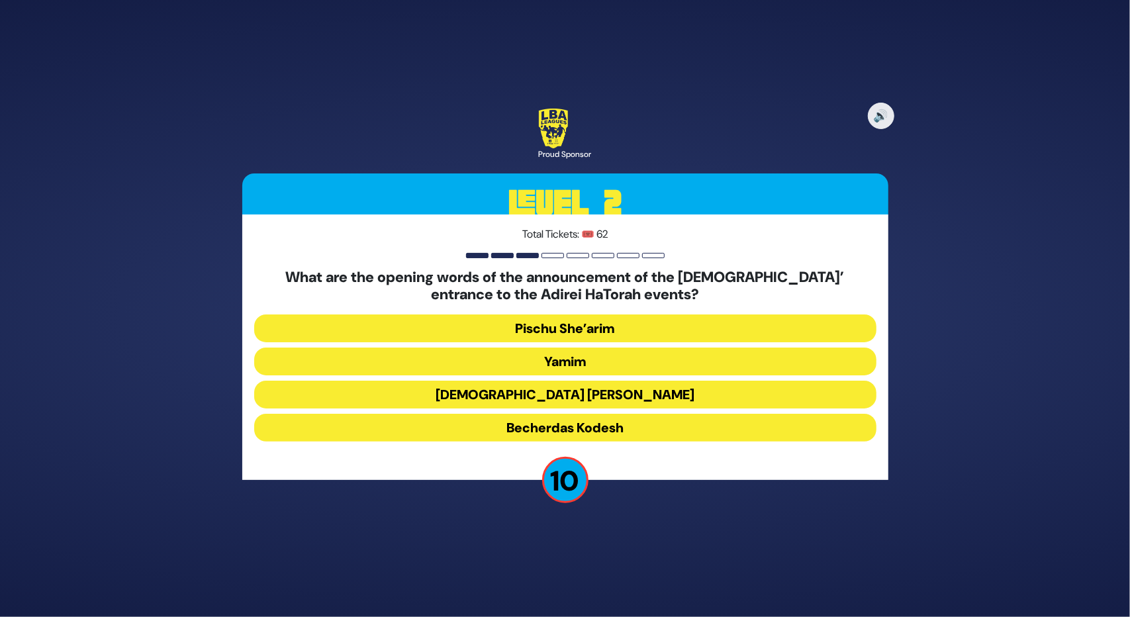
click at [551, 330] on button "Pischu She’arim" at bounding box center [565, 329] width 622 height 28
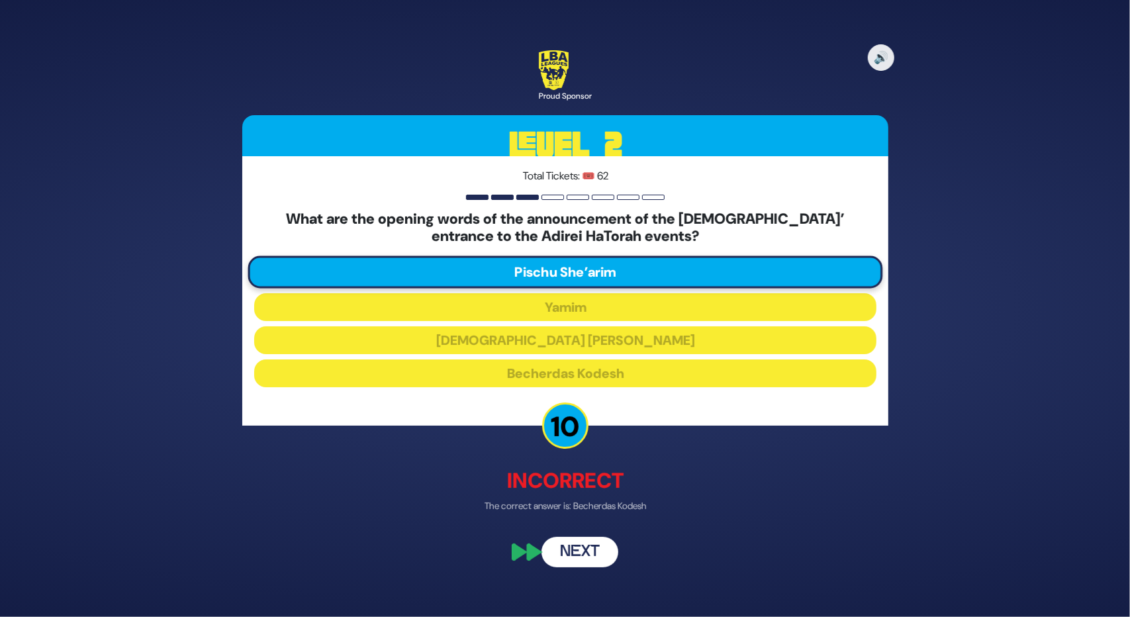
click at [587, 548] on button "Next" at bounding box center [580, 551] width 77 height 30
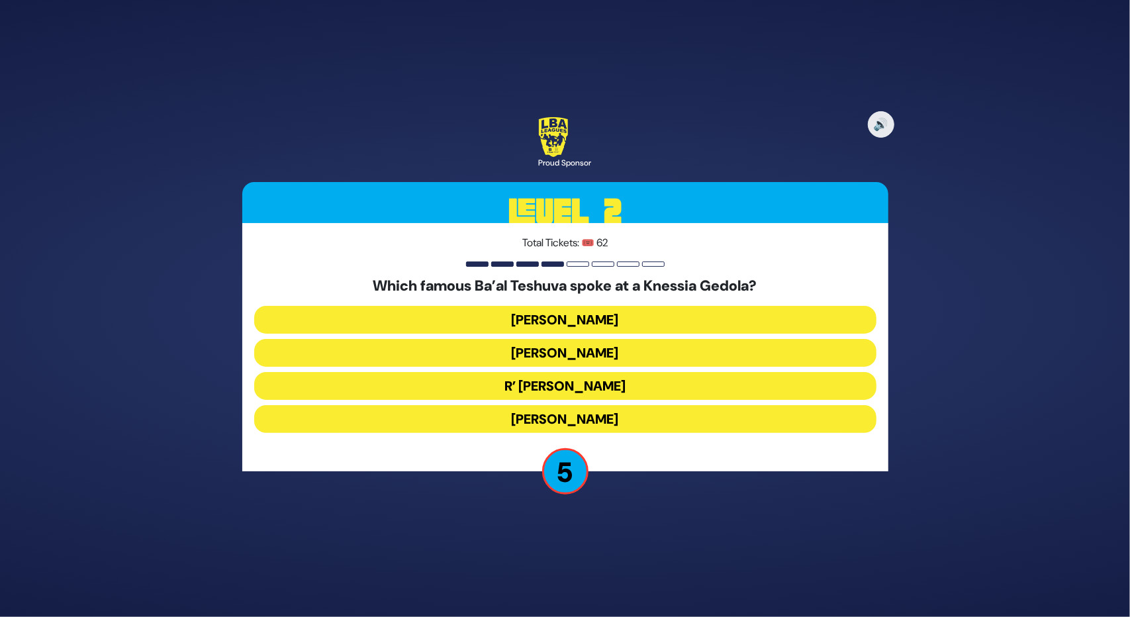
click at [609, 414] on button "Nathan Birnbaum" at bounding box center [565, 419] width 622 height 28
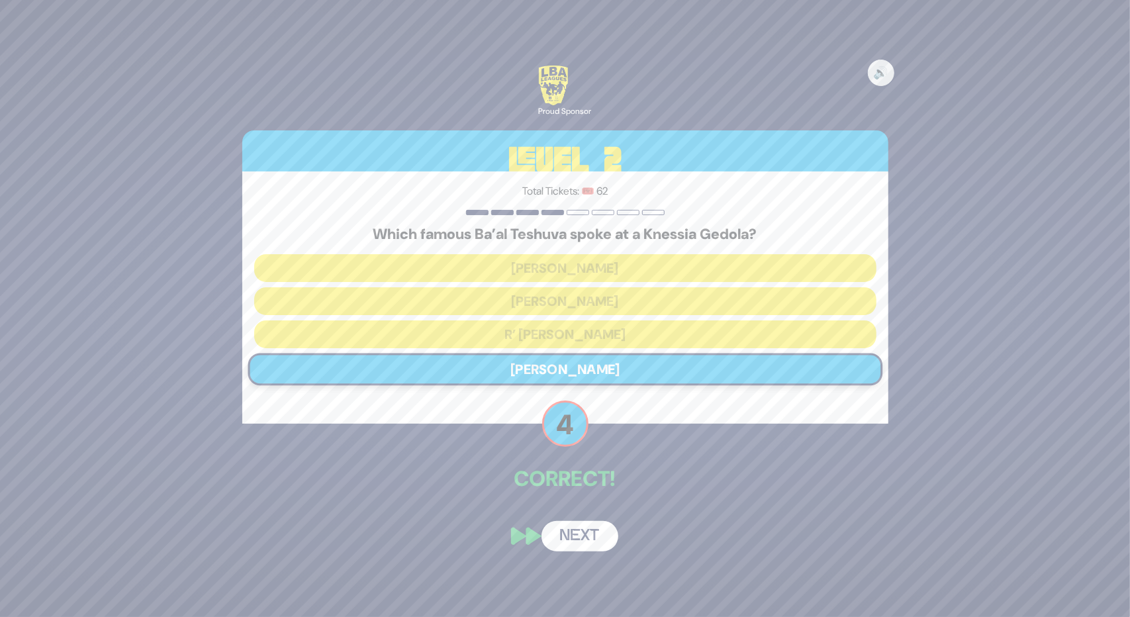
click at [570, 532] on button "Next" at bounding box center [580, 536] width 77 height 30
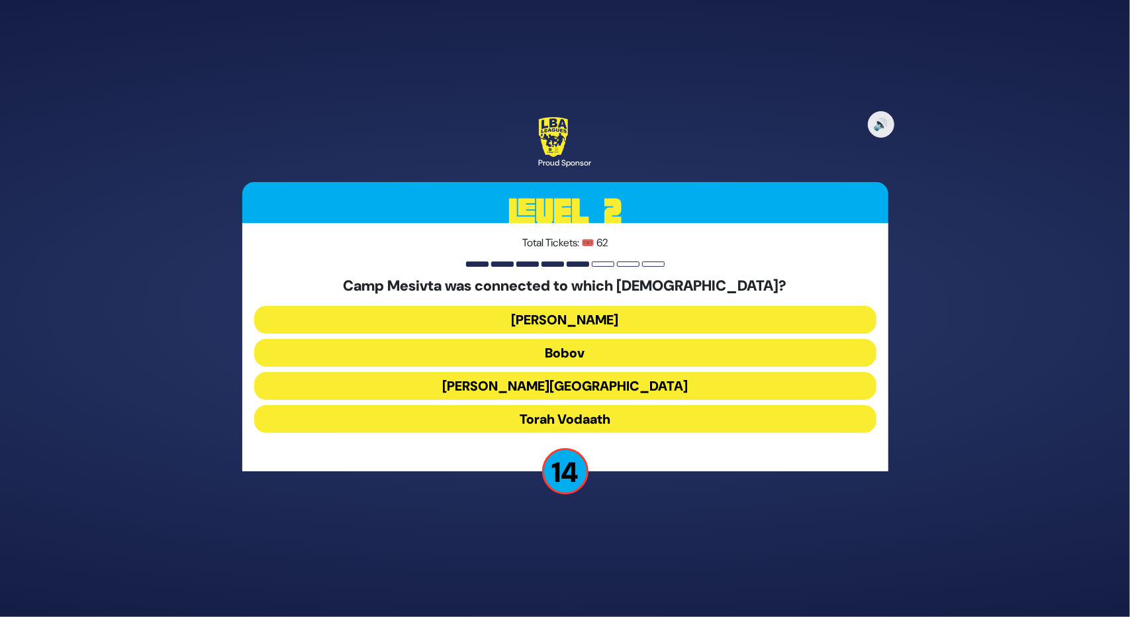
click at [616, 417] on button "Torah Vodaath" at bounding box center [565, 419] width 622 height 28
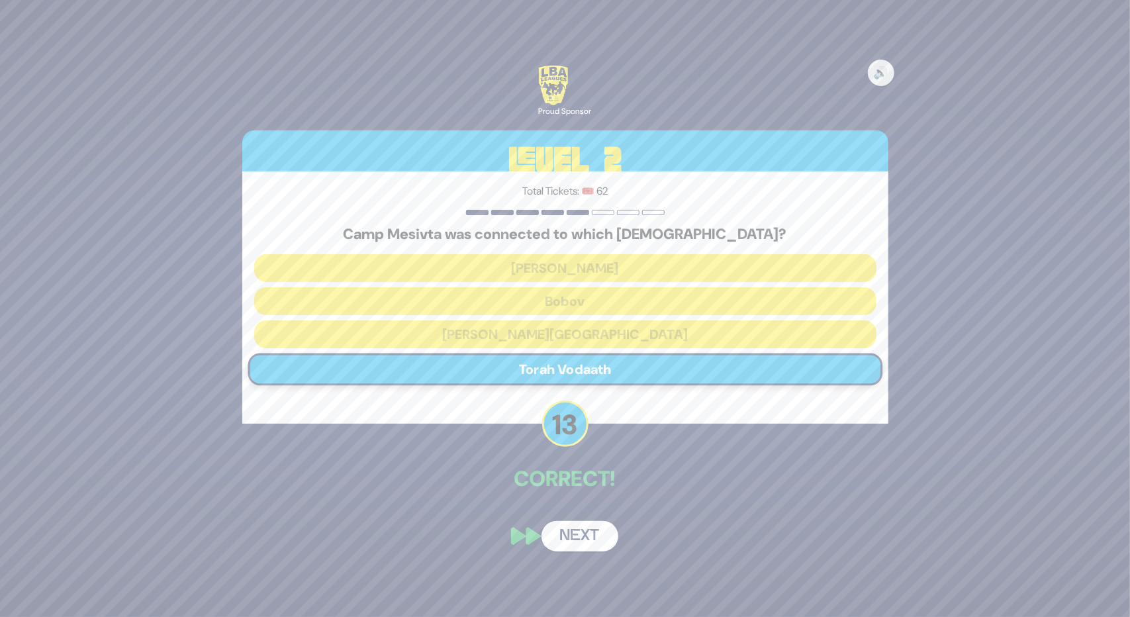
click at [567, 533] on button "Next" at bounding box center [580, 536] width 77 height 30
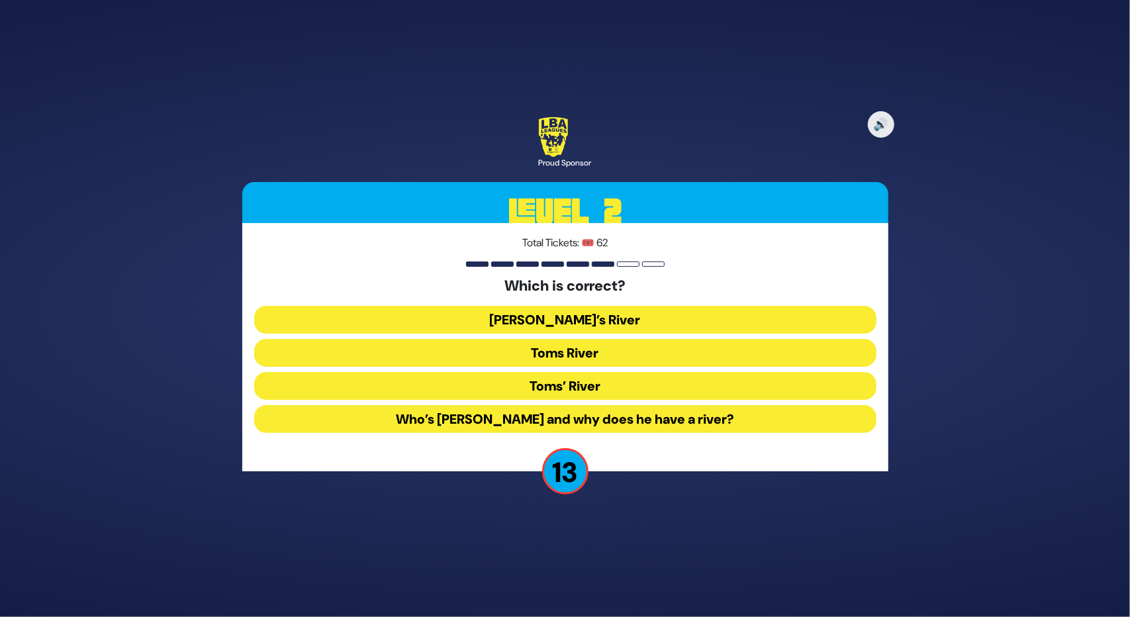
click at [574, 353] on button "Toms River" at bounding box center [565, 353] width 622 height 28
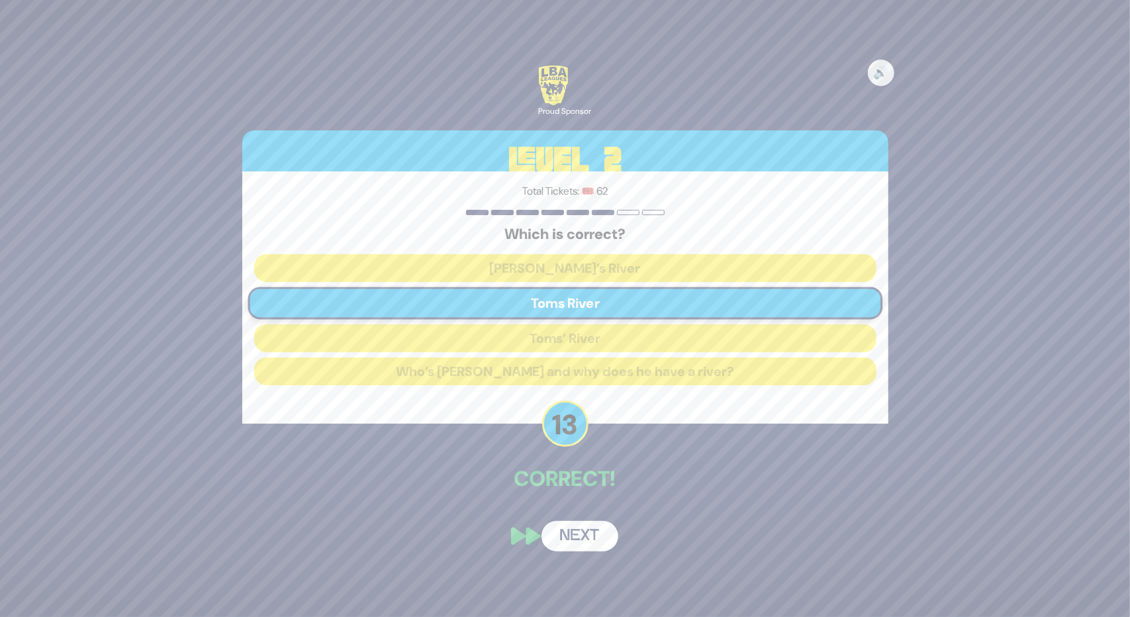
click at [567, 534] on button "Next" at bounding box center [580, 536] width 77 height 30
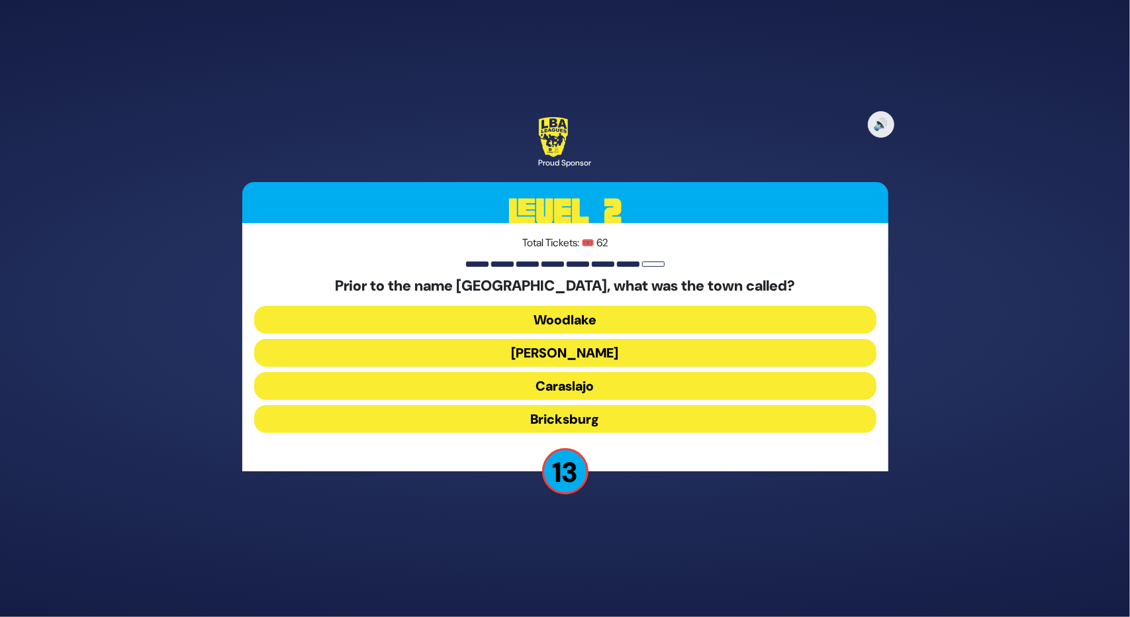
click at [569, 422] on button "Bricksburg" at bounding box center [565, 419] width 622 height 28
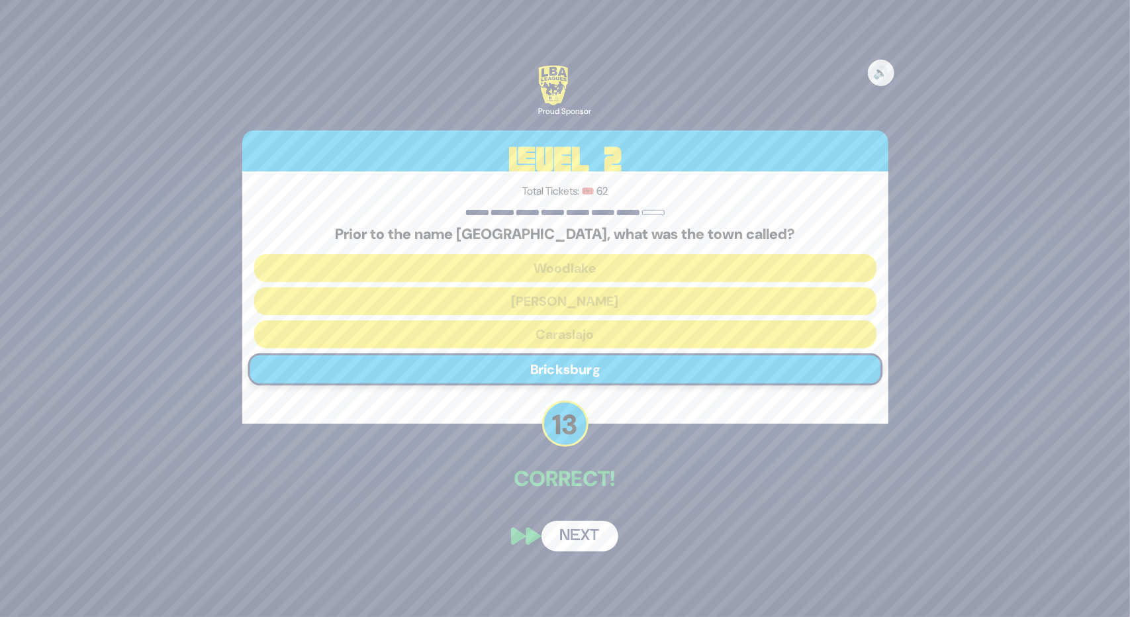
click at [567, 532] on button "Next" at bounding box center [580, 536] width 77 height 30
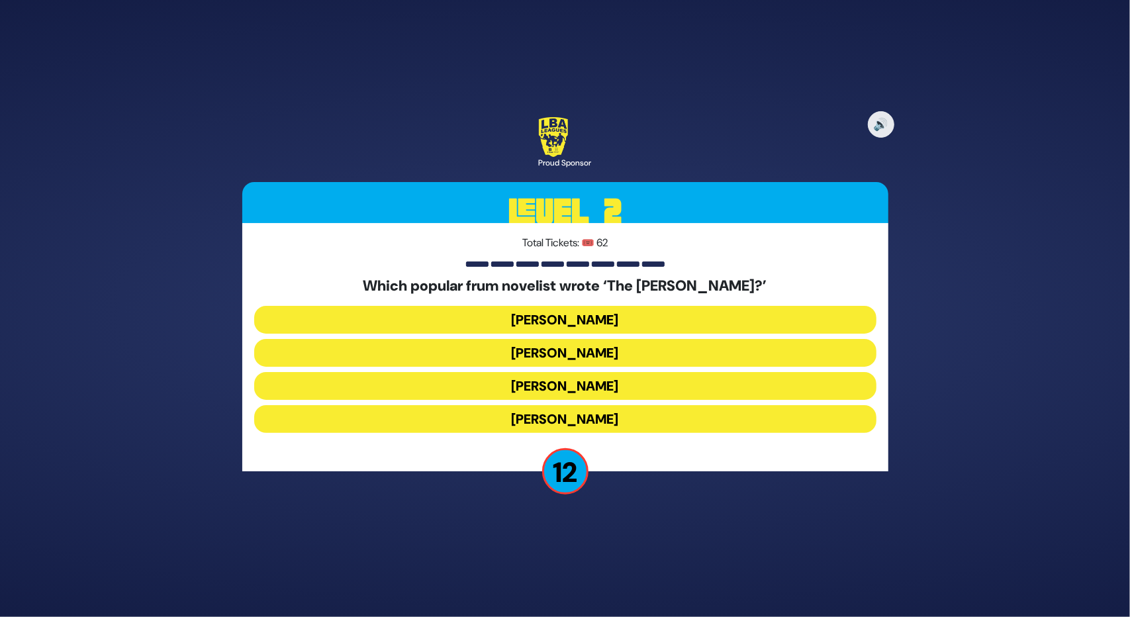
click at [509, 382] on button "Yair Weinstock" at bounding box center [565, 386] width 622 height 28
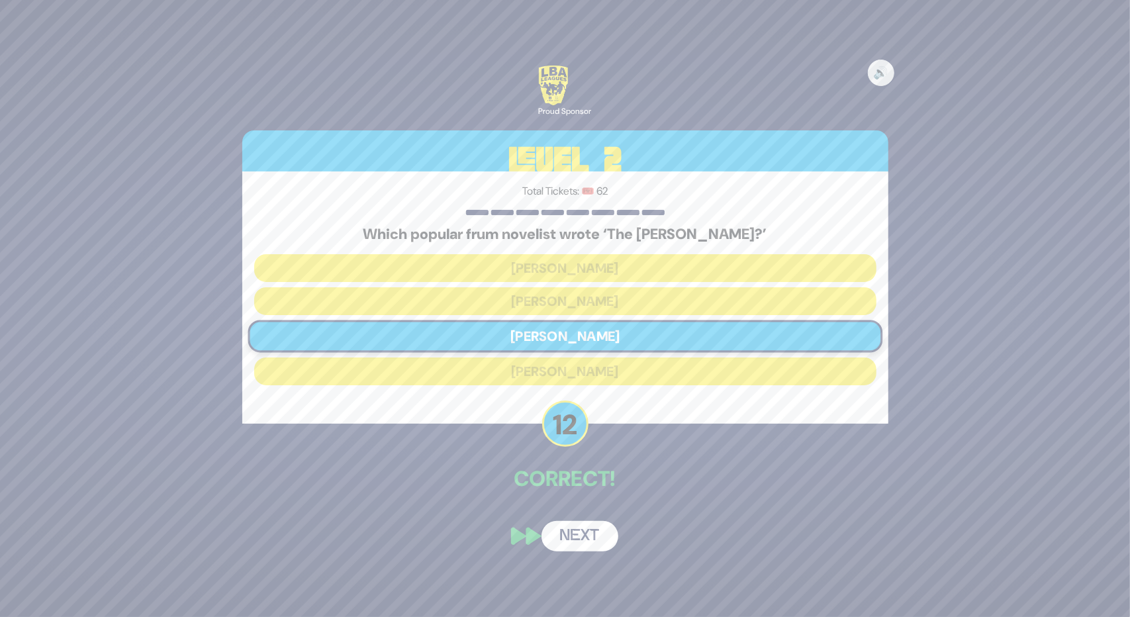
click at [583, 515] on div "🔊 Proud Sponsor Level 2 Total Tickets: 🎟️ 62 Which popular frum novelist wrote …" at bounding box center [565, 308] width 678 height 517
click at [584, 529] on button "Next" at bounding box center [580, 536] width 77 height 30
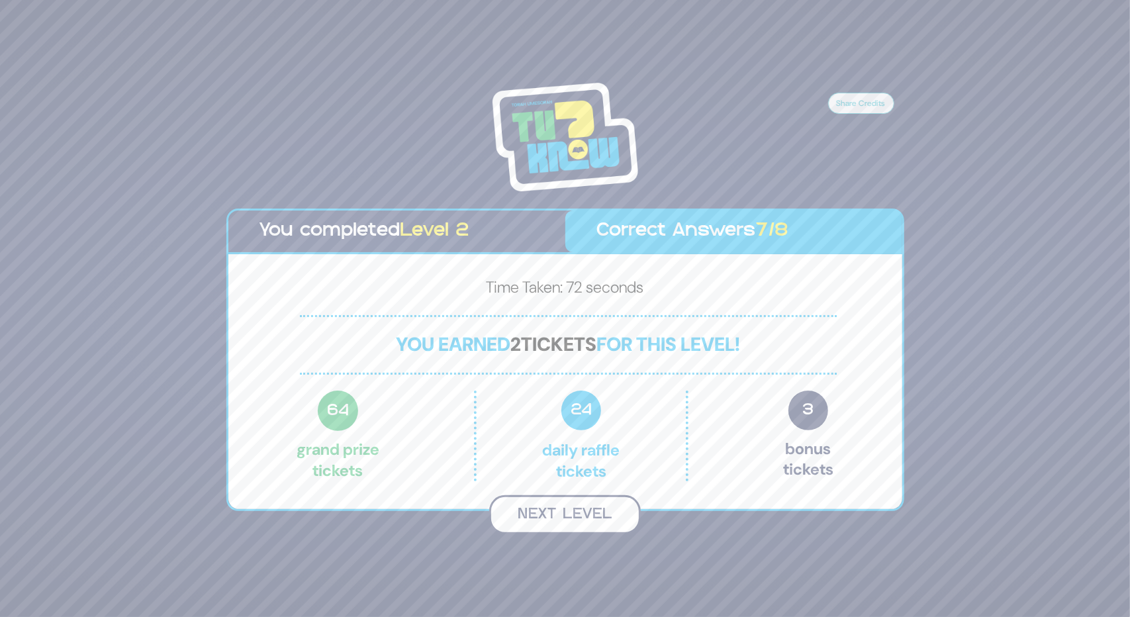
click at [565, 513] on button "Next Level" at bounding box center [565, 514] width 152 height 39
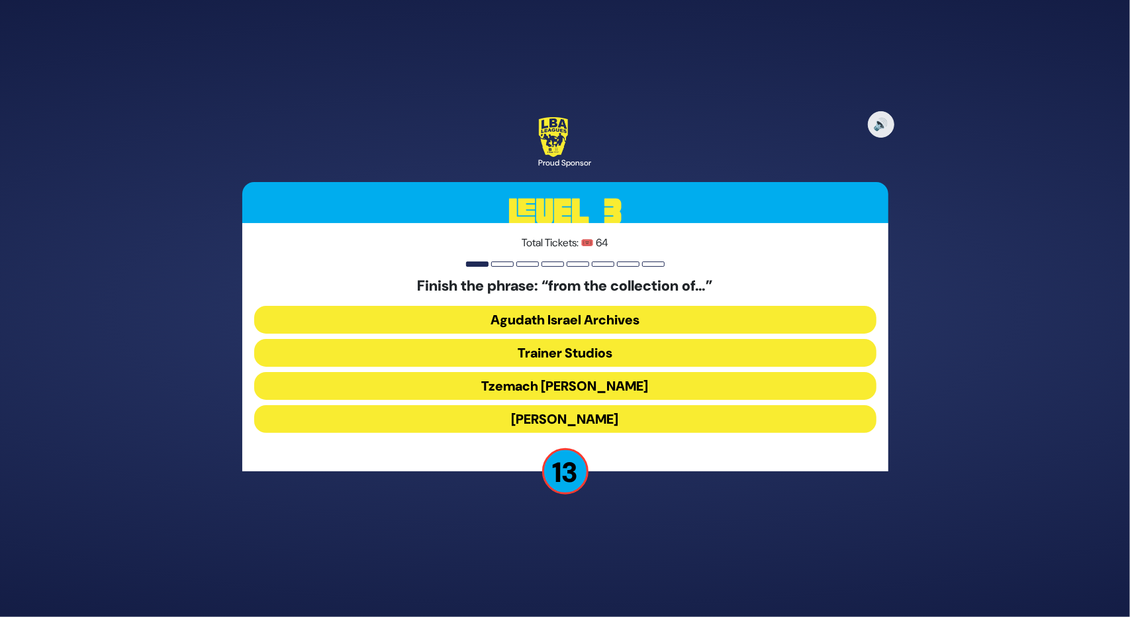
click at [576, 416] on button "Moshe D. Yarmish" at bounding box center [565, 419] width 622 height 28
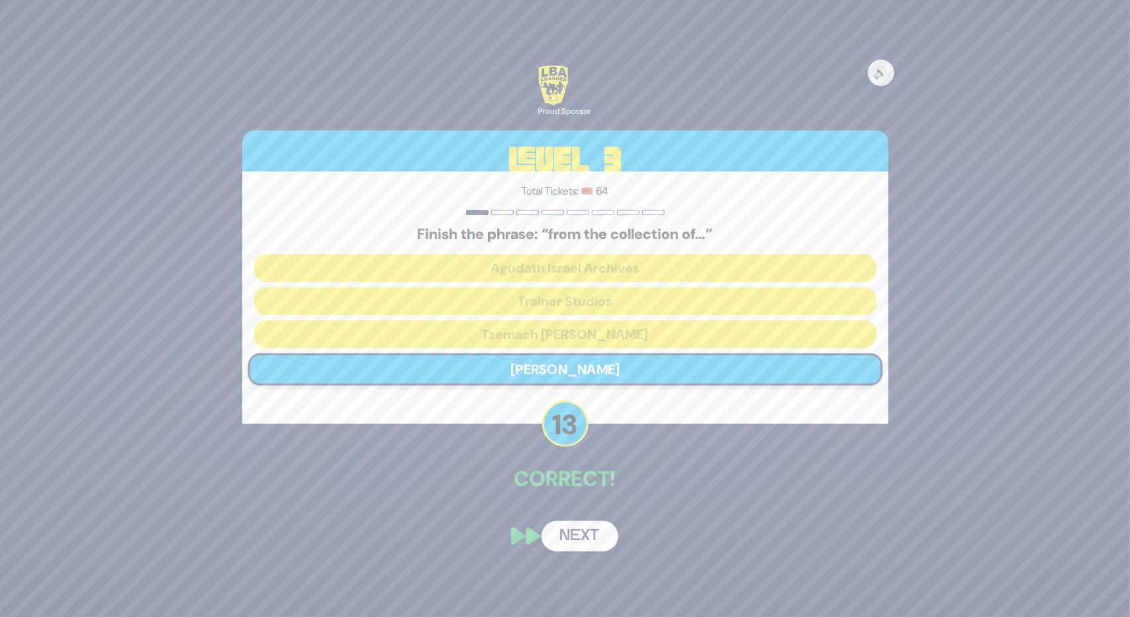
click at [565, 535] on button "Next" at bounding box center [580, 536] width 77 height 30
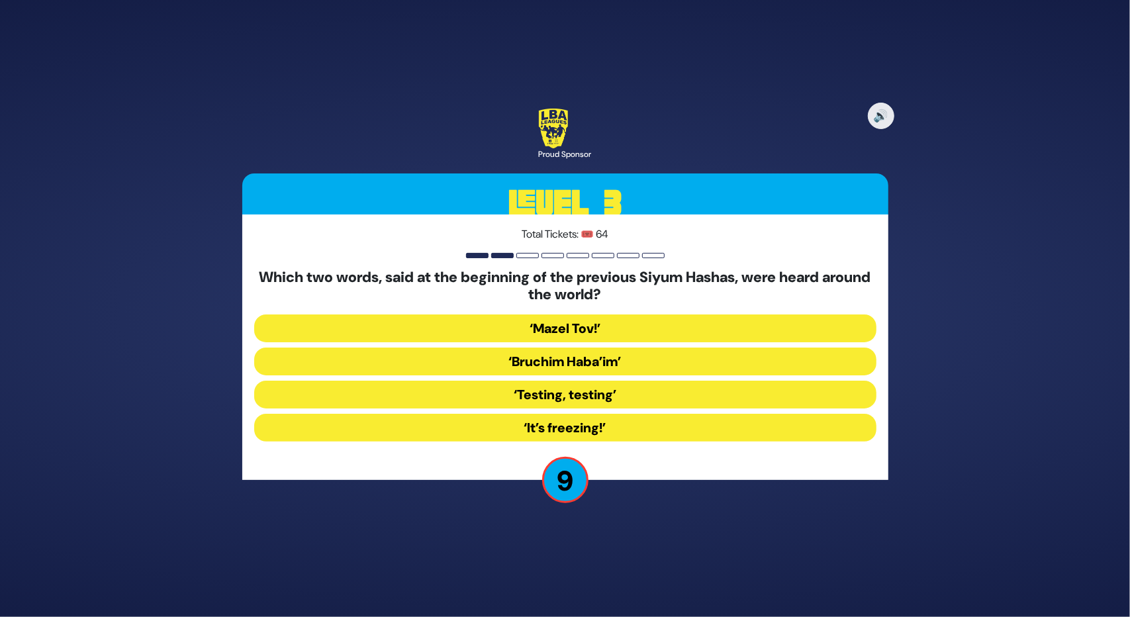
click at [584, 432] on button "‘It’s freezing!’" at bounding box center [565, 428] width 622 height 28
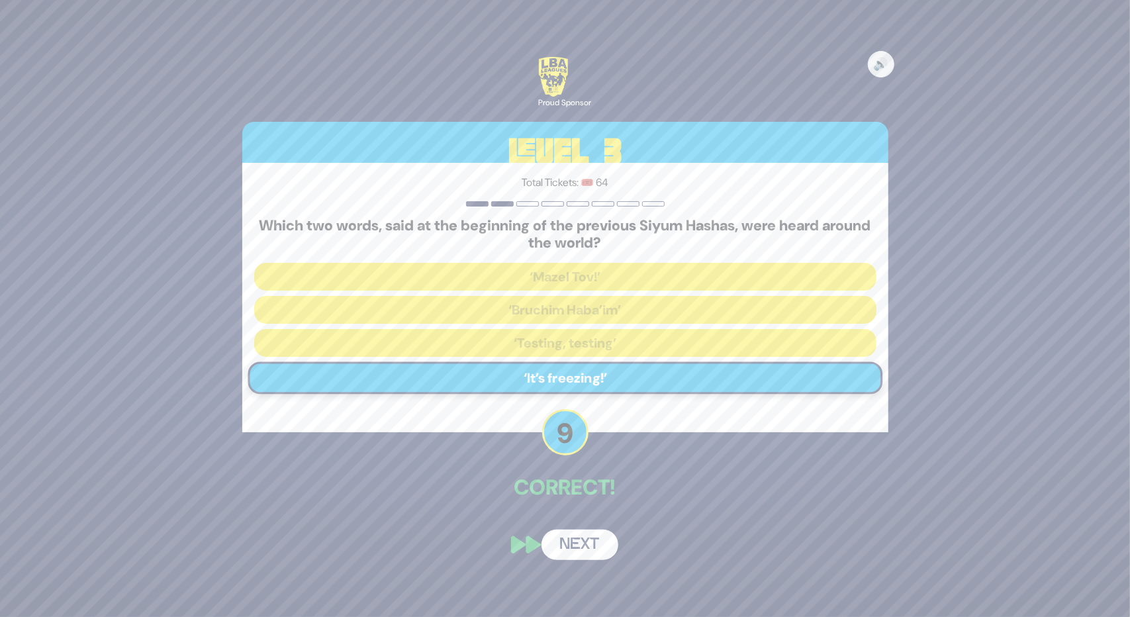
click at [566, 541] on button "Next" at bounding box center [580, 545] width 77 height 30
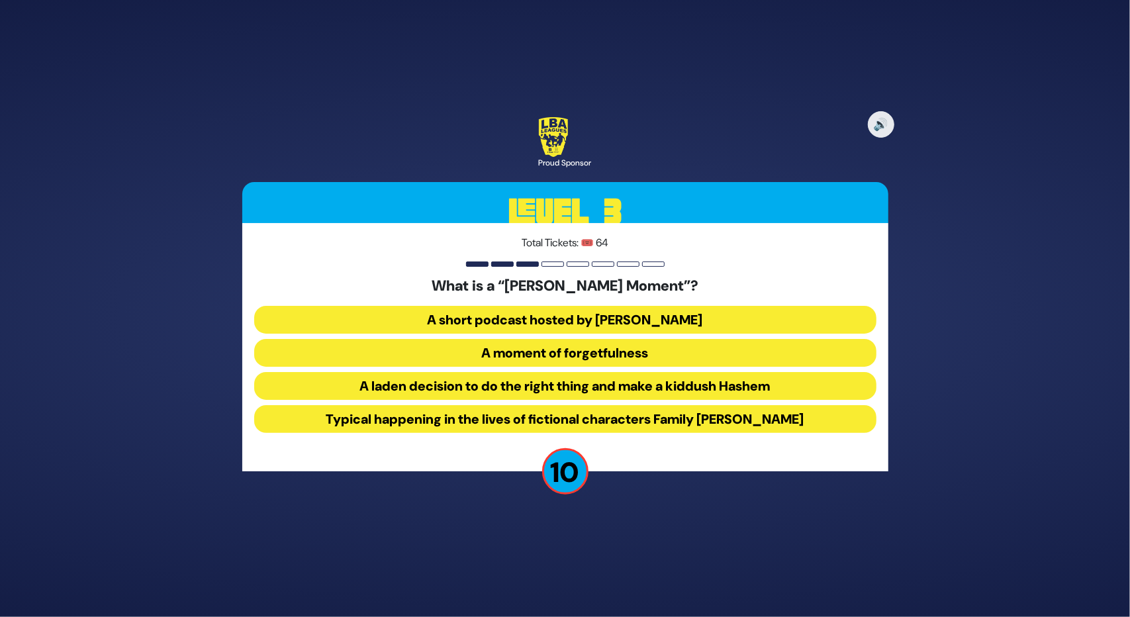
click at [540, 378] on button "A laden decision to do the right thing and make a kiddush Hashem" at bounding box center [565, 386] width 622 height 28
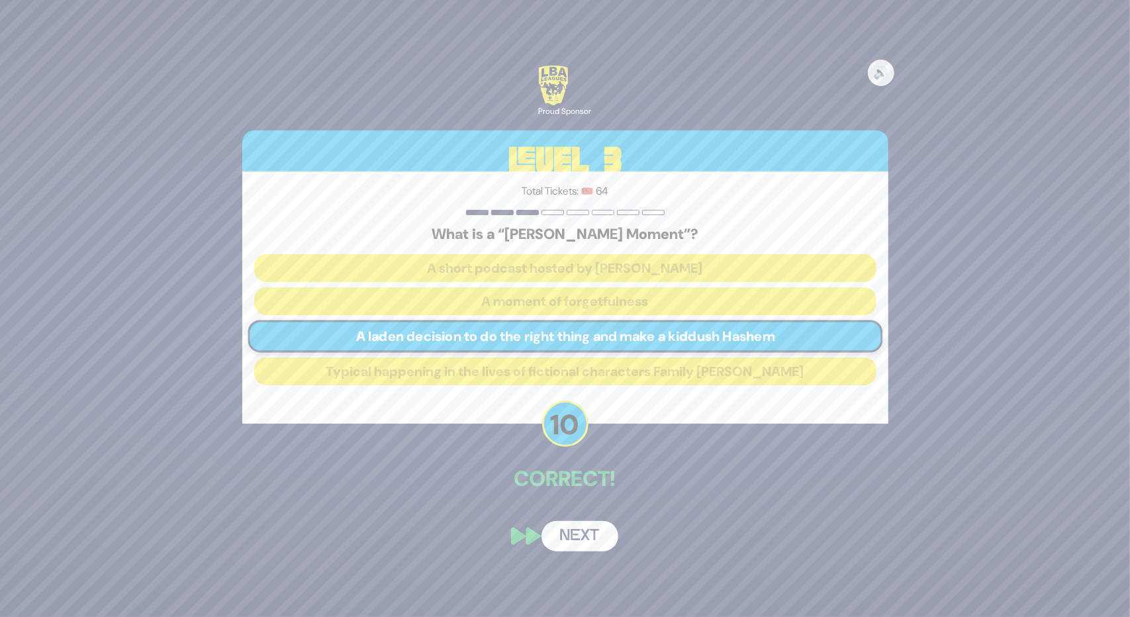
click at [577, 537] on button "Next" at bounding box center [580, 536] width 77 height 30
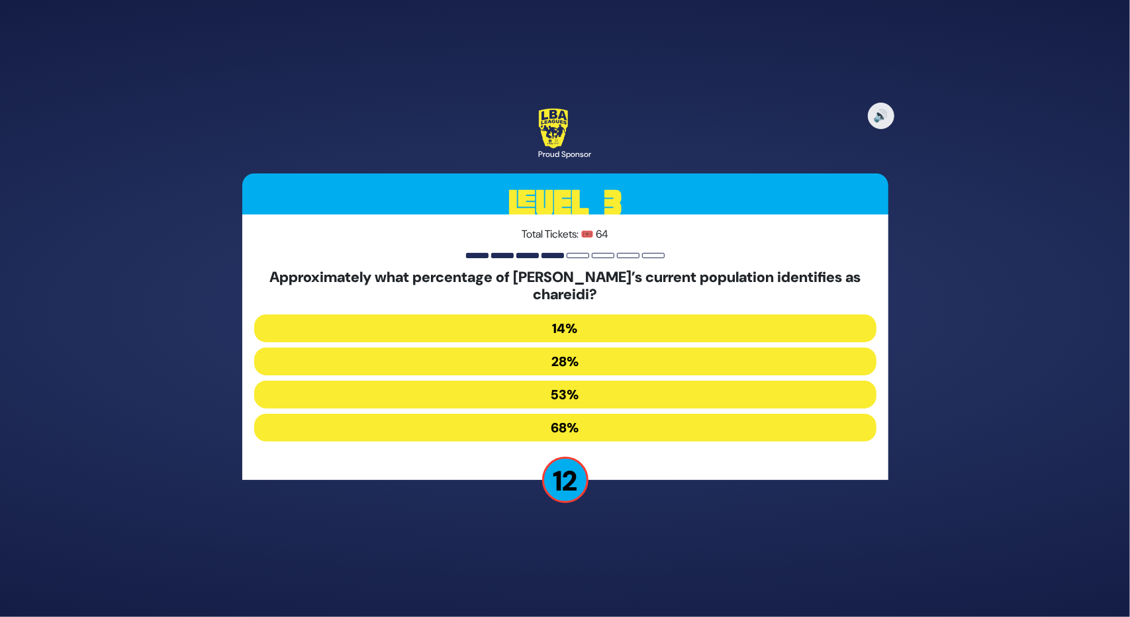
click at [551, 332] on button "14%" at bounding box center [565, 329] width 622 height 28
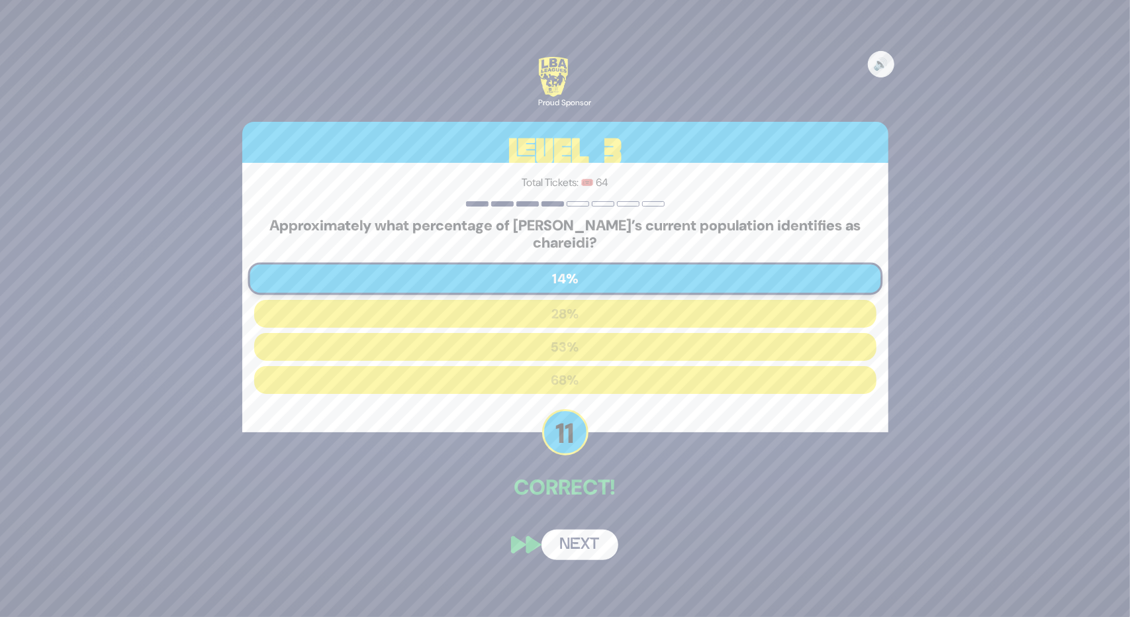
click at [571, 542] on button "Next" at bounding box center [580, 545] width 77 height 30
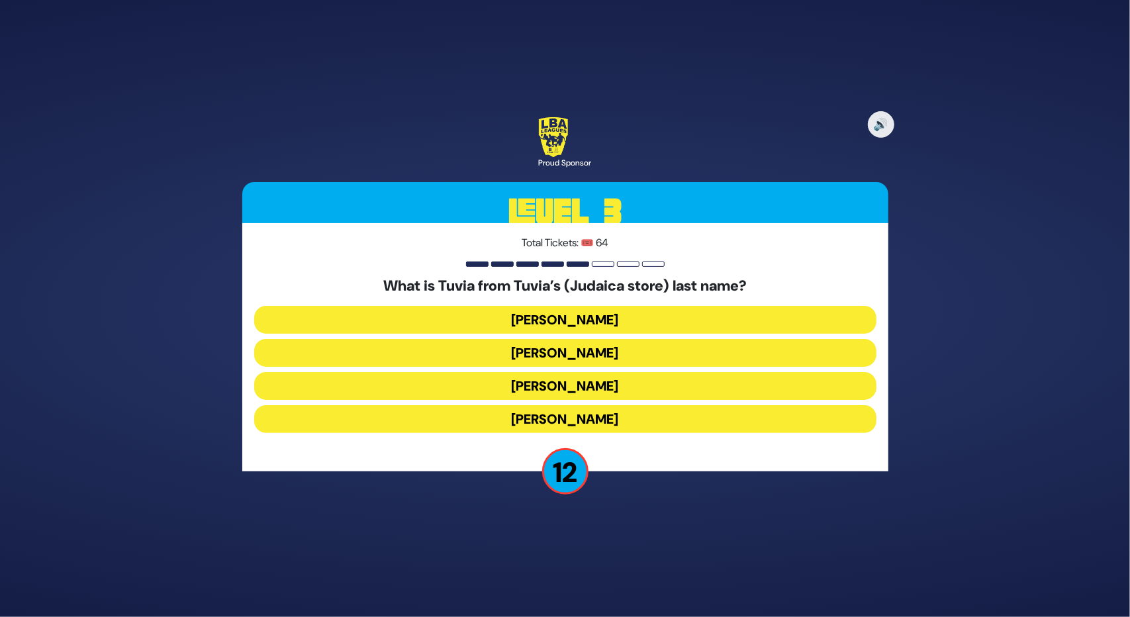
click at [555, 377] on button "Rotberg" at bounding box center [565, 386] width 622 height 28
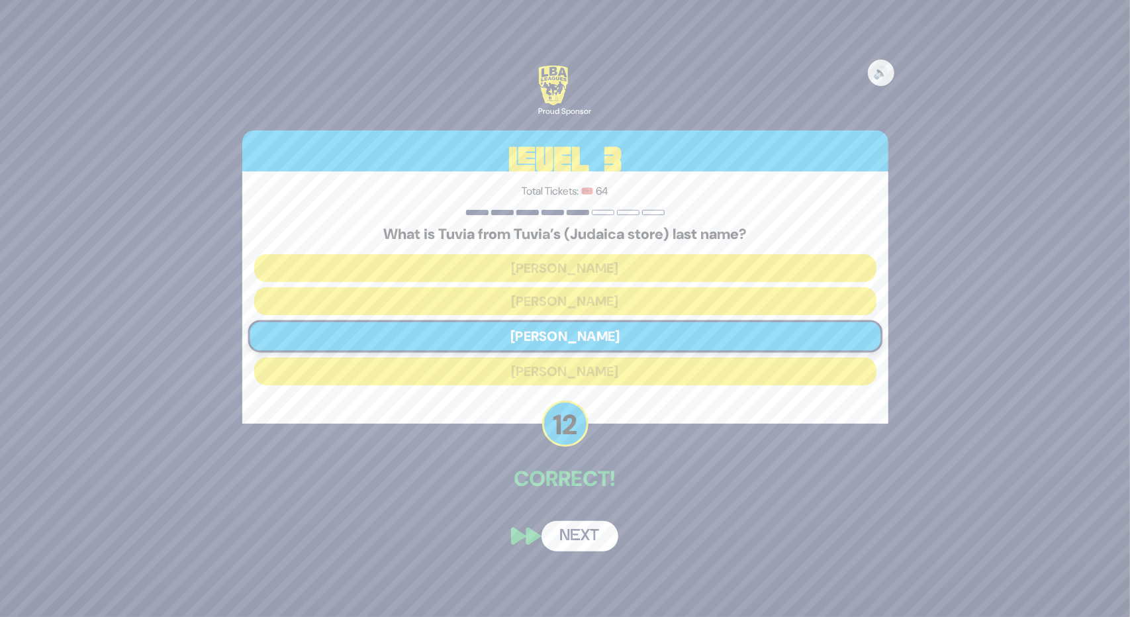
click at [563, 534] on button "Next" at bounding box center [580, 536] width 77 height 30
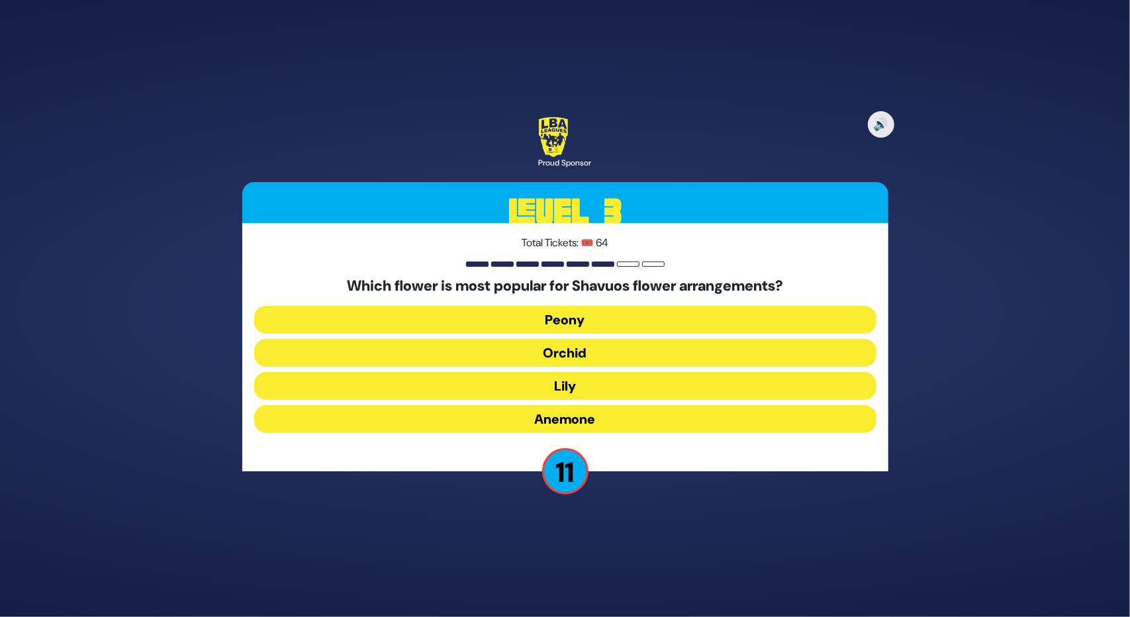
click at [587, 322] on button "Peony" at bounding box center [565, 320] width 622 height 28
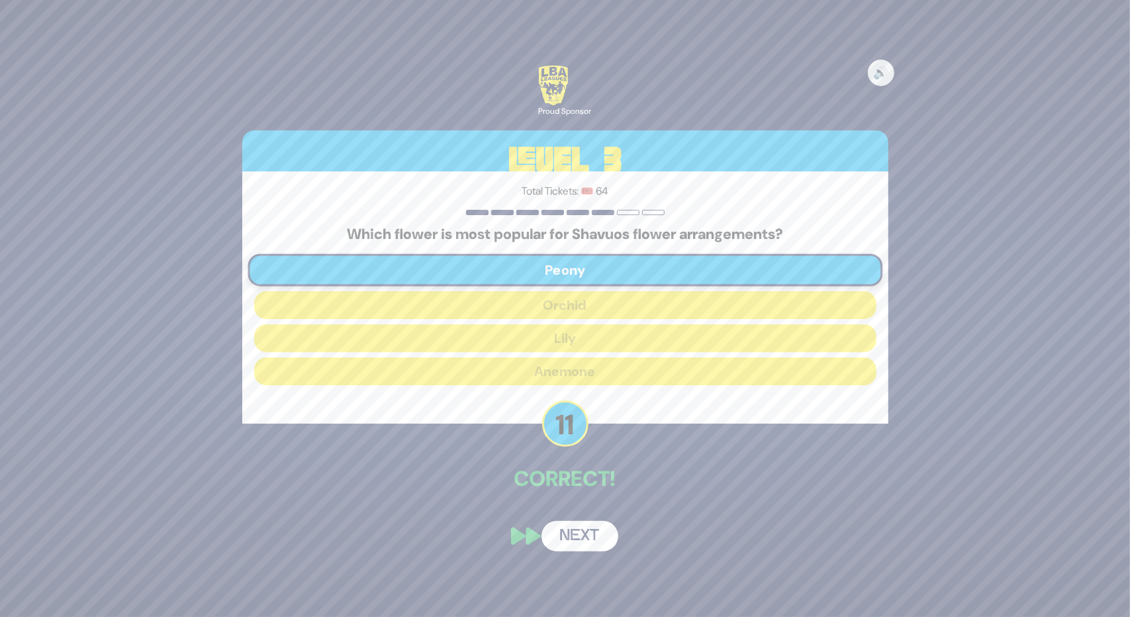
click at [573, 541] on button "Next" at bounding box center [580, 536] width 77 height 30
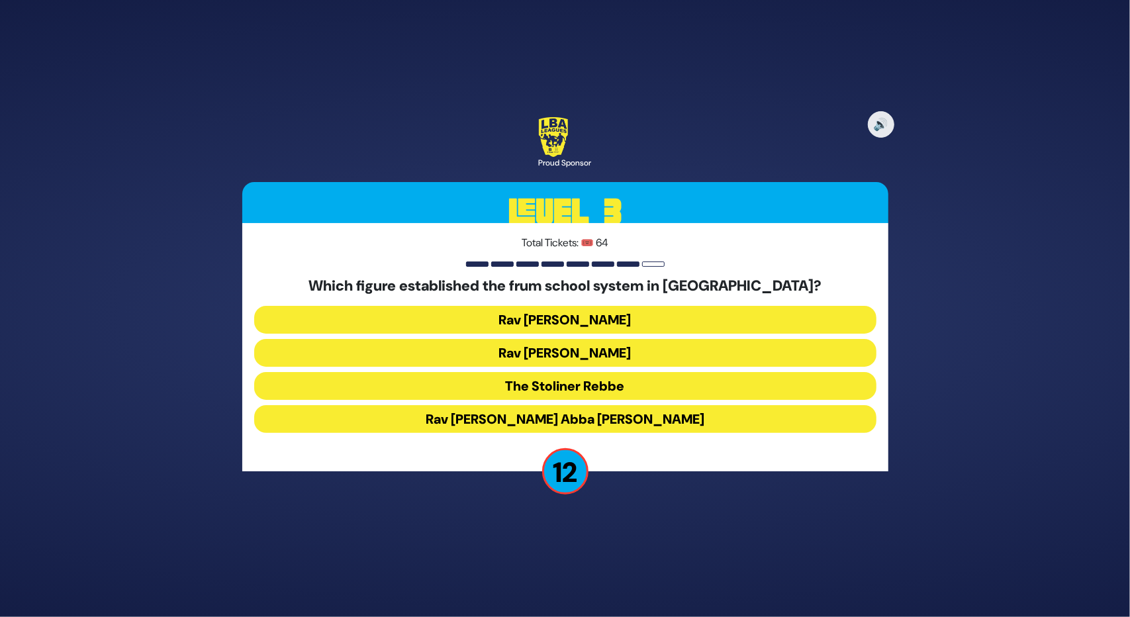
click at [616, 425] on button "Rav Avraham Abba Friedman" at bounding box center [565, 419] width 622 height 28
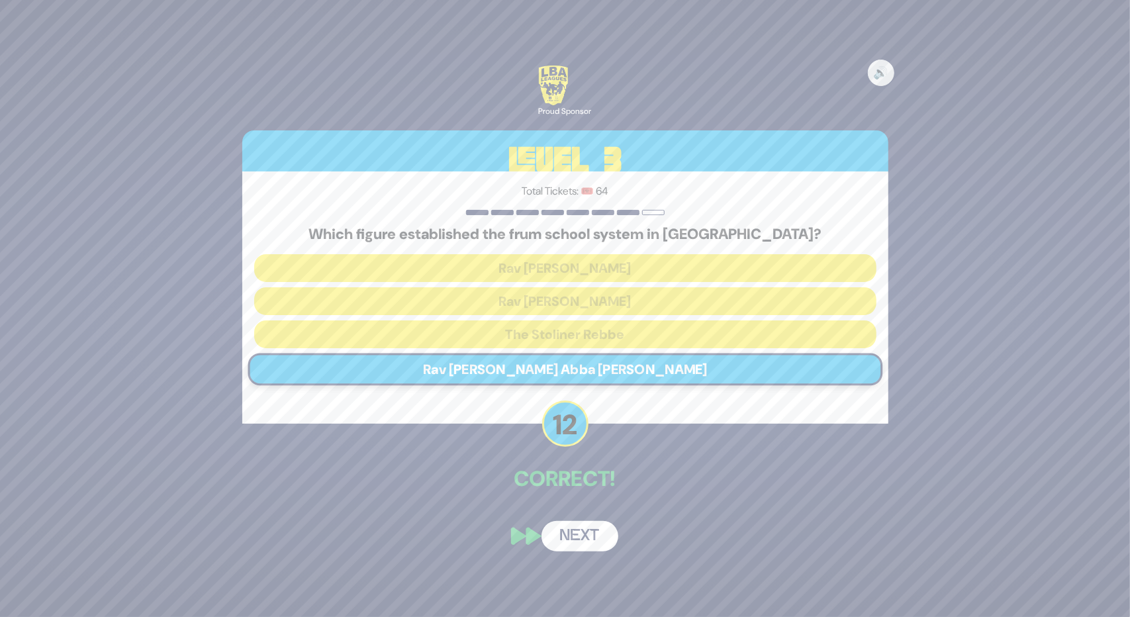
drag, startPoint x: 565, startPoint y: 541, endPoint x: 610, endPoint y: 556, distance: 47.3
click at [610, 556] on div "🔊 Proud Sponsor Level 3 Total Tickets: 🎟️ 64 Which figure established the frum …" at bounding box center [565, 308] width 678 height 517
click at [595, 535] on button "Next" at bounding box center [580, 536] width 77 height 30
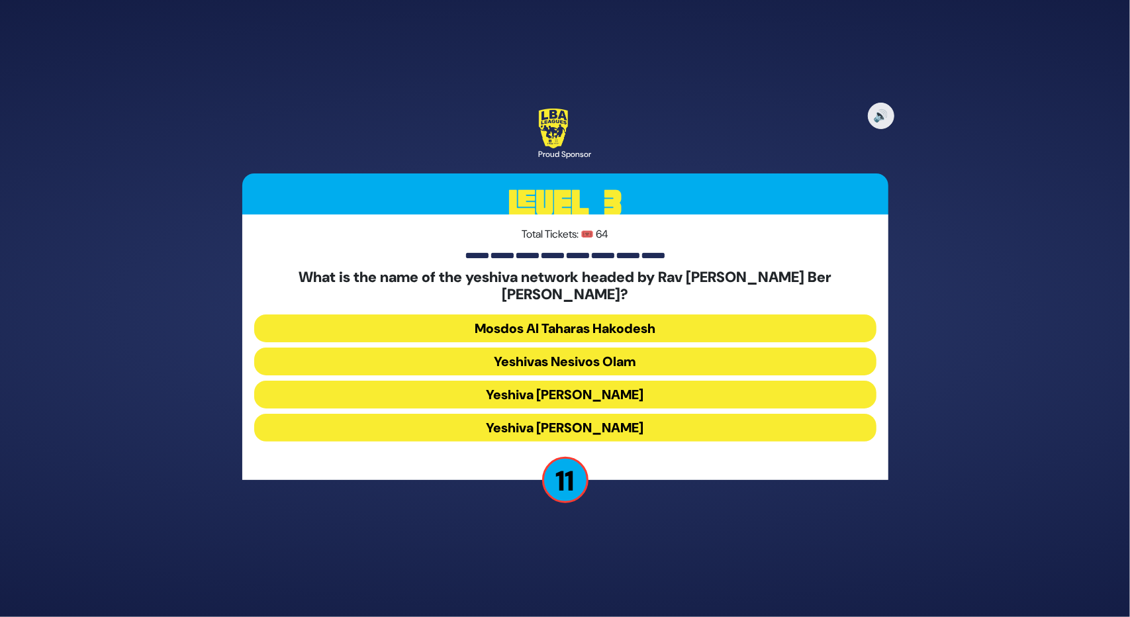
click at [579, 424] on button "Yeshiva Ateres Shlomo" at bounding box center [565, 428] width 622 height 28
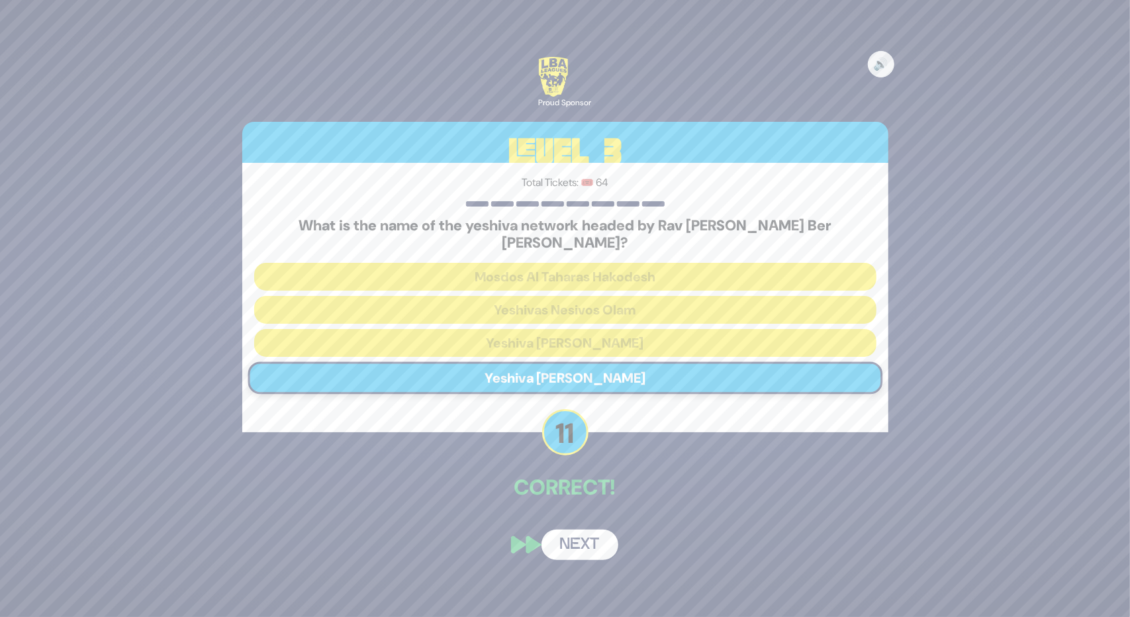
click at [580, 536] on button "Next" at bounding box center [580, 545] width 77 height 30
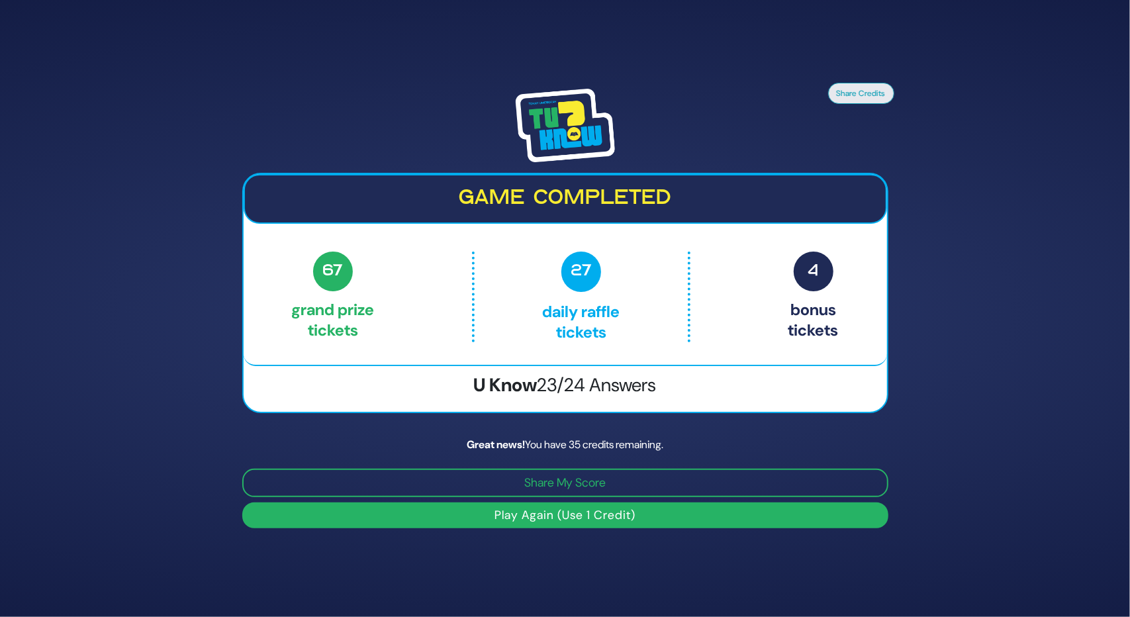
drag, startPoint x: 600, startPoint y: 508, endPoint x: 614, endPoint y: 550, distance: 44.8
click at [614, 552] on div "Share Credits Game completed 67 Grand Prize tickets 27 Daily Raffle tickets 4 B…" at bounding box center [565, 308] width 1130 height 617
drag, startPoint x: 588, startPoint y: 525, endPoint x: 591, endPoint y: 518, distance: 7.1
click at [591, 518] on button "Play Again (Use 1 Credit)" at bounding box center [565, 516] width 646 height 26
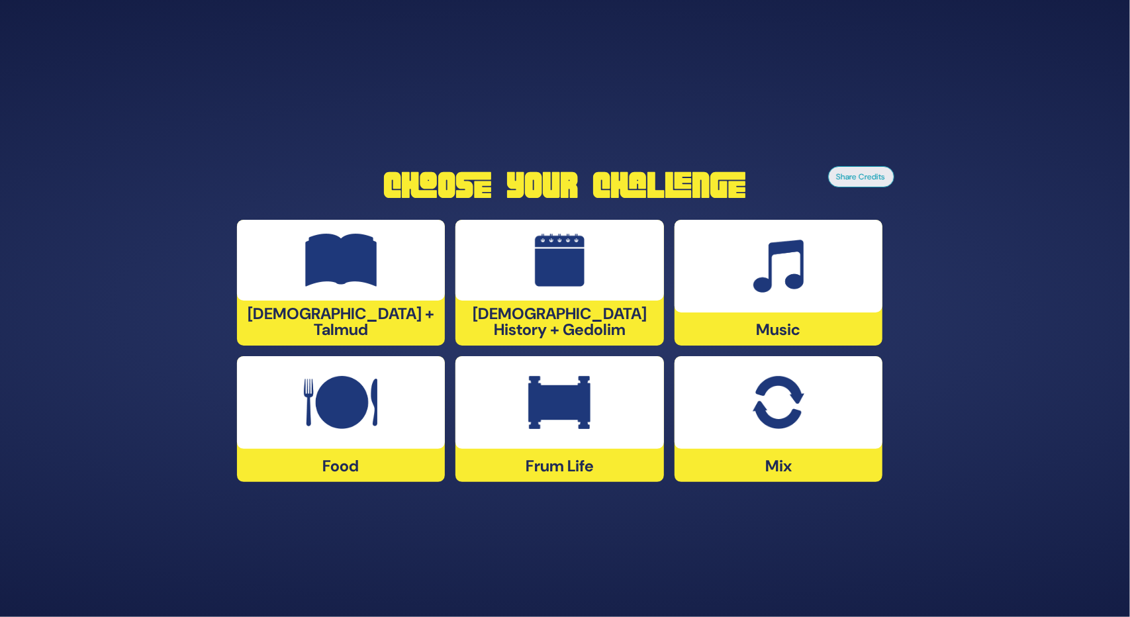
click at [524, 244] on div at bounding box center [560, 260] width 209 height 81
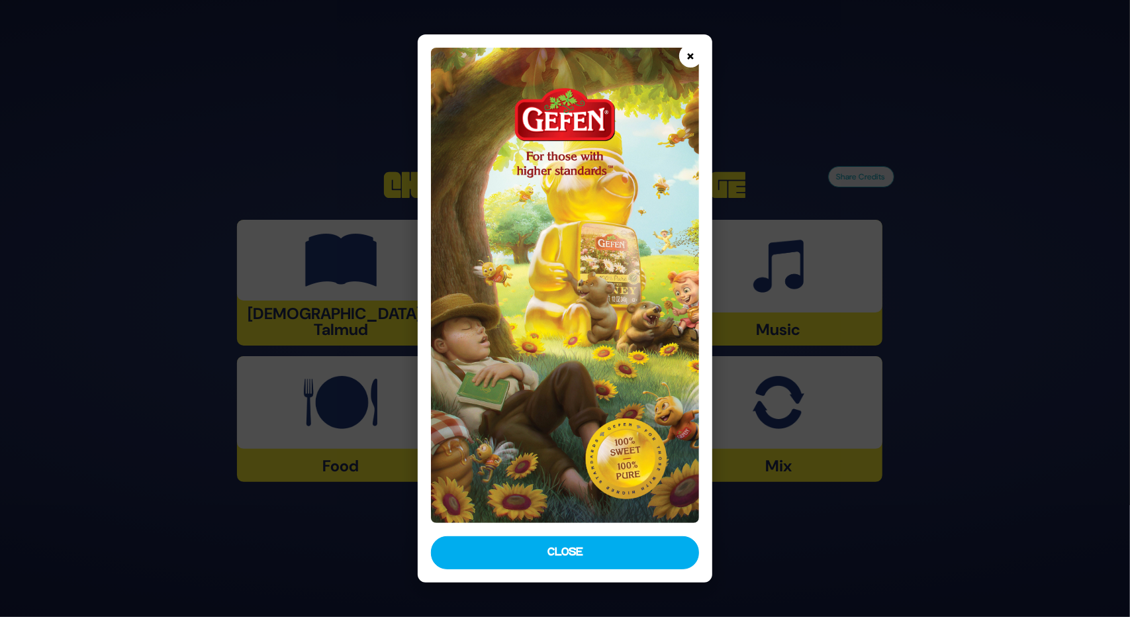
click at [693, 58] on button "×" at bounding box center [690, 55] width 23 height 23
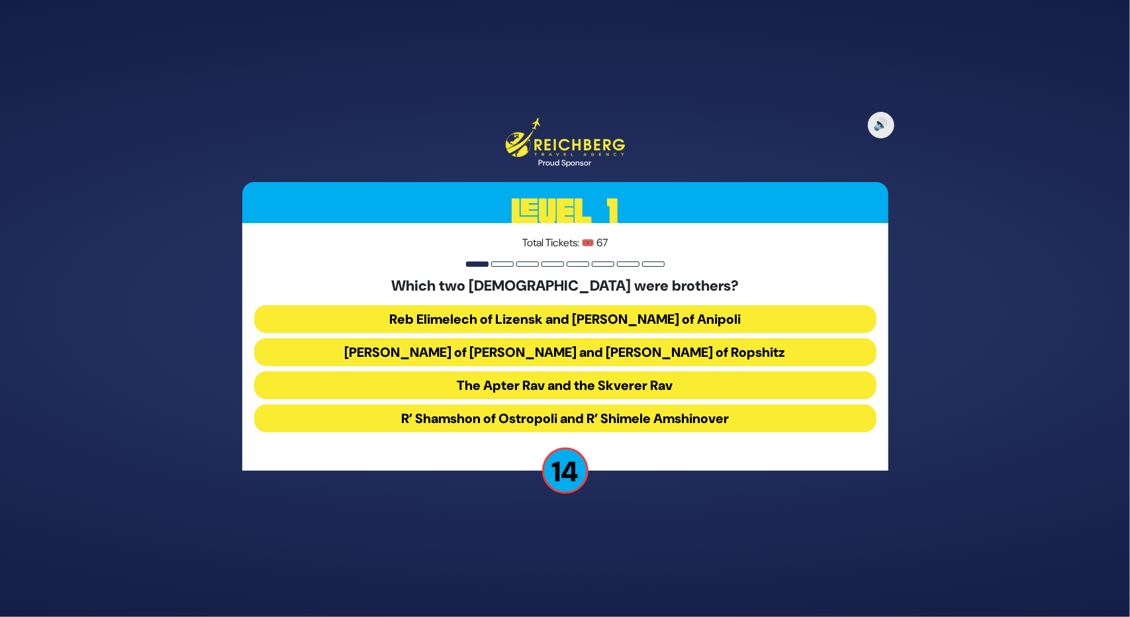
click at [625, 312] on button "Reb Elimelech of Lizensk and [PERSON_NAME] of Anipoli" at bounding box center [565, 319] width 622 height 28
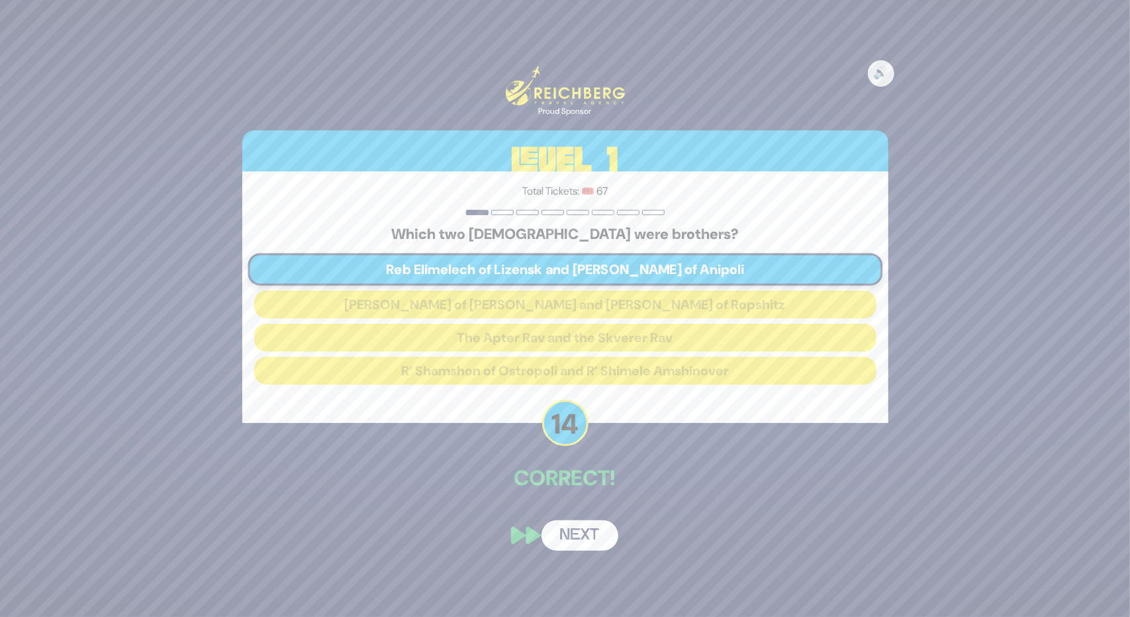
click at [558, 526] on button "Next" at bounding box center [580, 535] width 77 height 30
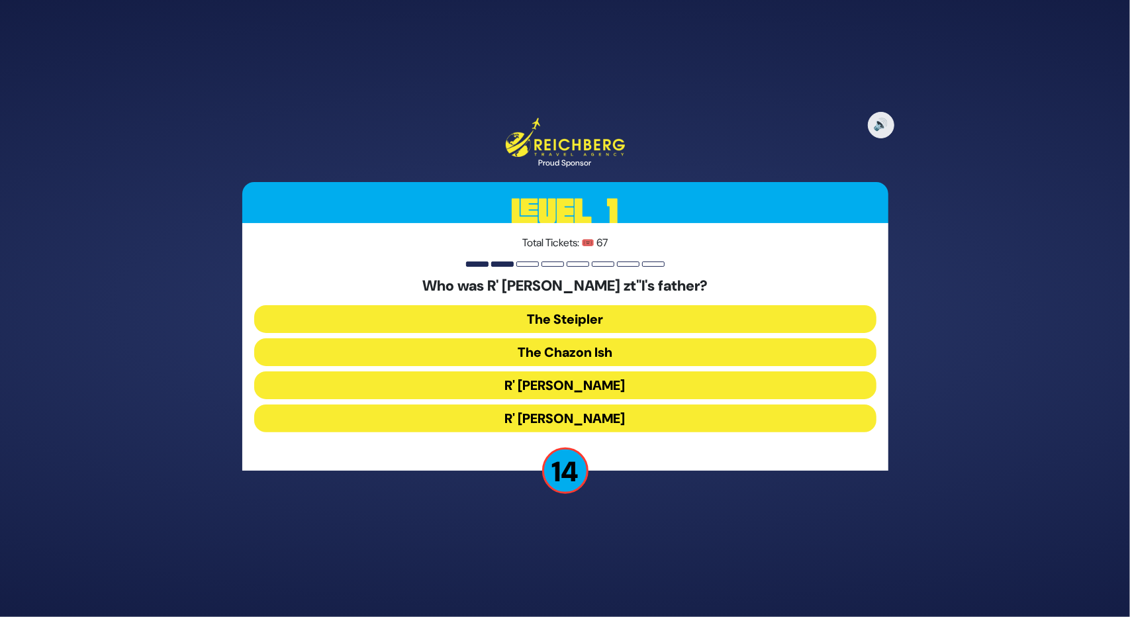
click at [599, 324] on button "The Steipler" at bounding box center [565, 319] width 622 height 28
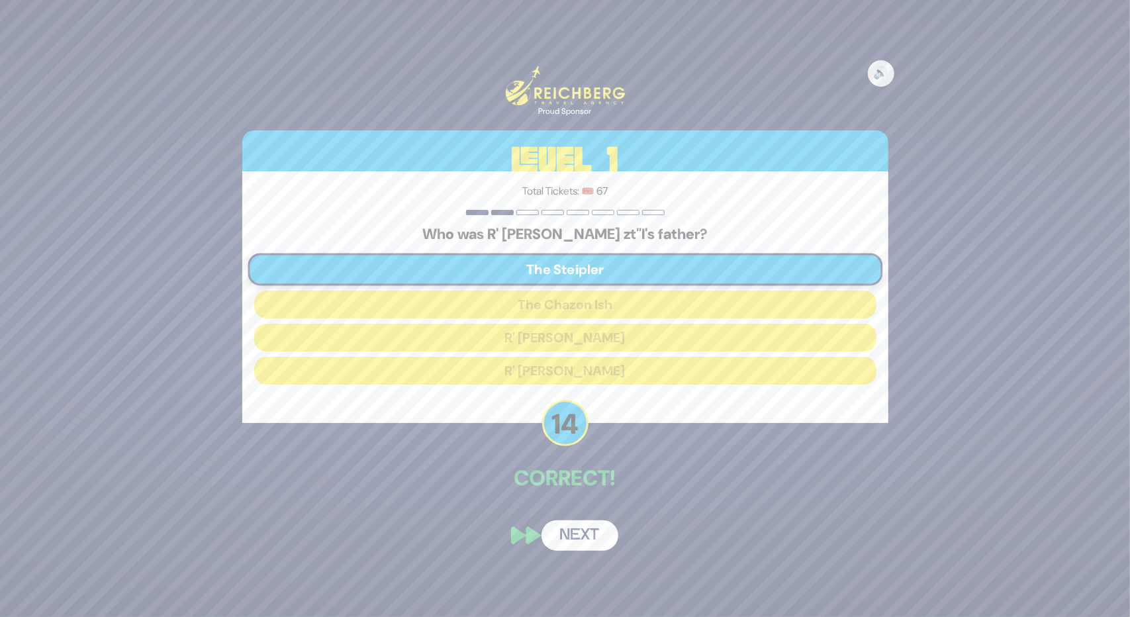
click at [590, 537] on button "Next" at bounding box center [580, 535] width 77 height 30
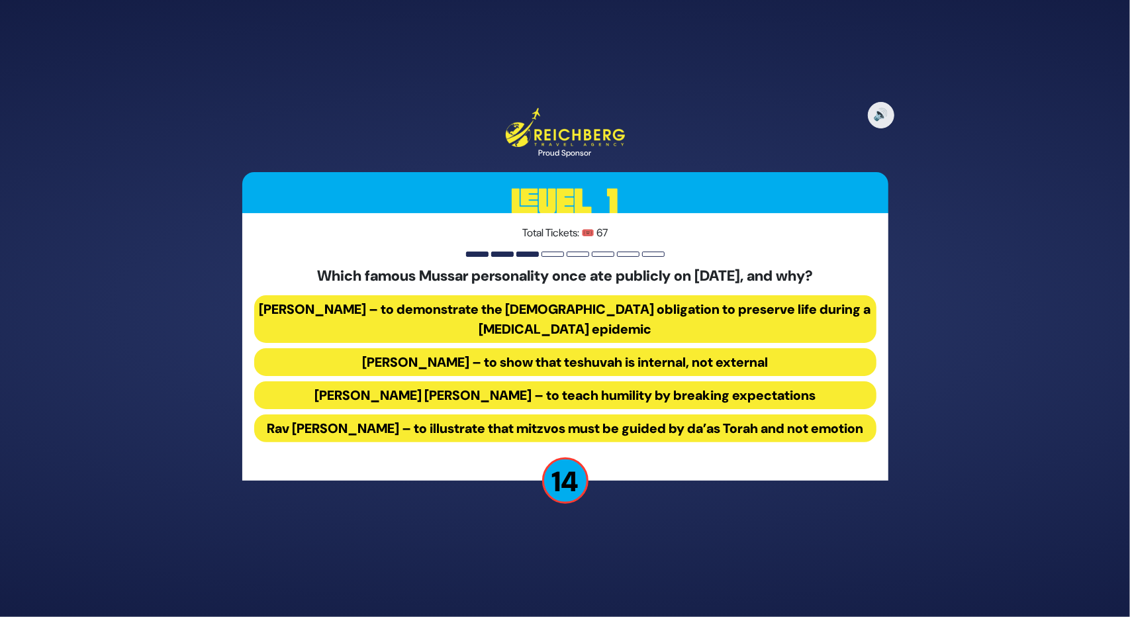
click at [584, 312] on button "Rav Yisroel Salanter – to demonstrate the halachic obligation to preserve life …" at bounding box center [565, 319] width 622 height 48
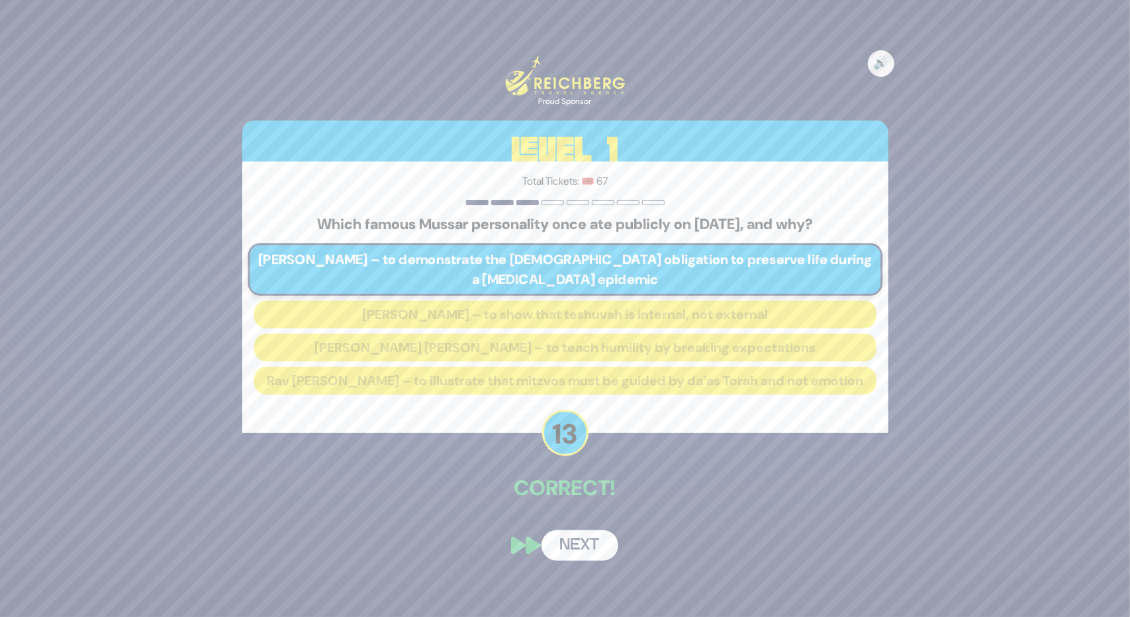
click at [589, 554] on button "Next" at bounding box center [580, 545] width 77 height 30
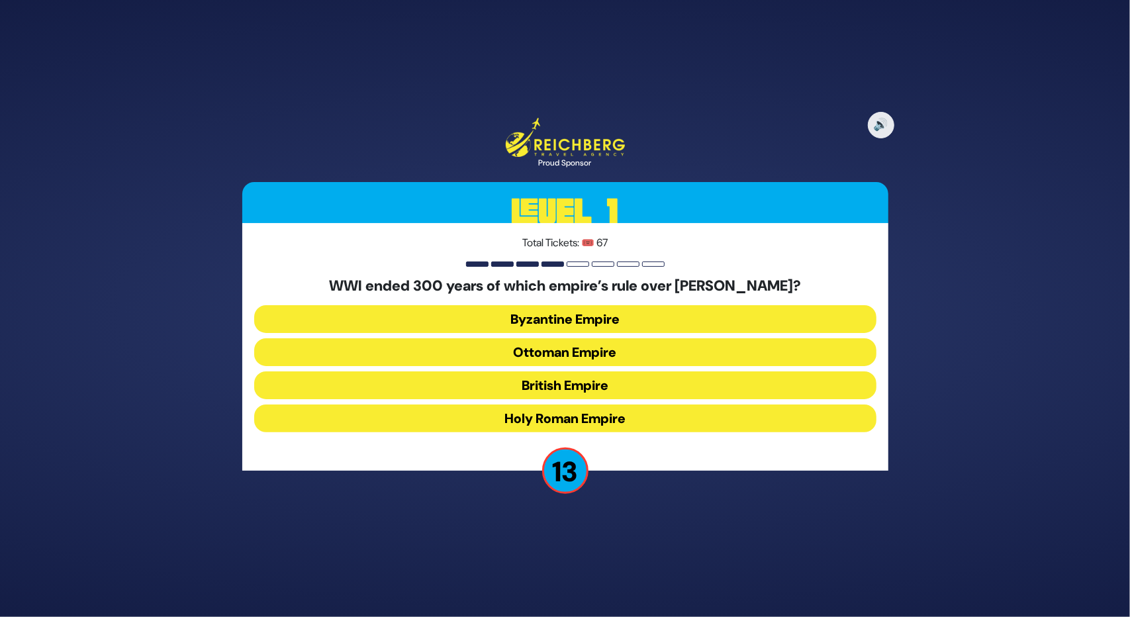
click at [551, 353] on button "Ottoman Empire" at bounding box center [565, 352] width 622 height 28
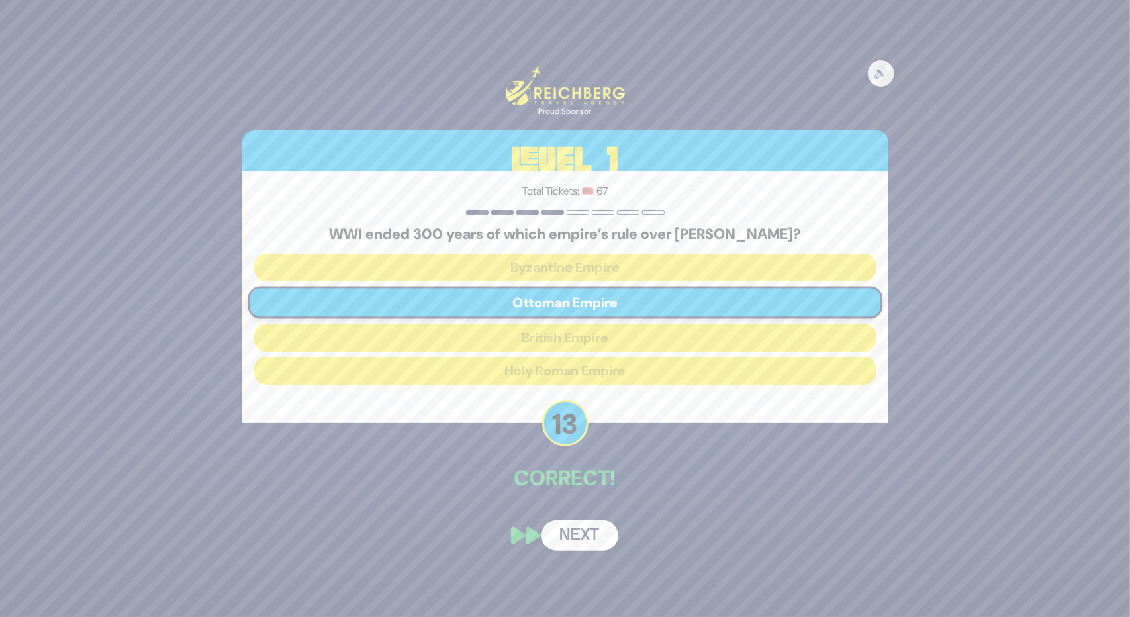
click at [581, 532] on button "Next" at bounding box center [580, 535] width 77 height 30
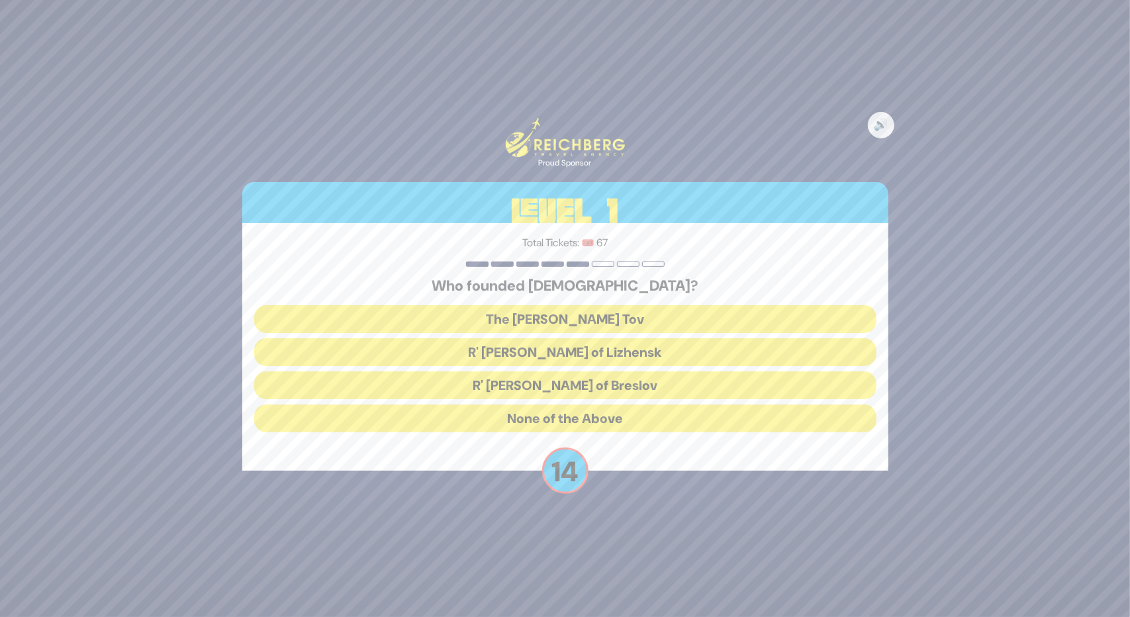
click at [574, 315] on button "The Baal Shem Tov" at bounding box center [565, 319] width 622 height 28
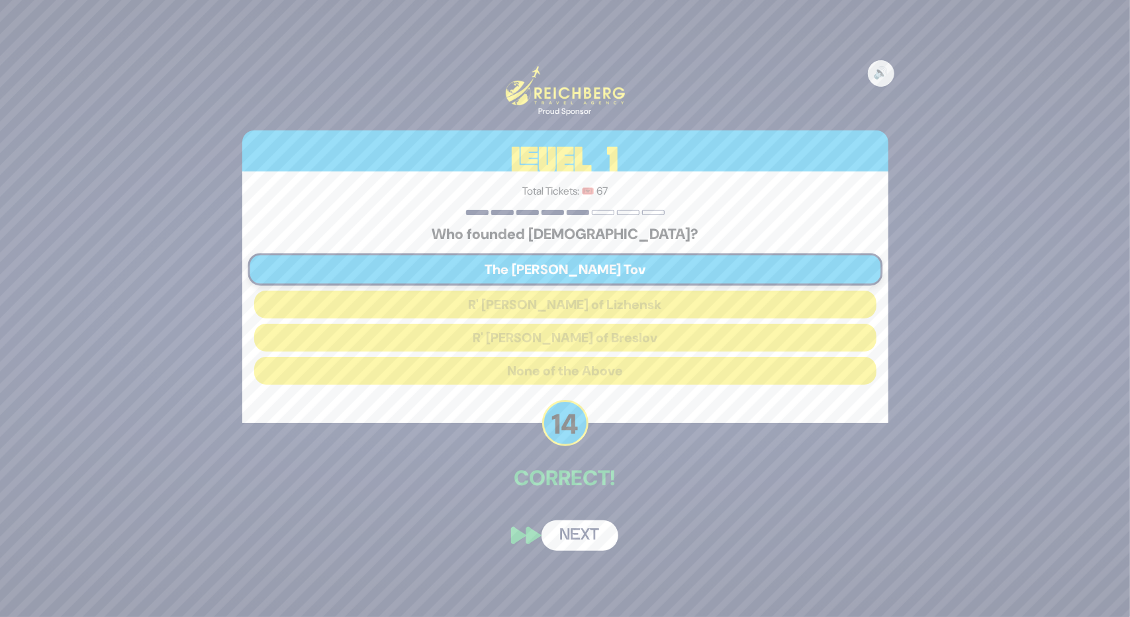
click at [570, 536] on button "Next" at bounding box center [580, 535] width 77 height 30
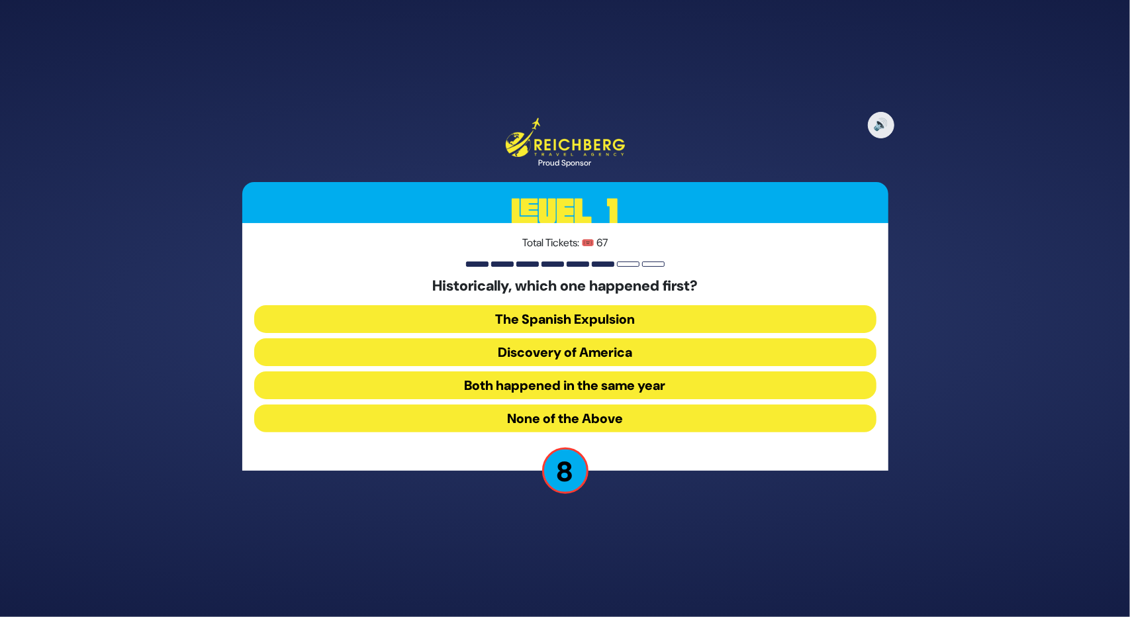
click at [560, 379] on button "Both happened in the same year" at bounding box center [565, 385] width 622 height 28
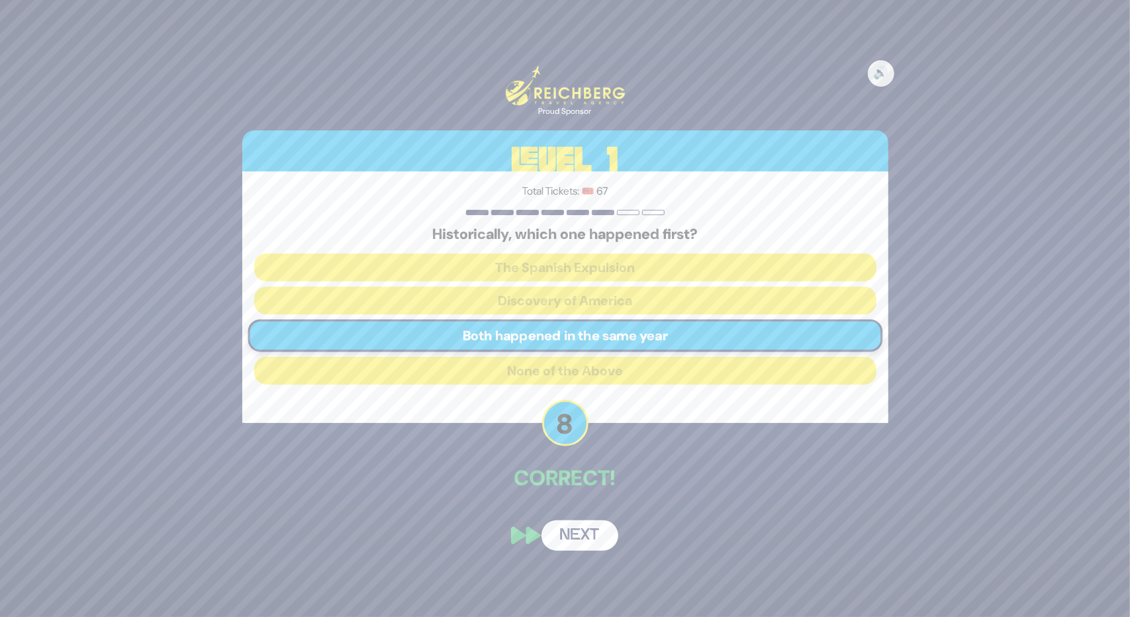
click at [571, 529] on button "Next" at bounding box center [580, 535] width 77 height 30
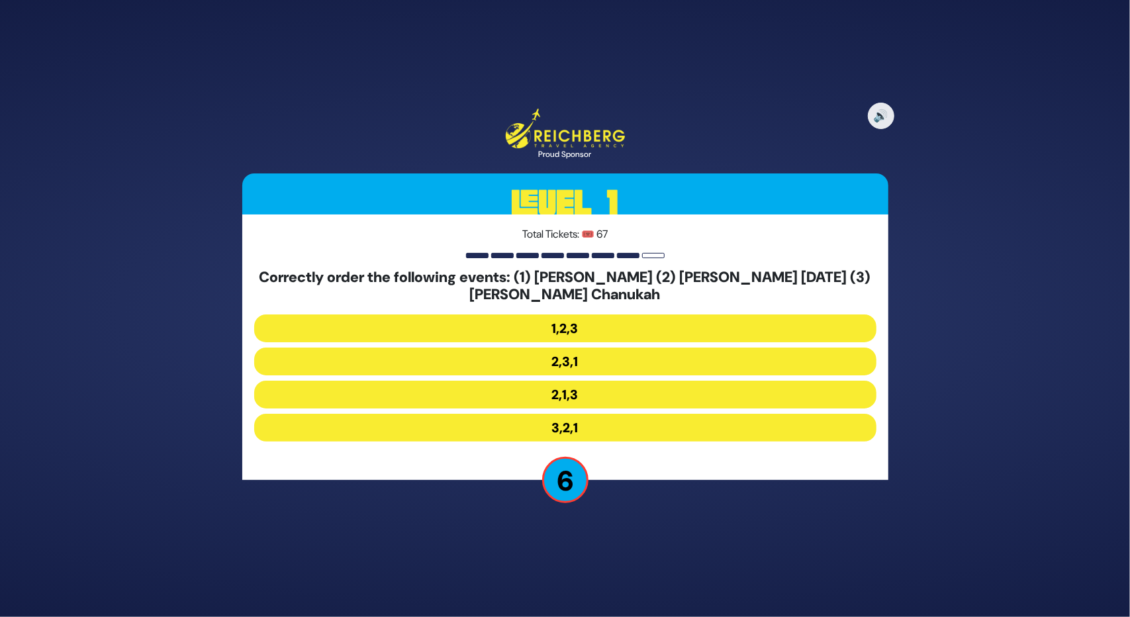
click at [552, 392] on button "2,1,3" at bounding box center [565, 395] width 622 height 28
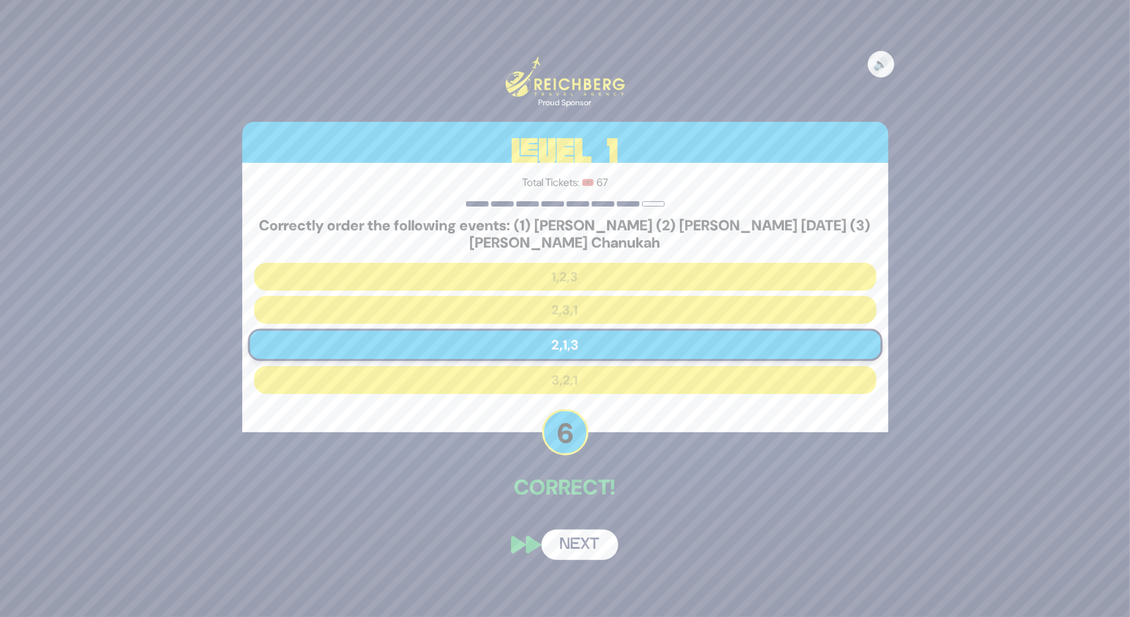
click at [562, 534] on button "Next" at bounding box center [580, 545] width 77 height 30
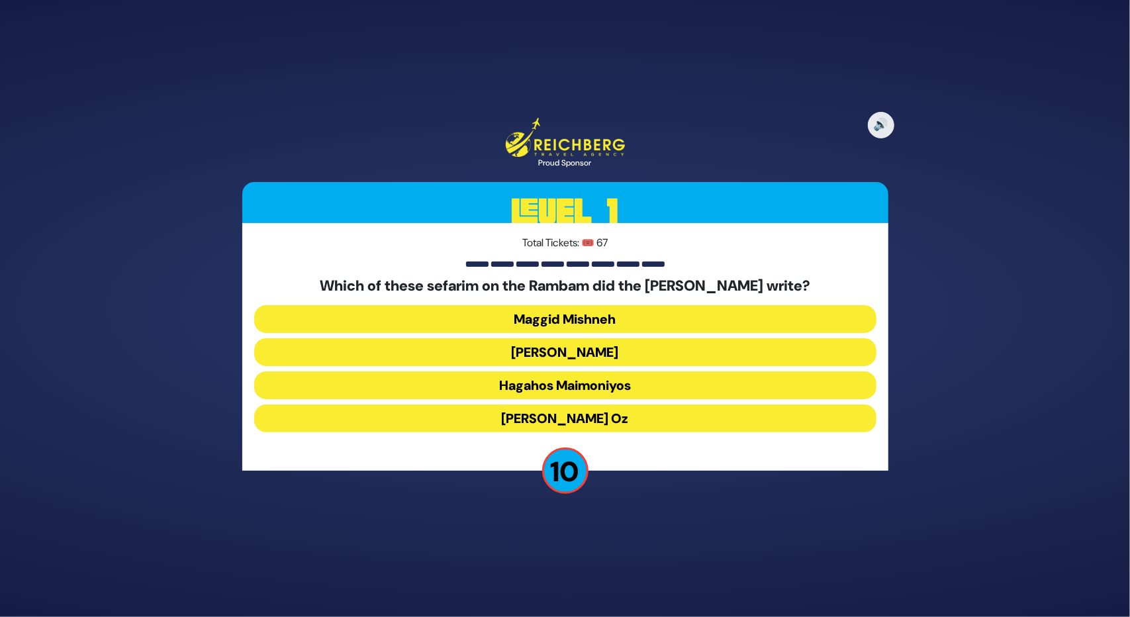
click at [539, 350] on button "Kesef Mishneh" at bounding box center [565, 352] width 622 height 28
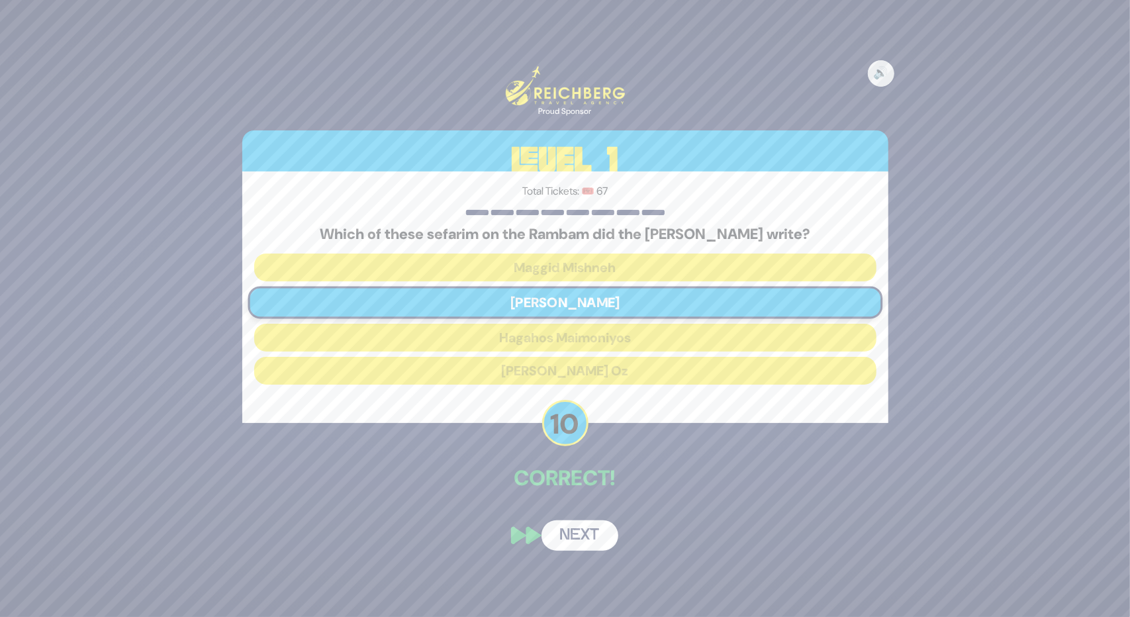
click at [571, 532] on button "Next" at bounding box center [580, 535] width 77 height 30
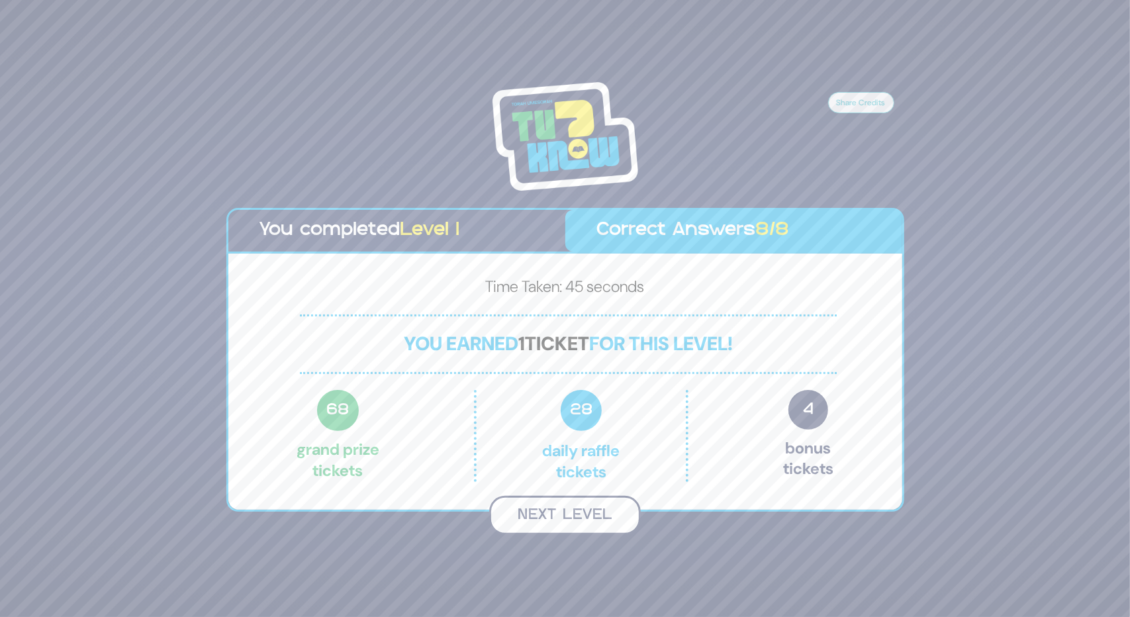
click at [568, 528] on button "Next Level" at bounding box center [565, 515] width 152 height 39
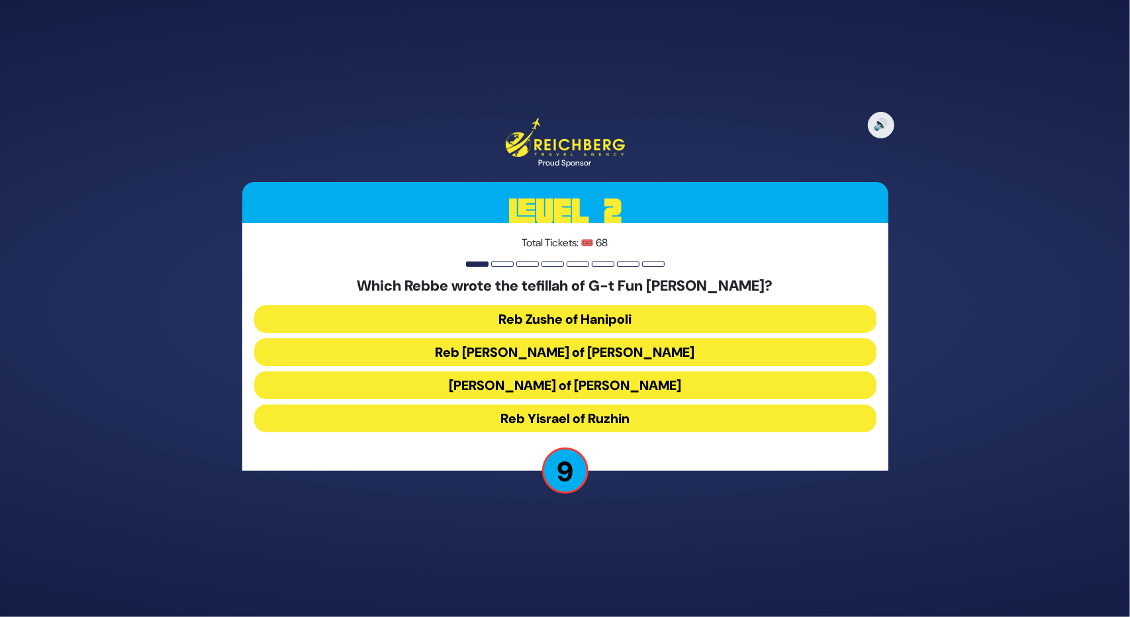
click at [516, 358] on button "Reb Levi Yitzchok of Berditchev" at bounding box center [565, 352] width 622 height 28
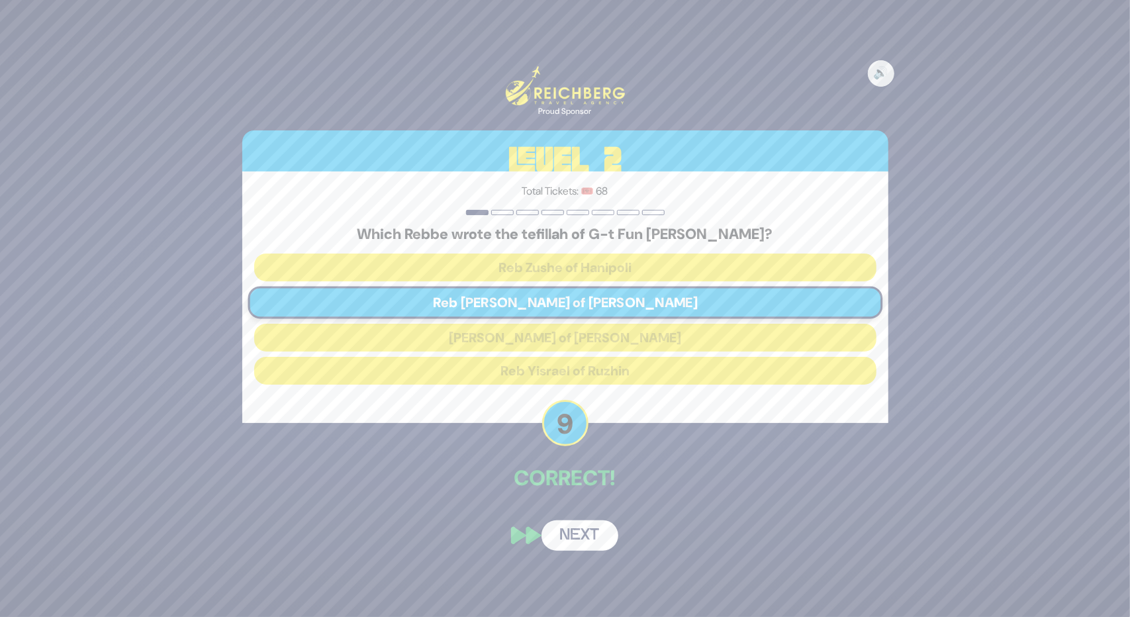
click at [560, 536] on button "Next" at bounding box center [580, 535] width 77 height 30
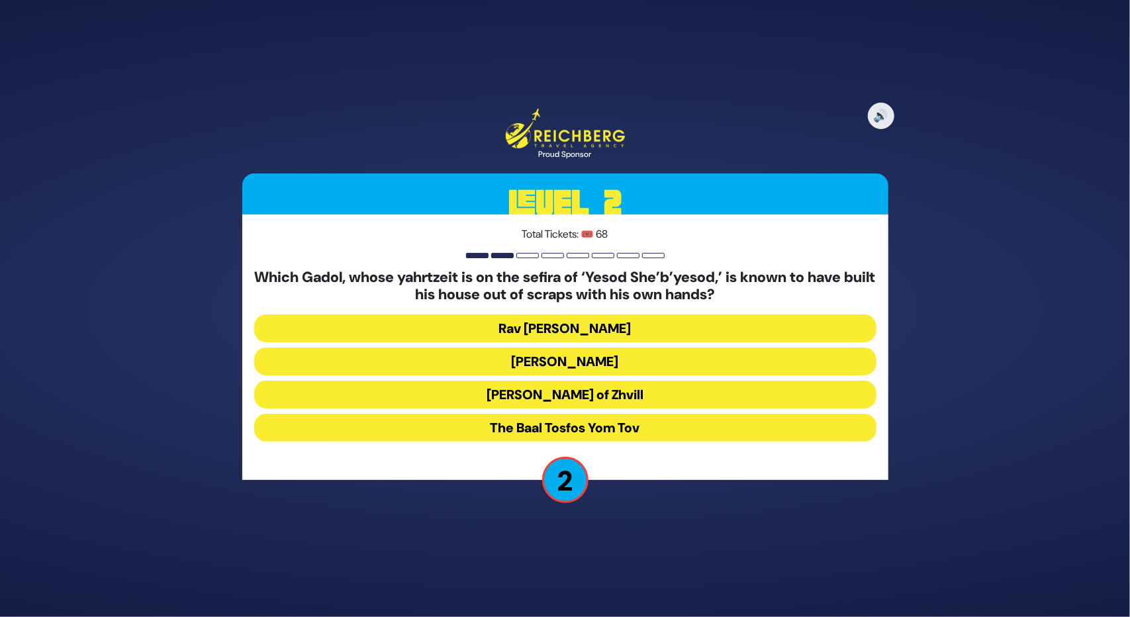
click at [502, 399] on button "Rav Shlomke of Zhvill" at bounding box center [565, 395] width 622 height 28
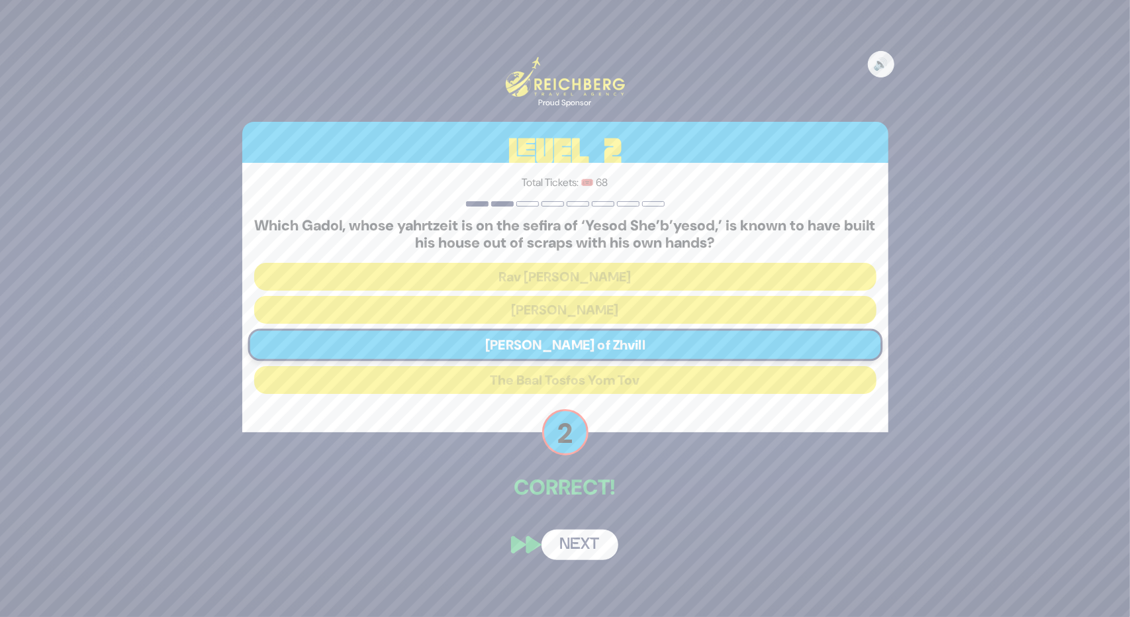
click at [579, 547] on button "Next" at bounding box center [580, 545] width 77 height 30
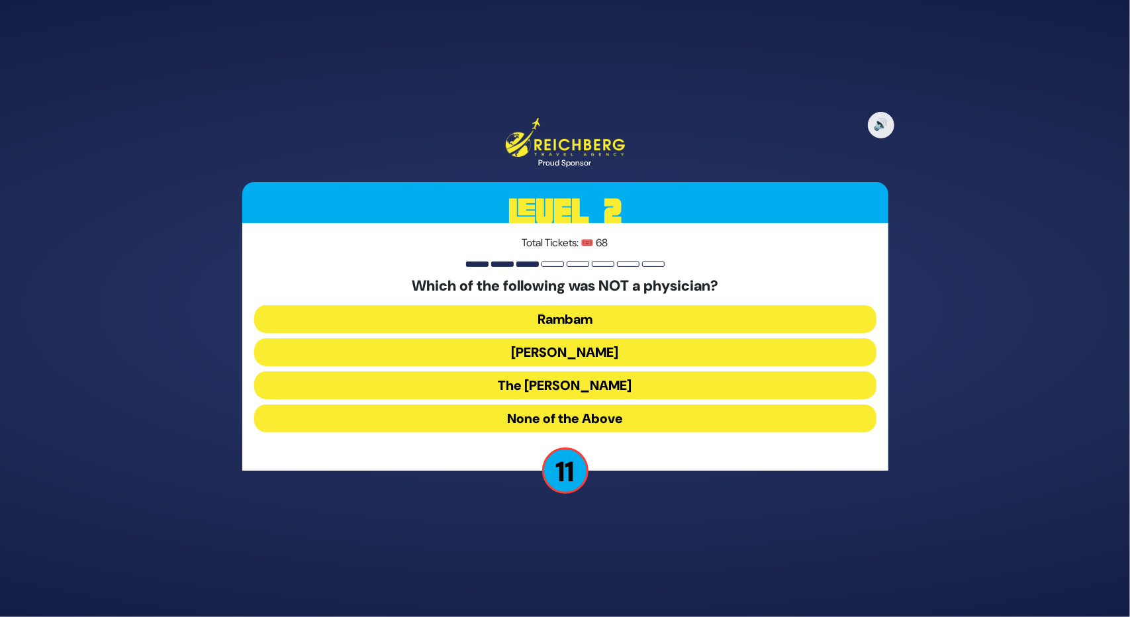
click at [561, 407] on button "None of the Above" at bounding box center [565, 419] width 622 height 28
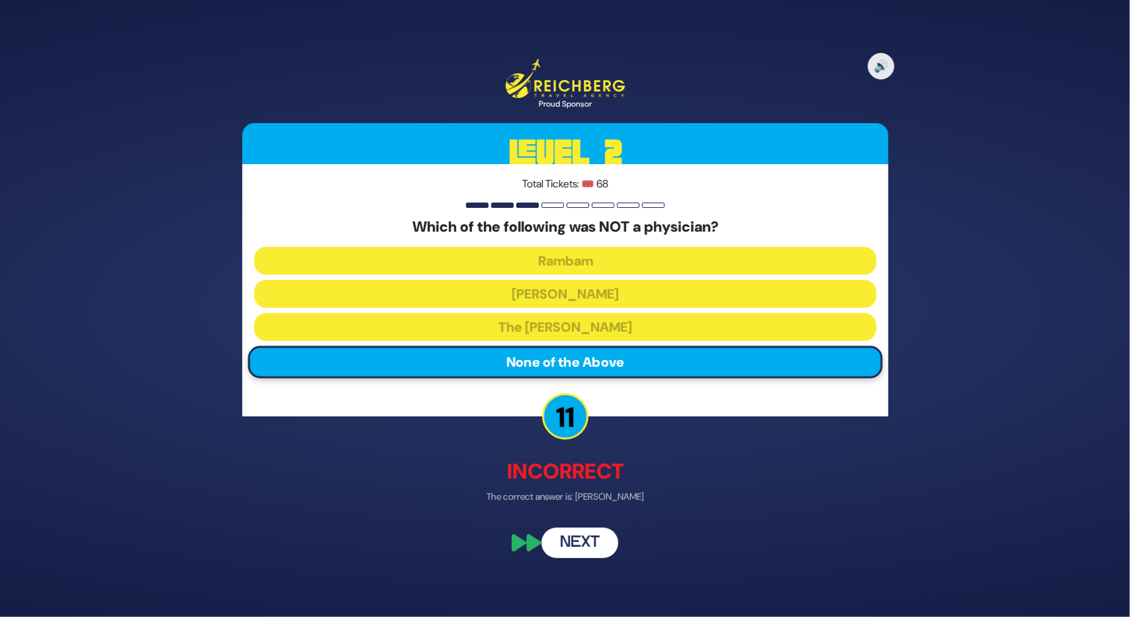
click at [565, 543] on button "Next" at bounding box center [580, 543] width 77 height 30
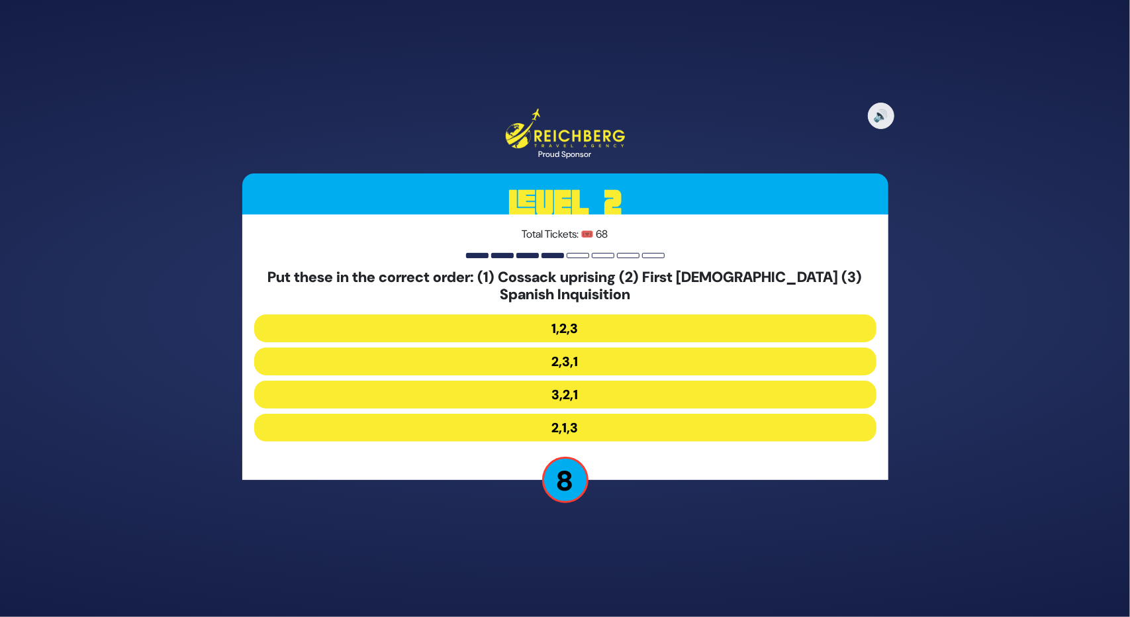
click at [554, 364] on button "2,3,1" at bounding box center [565, 362] width 622 height 28
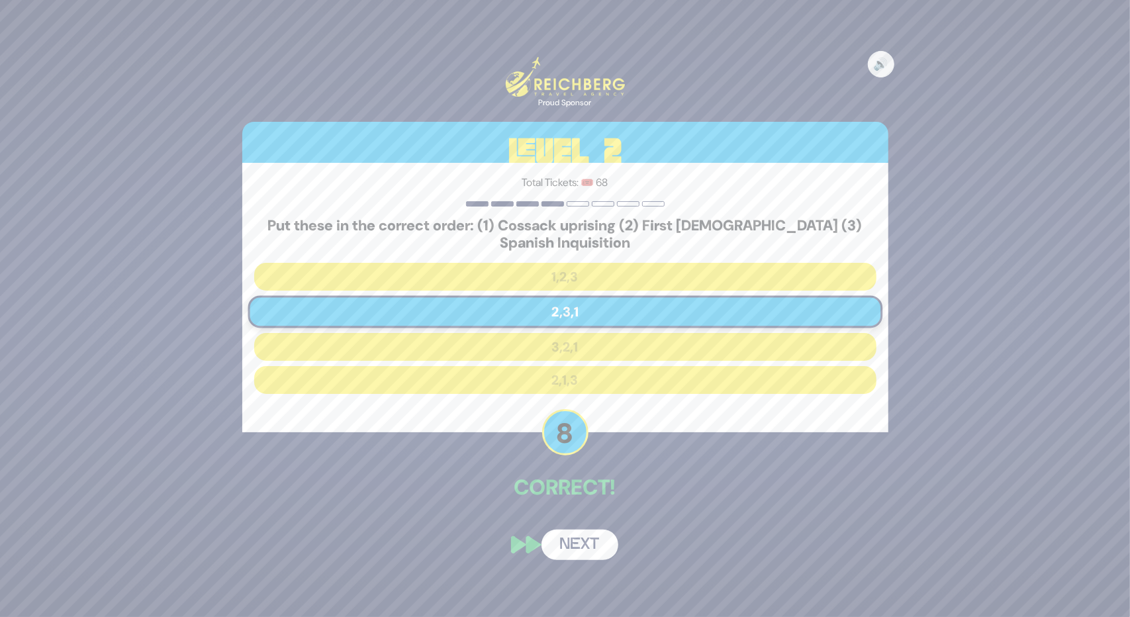
click at [560, 548] on button "Next" at bounding box center [580, 545] width 77 height 30
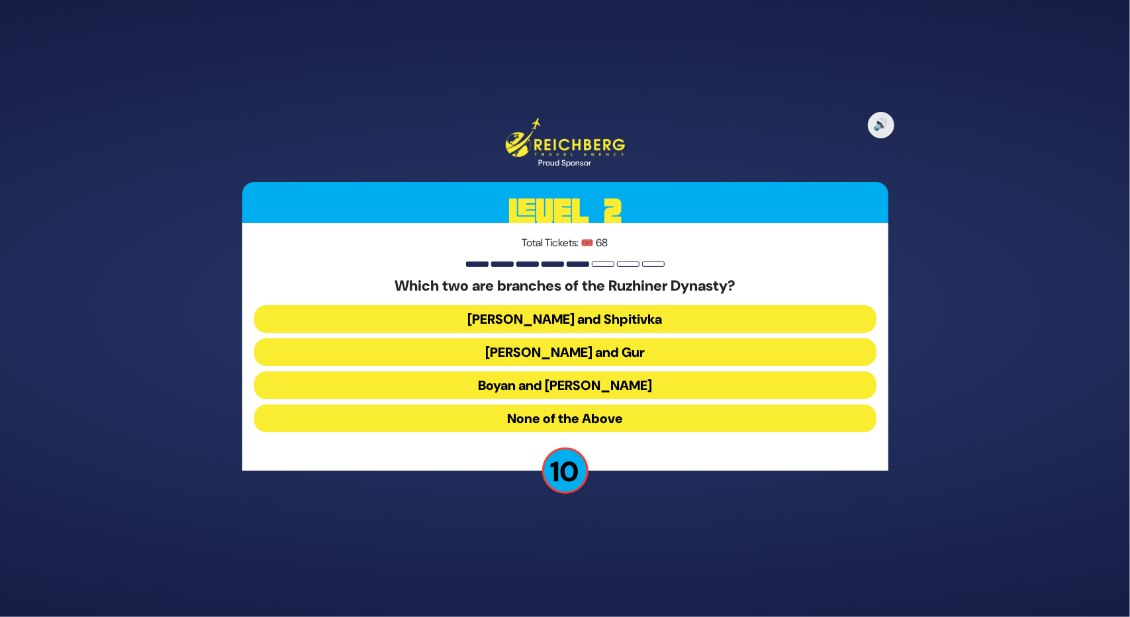
click at [552, 371] on button "Boyan and Sadigura" at bounding box center [565, 385] width 622 height 28
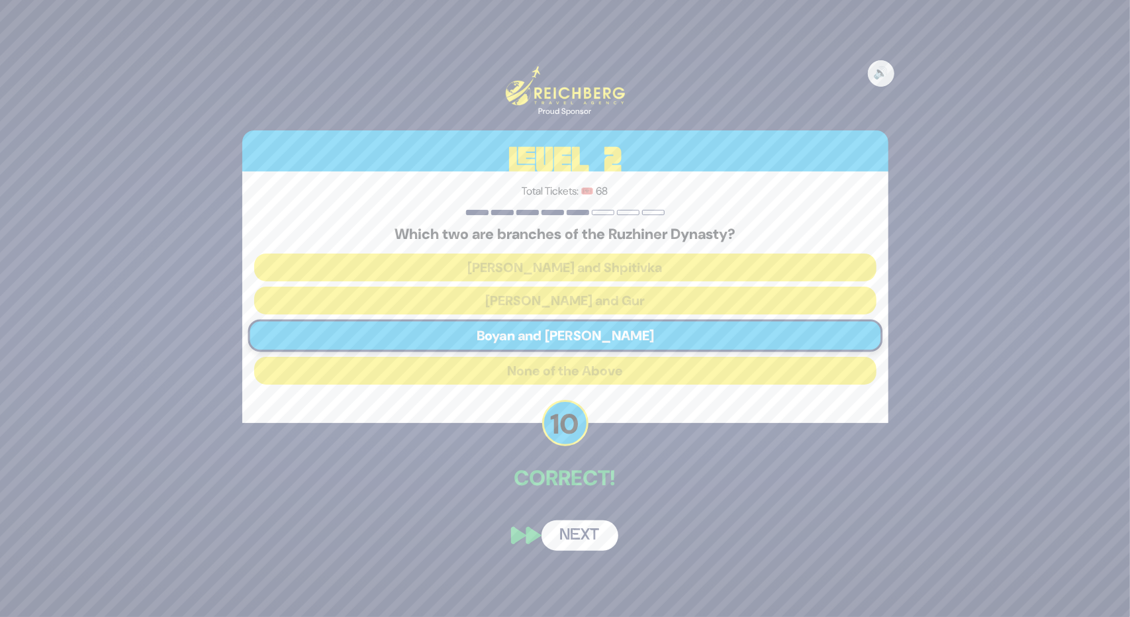
click at [565, 534] on button "Next" at bounding box center [580, 535] width 77 height 30
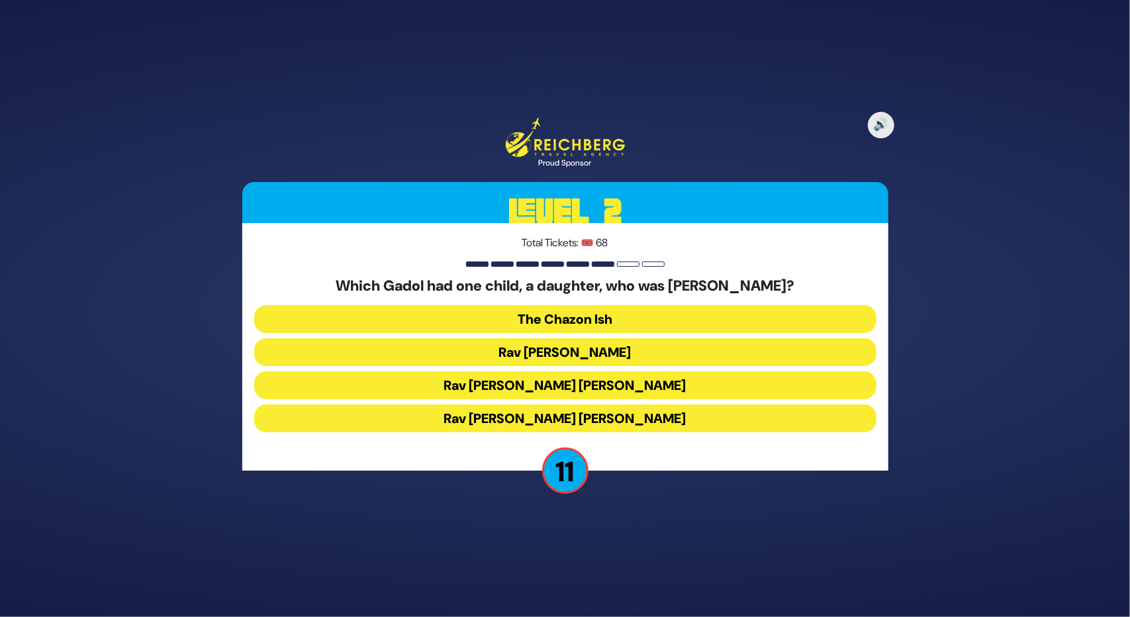
click at [581, 386] on button "Rav [PERSON_NAME] [PERSON_NAME]" at bounding box center [565, 385] width 622 height 28
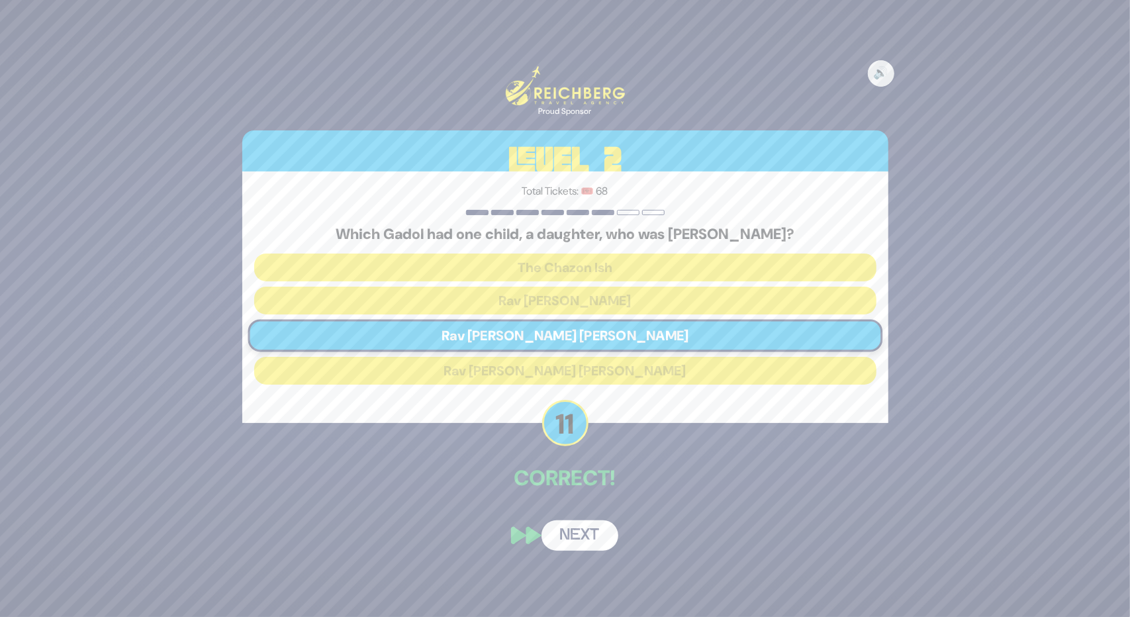
click at [567, 530] on button "Next" at bounding box center [580, 535] width 77 height 30
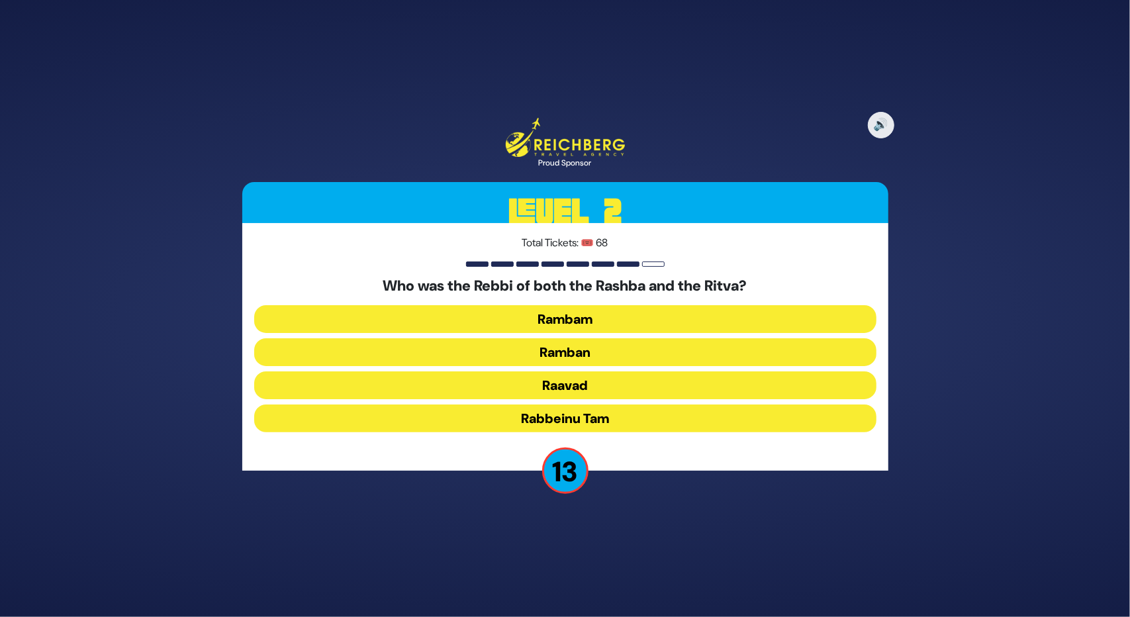
click at [565, 344] on button "Ramban" at bounding box center [565, 352] width 622 height 28
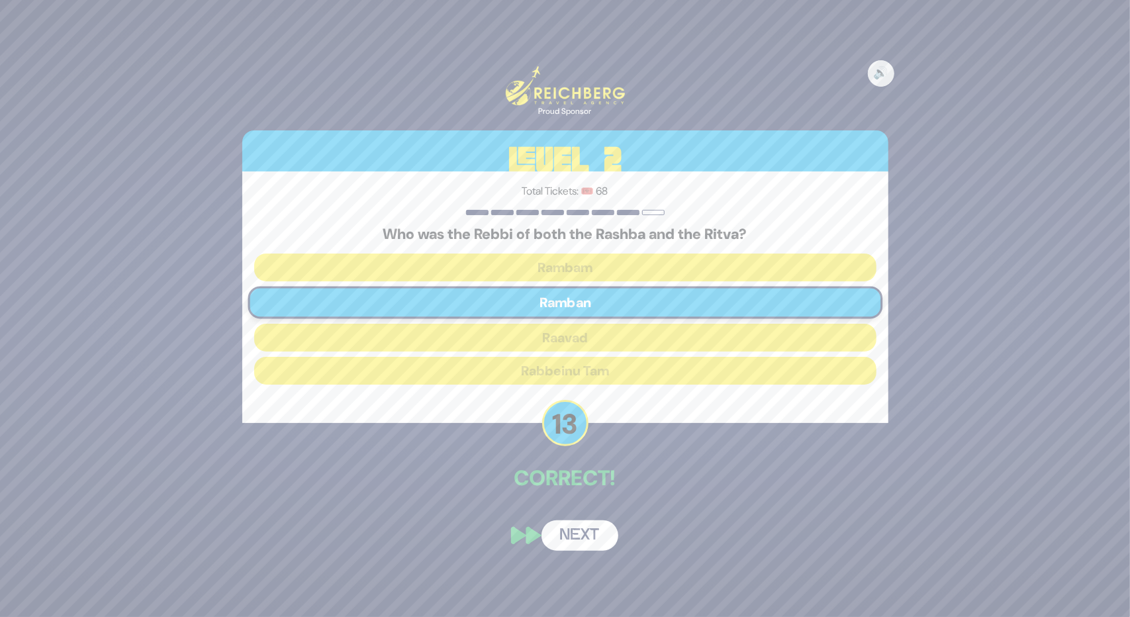
drag, startPoint x: 583, startPoint y: 559, endPoint x: 585, endPoint y: 541, distance: 18.7
click at [583, 557] on div "🔊 Proud Sponsor Level 2 Total Tickets: 🎟️ 68 Who was the Rebbi of both the Rash…" at bounding box center [565, 308] width 678 height 517
click at [585, 539] on button "Next" at bounding box center [580, 535] width 77 height 30
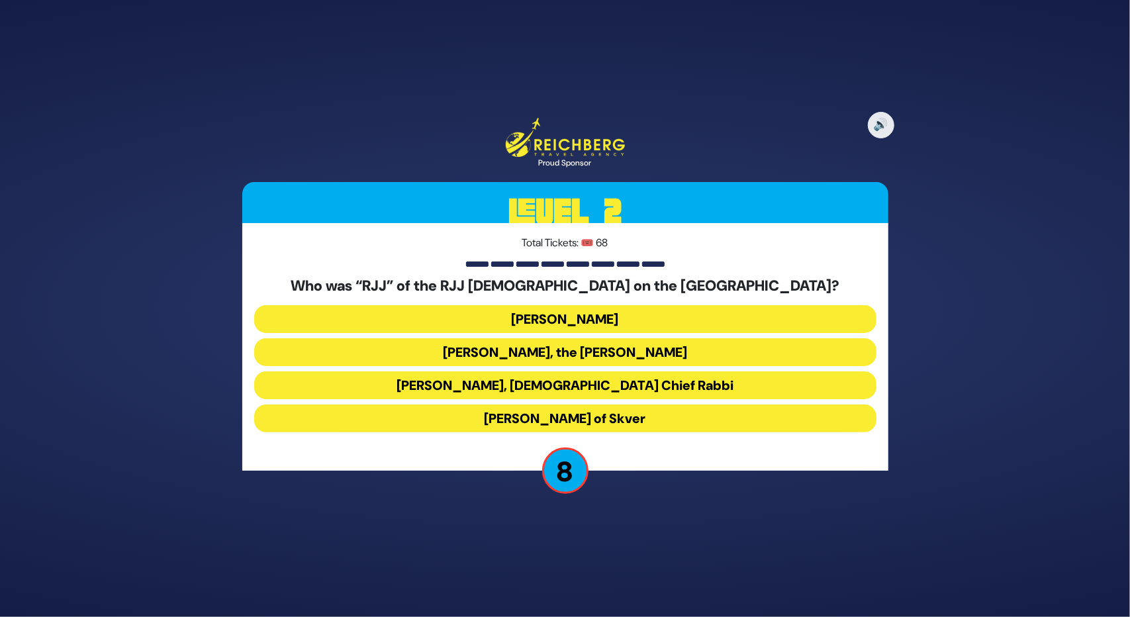
click at [460, 344] on button "[PERSON_NAME], the [PERSON_NAME]" at bounding box center [565, 352] width 622 height 28
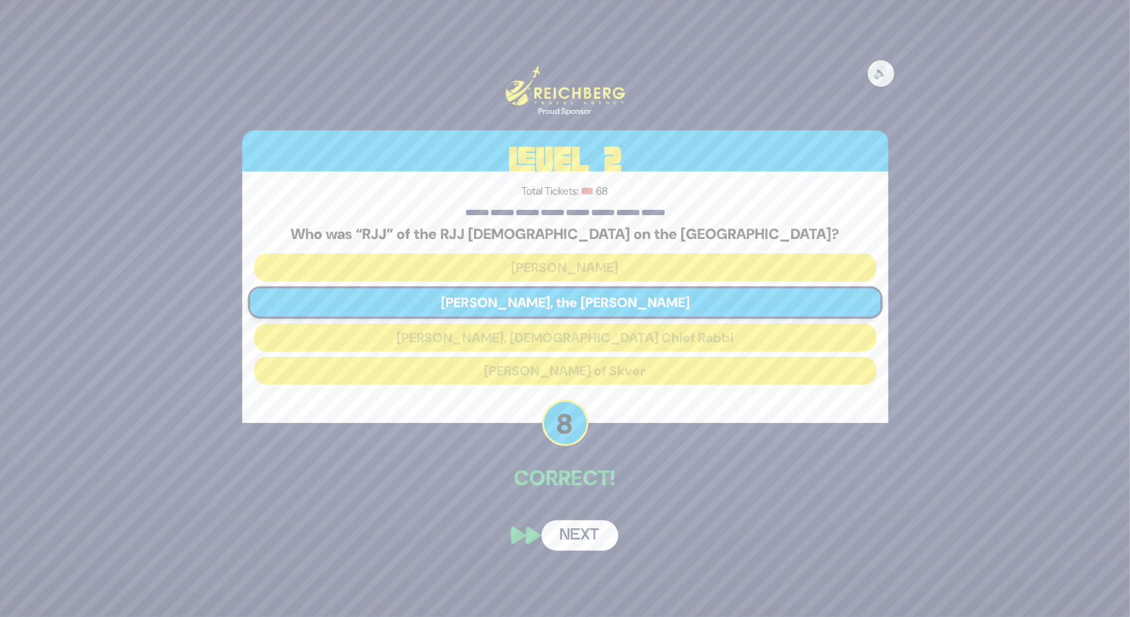
click at [565, 530] on button "Next" at bounding box center [580, 535] width 77 height 30
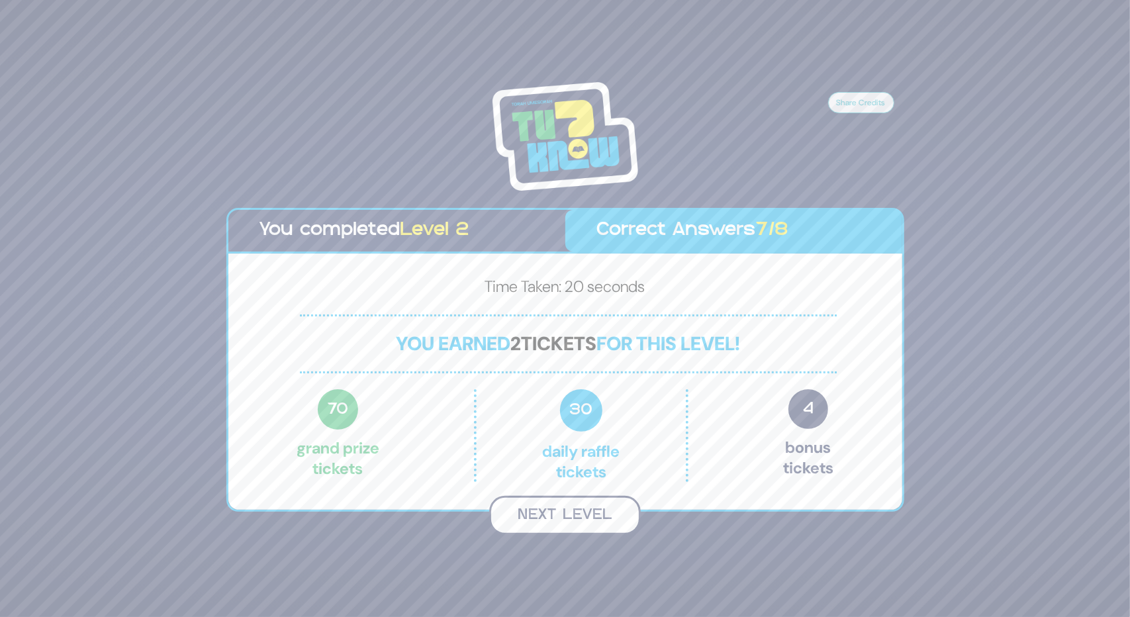
click at [563, 512] on button "Next Level" at bounding box center [565, 515] width 152 height 39
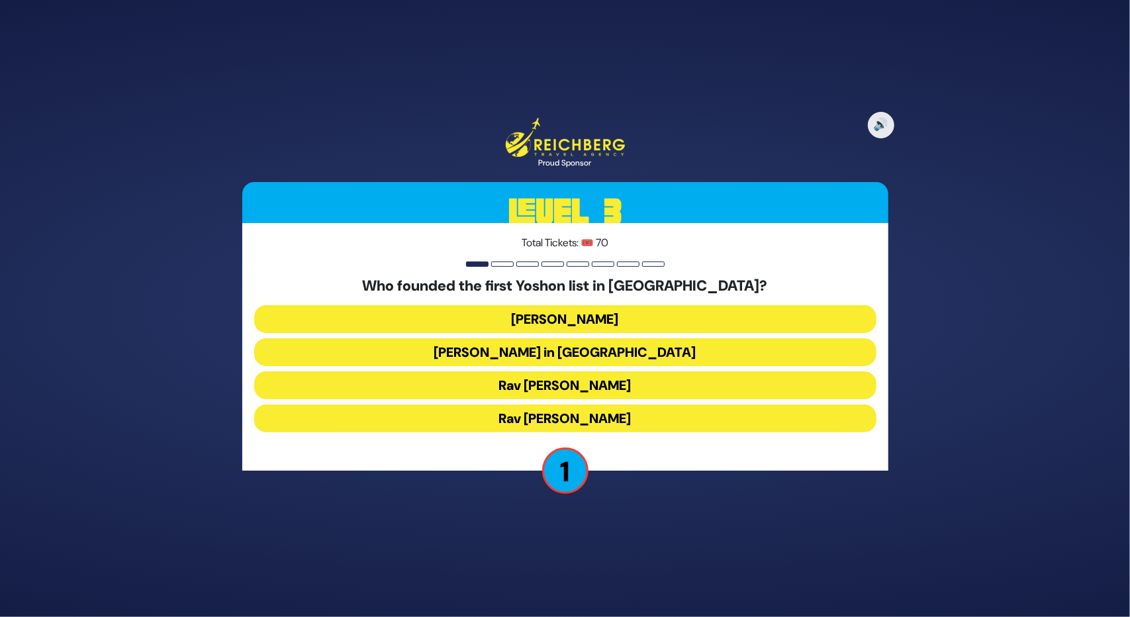
click at [544, 353] on button "Franks Bakery in Monsey" at bounding box center [565, 352] width 622 height 28
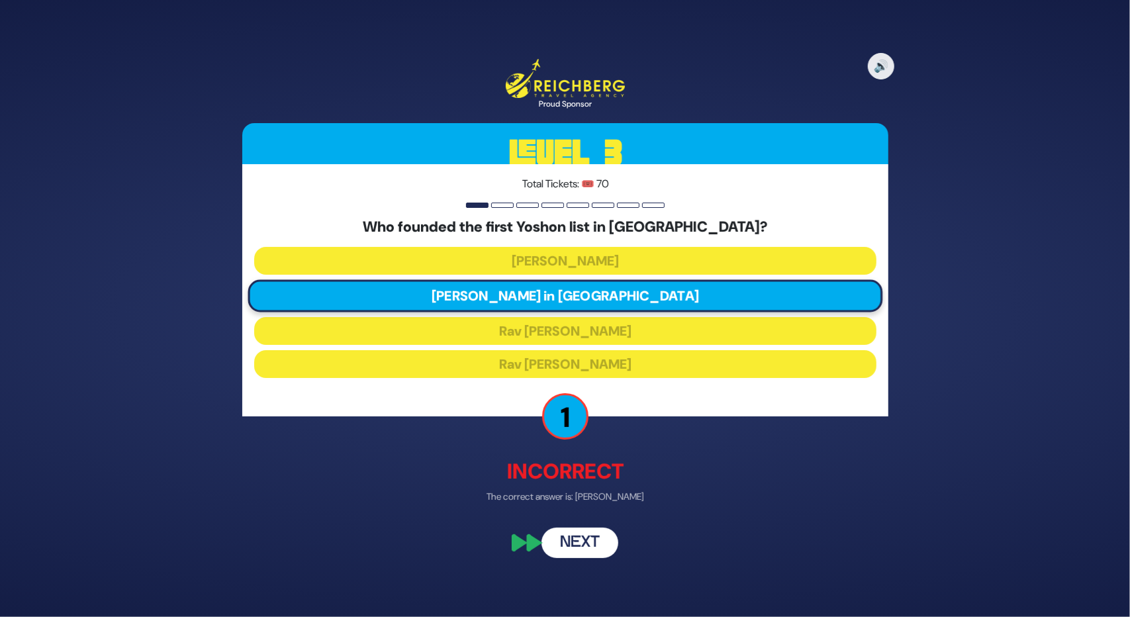
click at [569, 554] on button "Next" at bounding box center [580, 543] width 77 height 30
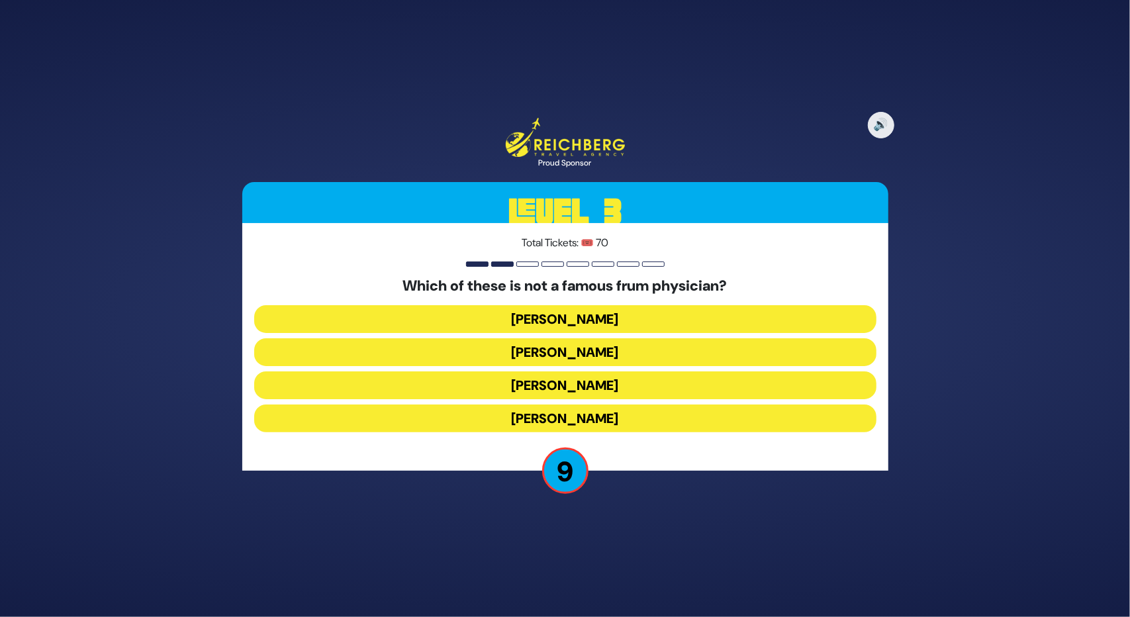
click at [561, 322] on button "Dr. Moller" at bounding box center [565, 319] width 622 height 28
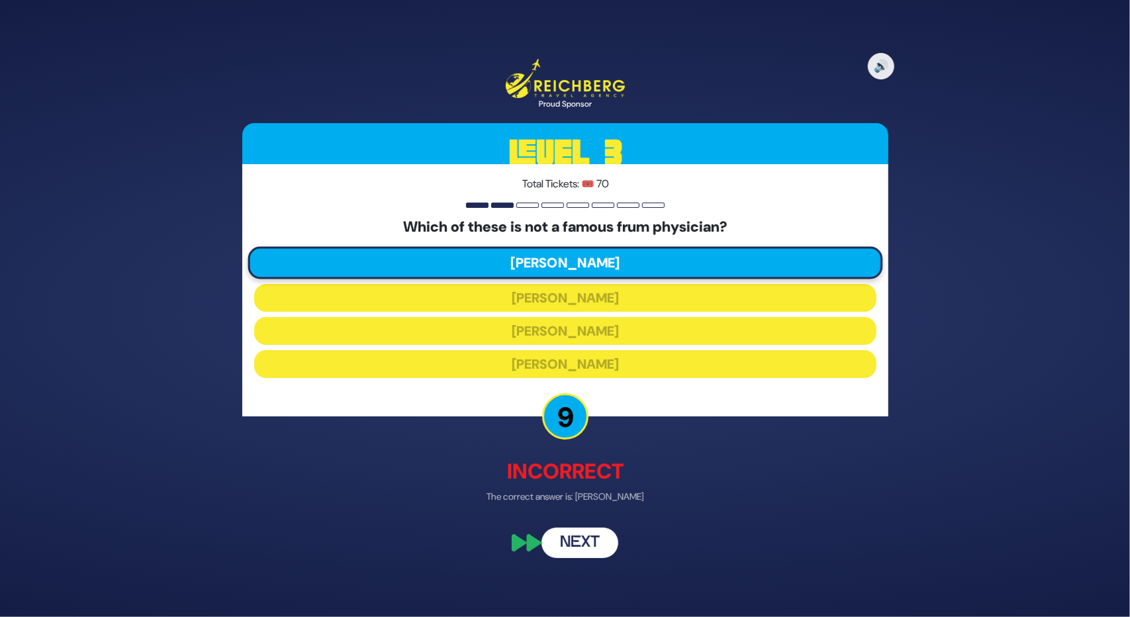
click at [590, 533] on button "Next" at bounding box center [580, 543] width 77 height 30
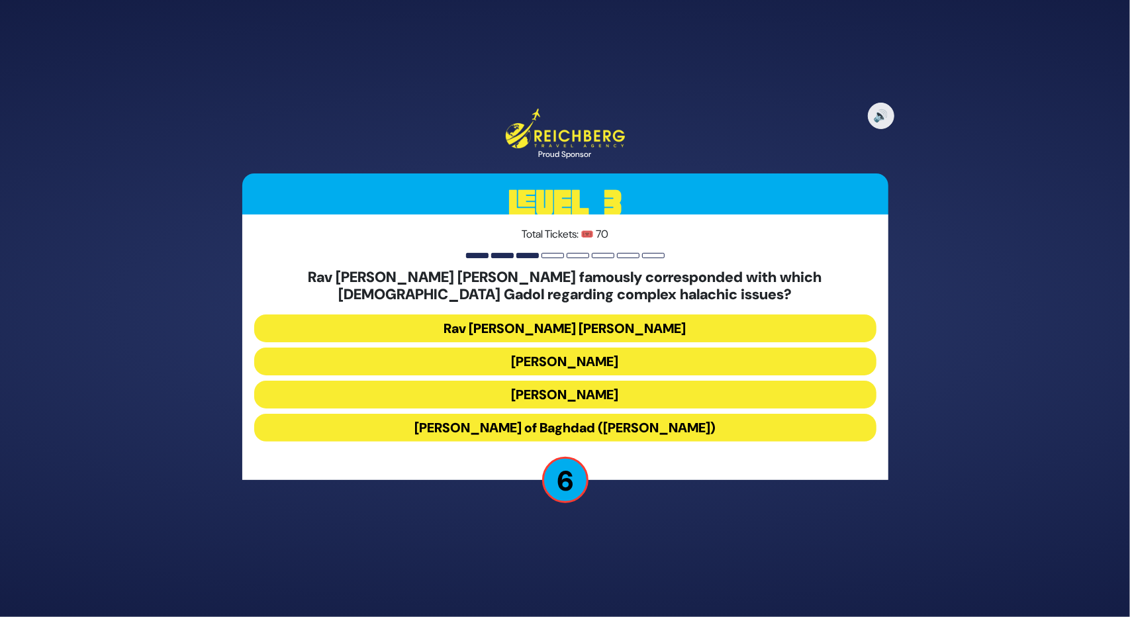
click at [530, 434] on button "Rav Yosef Chaim of Baghdad (Ben Ish Chai)" at bounding box center [565, 428] width 622 height 28
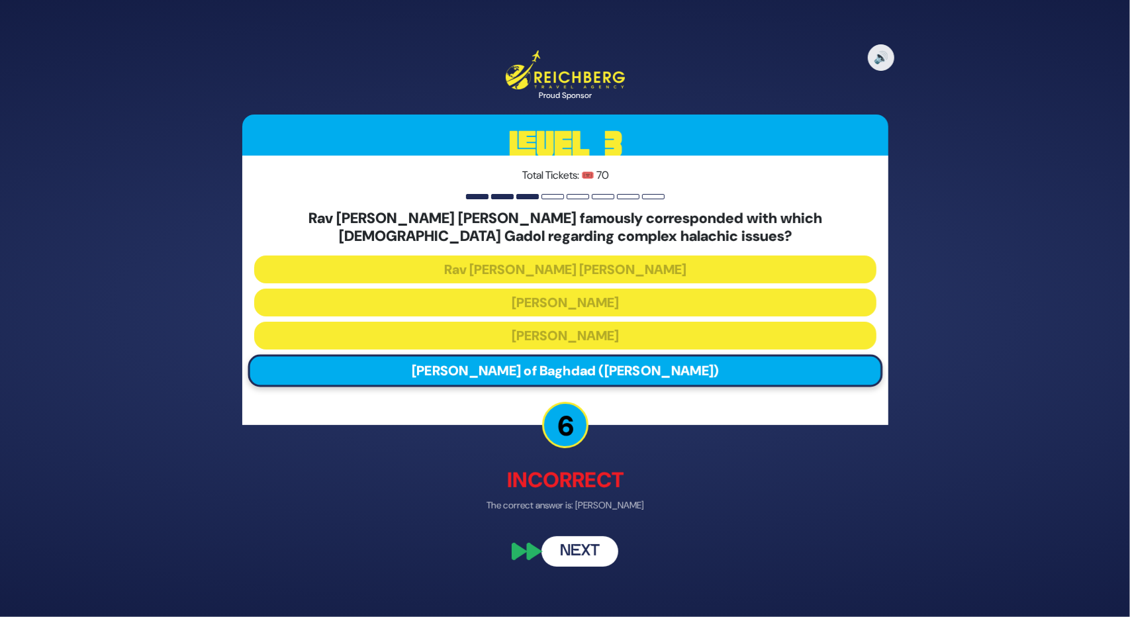
click at [583, 553] on button "Next" at bounding box center [580, 551] width 77 height 30
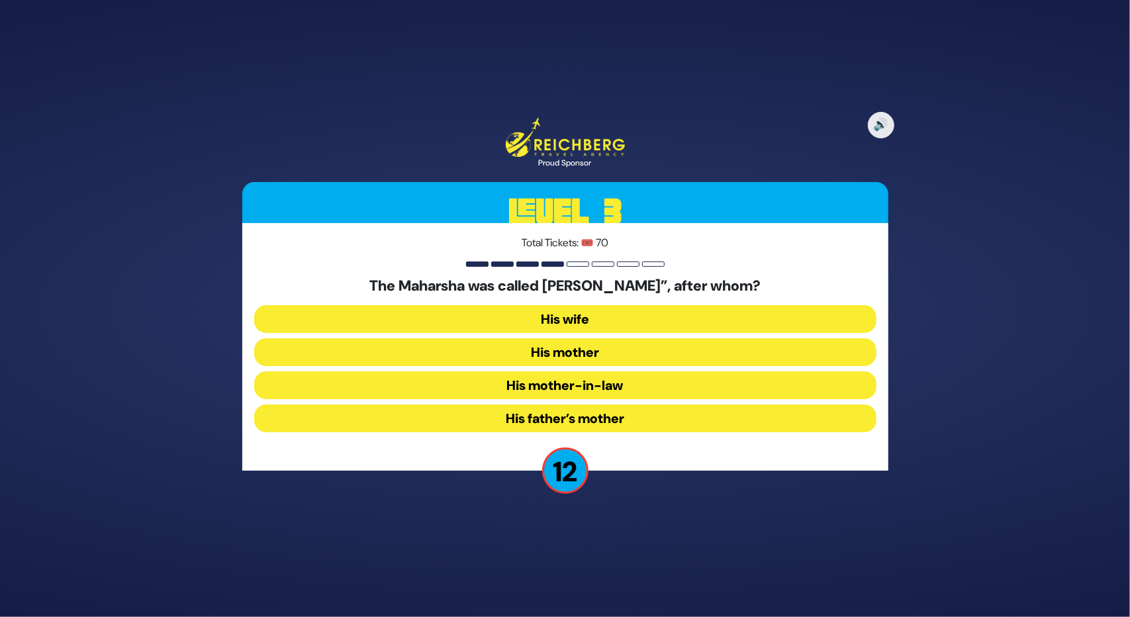
click at [565, 383] on button "His mother-in-law" at bounding box center [565, 385] width 622 height 28
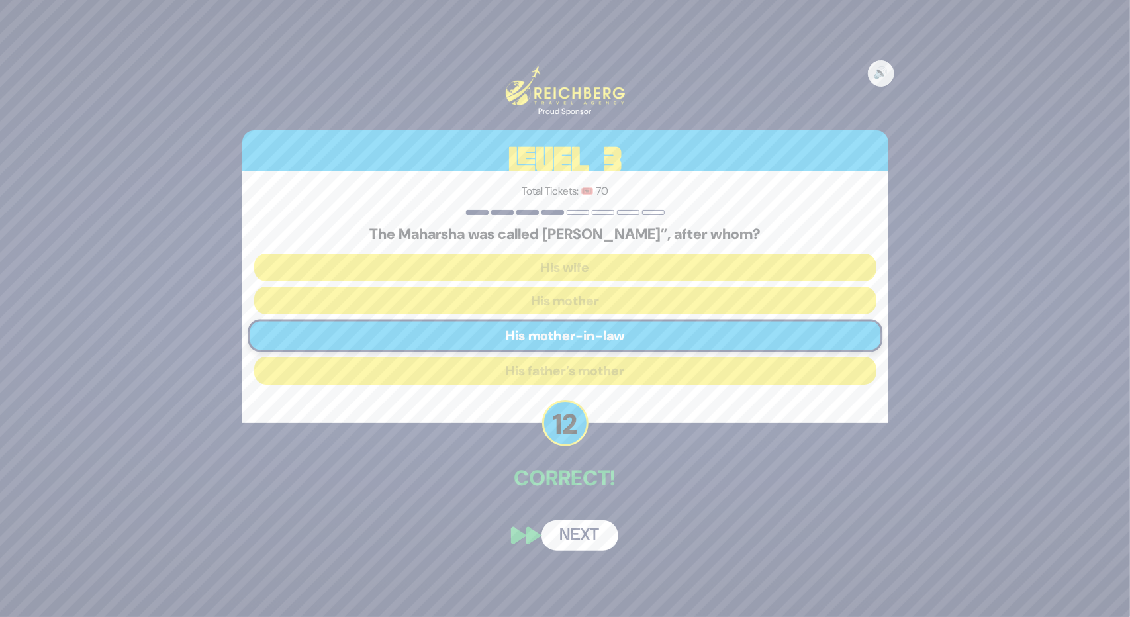
click at [587, 542] on button "Next" at bounding box center [580, 535] width 77 height 30
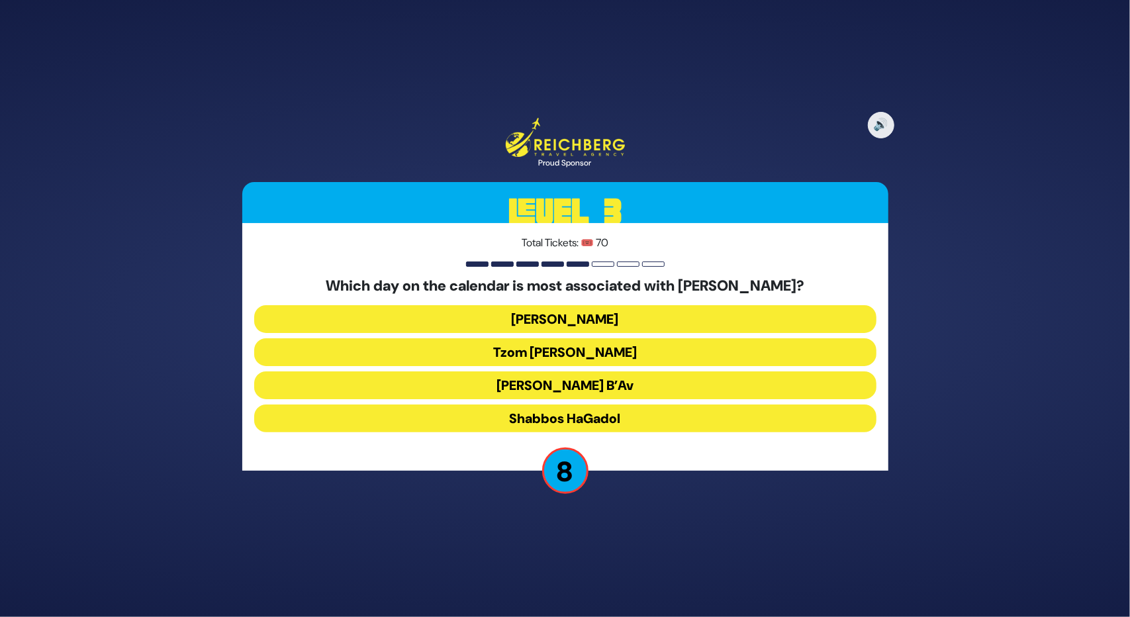
click at [534, 383] on button "Tisha B’Av" at bounding box center [565, 385] width 622 height 28
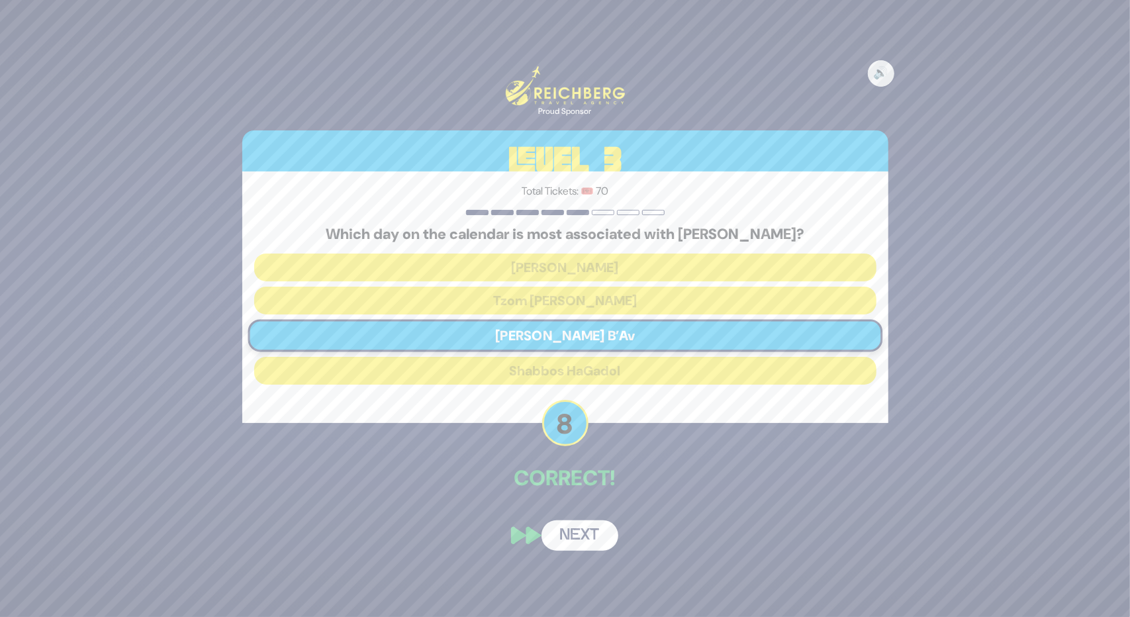
click at [576, 532] on button "Next" at bounding box center [580, 535] width 77 height 30
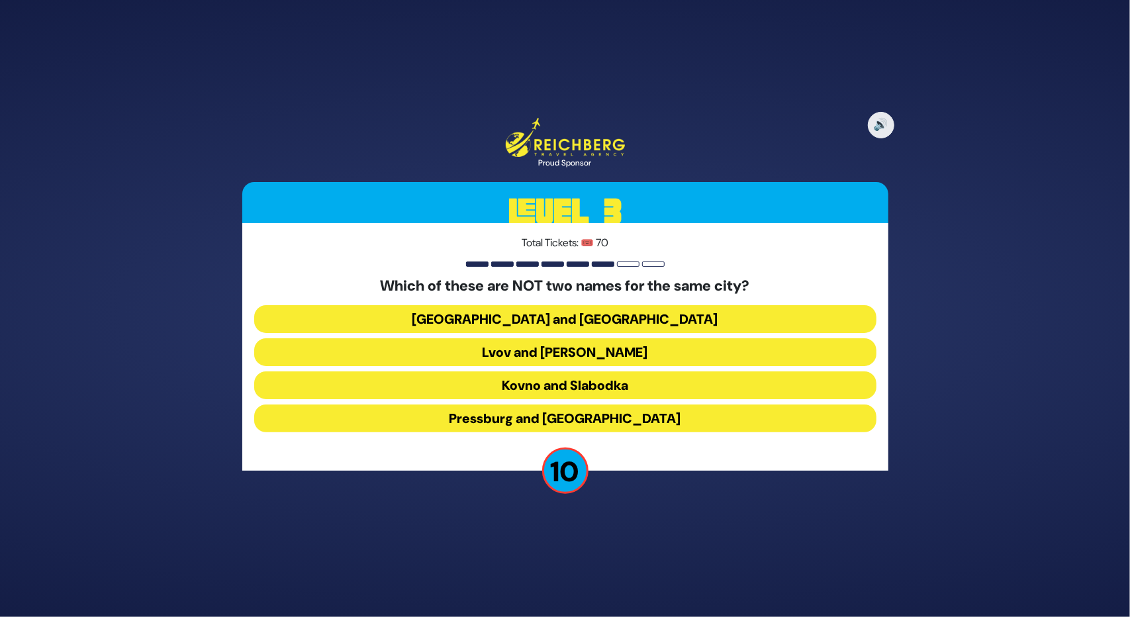
click at [530, 386] on button "Kovno and Slabodka" at bounding box center [565, 385] width 622 height 28
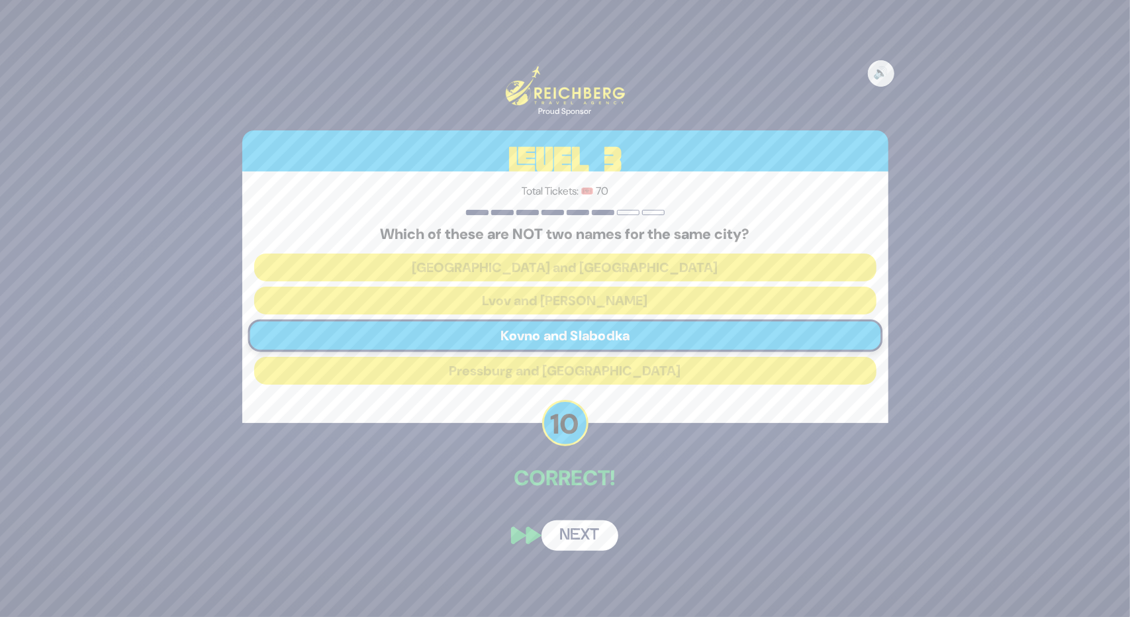
click at [580, 530] on button "Next" at bounding box center [580, 535] width 77 height 30
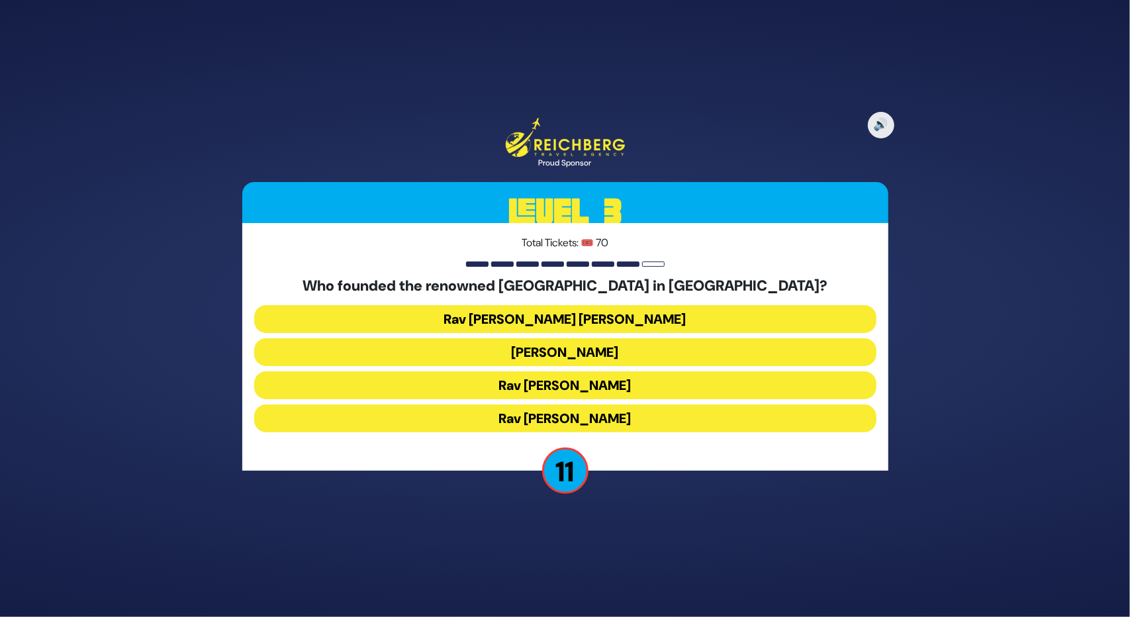
click at [573, 416] on button "Rav Ezriel Hildesheimer" at bounding box center [565, 419] width 622 height 28
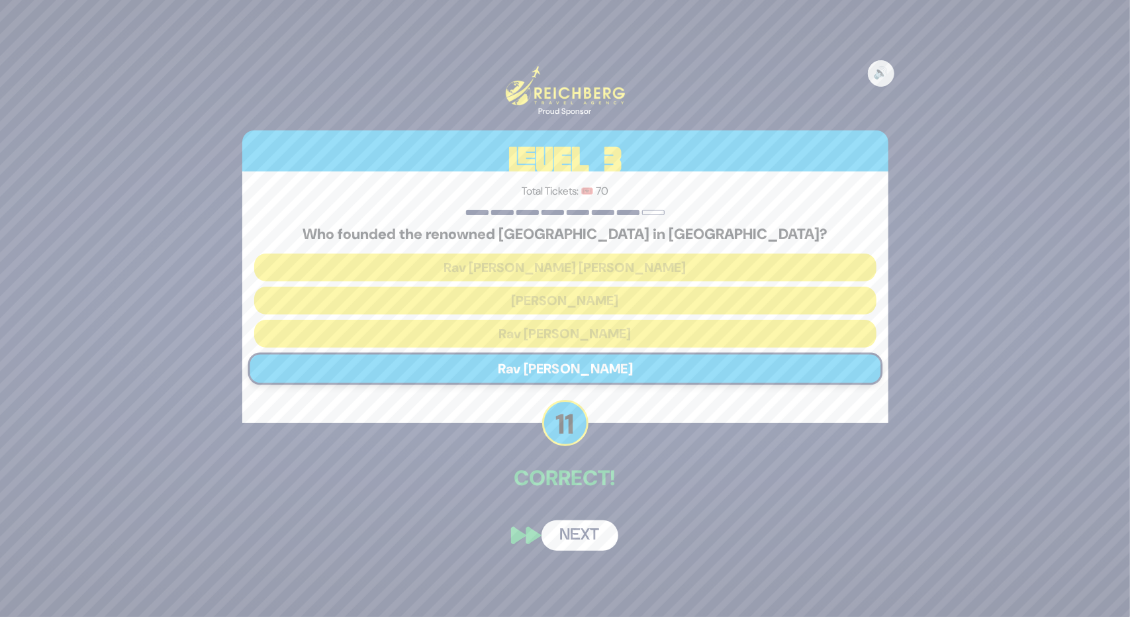
click at [588, 534] on button "Next" at bounding box center [580, 535] width 77 height 30
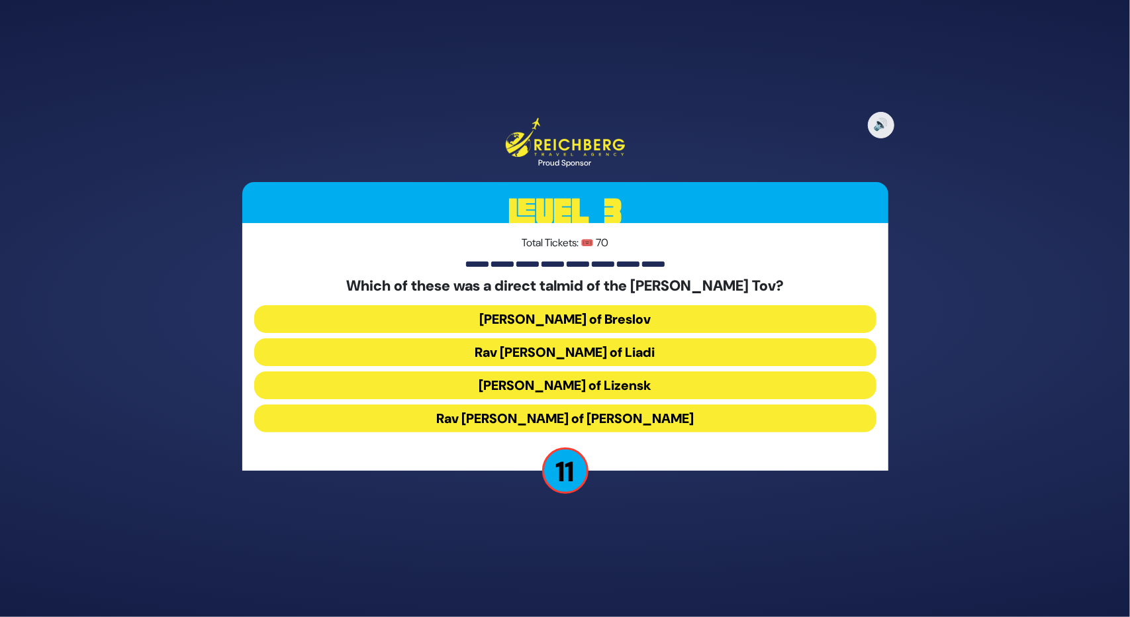
click at [523, 414] on button "Rav Pinchos of Koritz" at bounding box center [565, 419] width 622 height 28
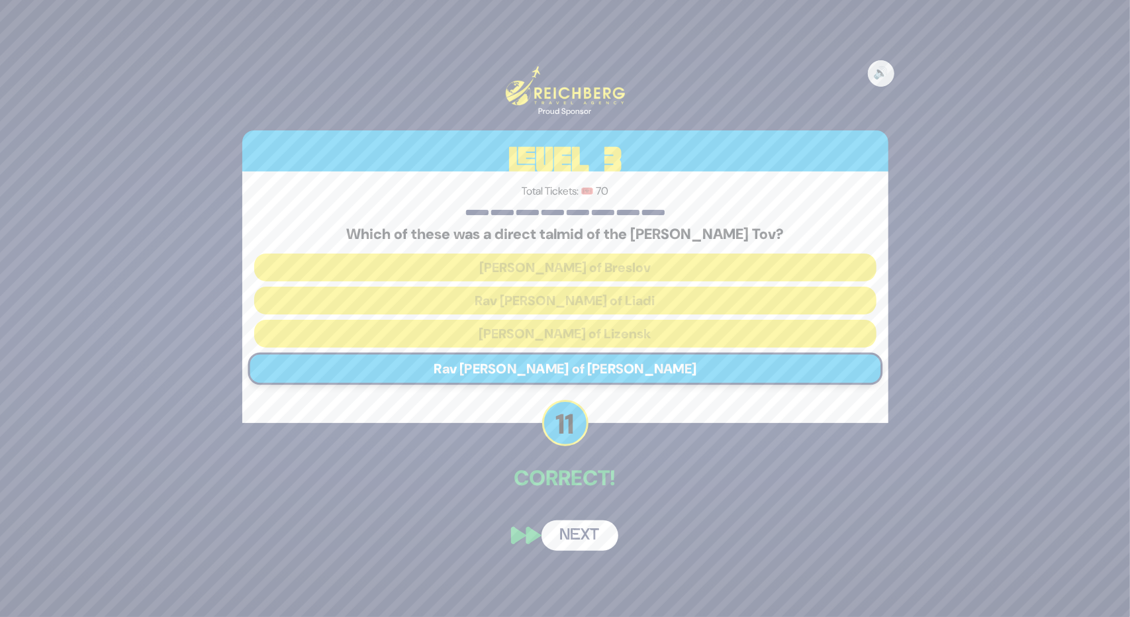
click at [576, 532] on button "Next" at bounding box center [580, 535] width 77 height 30
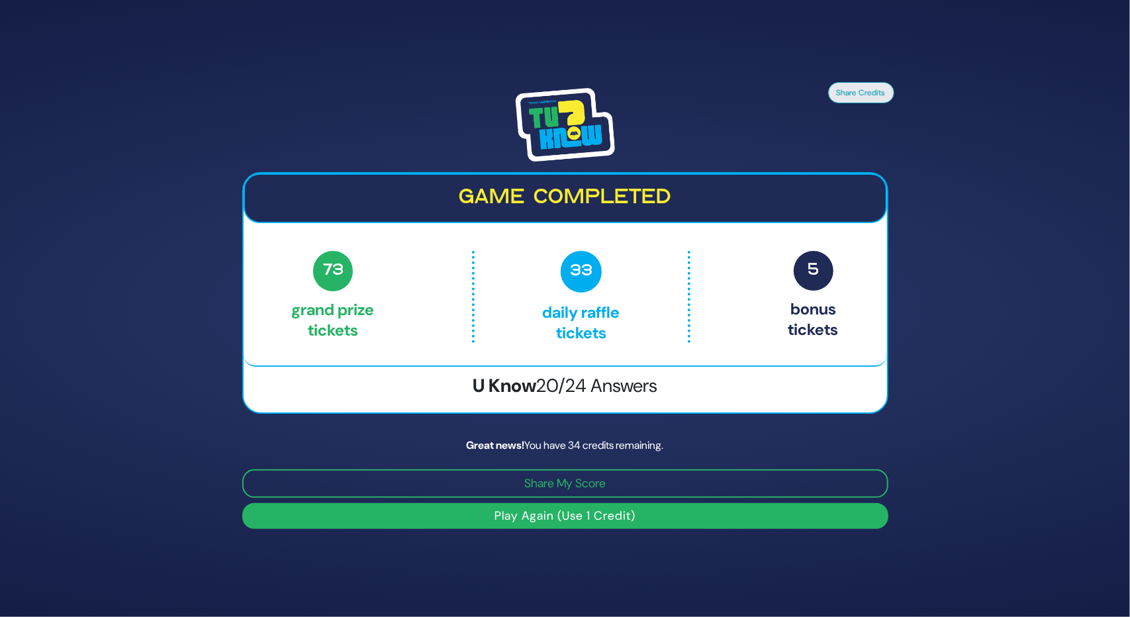
click at [547, 514] on button "Play Again (Use 1 Credit)" at bounding box center [565, 516] width 646 height 26
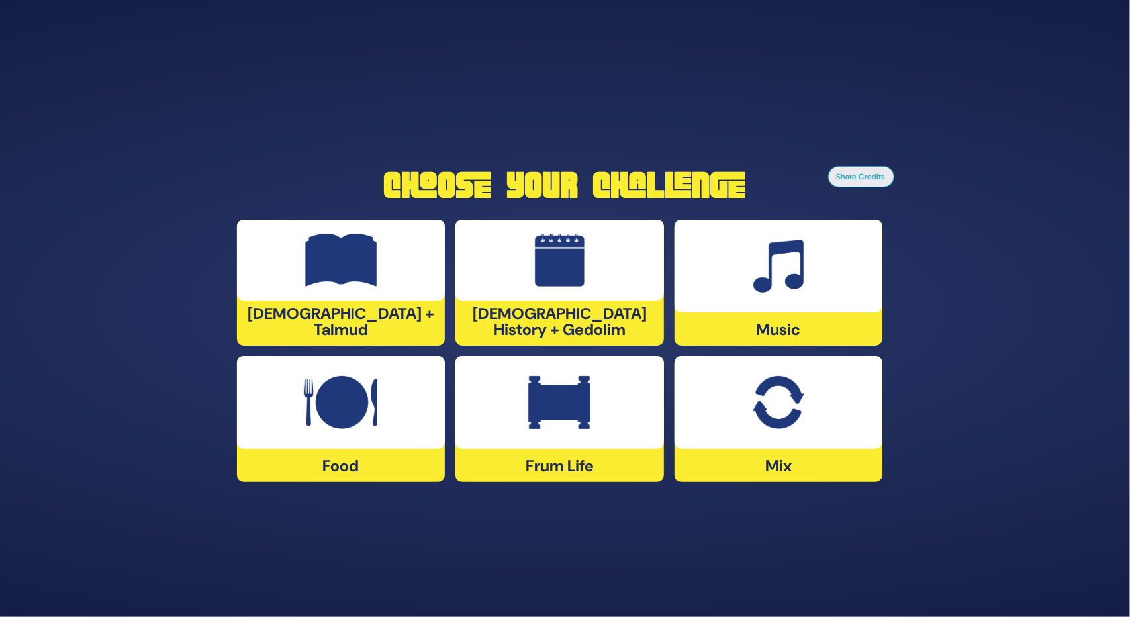
click at [391, 297] on div at bounding box center [341, 260] width 209 height 81
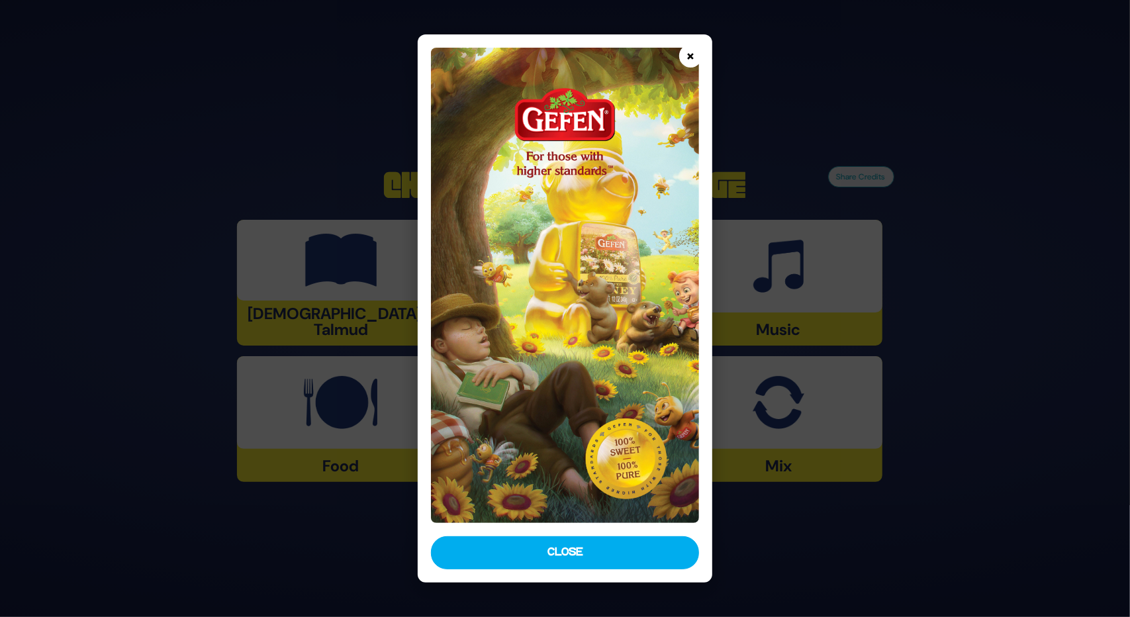
click at [684, 55] on button "×" at bounding box center [690, 55] width 23 height 23
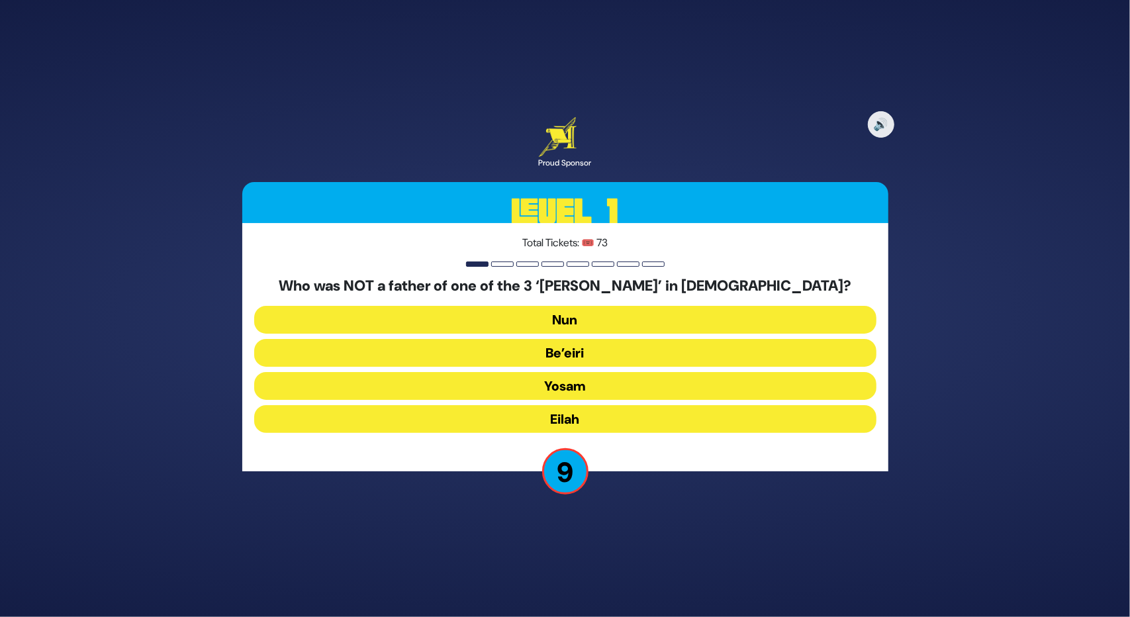
click at [569, 386] on button "Yosam" at bounding box center [565, 386] width 622 height 28
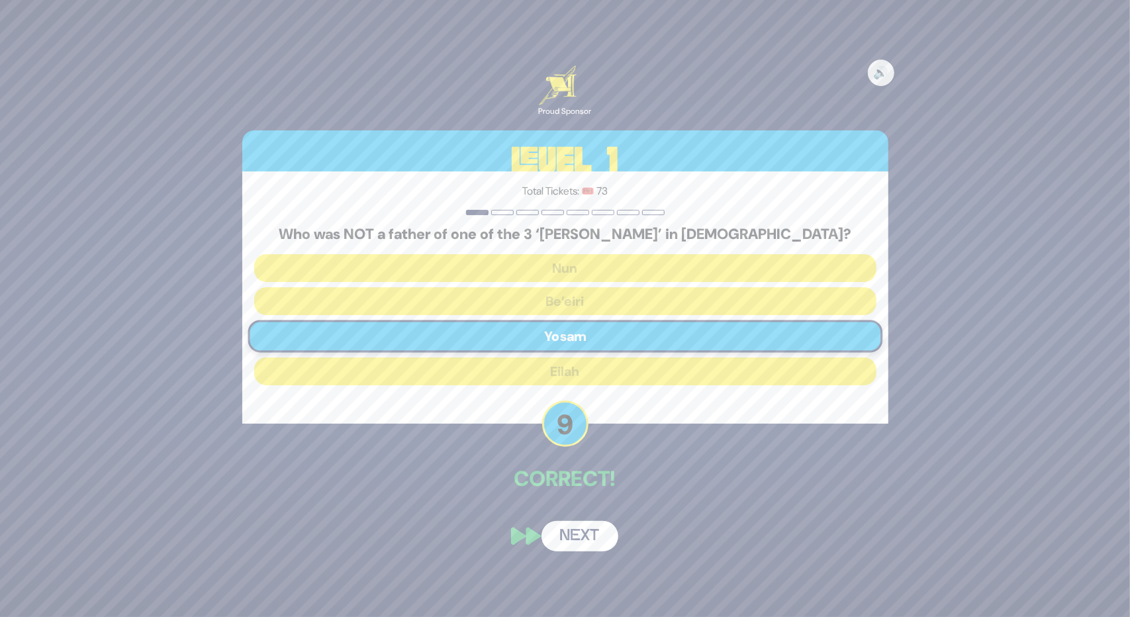
click at [567, 542] on button "Next" at bounding box center [580, 536] width 77 height 30
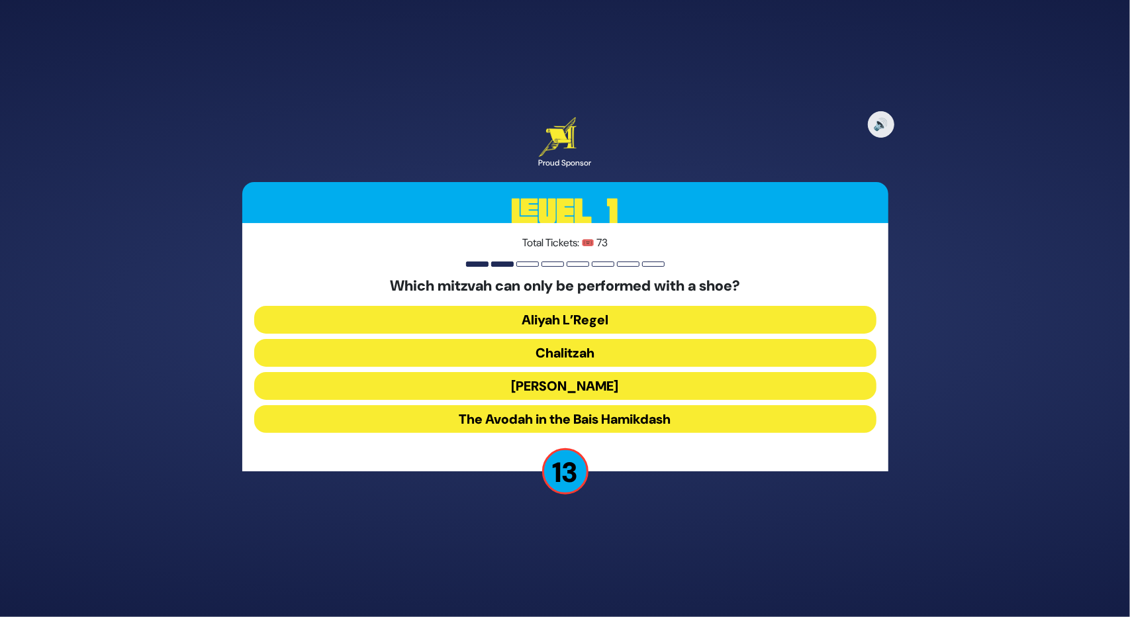
click at [591, 354] on button "Chalitzah" at bounding box center [565, 353] width 622 height 28
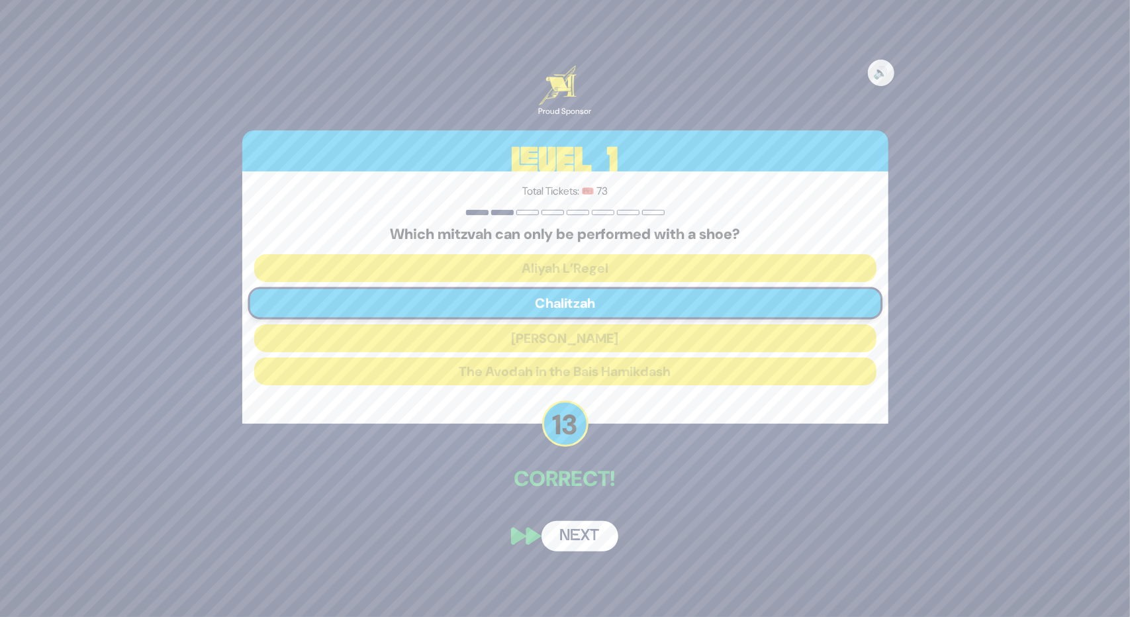
click at [591, 546] on button "Next" at bounding box center [580, 536] width 77 height 30
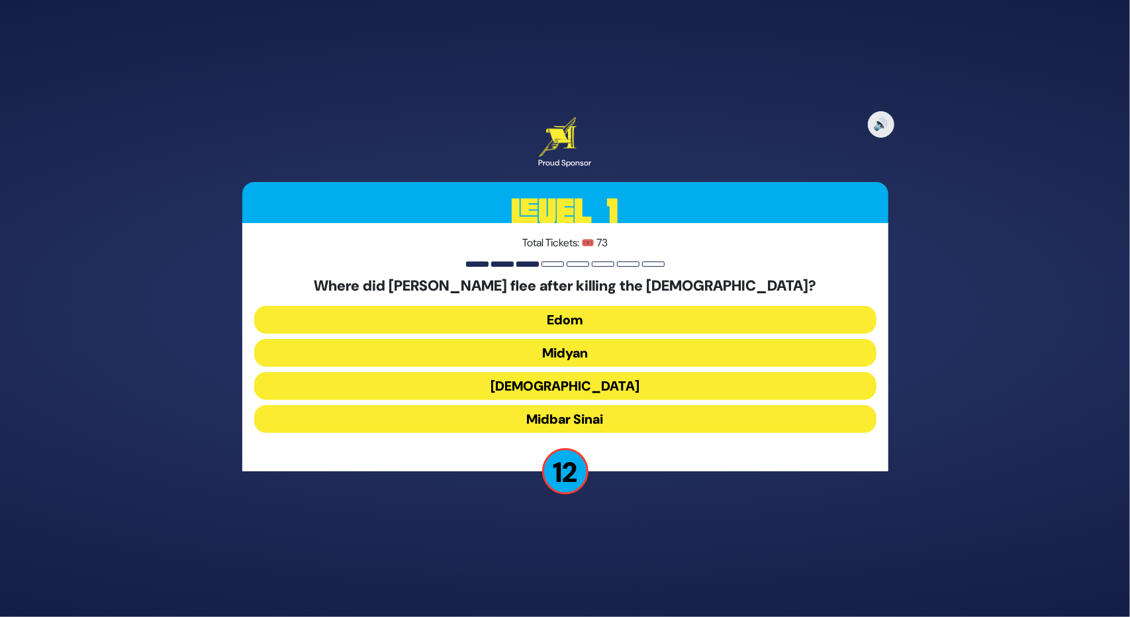
click at [572, 350] on button "Midyan" at bounding box center [565, 353] width 622 height 28
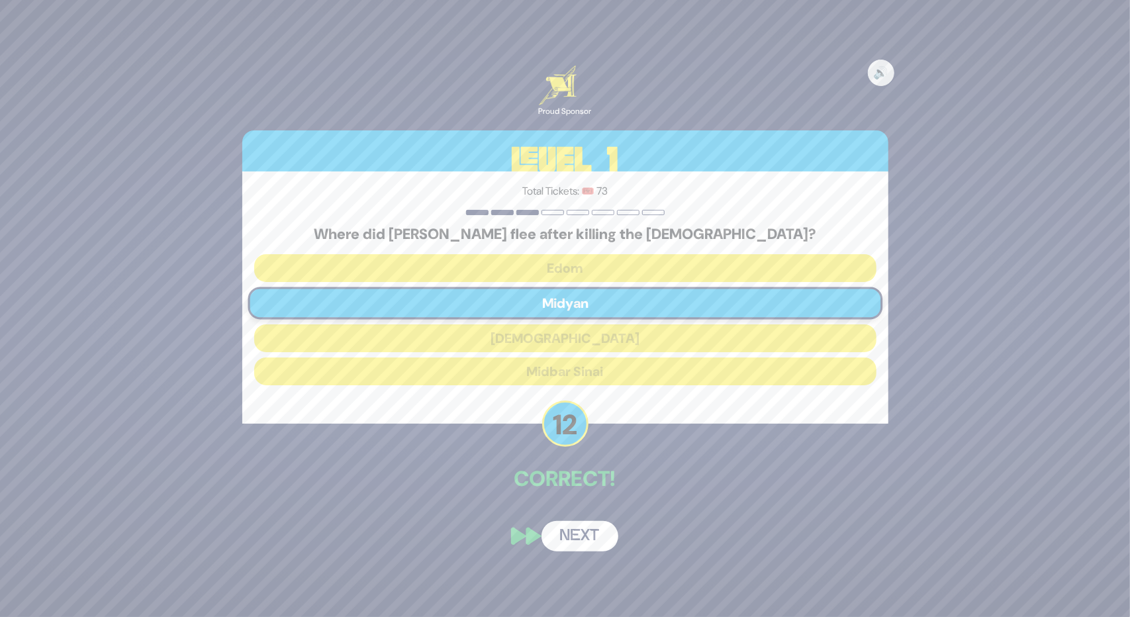
click at [568, 530] on button "Next" at bounding box center [580, 536] width 77 height 30
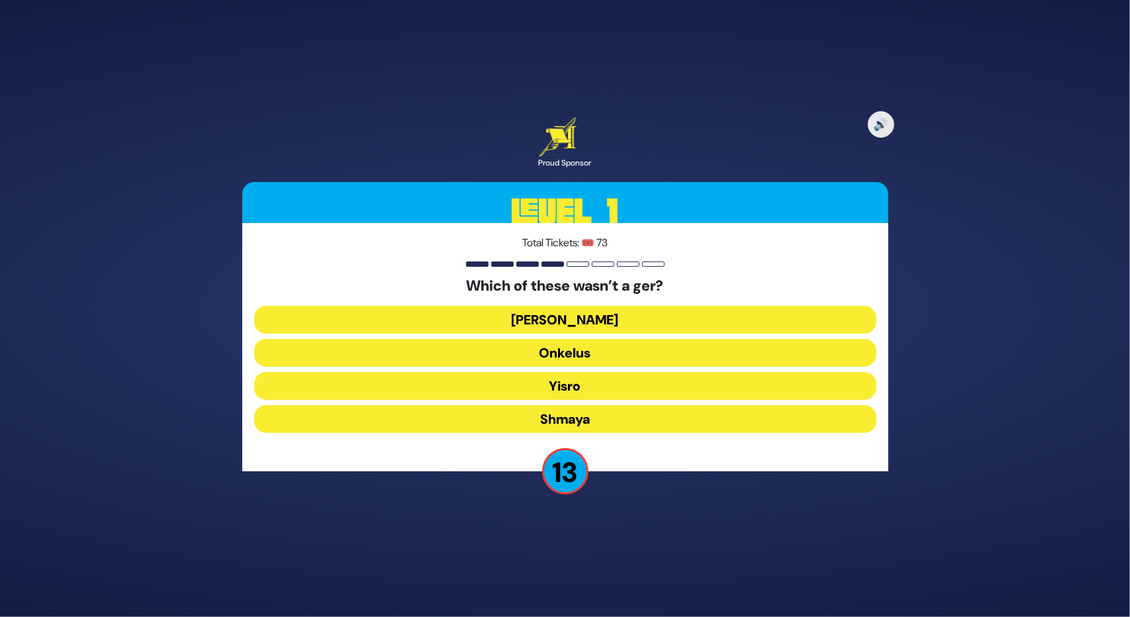
click at [576, 409] on button "Shmaya" at bounding box center [565, 419] width 622 height 28
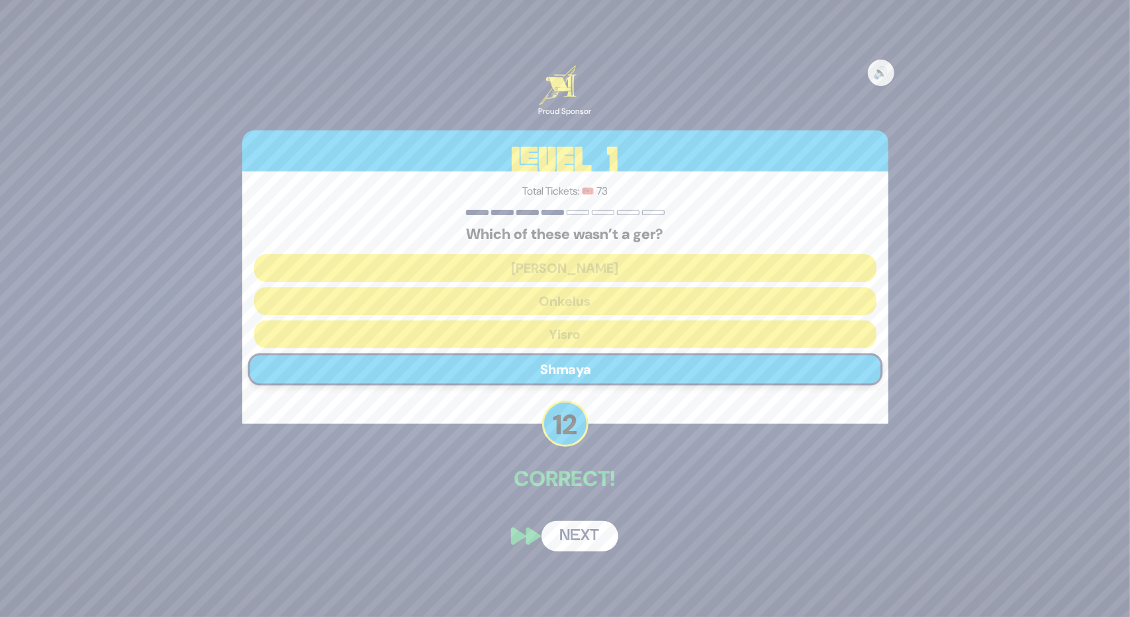
click at [567, 547] on button "Next" at bounding box center [580, 536] width 77 height 30
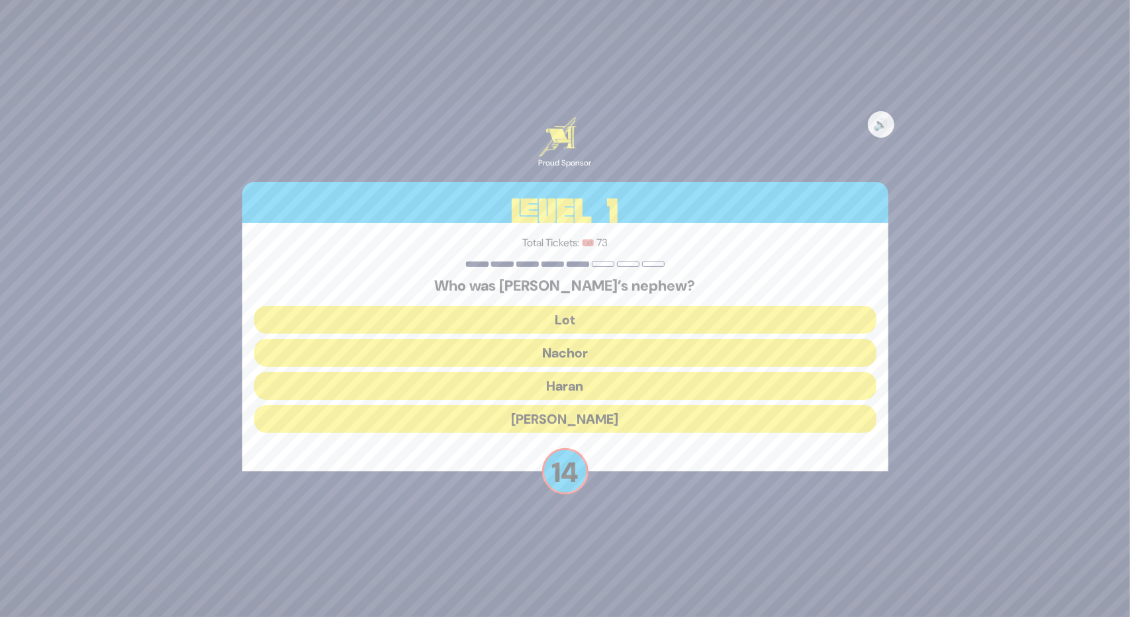
click at [532, 311] on button "Lot" at bounding box center [565, 320] width 622 height 28
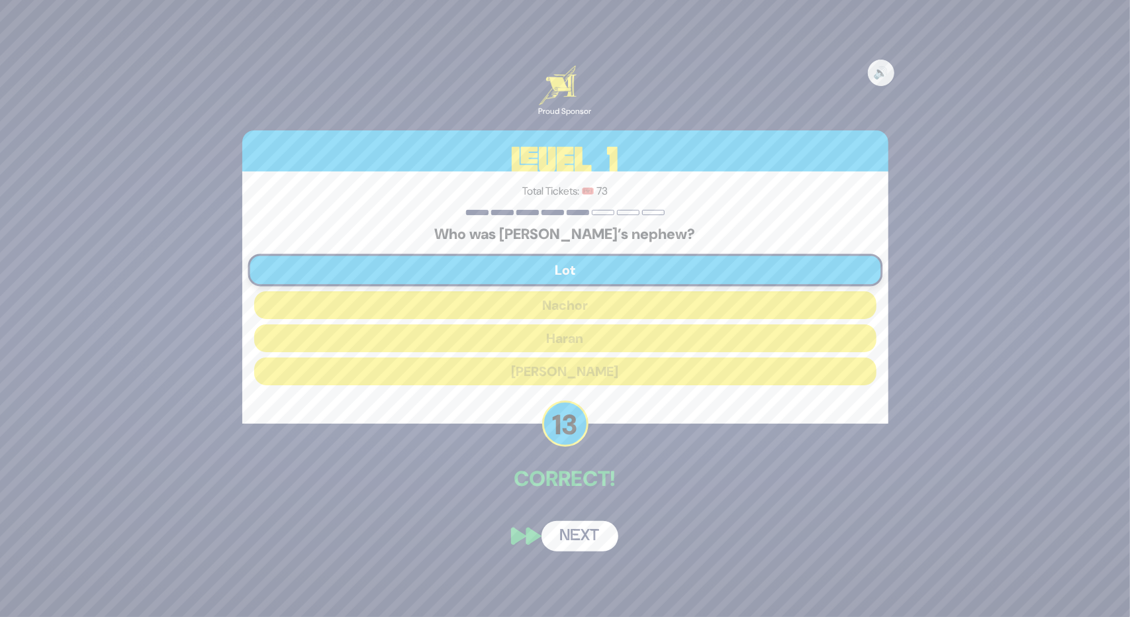
click at [564, 546] on button "Next" at bounding box center [580, 536] width 77 height 30
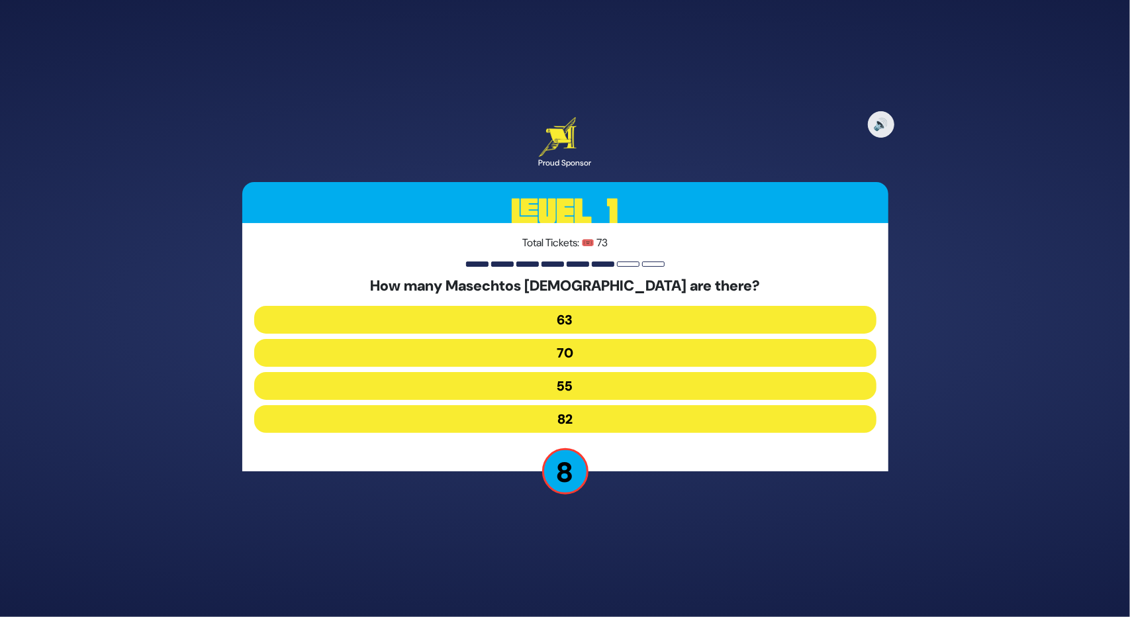
click at [546, 356] on button "70" at bounding box center [565, 353] width 622 height 28
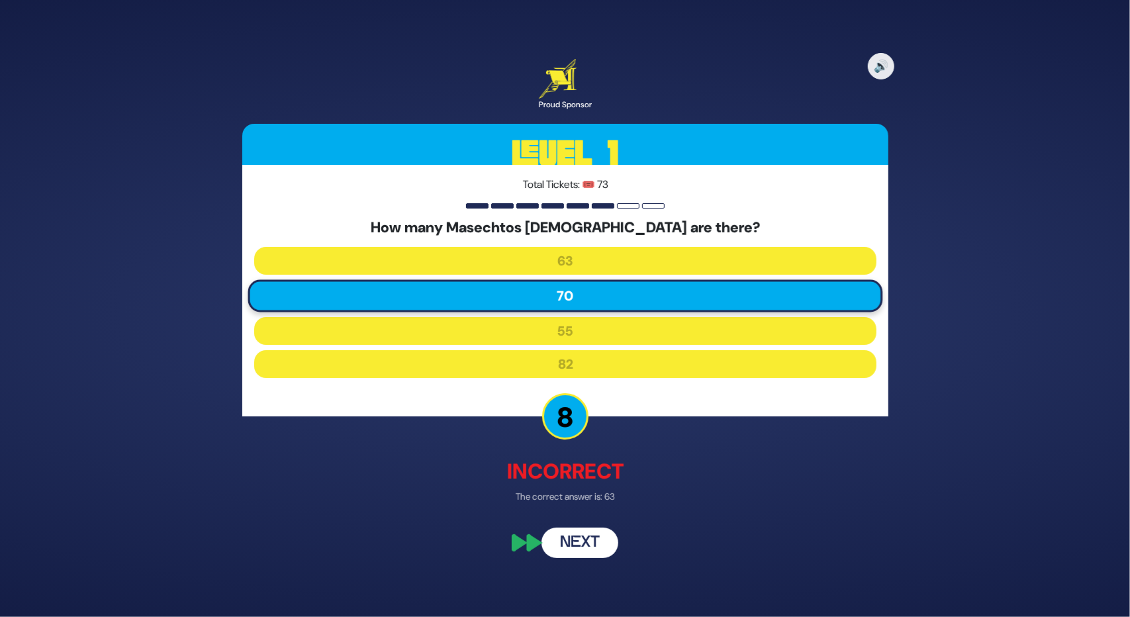
click at [591, 545] on button "Next" at bounding box center [580, 543] width 77 height 30
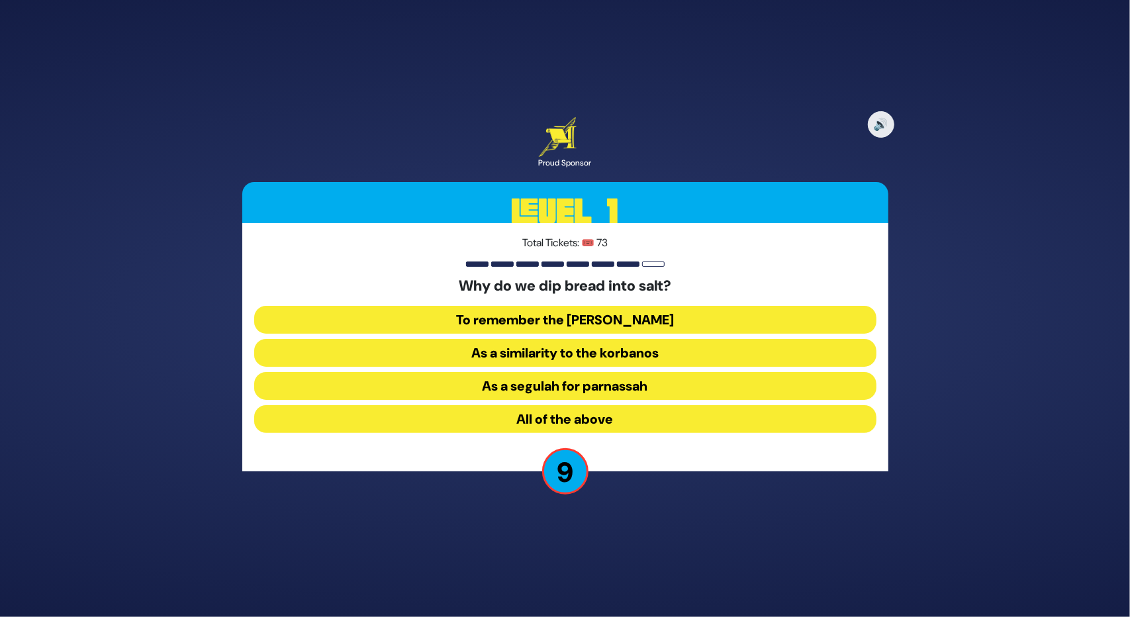
click at [569, 418] on button "All of the above" at bounding box center [565, 419] width 622 height 28
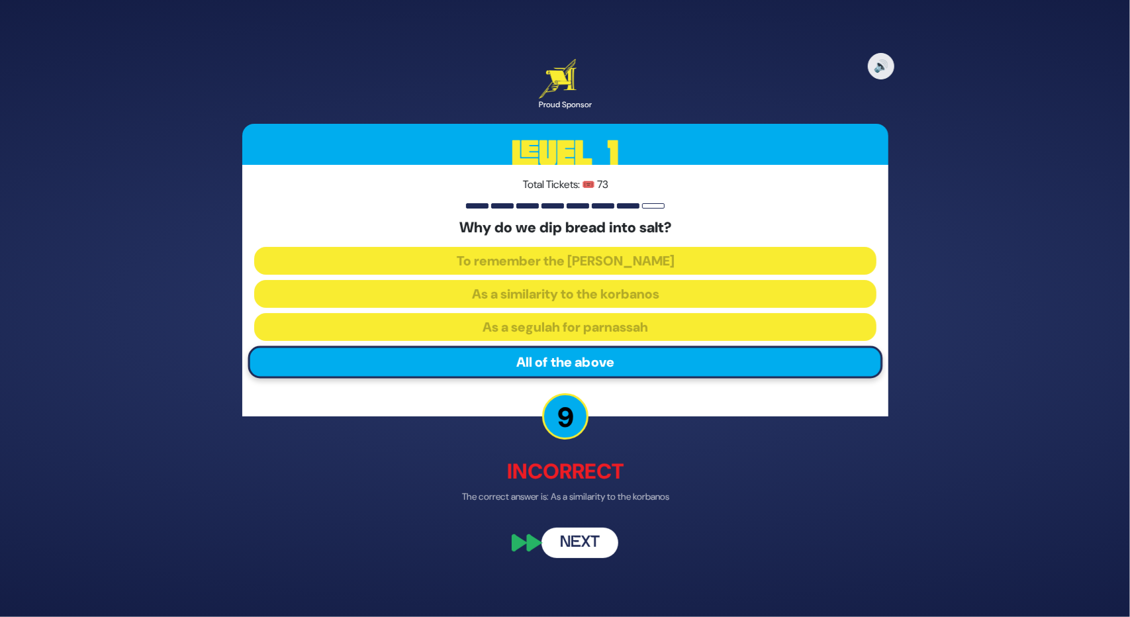
click at [591, 537] on button "Next" at bounding box center [580, 543] width 77 height 30
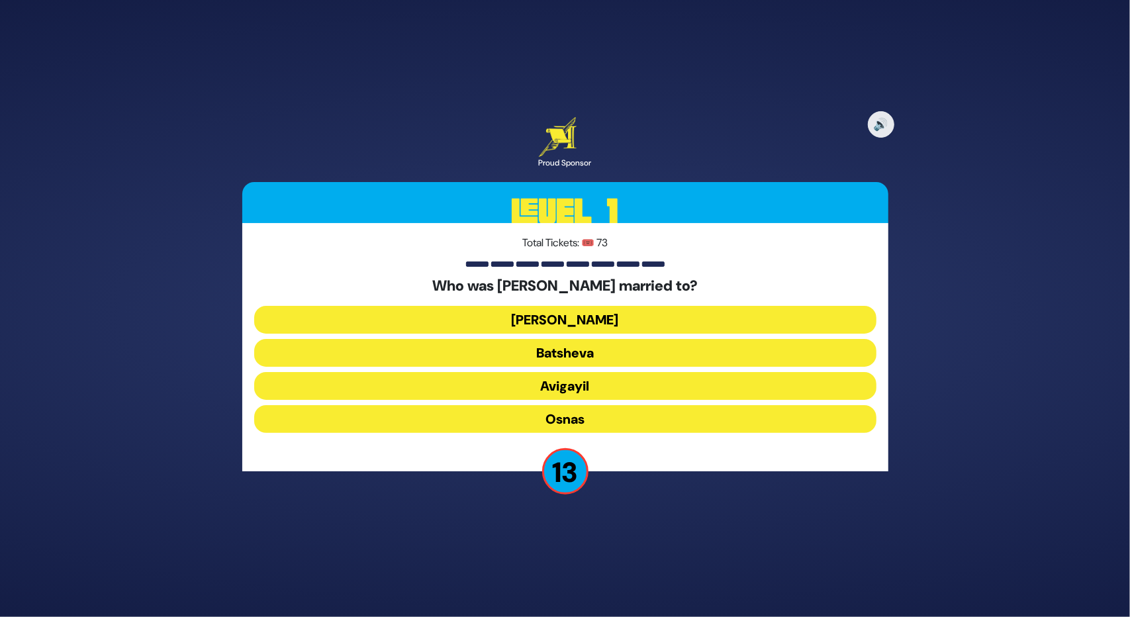
click at [576, 313] on button "Elisheva" at bounding box center [565, 320] width 622 height 28
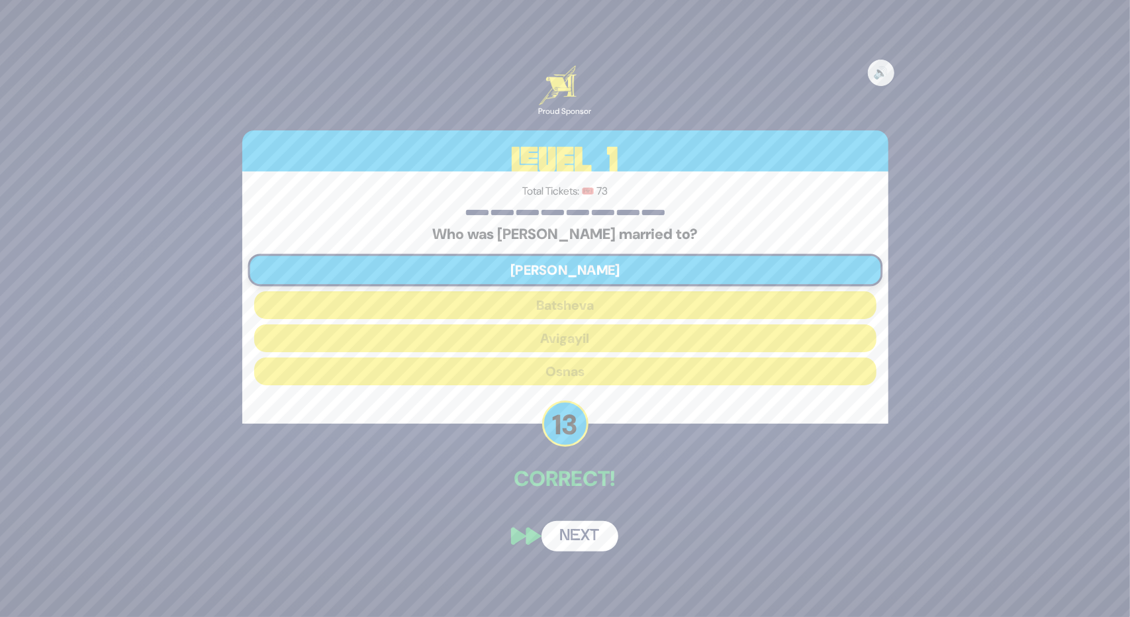
click at [593, 546] on button "Next" at bounding box center [580, 536] width 77 height 30
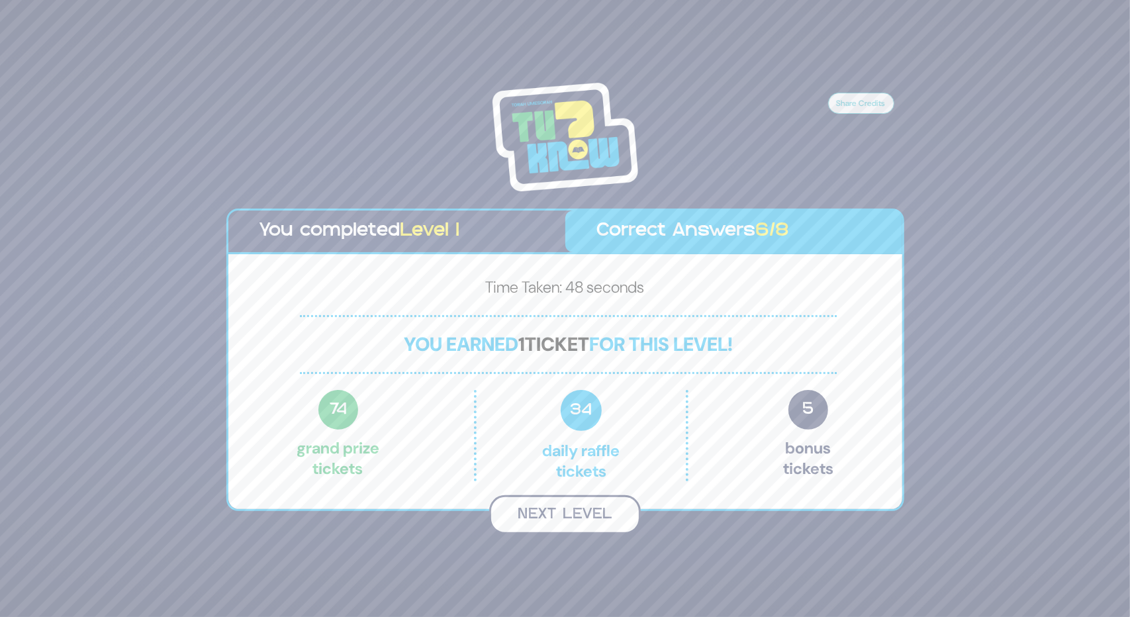
click at [585, 529] on button "Next Level" at bounding box center [565, 514] width 152 height 39
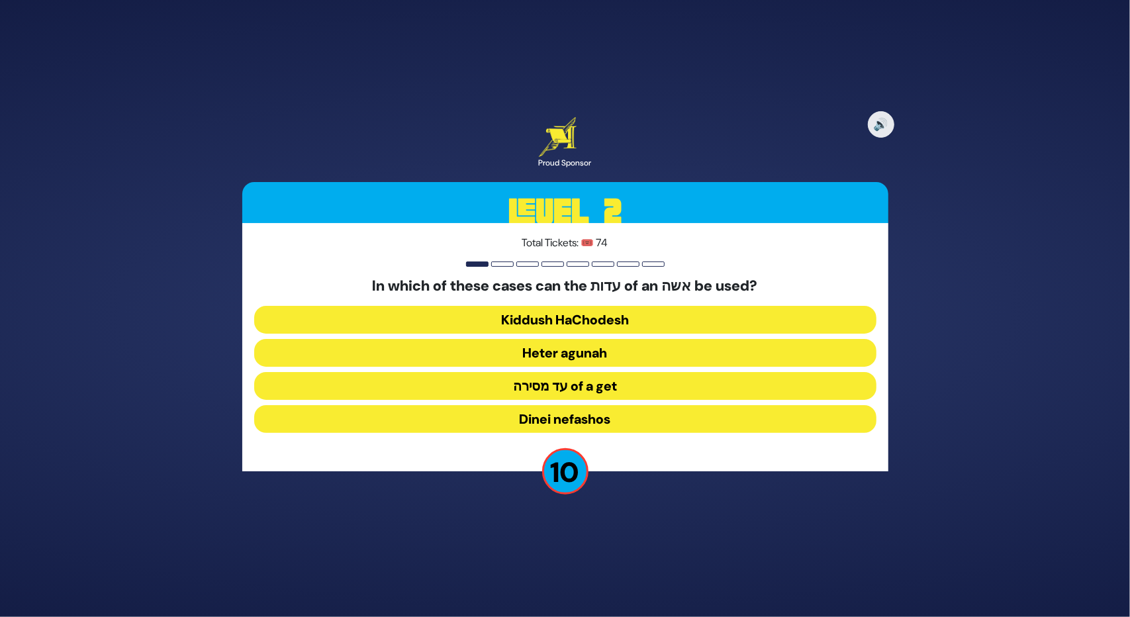
click at [569, 357] on button "Heter agunah" at bounding box center [565, 353] width 622 height 28
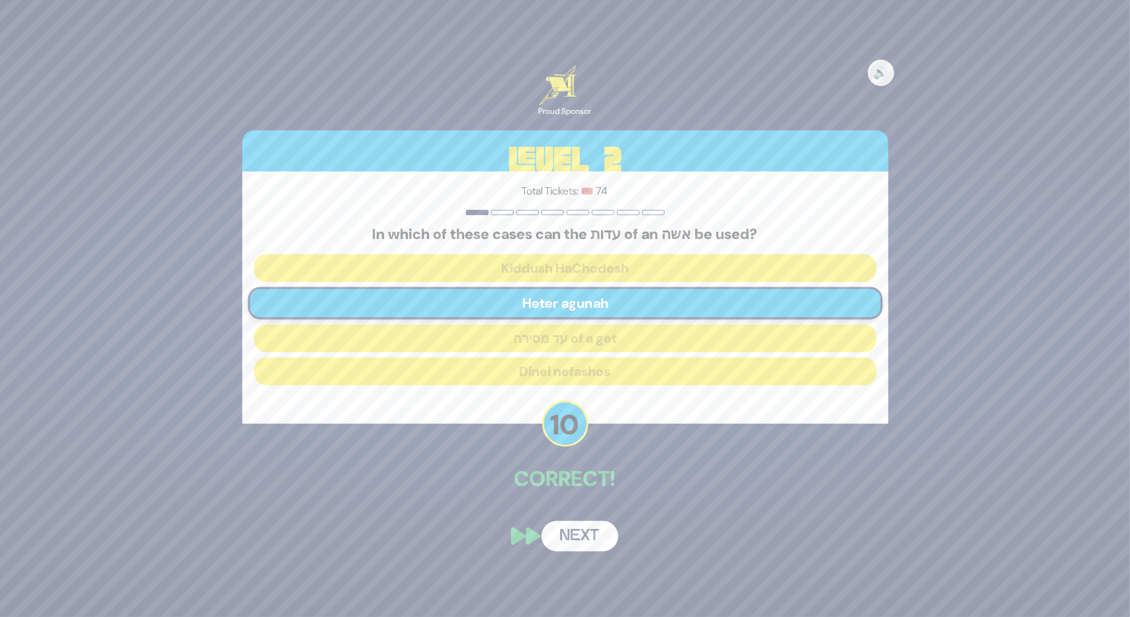
click at [570, 526] on button "Next" at bounding box center [580, 536] width 77 height 30
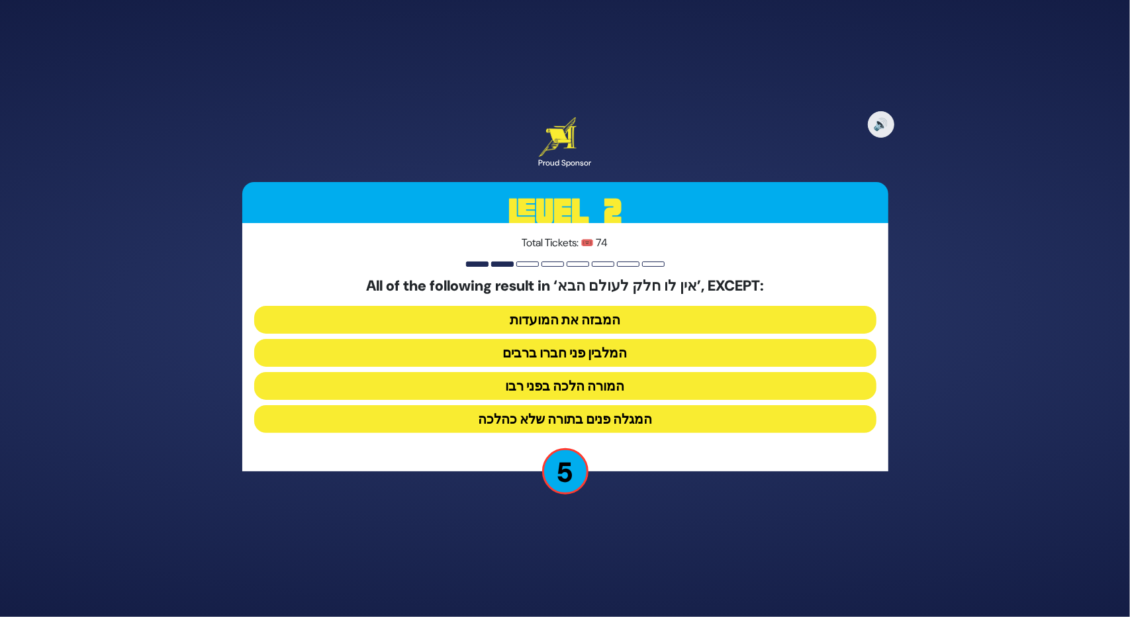
click at [542, 383] on button "המורה הלכה בפני רבו" at bounding box center [565, 386] width 622 height 28
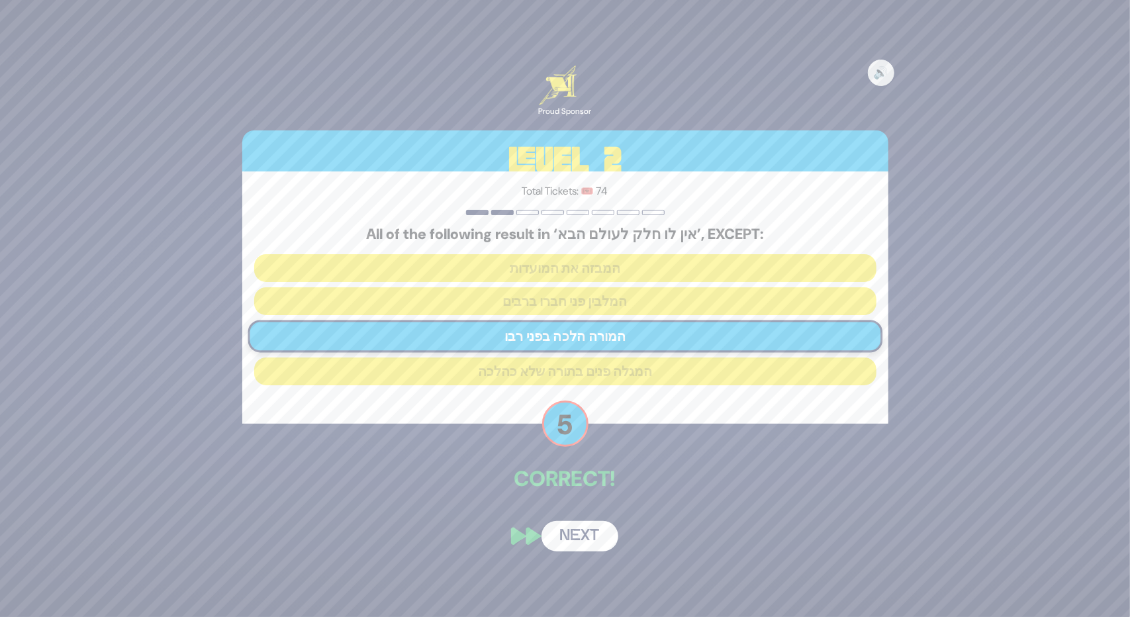
click at [555, 520] on div "🔊 Proud Sponsor Level 2 Total Tickets: 🎟️ 74 All of the following result in ‘אי…" at bounding box center [565, 308] width 678 height 517
click at [555, 538] on button "Next" at bounding box center [580, 536] width 77 height 30
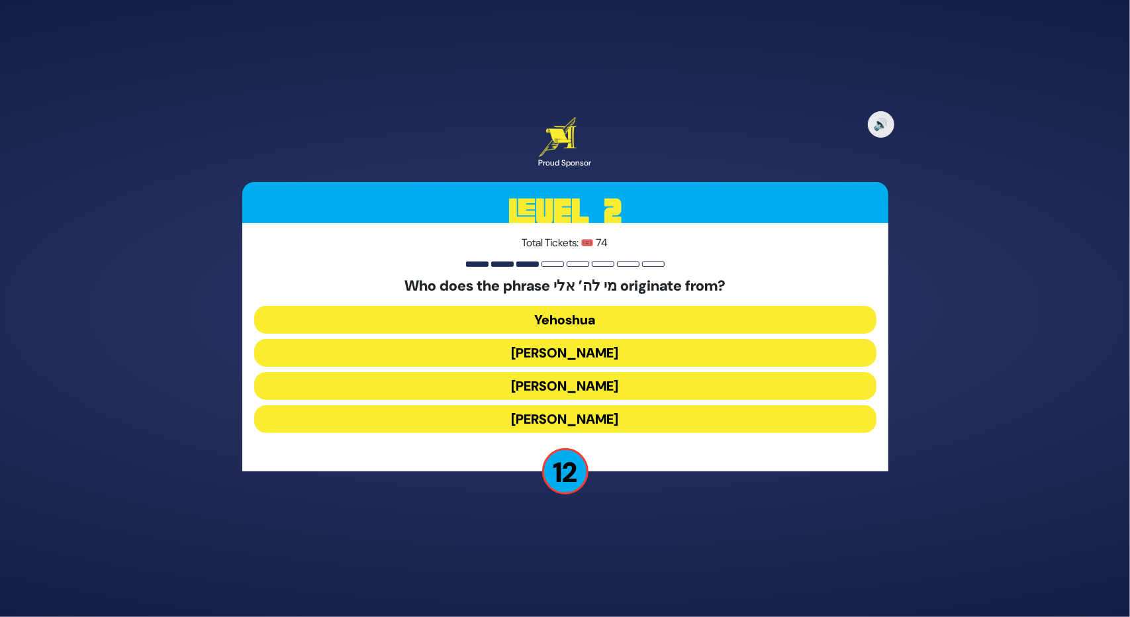
click at [559, 346] on button "Yehuda Hamaccabi" at bounding box center [565, 353] width 622 height 28
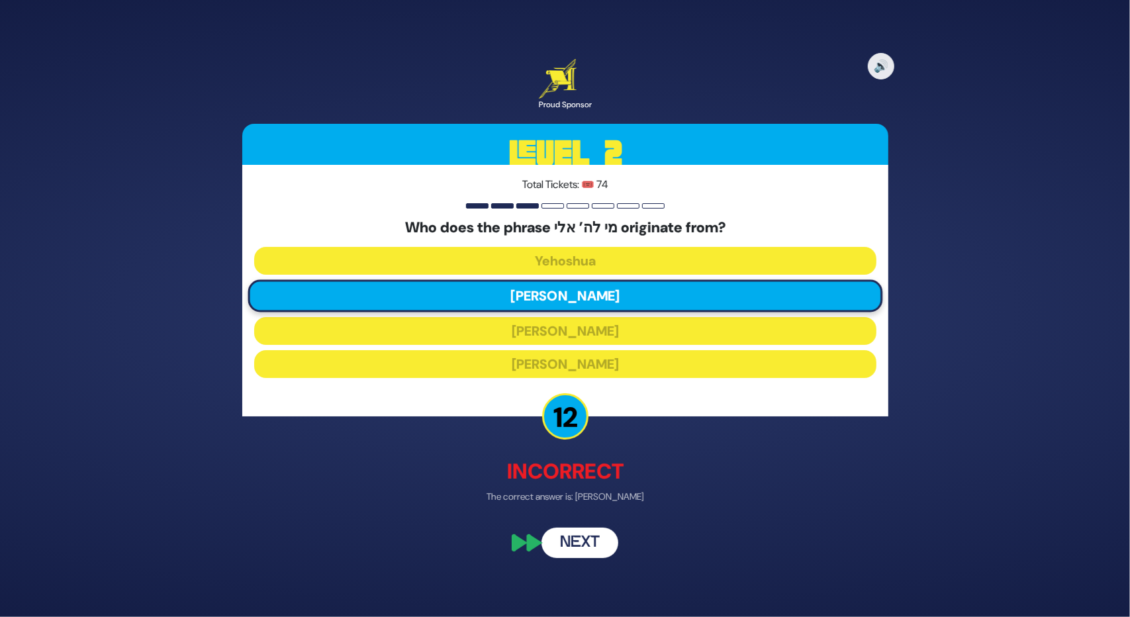
click at [567, 546] on button "Next" at bounding box center [580, 543] width 77 height 30
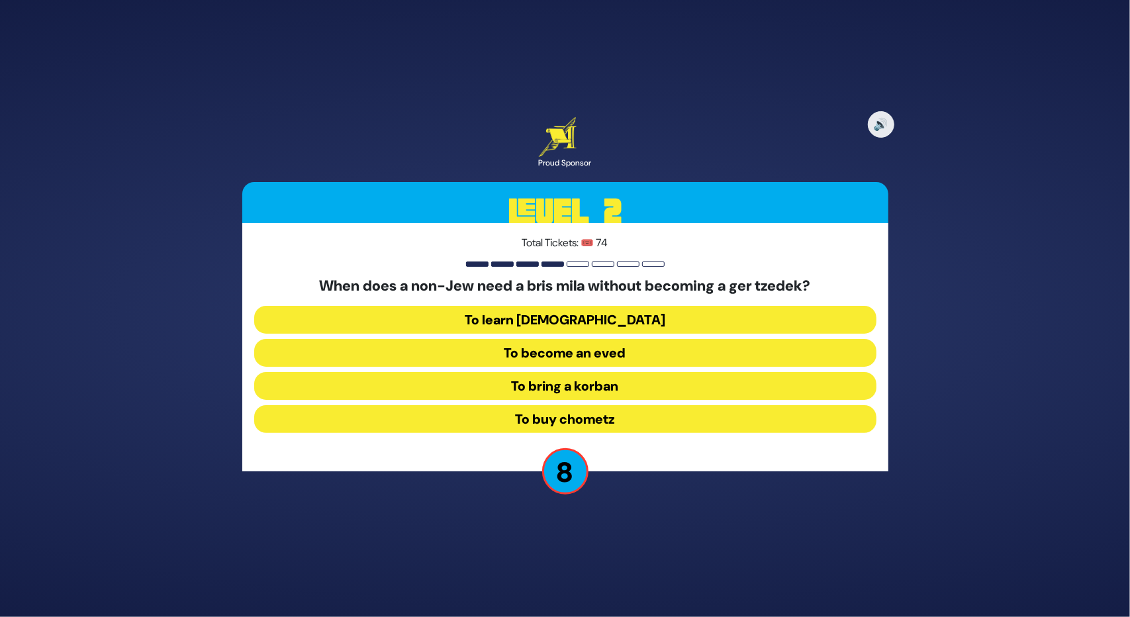
click at [589, 349] on button "To become an eved" at bounding box center [565, 353] width 622 height 28
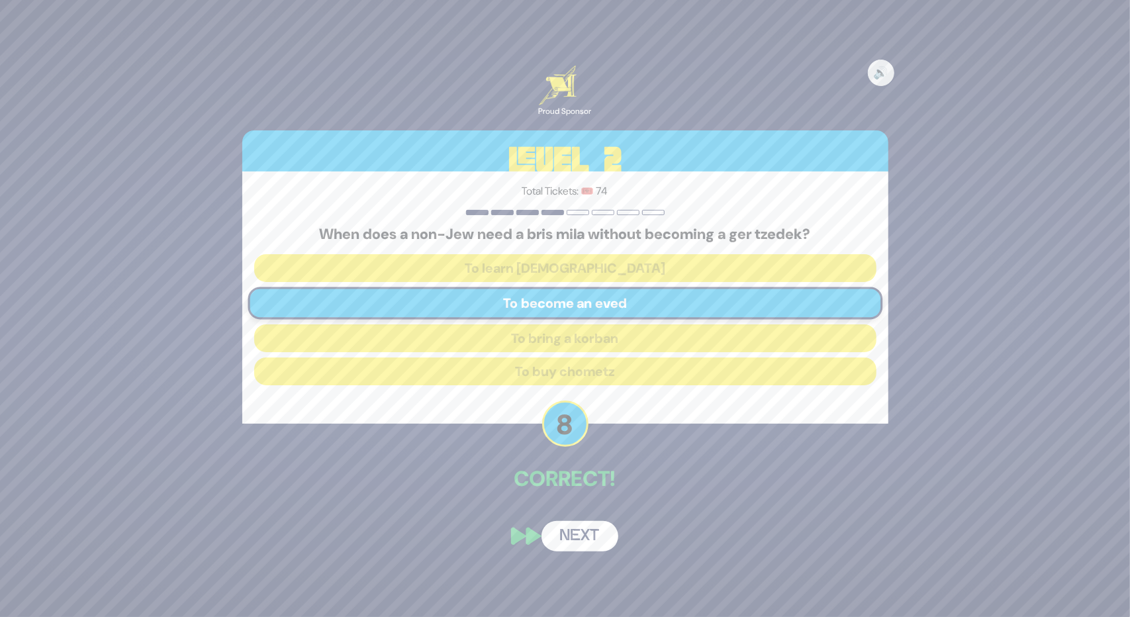
click at [575, 534] on button "Next" at bounding box center [580, 536] width 77 height 30
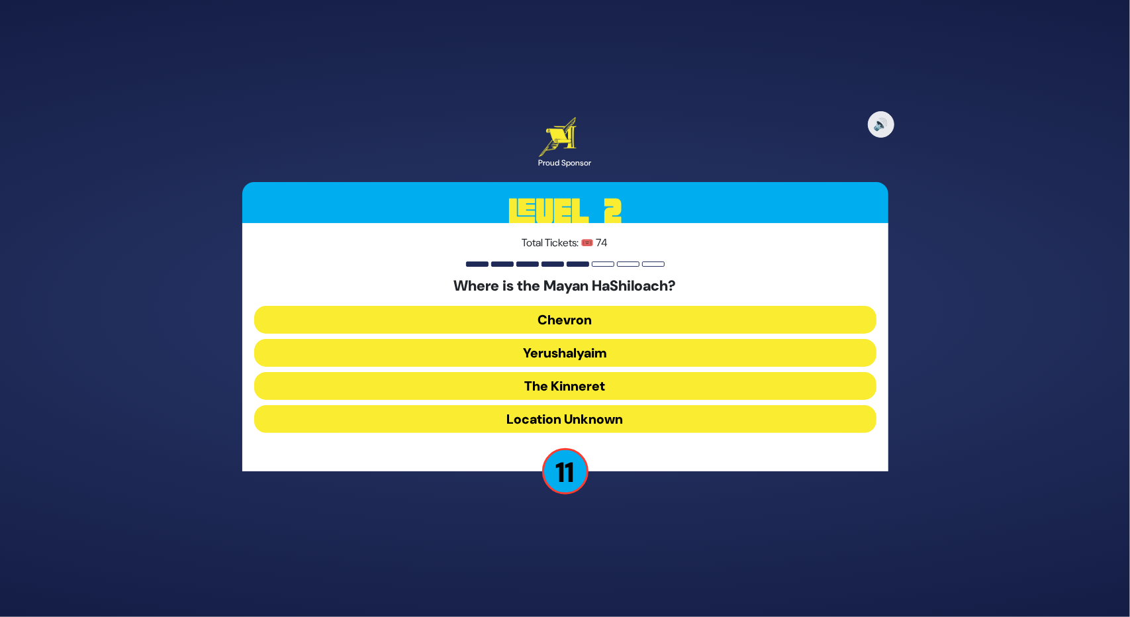
click at [576, 415] on button "Location Unknown" at bounding box center [565, 419] width 622 height 28
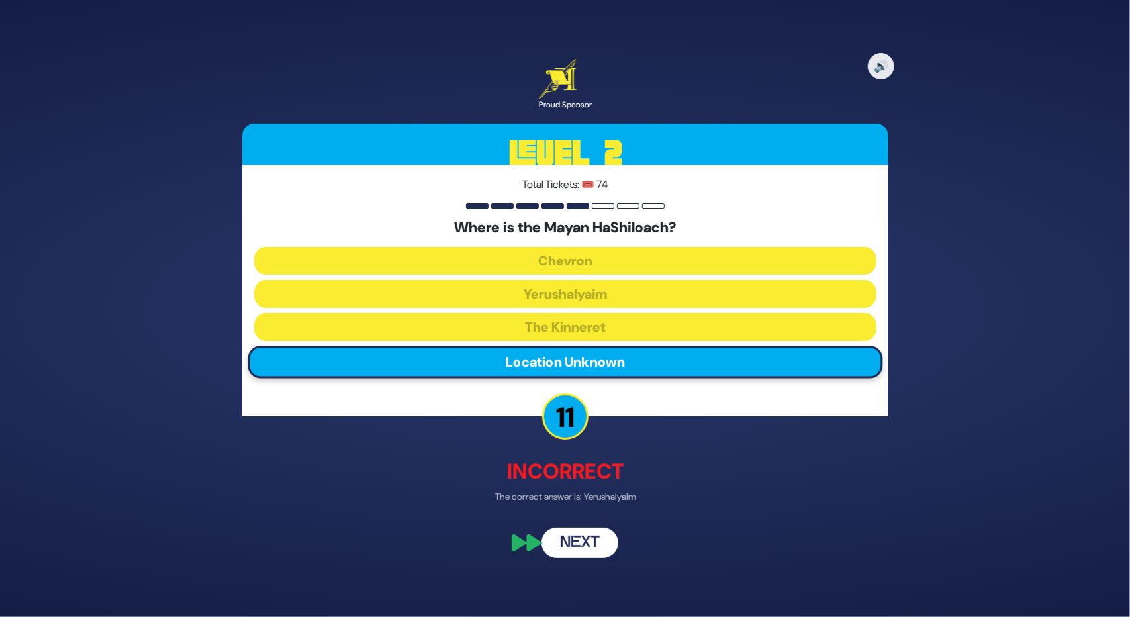
click at [571, 542] on button "Next" at bounding box center [580, 543] width 77 height 30
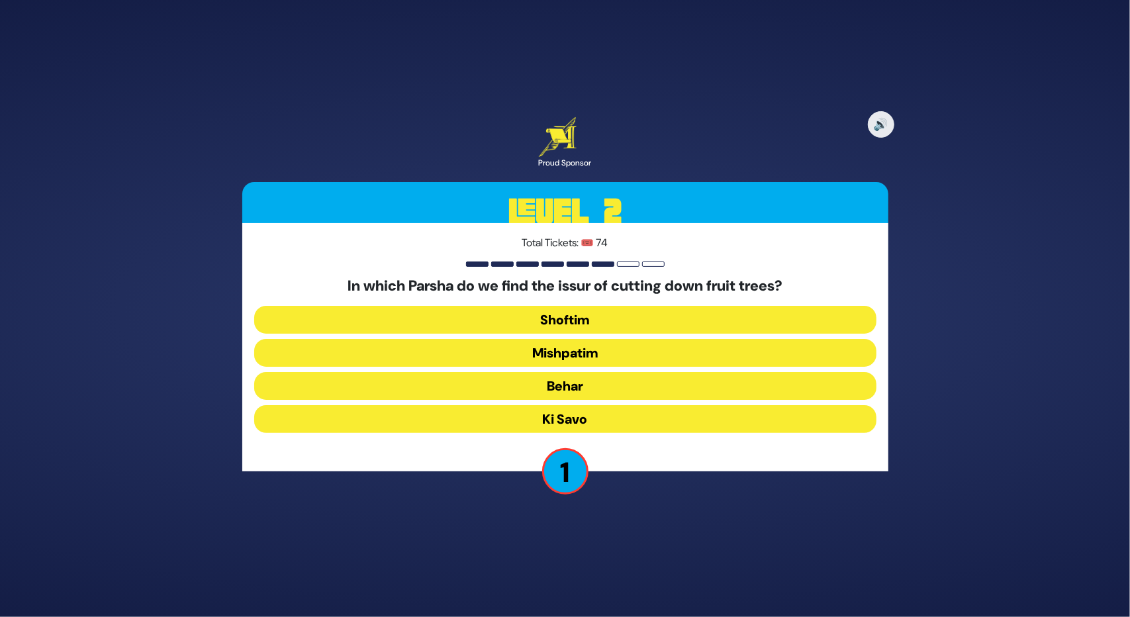
click at [570, 316] on button "Shoftim" at bounding box center [565, 320] width 622 height 28
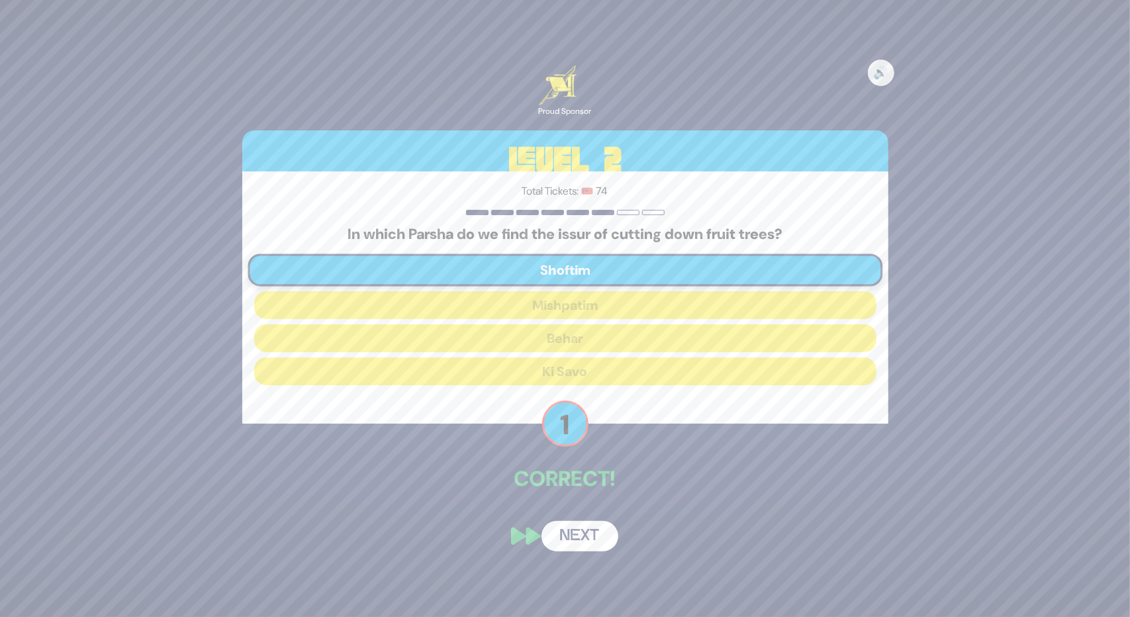
click at [572, 528] on button "Next" at bounding box center [580, 536] width 77 height 30
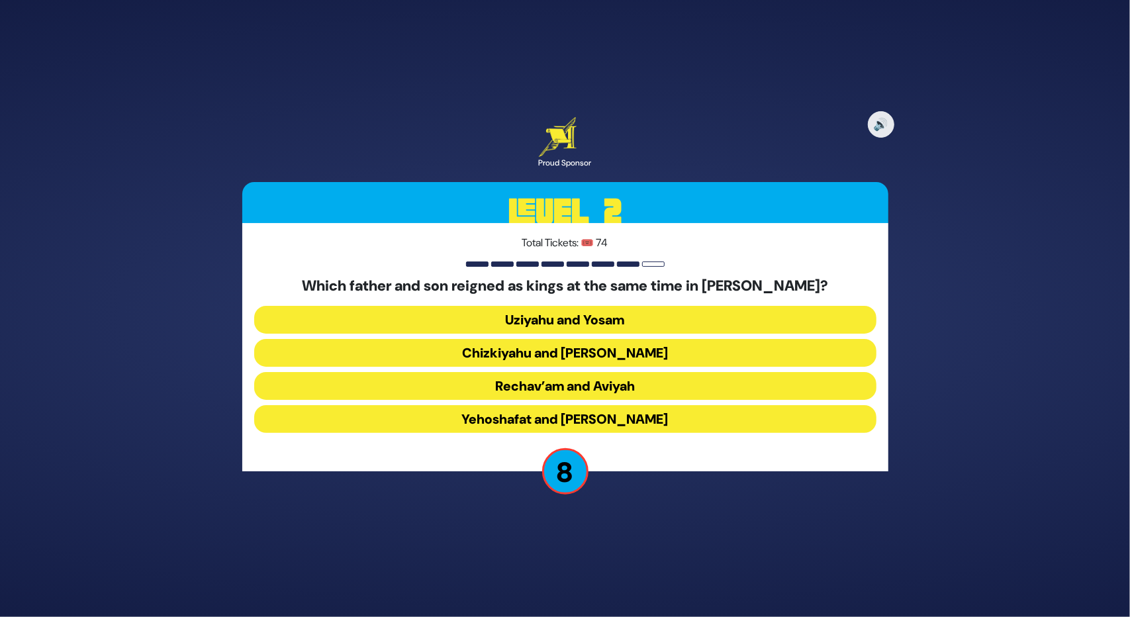
click at [464, 421] on button "Yehoshafat and Yehoram" at bounding box center [565, 419] width 622 height 28
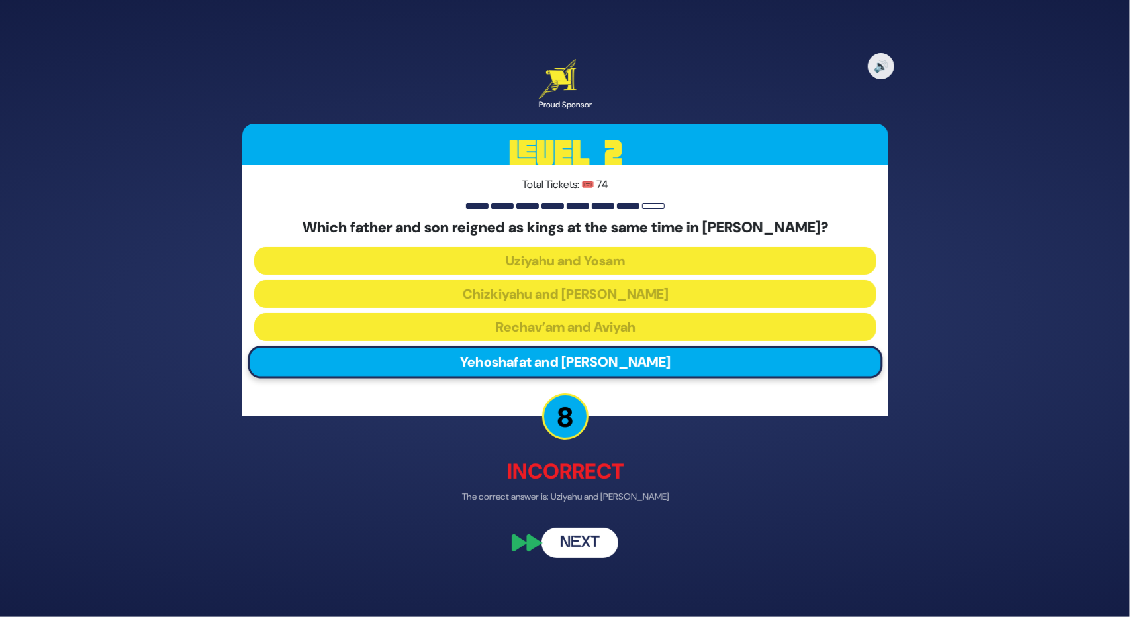
click at [579, 545] on button "Next" at bounding box center [580, 543] width 77 height 30
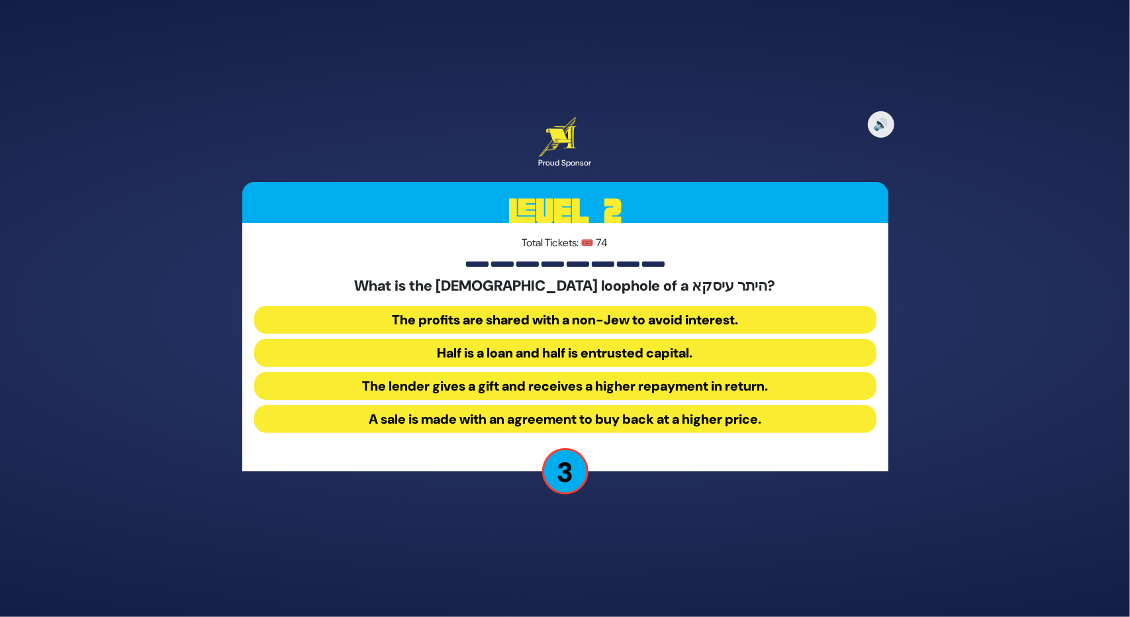
click at [399, 388] on button "The lender gives a gift and receives a higher repayment in return." at bounding box center [565, 386] width 622 height 28
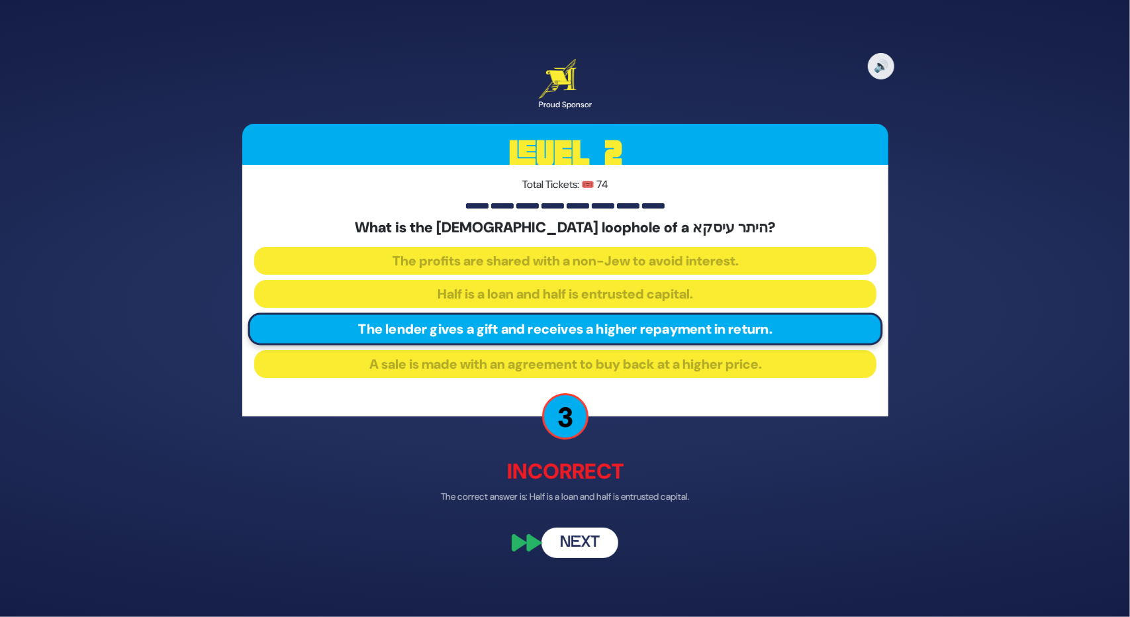
click at [578, 547] on button "Next" at bounding box center [580, 543] width 77 height 30
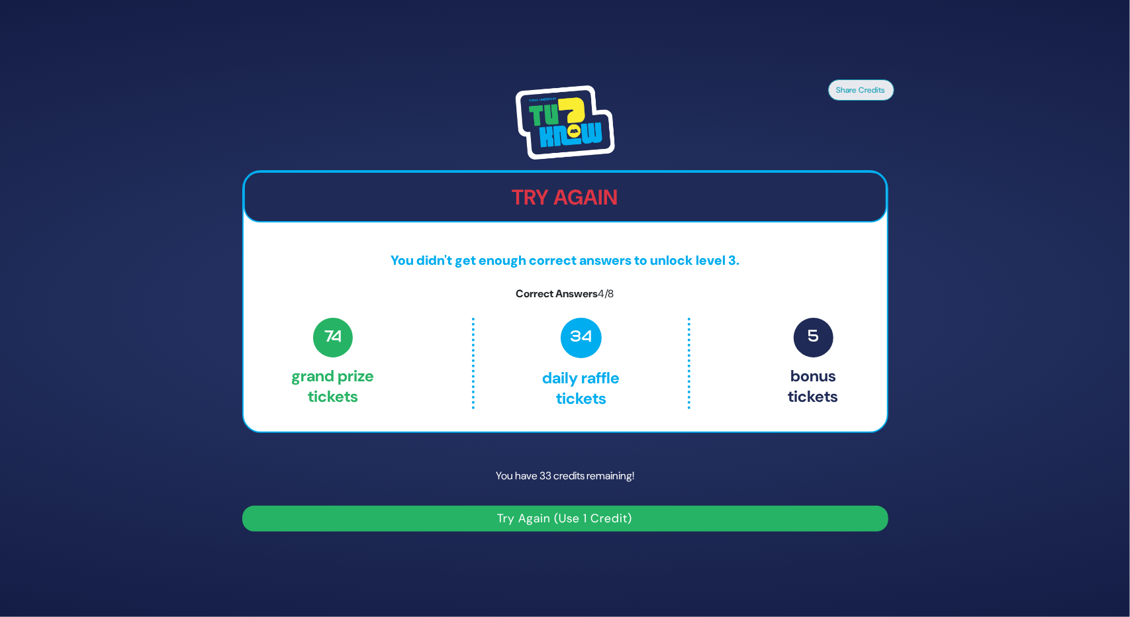
click at [573, 510] on button "Try Again (Use 1 Credit)" at bounding box center [565, 519] width 646 height 26
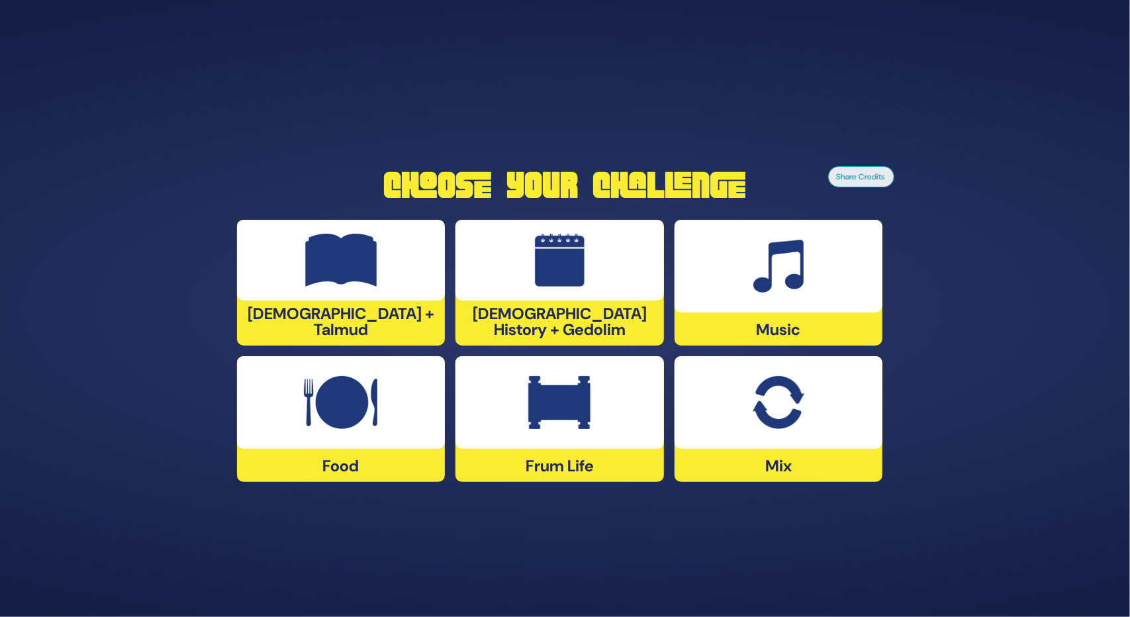
click at [362, 324] on div "[DEMOGRAPHIC_DATA] + Talmud" at bounding box center [341, 283] width 209 height 126
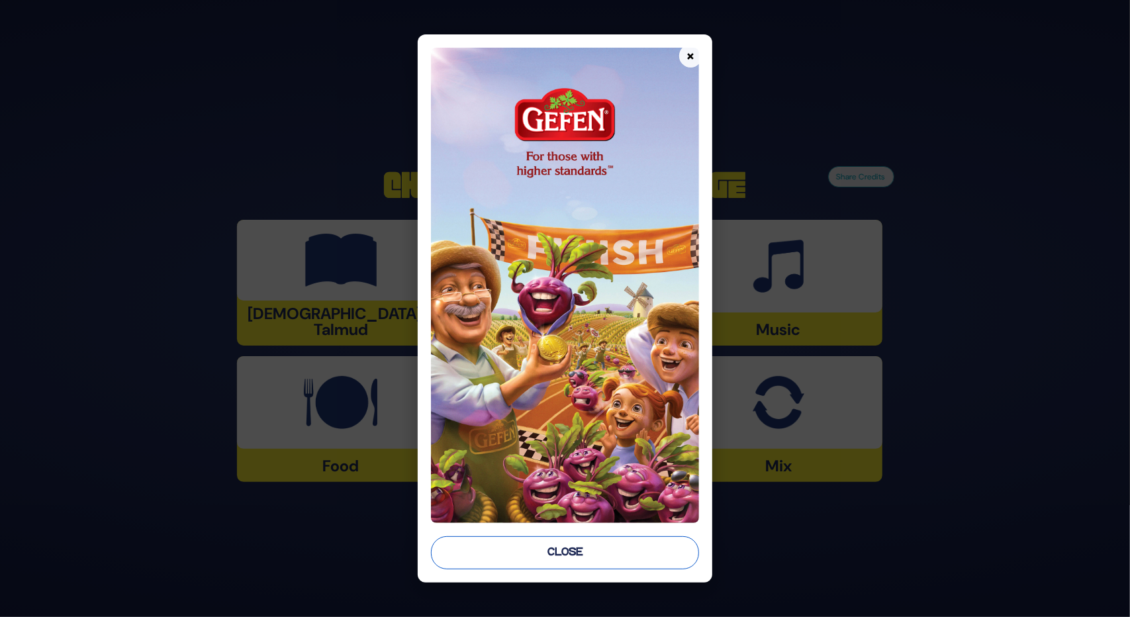
click at [585, 553] on button "Close" at bounding box center [564, 552] width 267 height 33
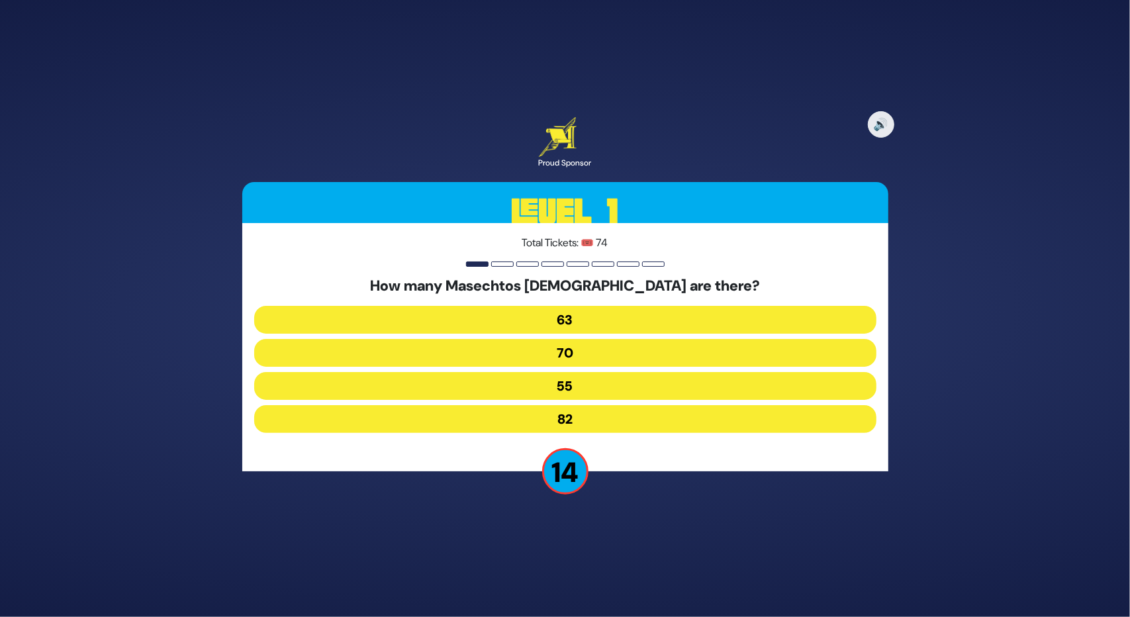
click at [577, 312] on button "63" at bounding box center [565, 320] width 622 height 28
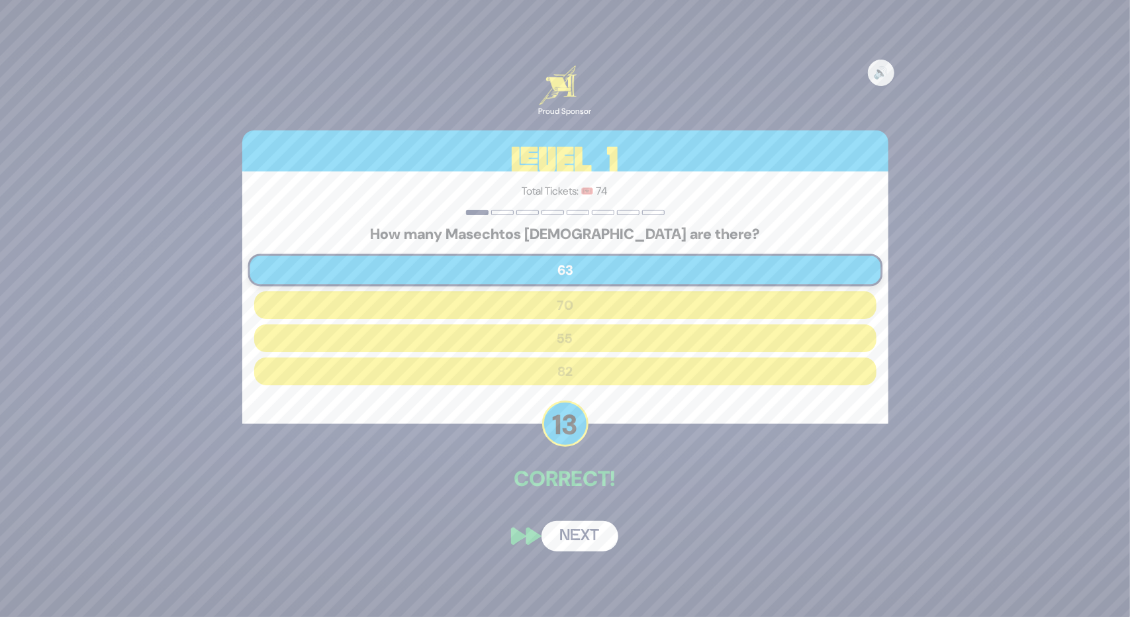
click at [598, 534] on button "Next" at bounding box center [580, 536] width 77 height 30
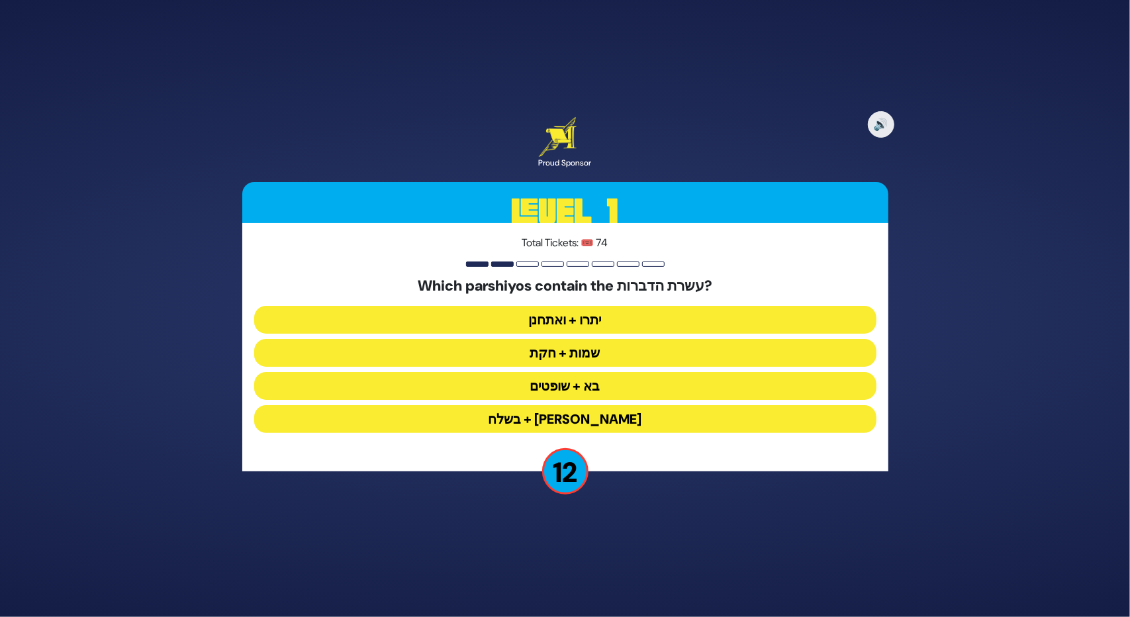
click at [538, 308] on button "יתרו + ואתחנן" at bounding box center [565, 320] width 622 height 28
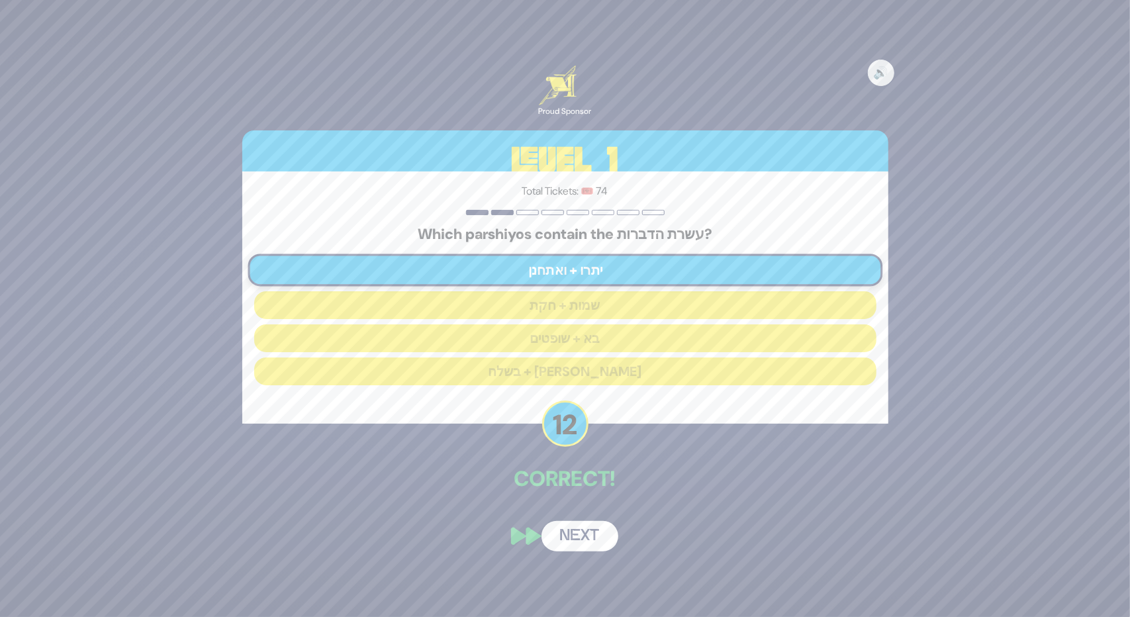
click at [560, 536] on button "Next" at bounding box center [580, 536] width 77 height 30
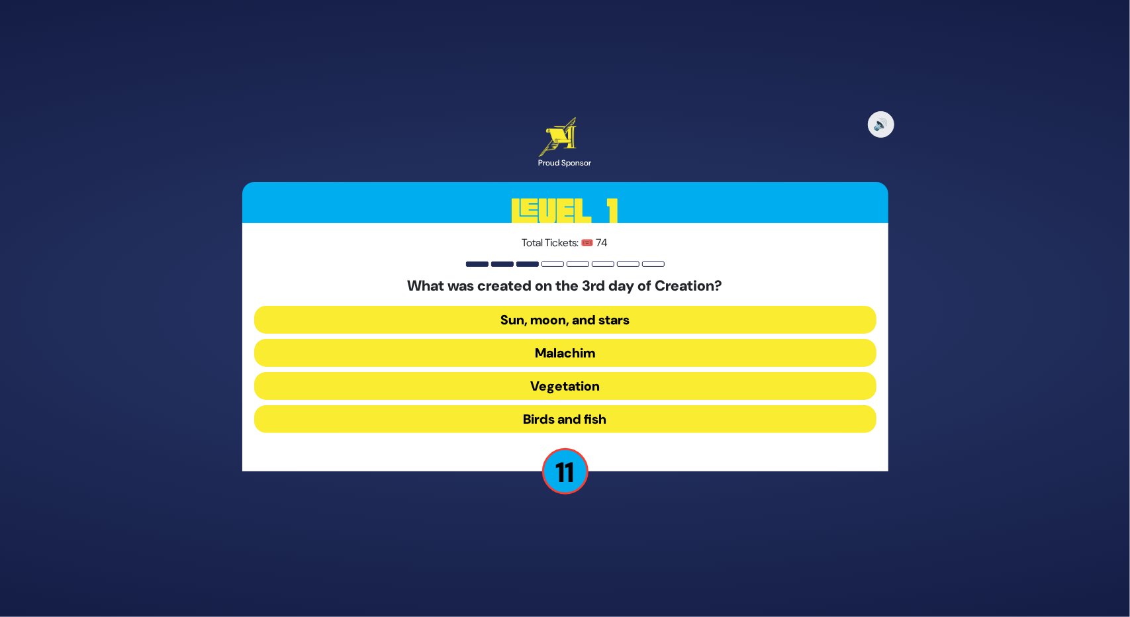
click at [588, 322] on button "Sun, moon, and stars" at bounding box center [565, 320] width 622 height 28
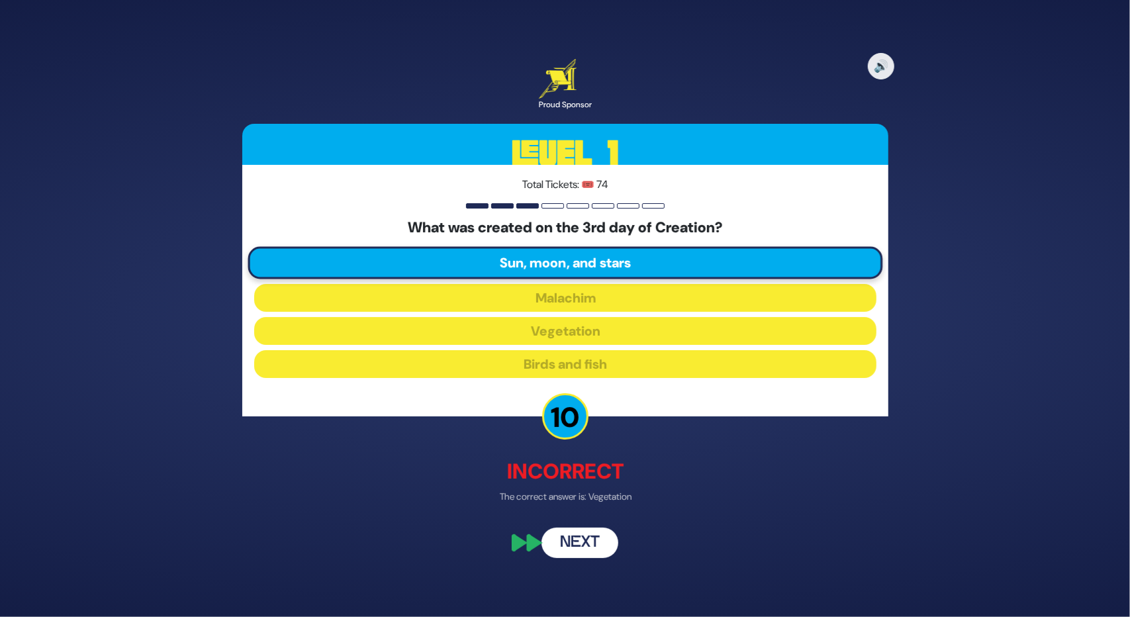
click at [571, 546] on button "Next" at bounding box center [580, 543] width 77 height 30
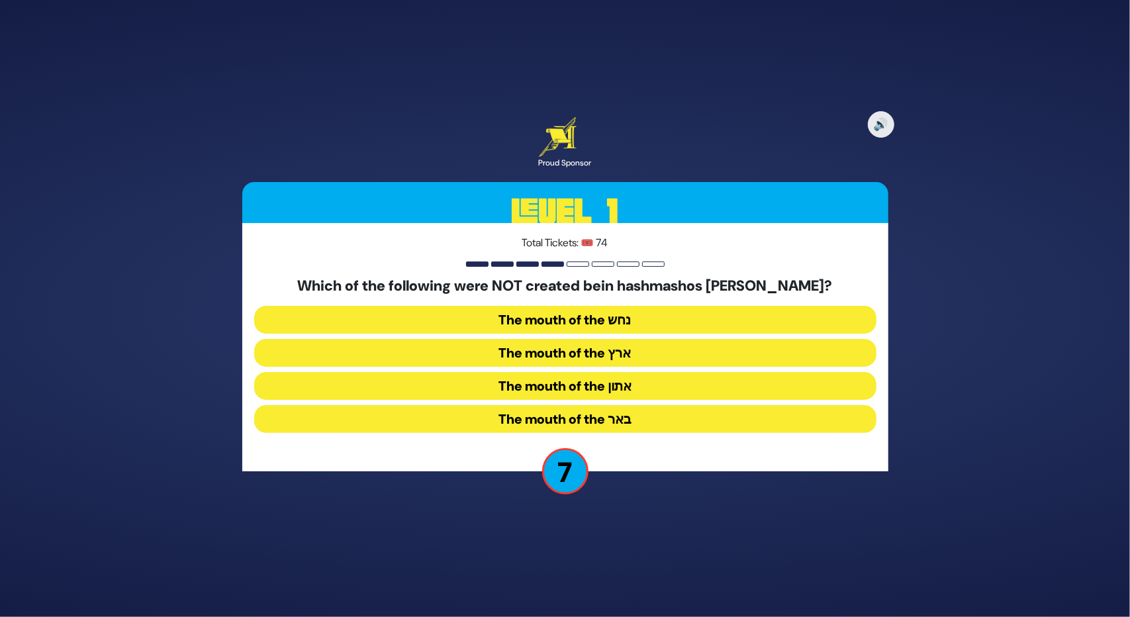
click at [607, 317] on button "The mouth of the נחש" at bounding box center [565, 320] width 622 height 28
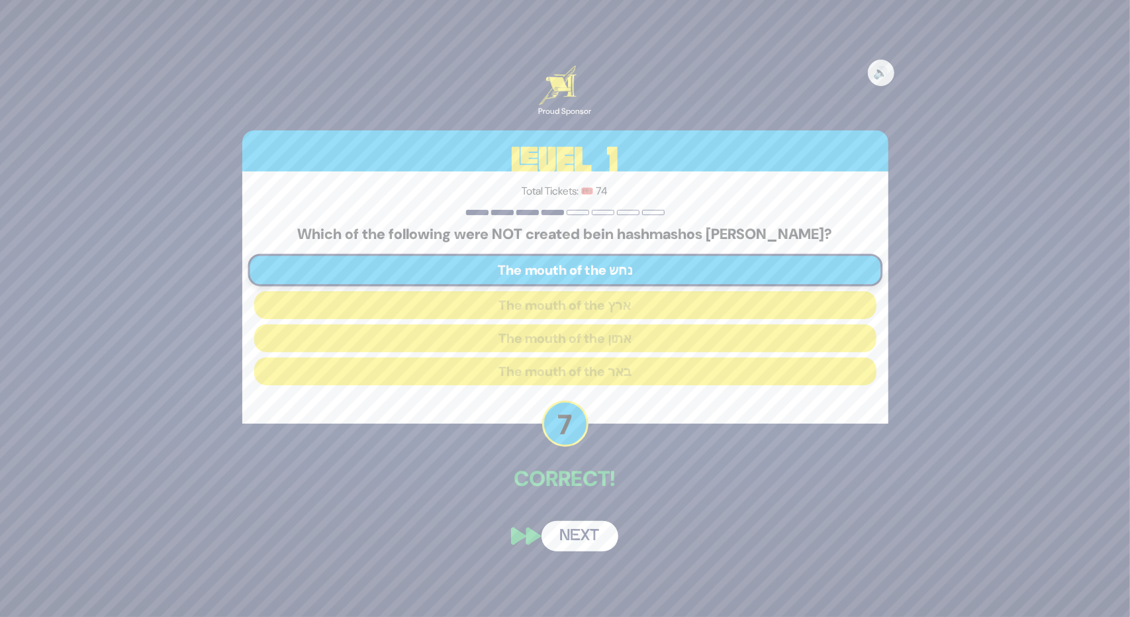
click at [584, 538] on button "Next" at bounding box center [580, 536] width 77 height 30
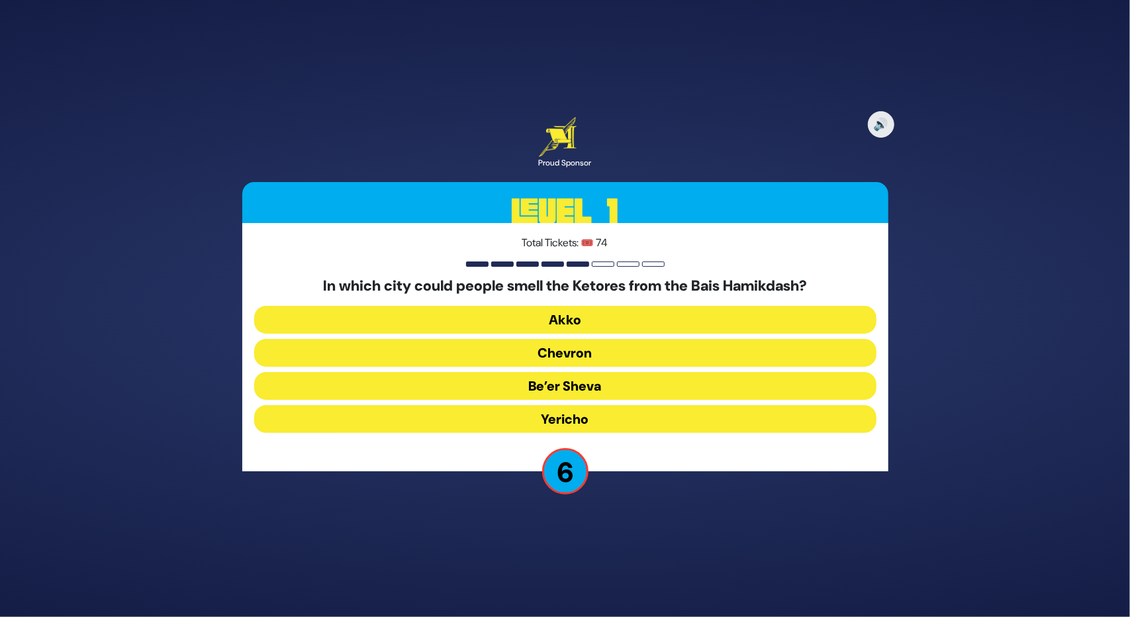
click at [505, 350] on button "Chevron" at bounding box center [565, 353] width 622 height 28
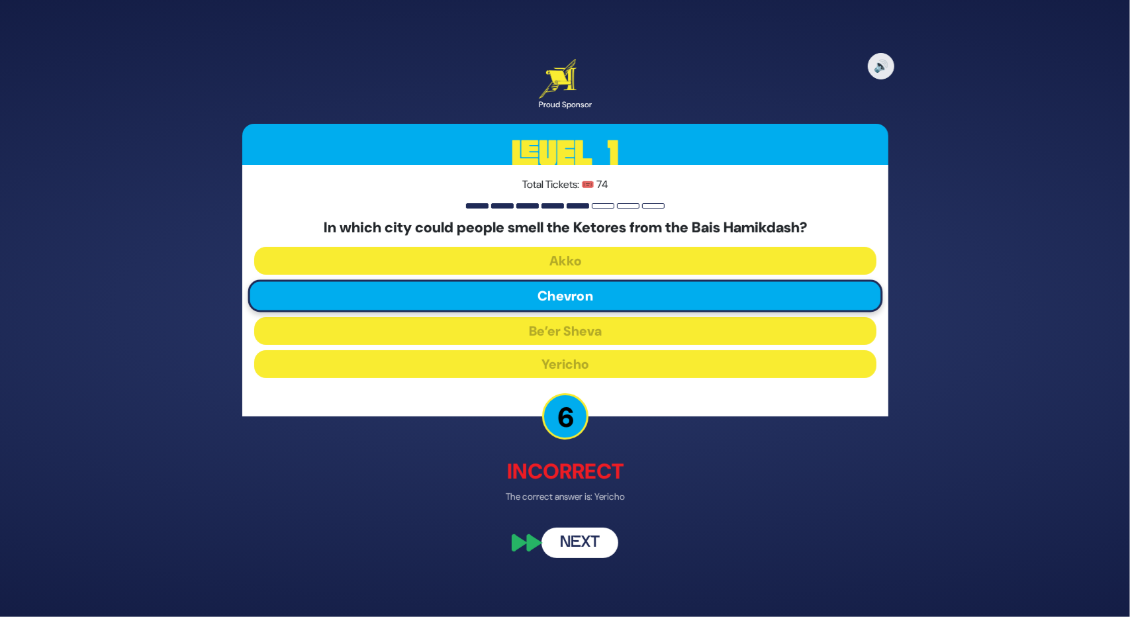
click at [570, 548] on button "Next" at bounding box center [580, 543] width 77 height 30
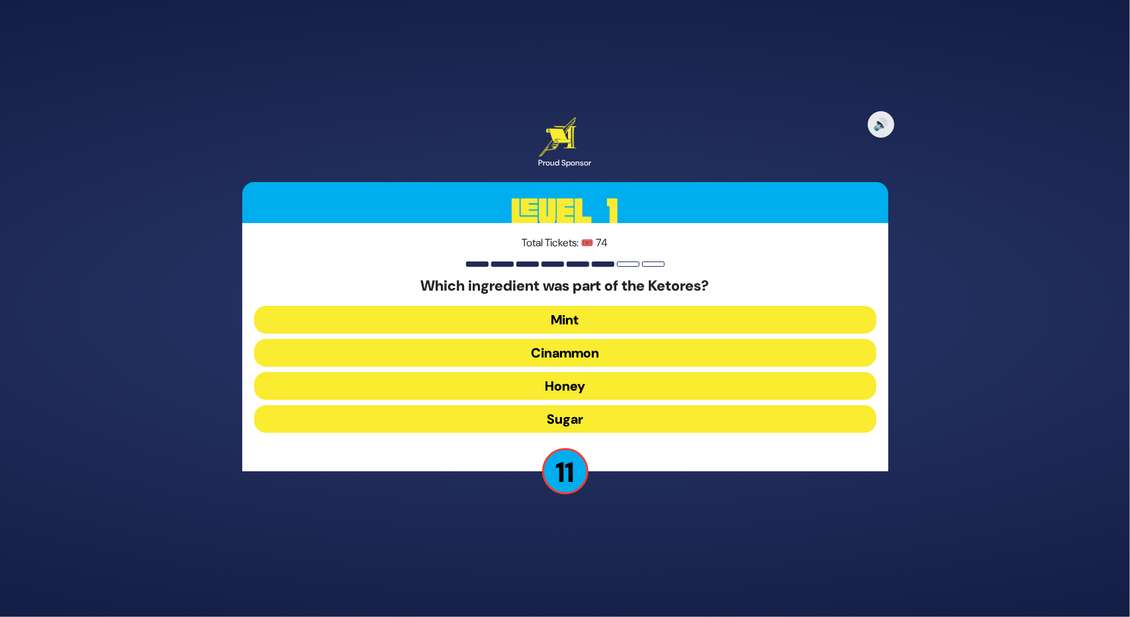
click at [567, 345] on button "Cinammon" at bounding box center [565, 353] width 622 height 28
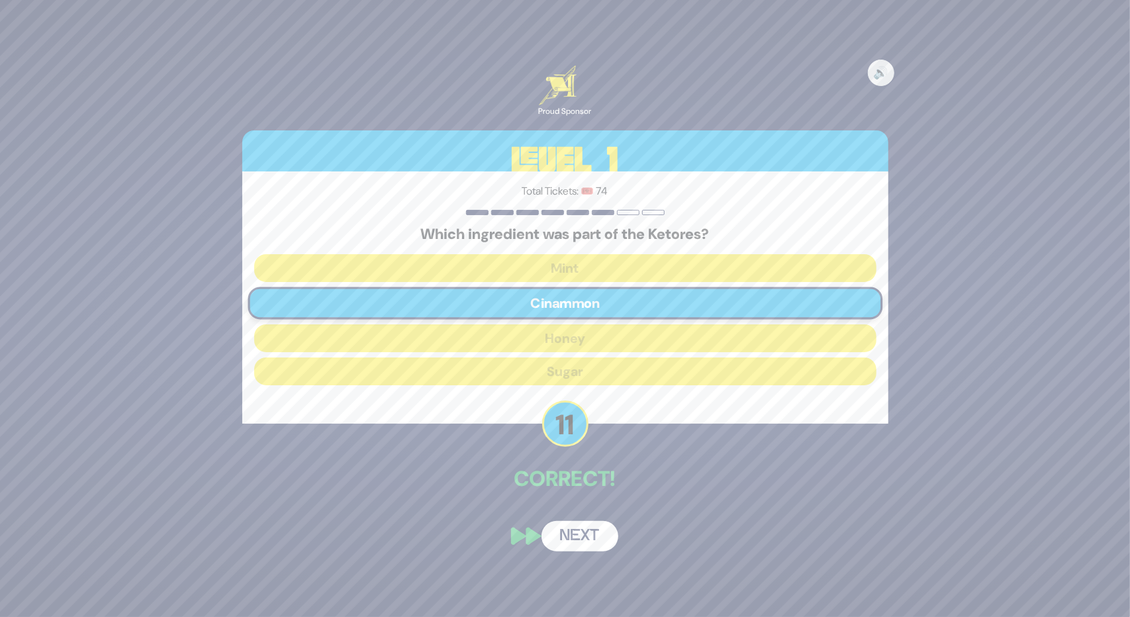
click at [574, 544] on button "Next" at bounding box center [580, 536] width 77 height 30
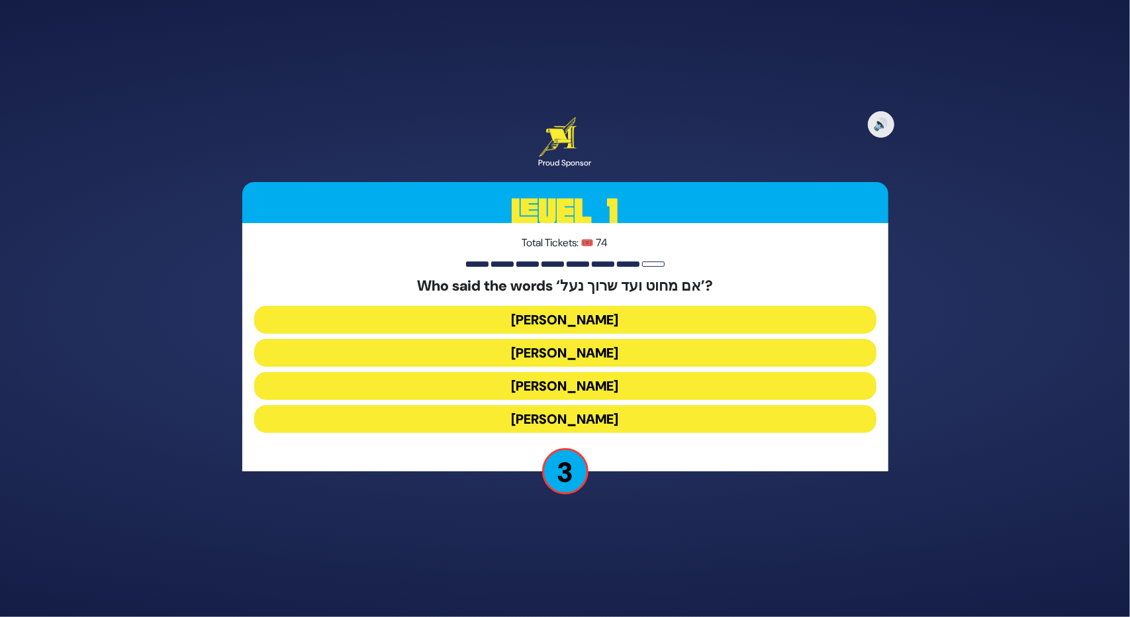
click at [558, 413] on button "[PERSON_NAME]" at bounding box center [565, 419] width 622 height 28
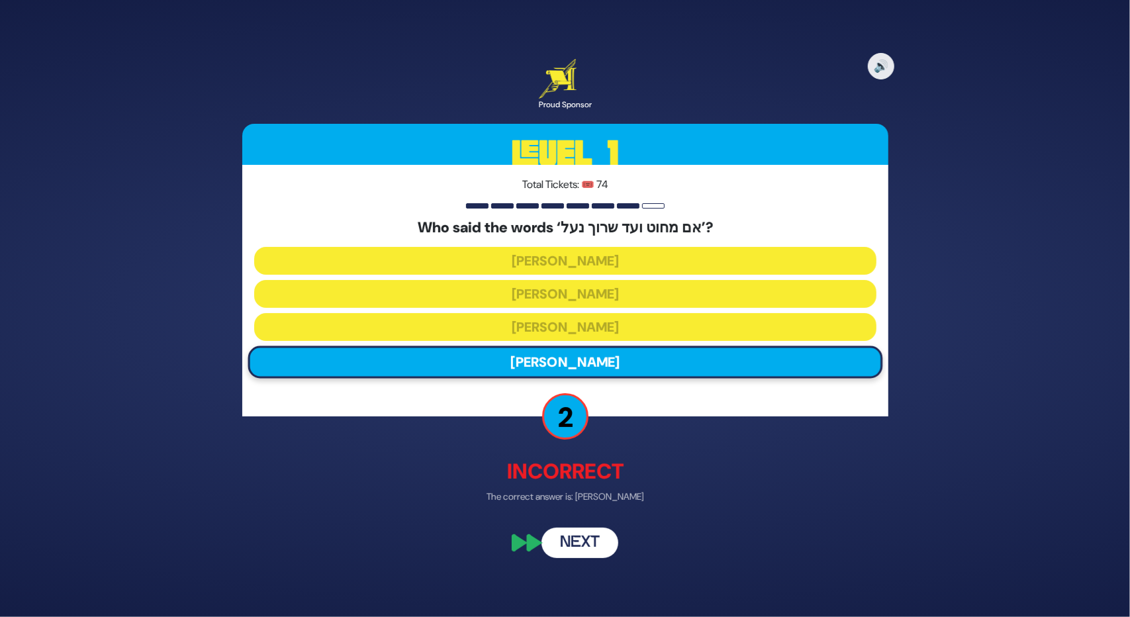
click at [563, 550] on button "Next" at bounding box center [580, 543] width 77 height 30
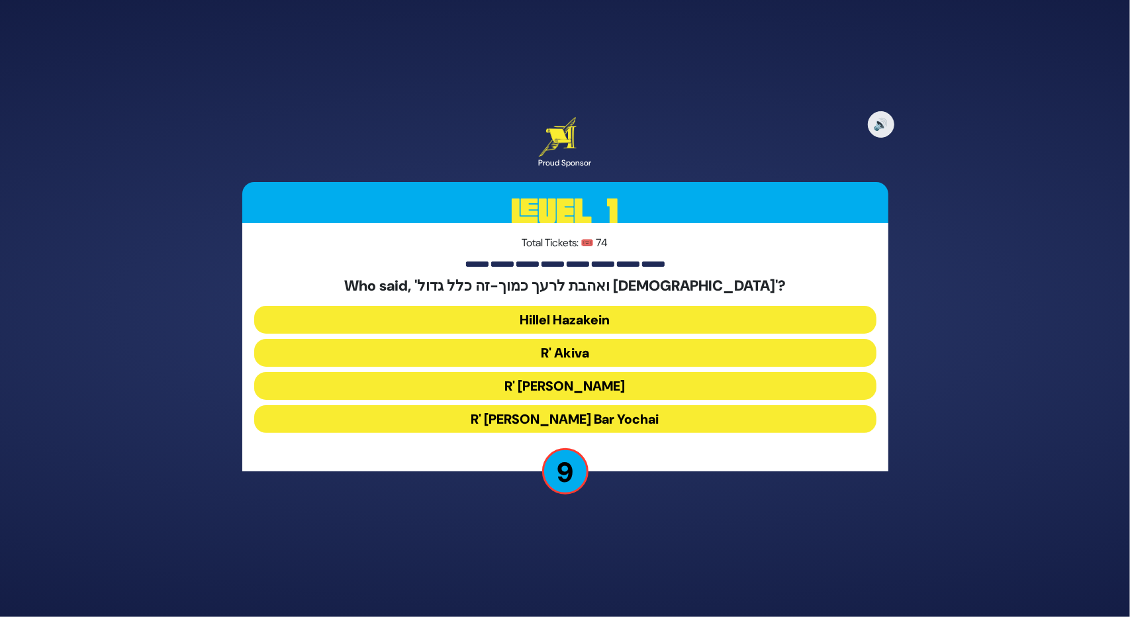
click at [583, 318] on button "Hillel Hazakein" at bounding box center [565, 320] width 622 height 28
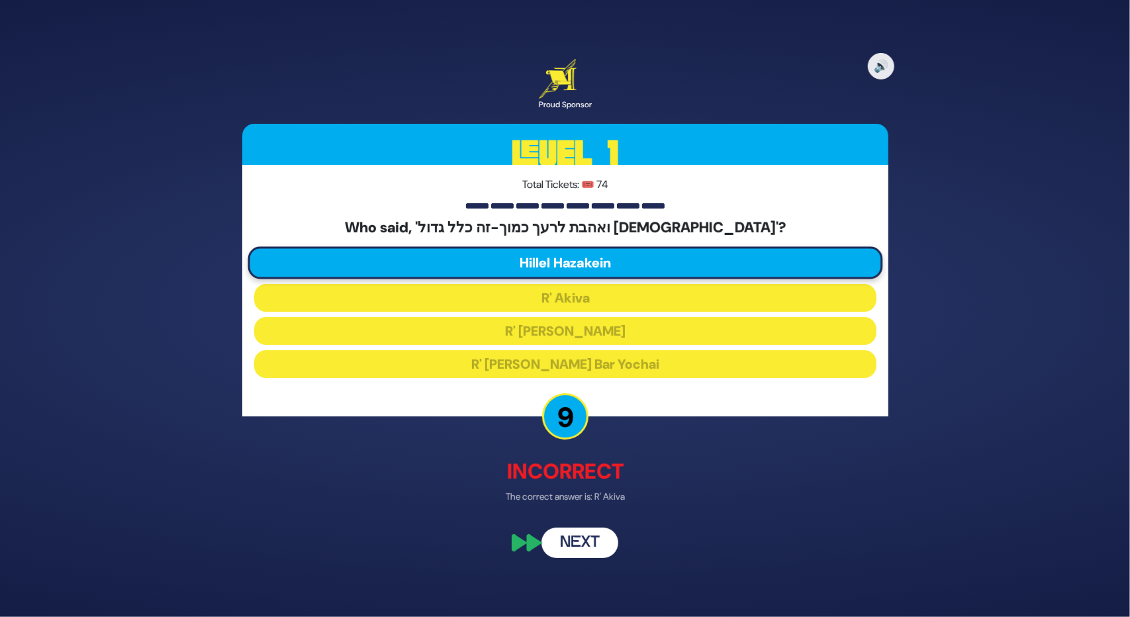
click at [591, 541] on button "Next" at bounding box center [580, 543] width 77 height 30
